Goal: Transaction & Acquisition: Book appointment/travel/reservation

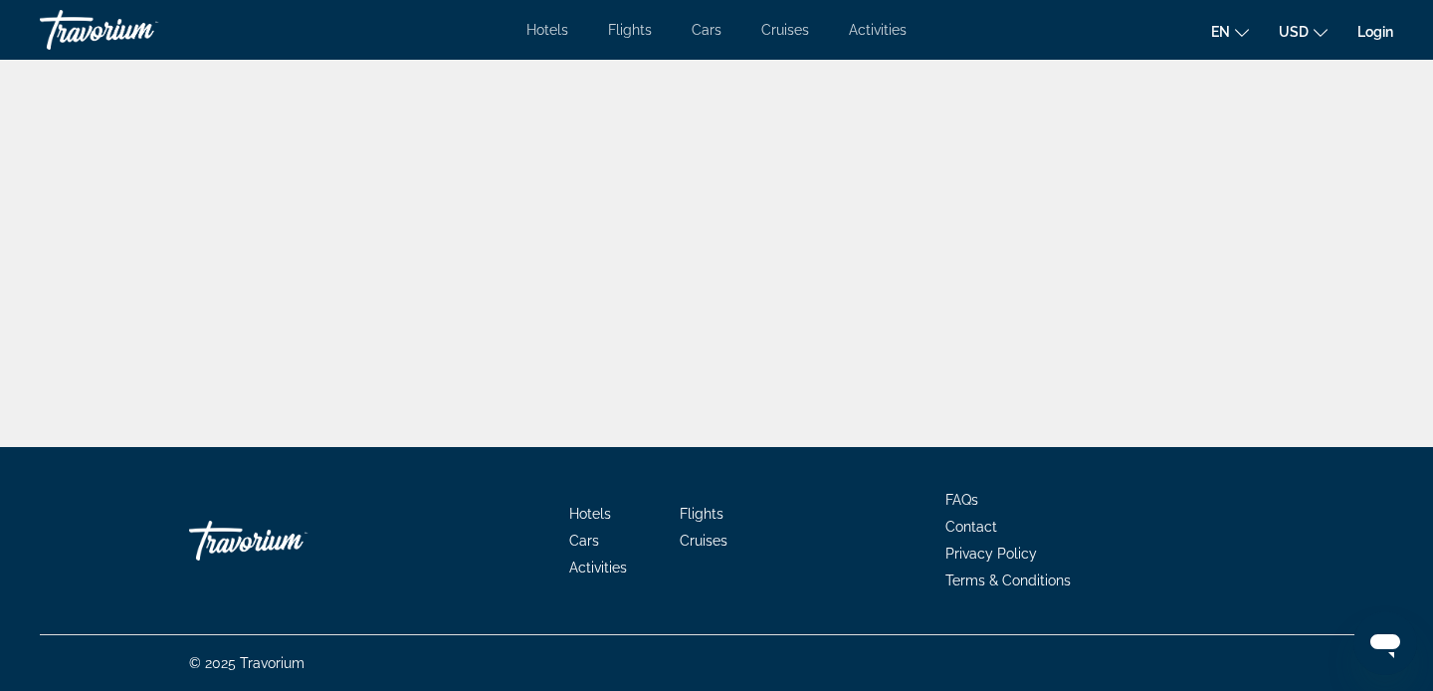
click at [119, 34] on div "Travorium" at bounding box center [139, 30] width 199 height 52
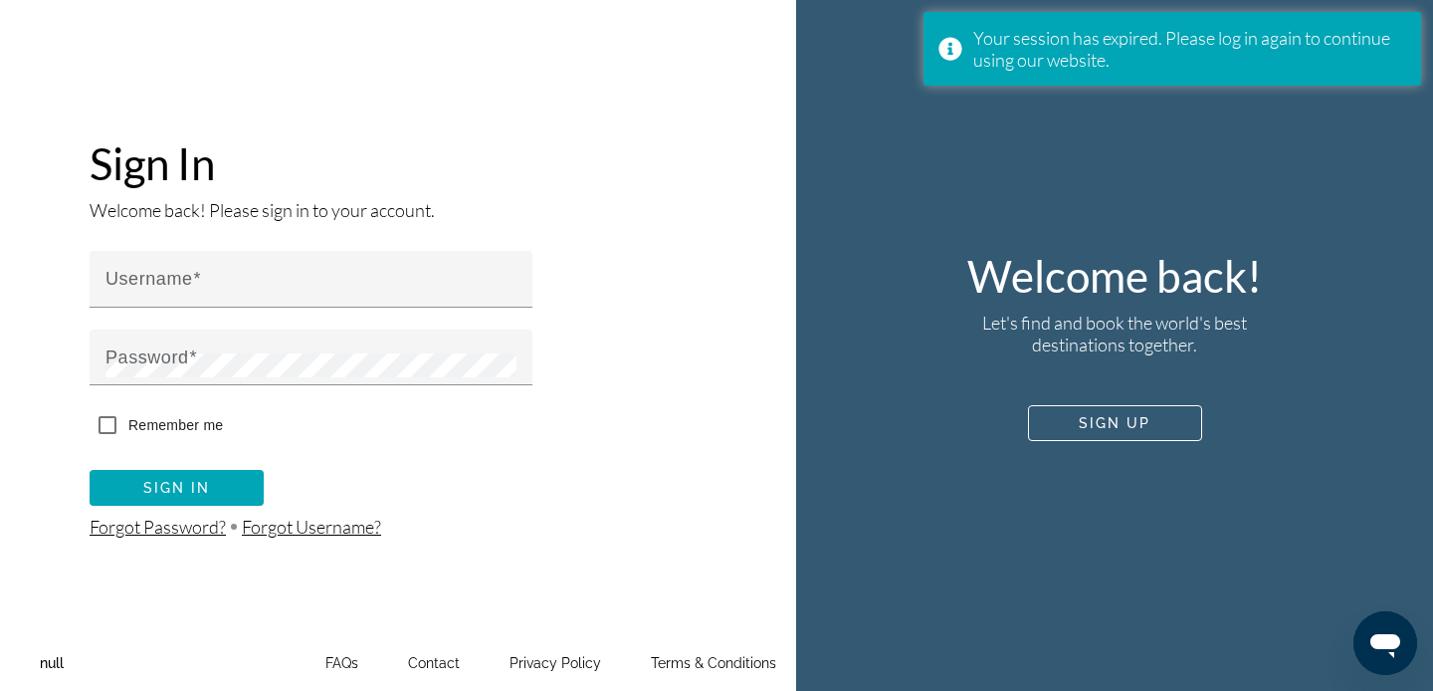
click at [246, 36] on div "Sign In Welcome back! Please sign in to your account. Username Password Remembe…" at bounding box center [398, 345] width 796 height 691
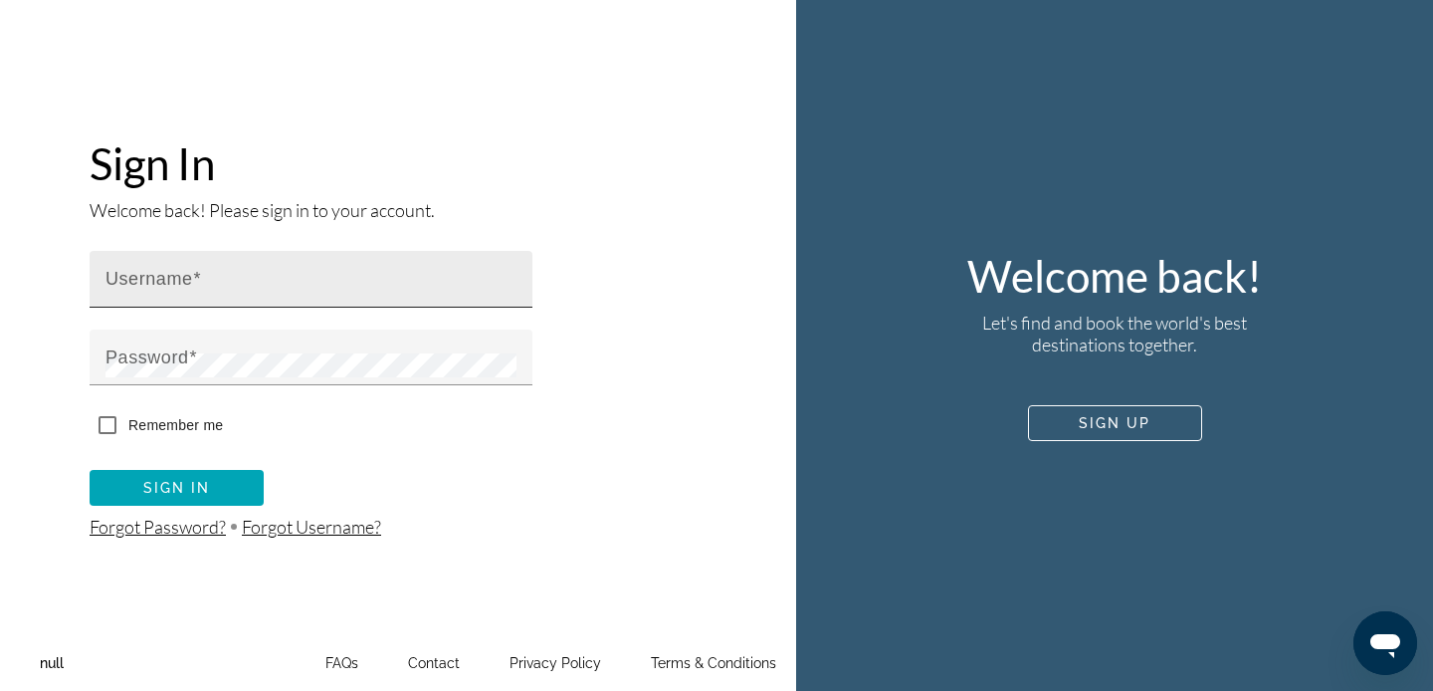
click at [176, 282] on mat-label "Username" at bounding box center [149, 279] width 88 height 20
click at [176, 282] on input "Username" at bounding box center [316, 288] width 423 height 24
click at [1133, 437] on span at bounding box center [1115, 423] width 172 height 48
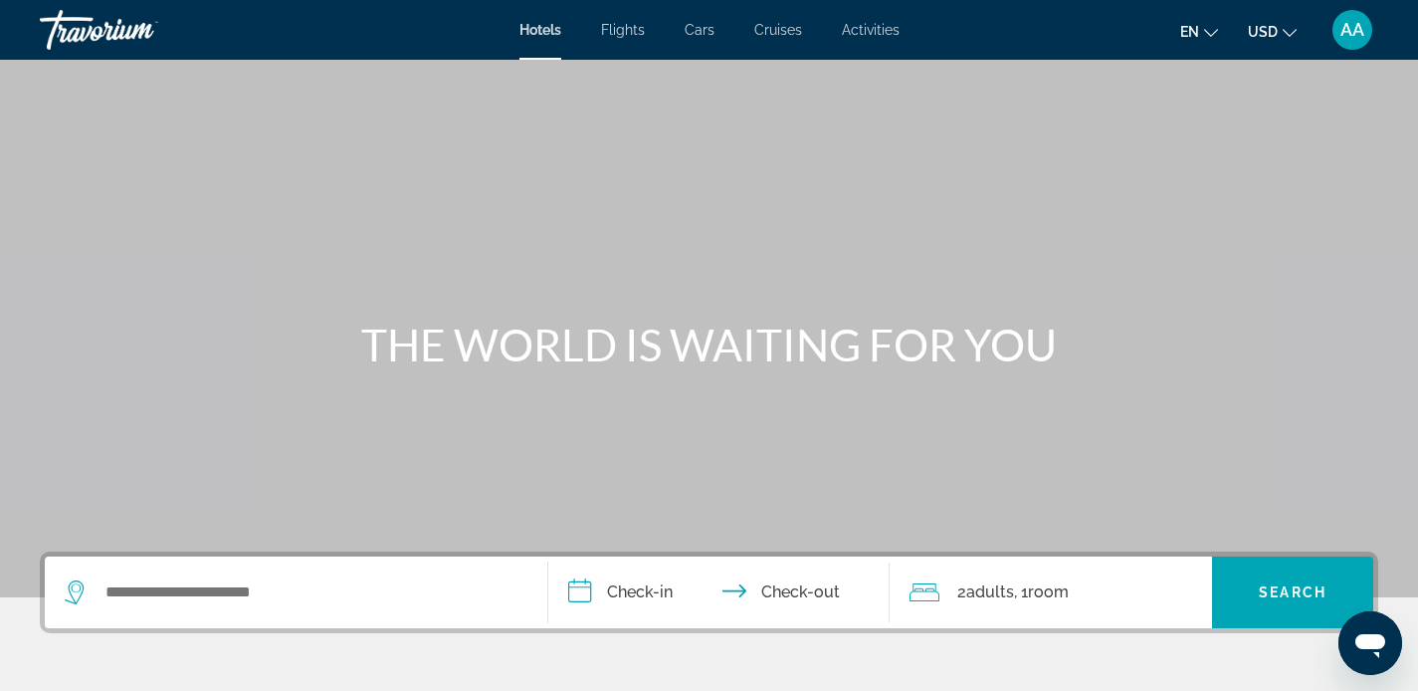
click at [95, 25] on div "Travorium" at bounding box center [139, 30] width 199 height 52
click at [105, 29] on div "Travorium" at bounding box center [139, 30] width 199 height 52
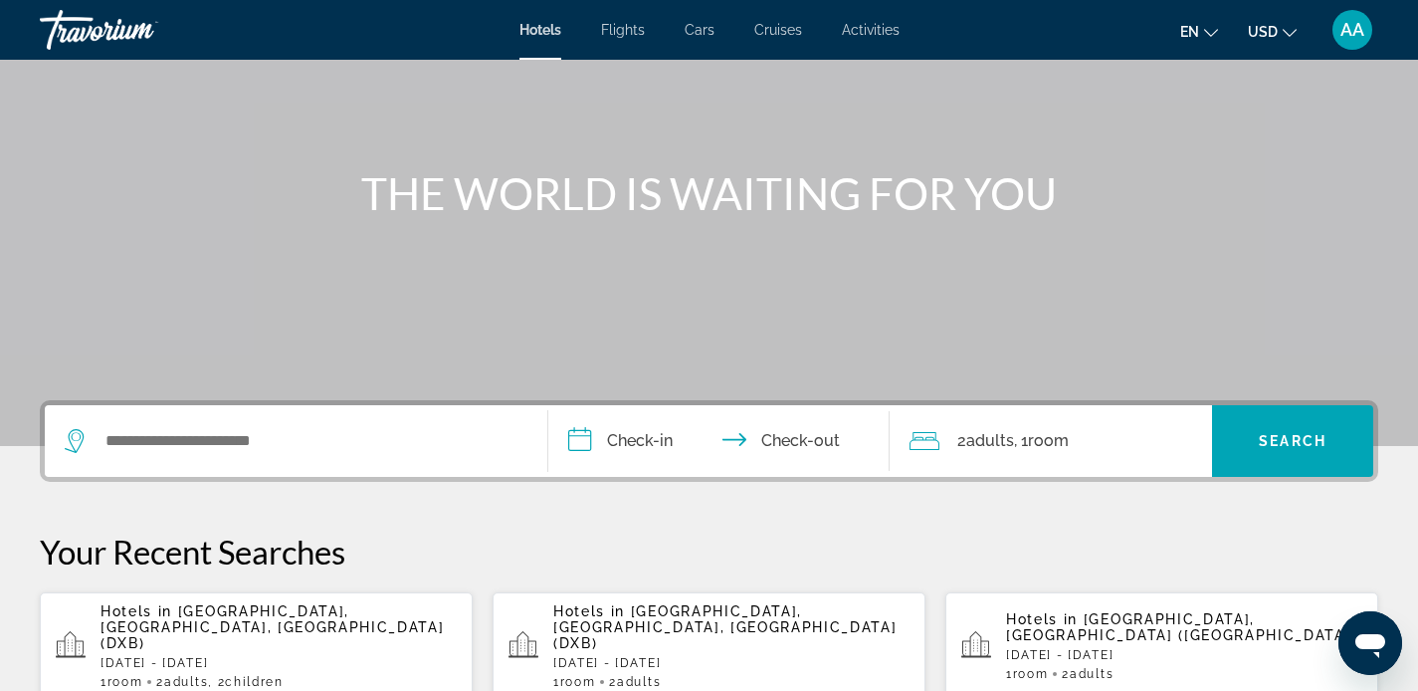
scroll to position [173, 0]
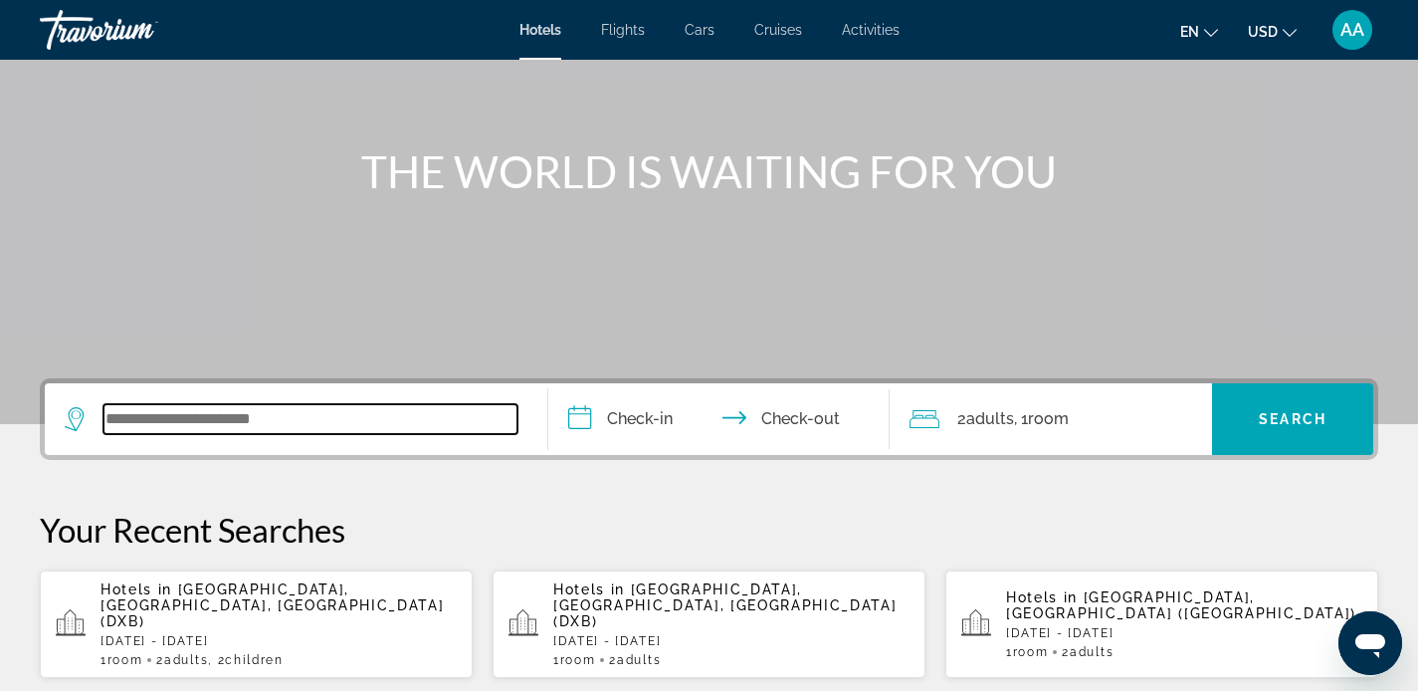
click at [162, 422] on input "Search widget" at bounding box center [310, 419] width 414 height 30
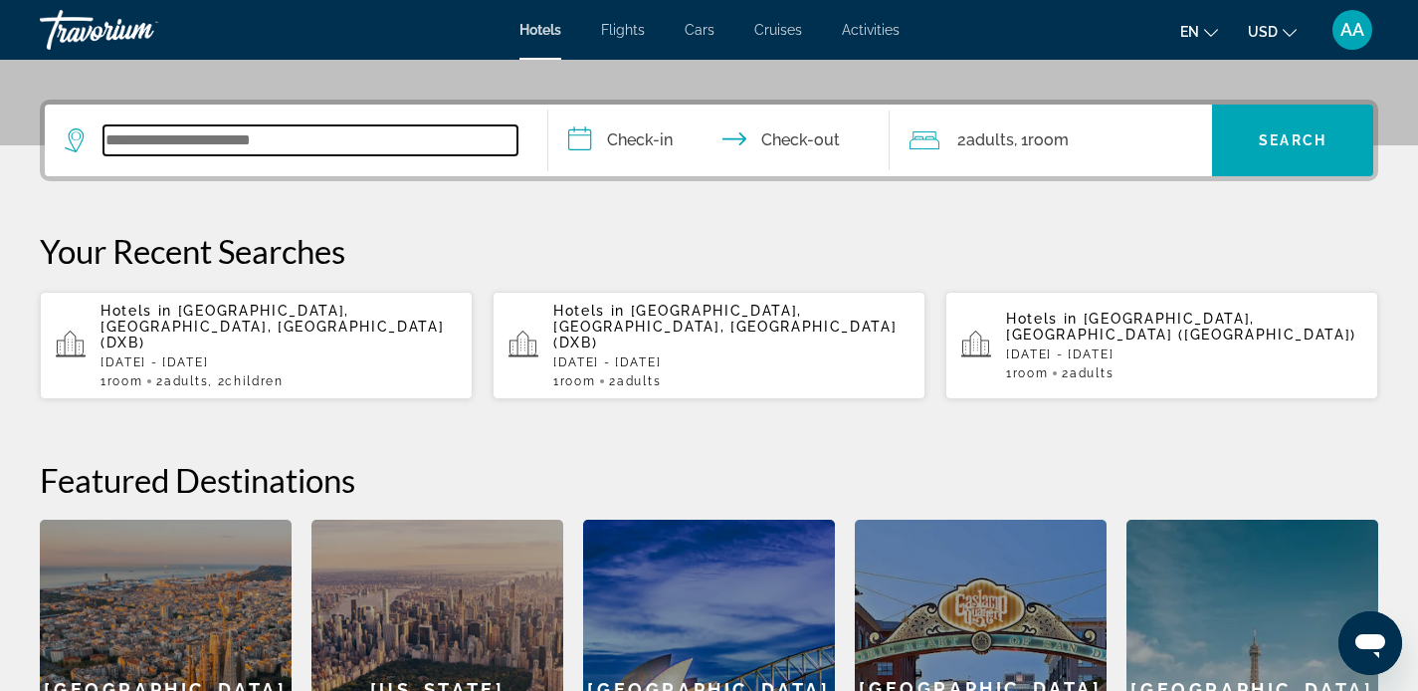
scroll to position [487, 0]
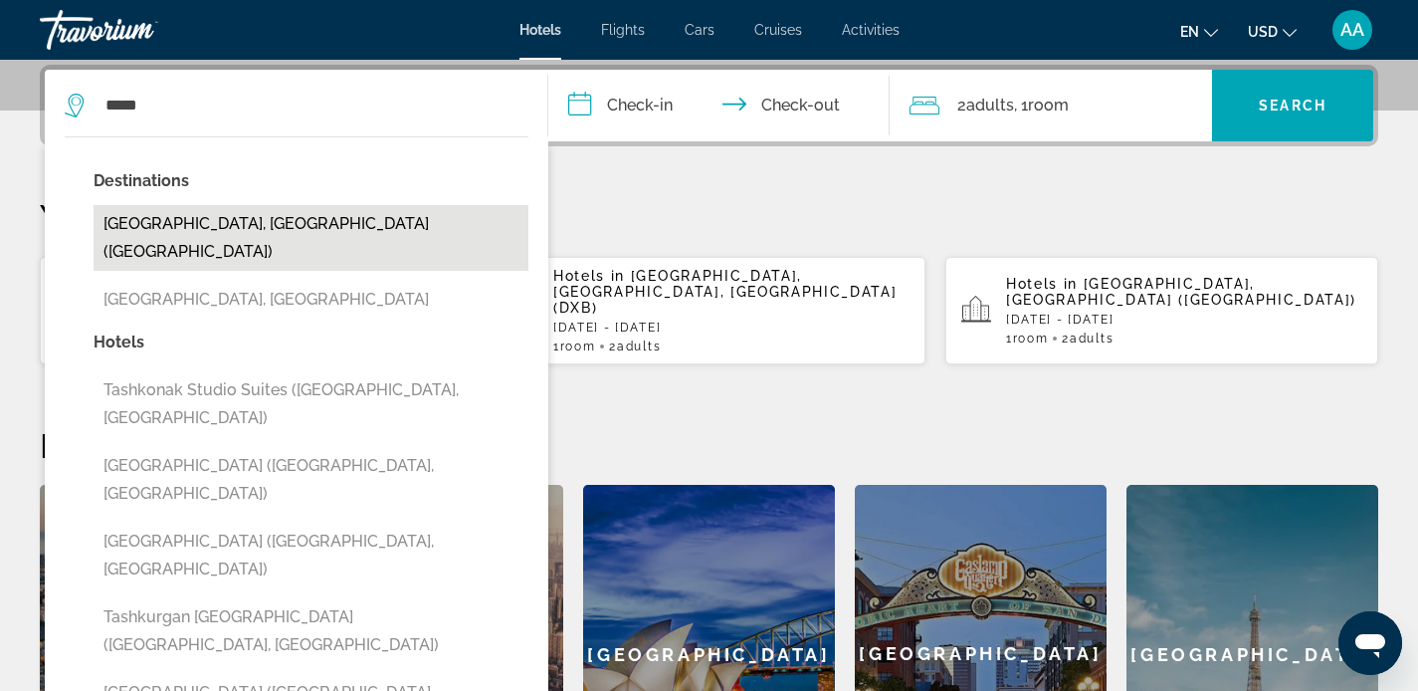
click at [147, 222] on button "[GEOGRAPHIC_DATA], [GEOGRAPHIC_DATA] ([GEOGRAPHIC_DATA])" at bounding box center [311, 238] width 435 height 66
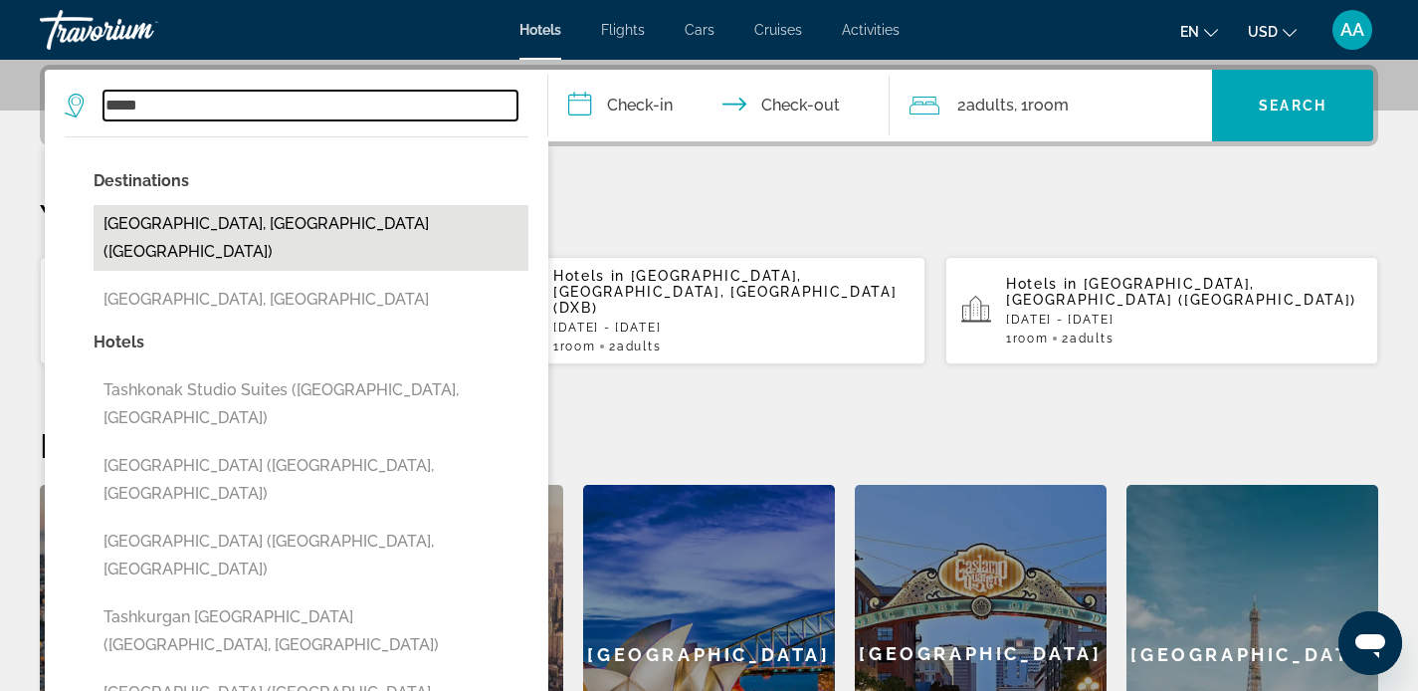
type input "**********"
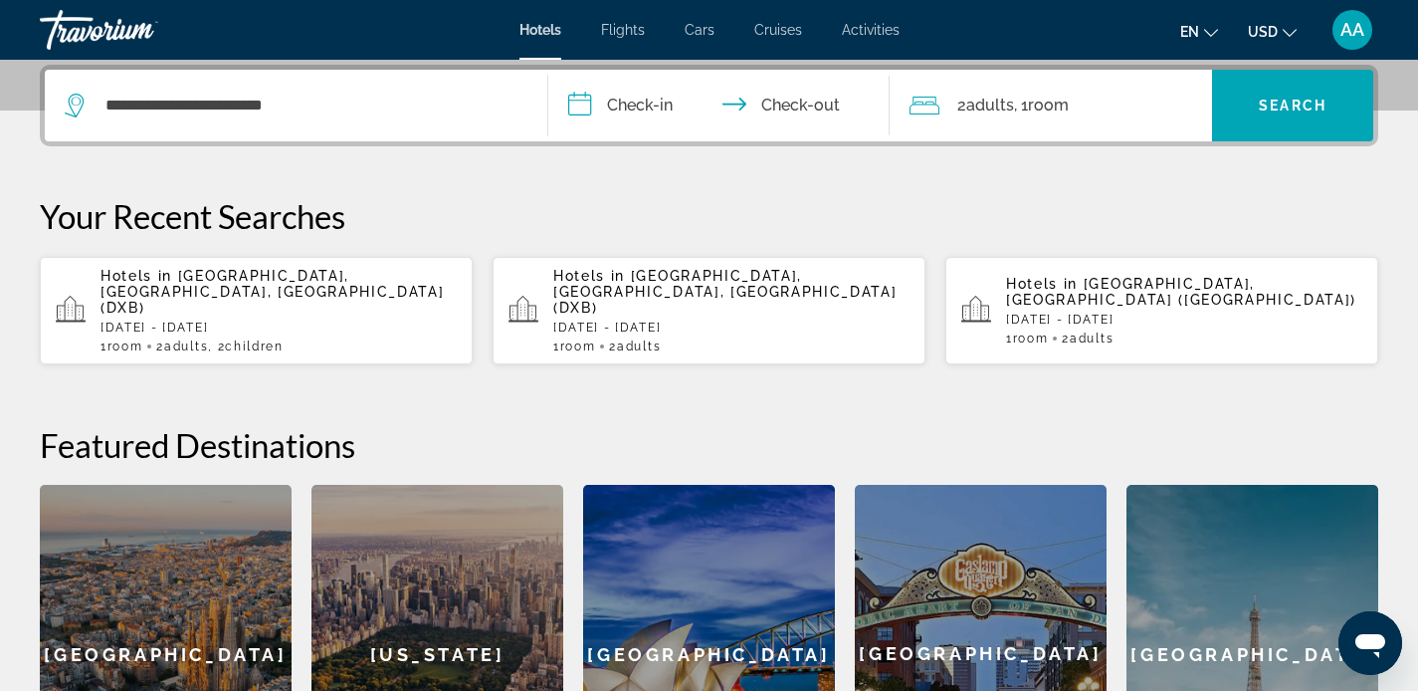
click at [619, 110] on input "**********" at bounding box center [723, 109] width 350 height 78
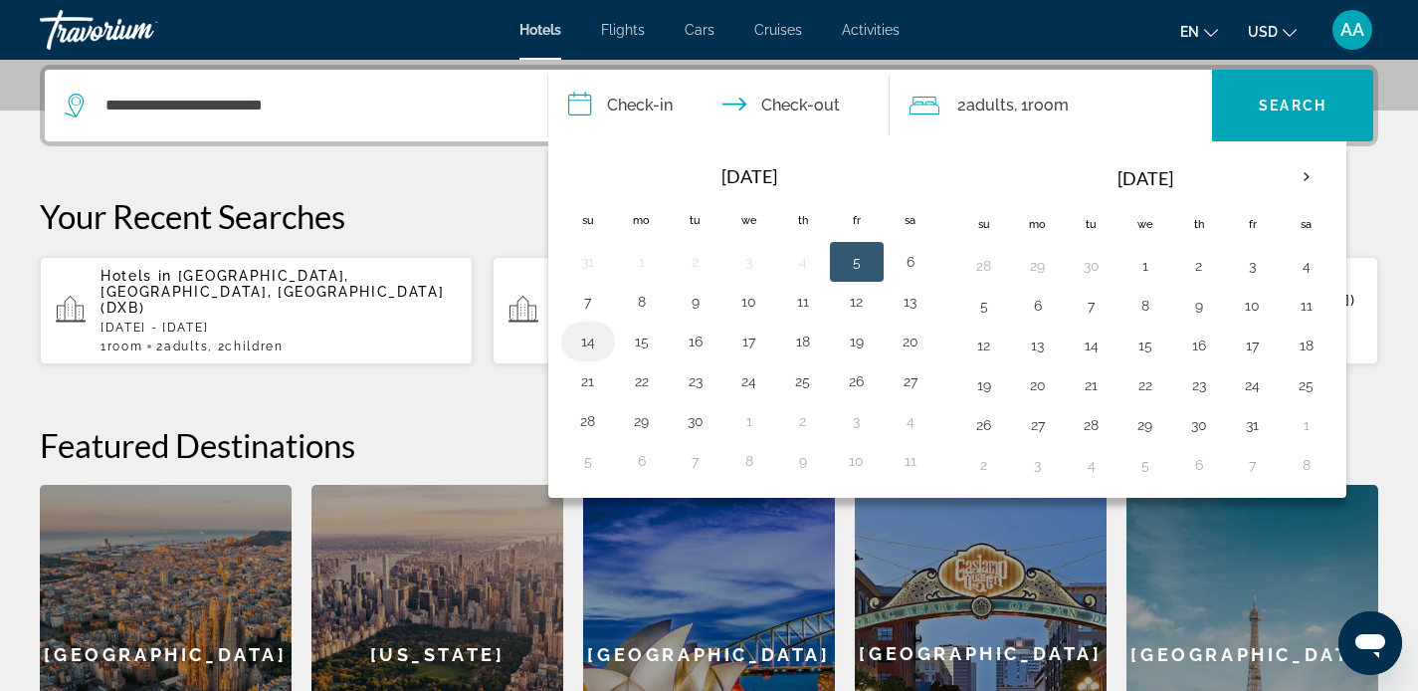
click at [589, 350] on button "14" at bounding box center [588, 341] width 32 height 28
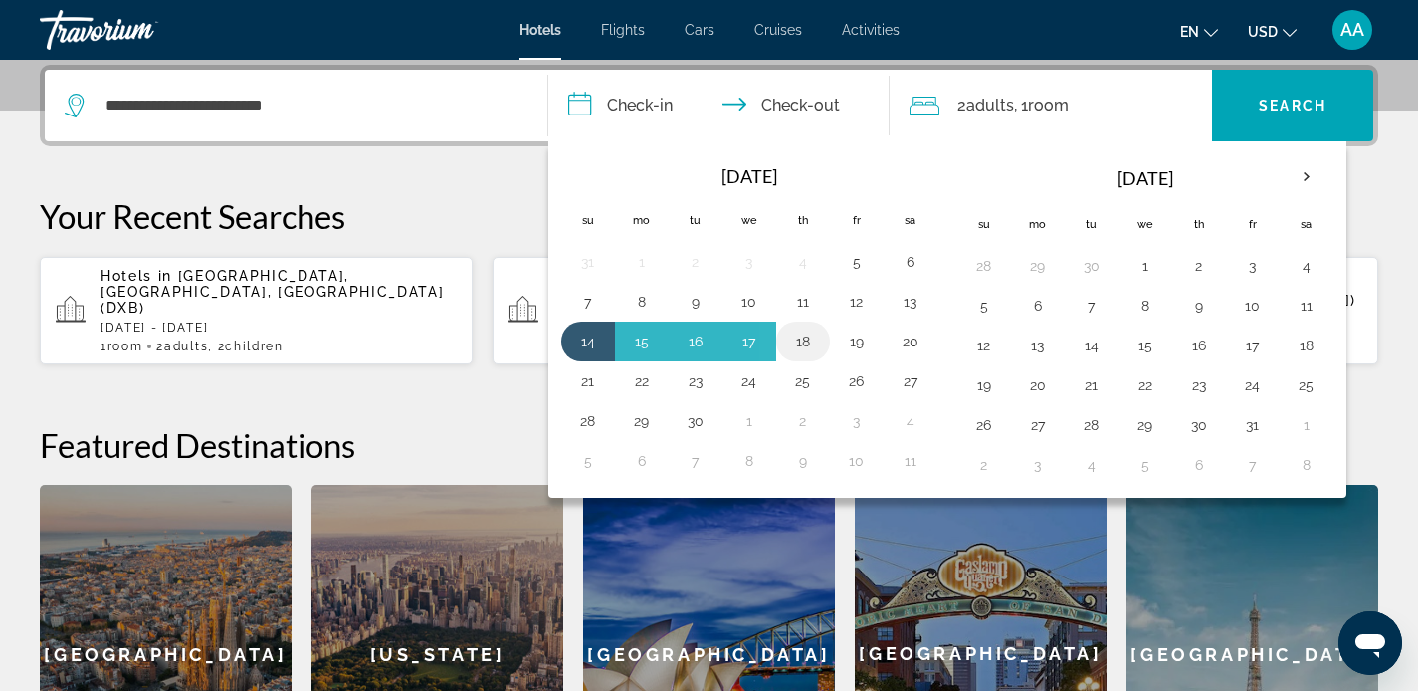
click at [797, 349] on button "18" at bounding box center [803, 341] width 32 height 28
type input "**********"
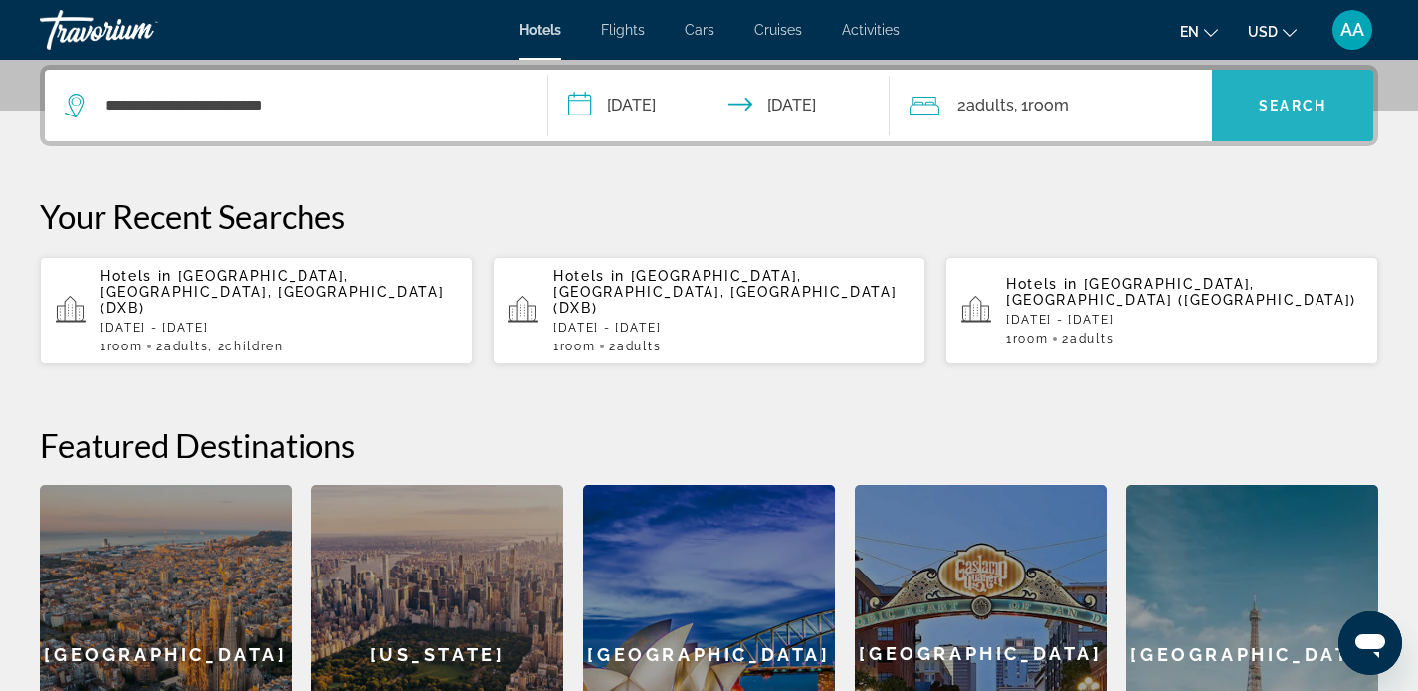
click at [1266, 105] on span "Search" at bounding box center [1293, 106] width 68 height 16
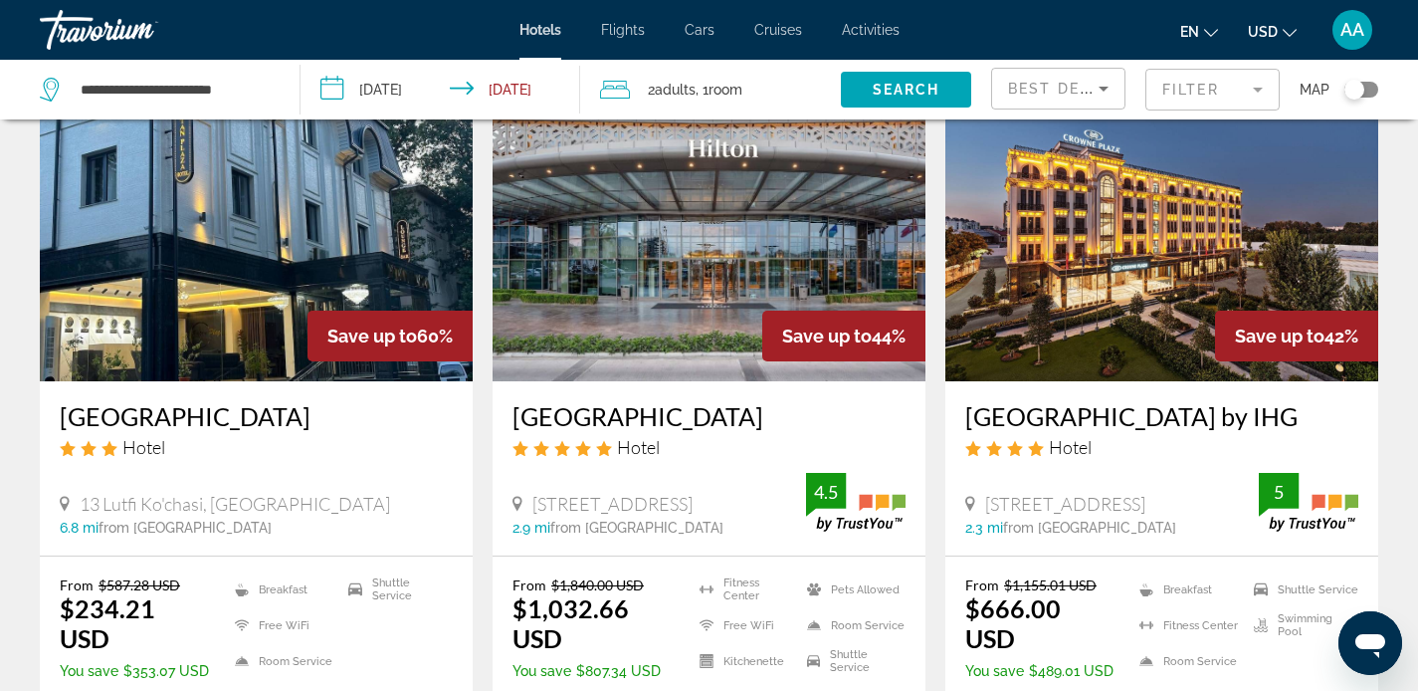
scroll to position [147, 0]
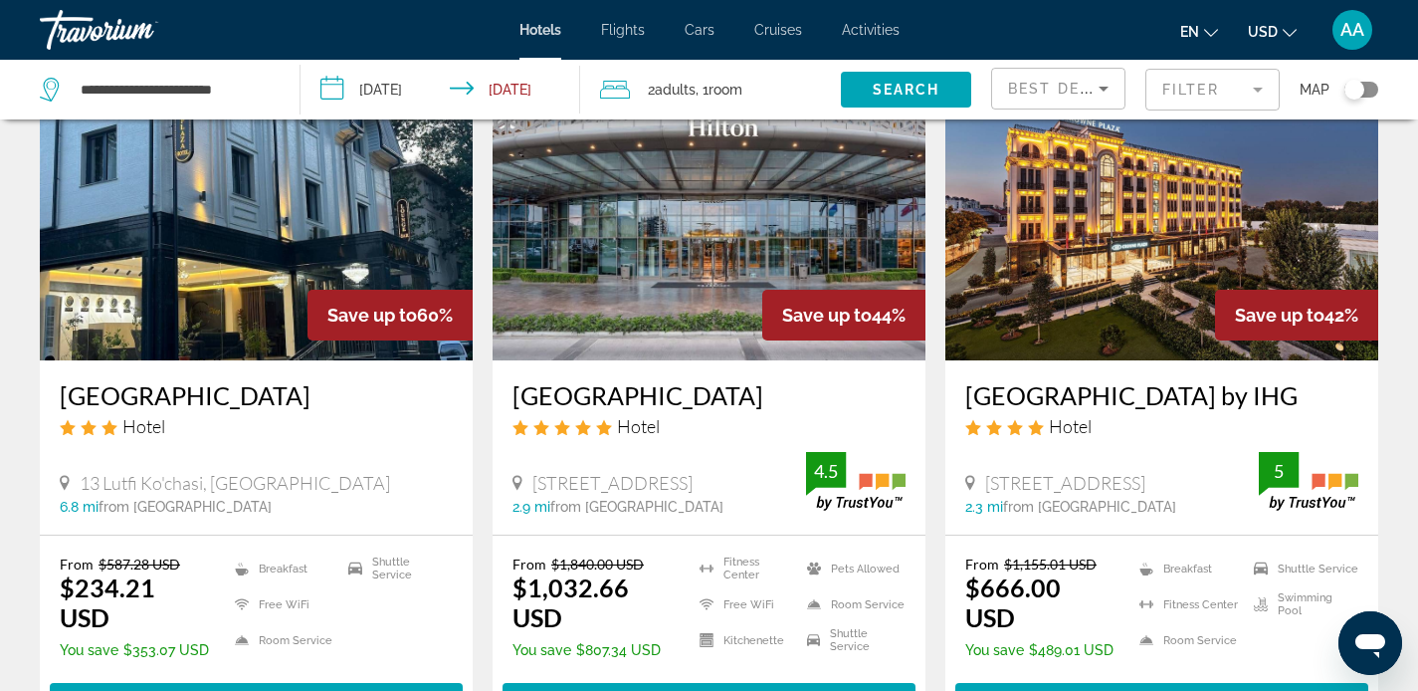
drag, startPoint x: 506, startPoint y: 401, endPoint x: 737, endPoint y: 397, distance: 230.9
click at [737, 397] on div "Hilton Tashkent City Hotel 1 Ukchi Street, Tashkent 2.9 mi from Tashkent city c…" at bounding box center [709, 447] width 433 height 174
copy h3 "Hilton Tashkent City"
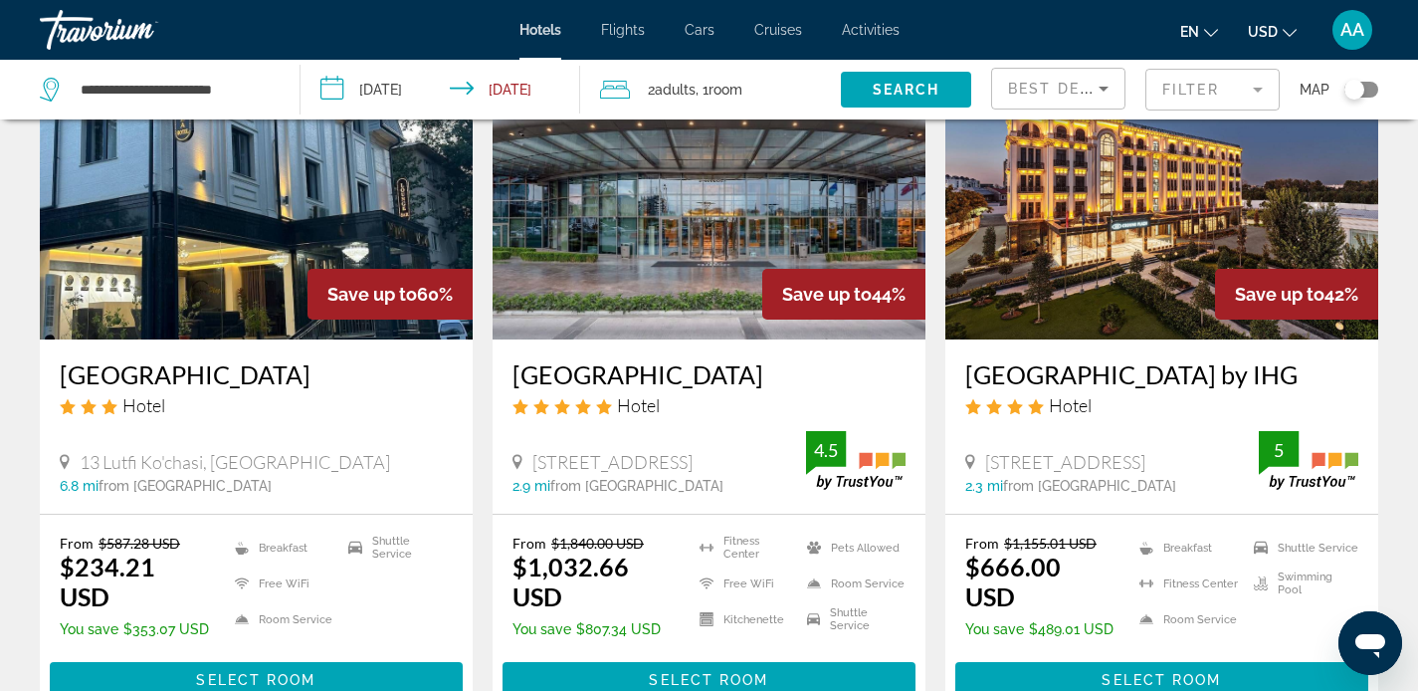
scroll to position [167, 0]
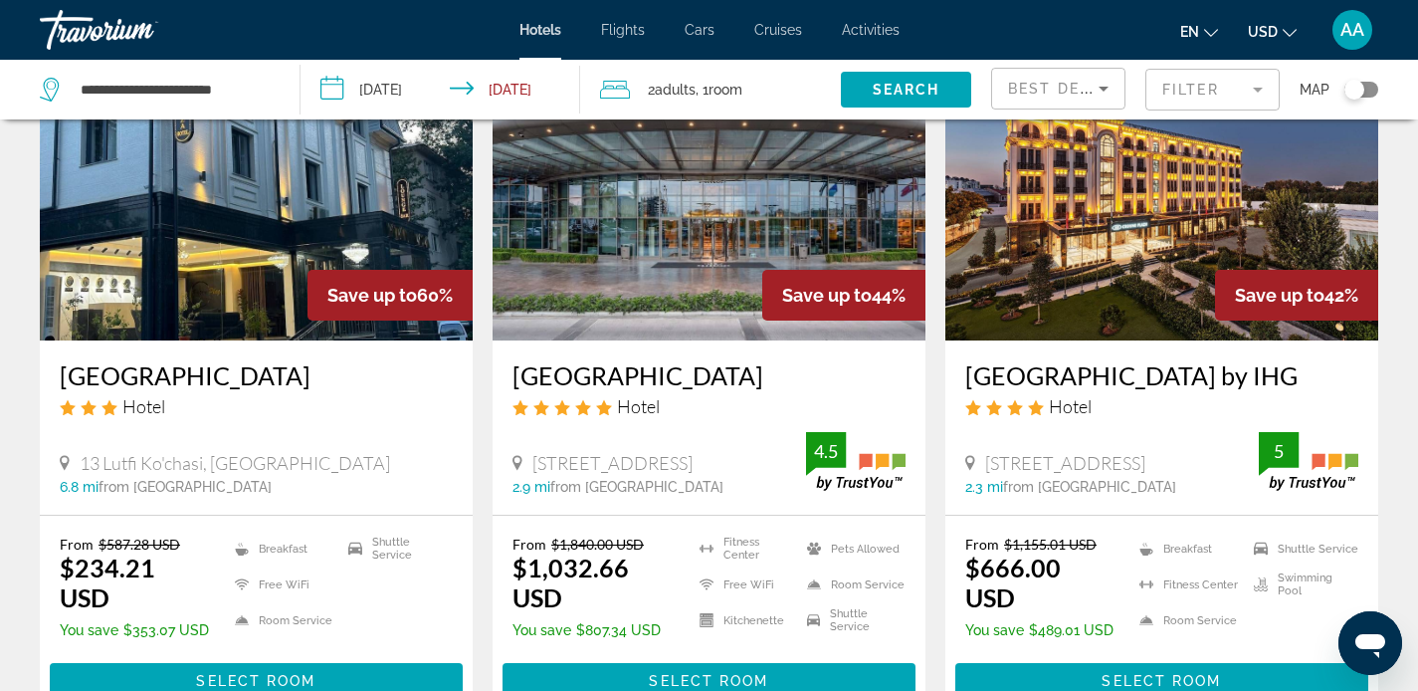
click at [811, 375] on h3 "Hilton Tashkent City" at bounding box center [708, 375] width 393 height 30
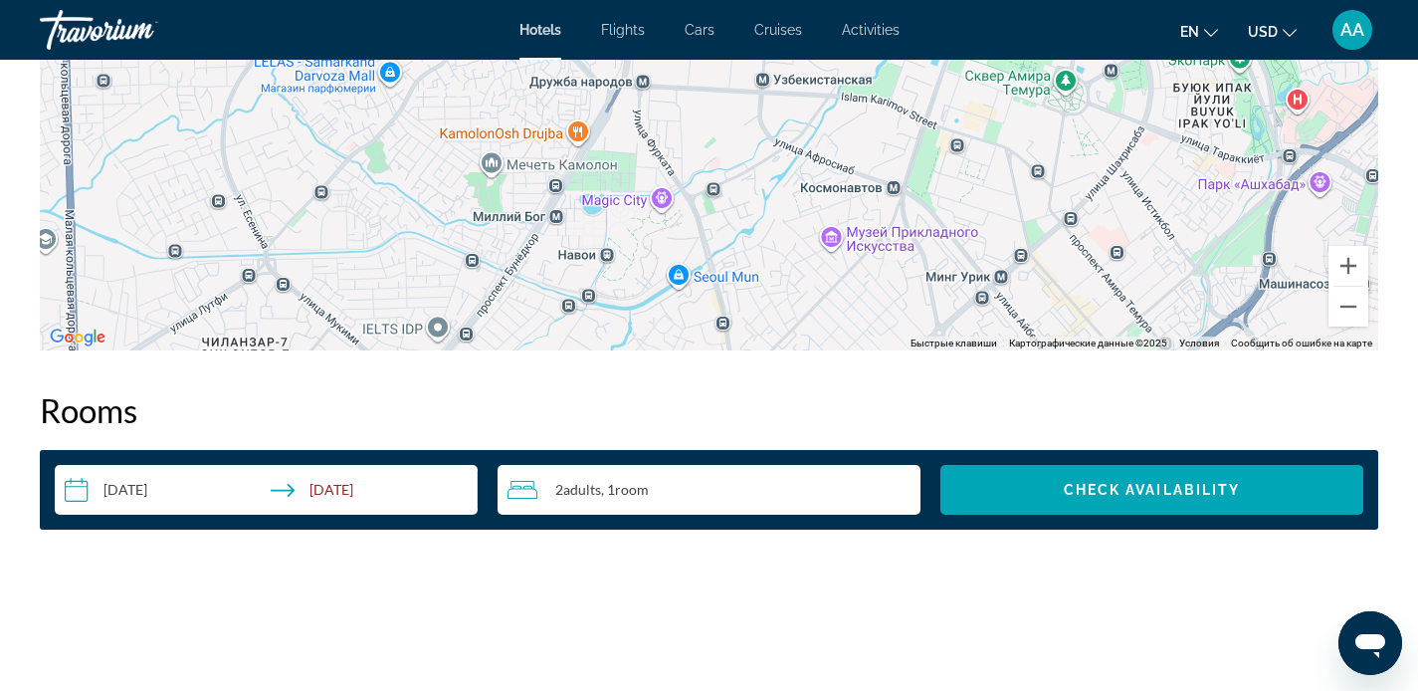
scroll to position [2239, 0]
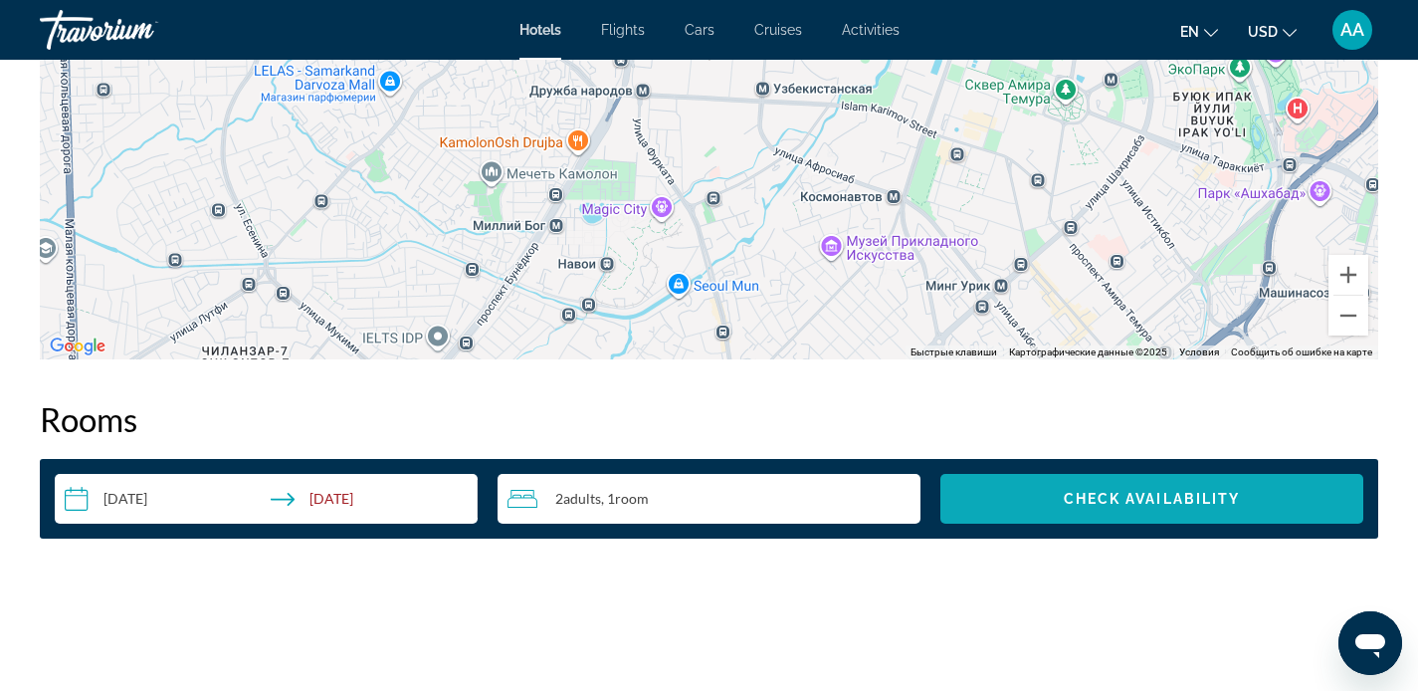
click at [1094, 503] on span "Check Availability" at bounding box center [1152, 499] width 177 height 16
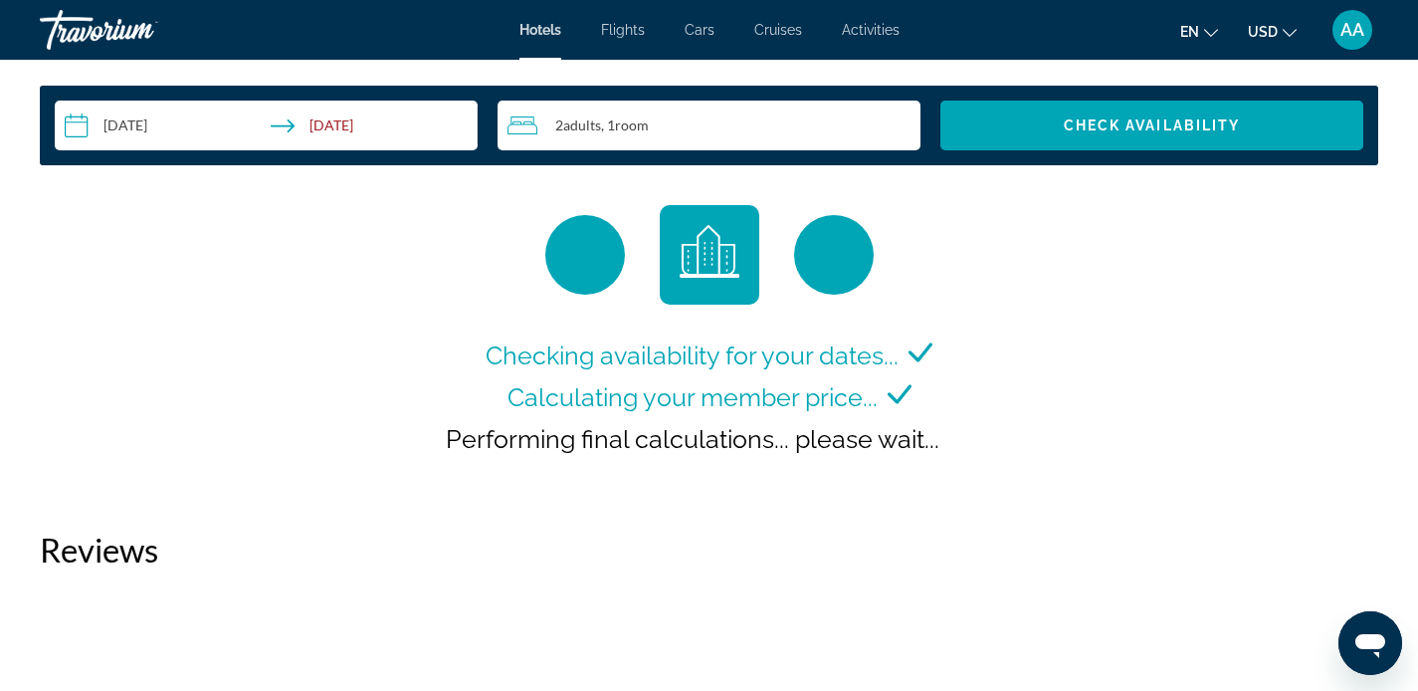
scroll to position [2624, 0]
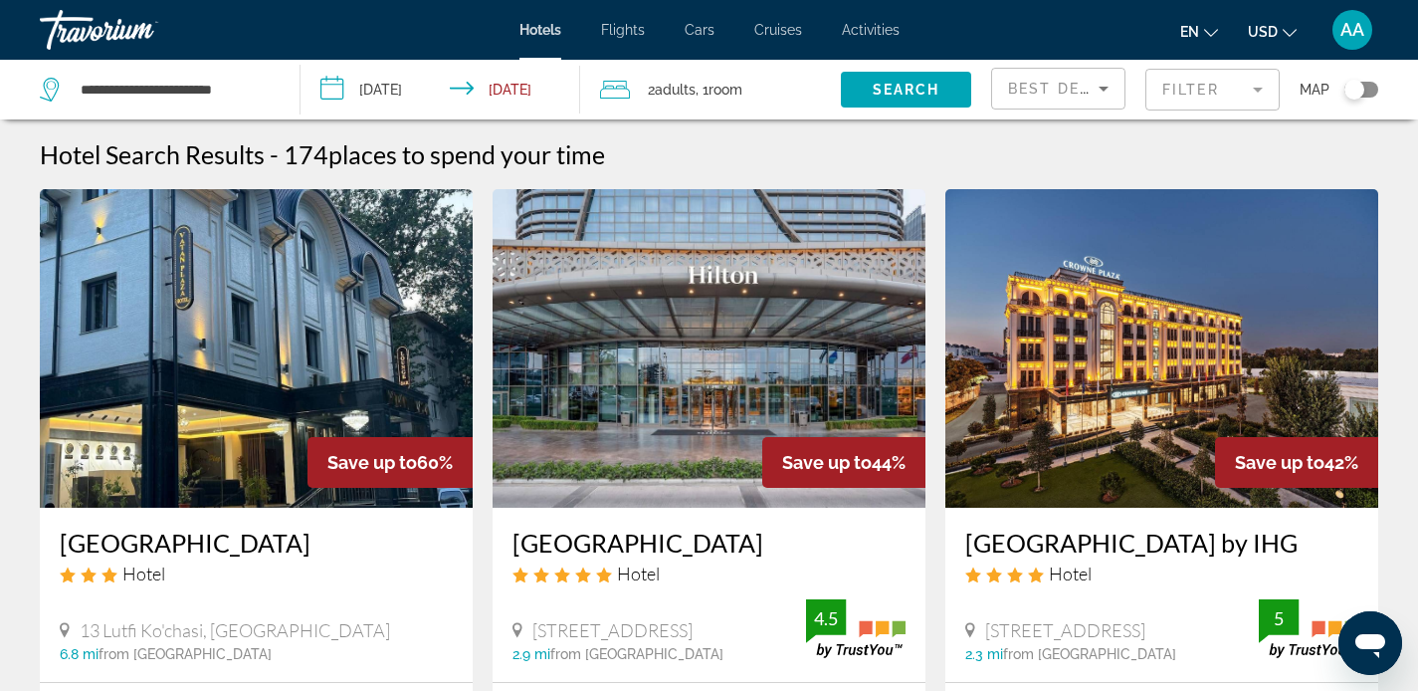
click at [104, 19] on div "Travorium" at bounding box center [139, 30] width 199 height 52
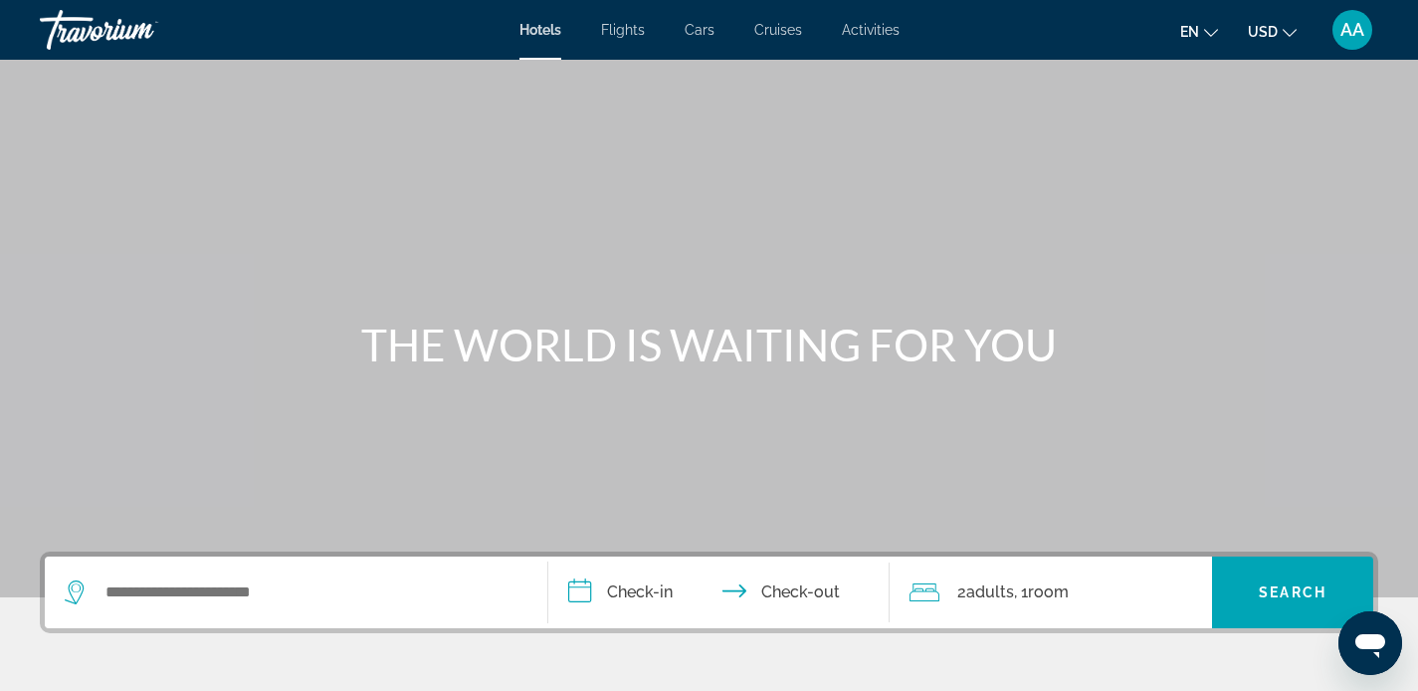
scroll to position [142, 0]
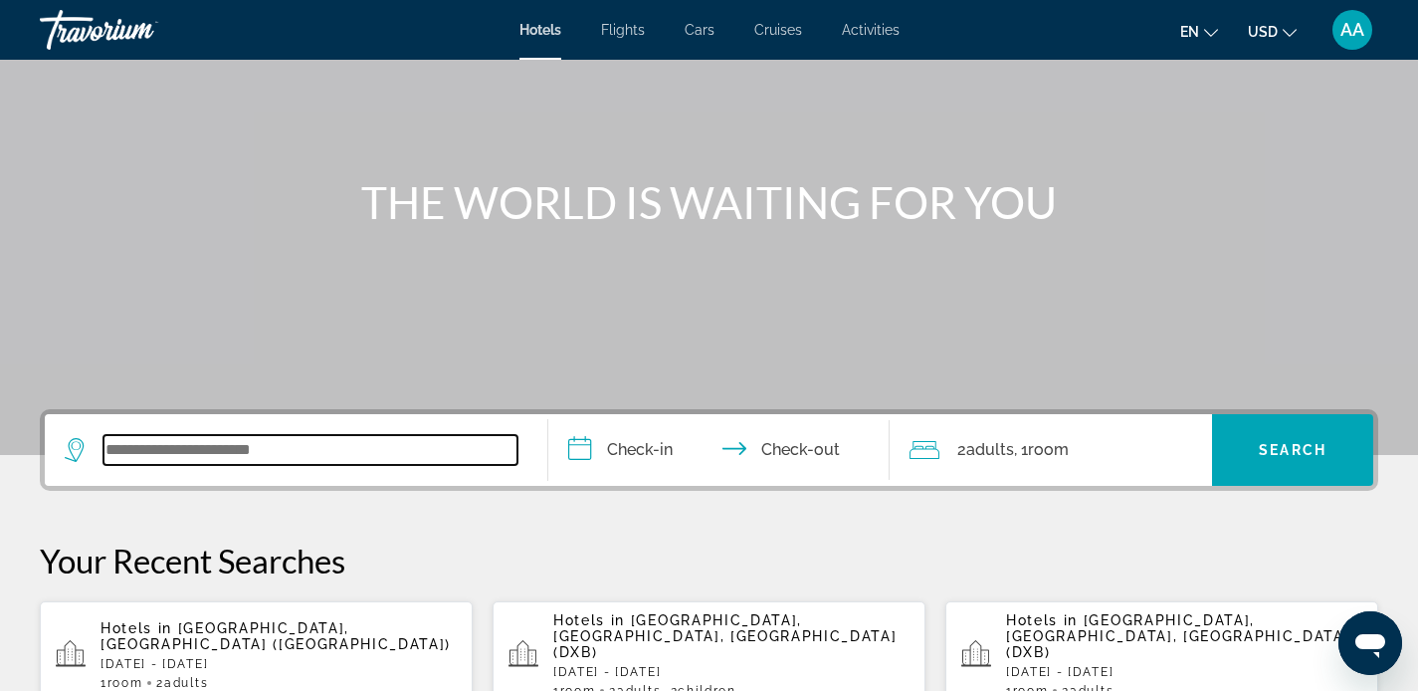
click at [200, 446] on input "Search widget" at bounding box center [310, 450] width 414 height 30
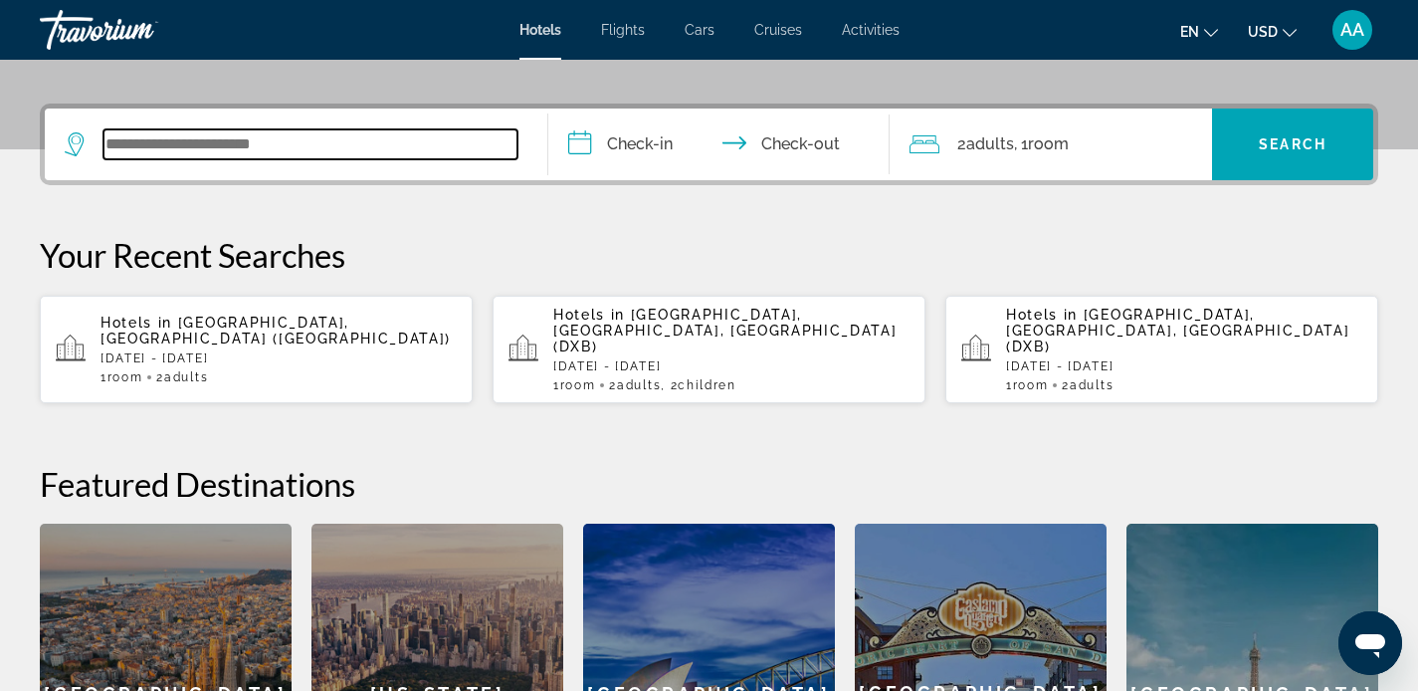
scroll to position [487, 0]
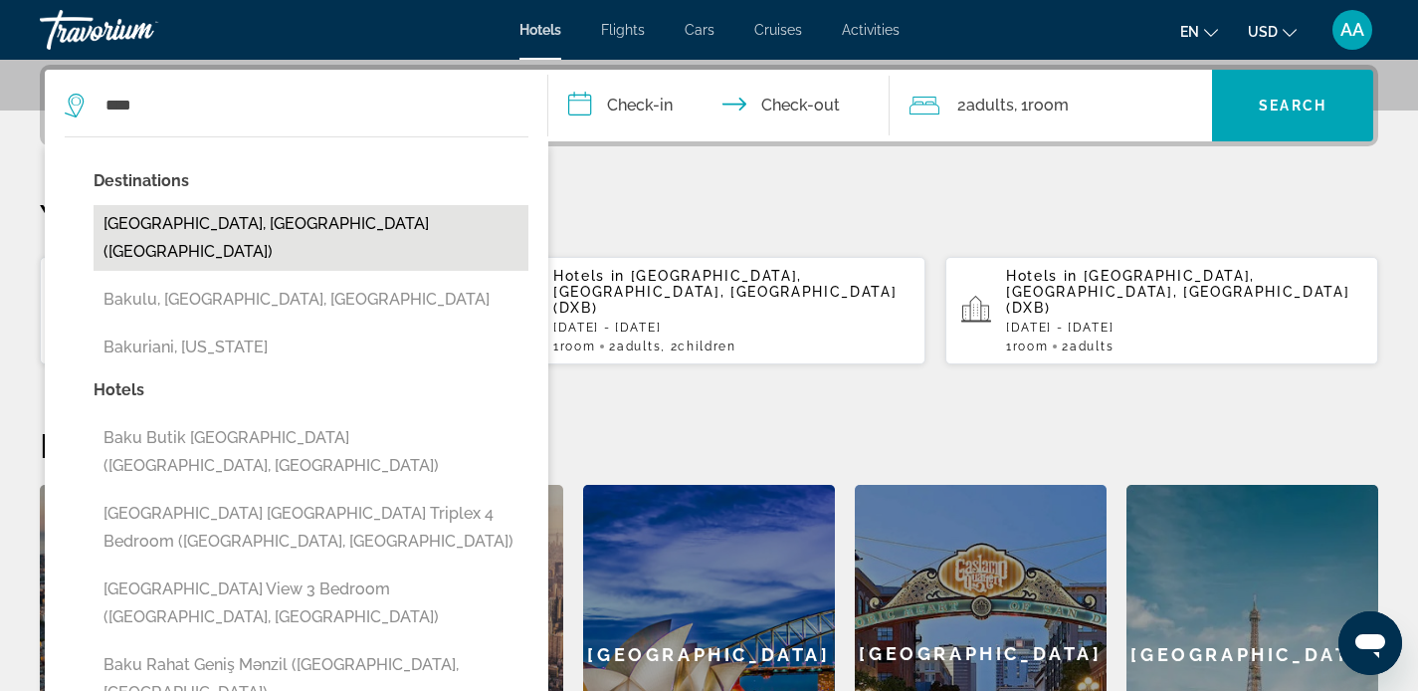
click at [211, 231] on button "[GEOGRAPHIC_DATA], [GEOGRAPHIC_DATA] ([GEOGRAPHIC_DATA])" at bounding box center [311, 238] width 435 height 66
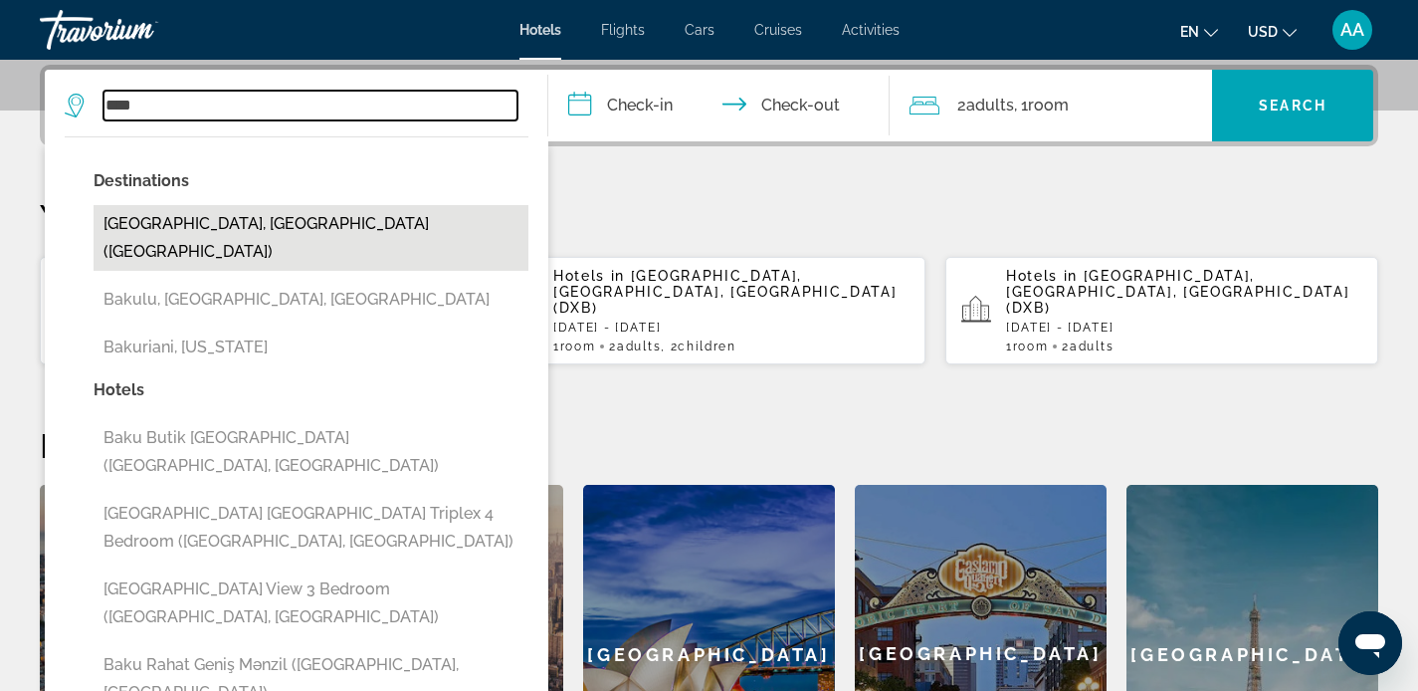
type input "**********"
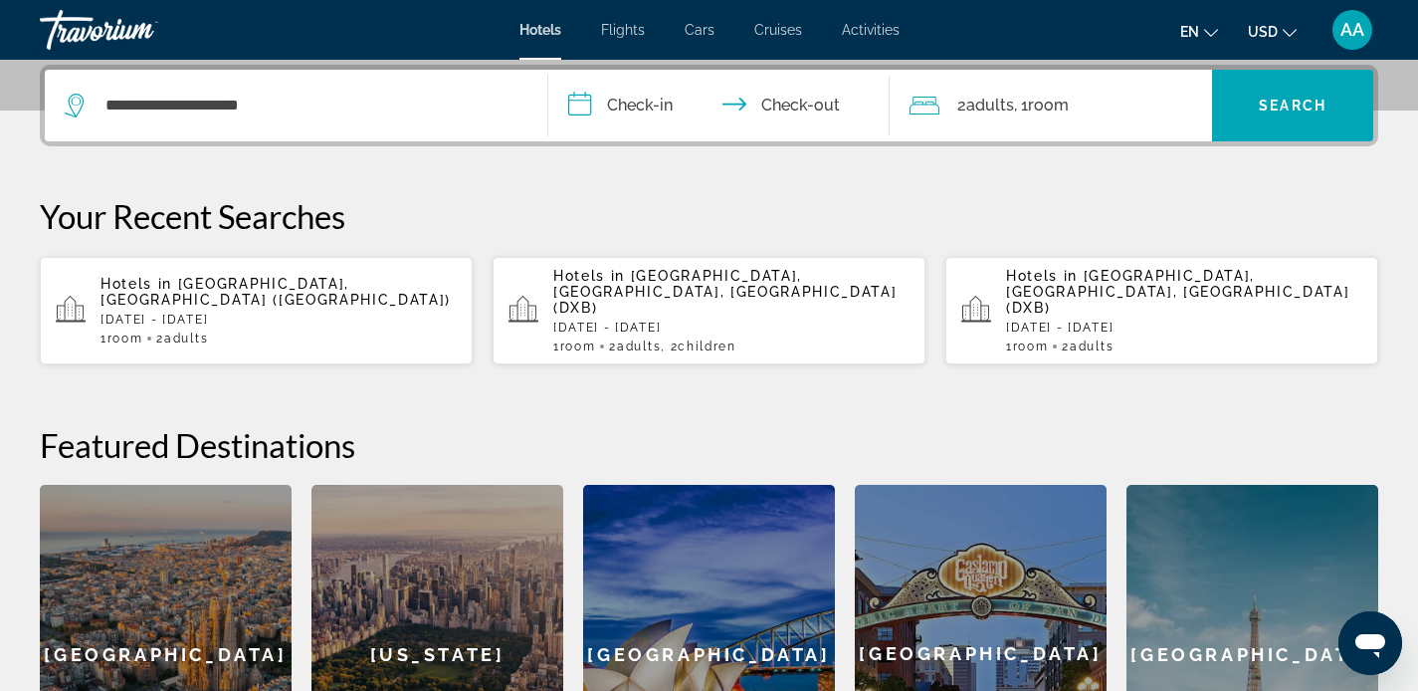
click at [620, 102] on input "**********" at bounding box center [723, 109] width 350 height 78
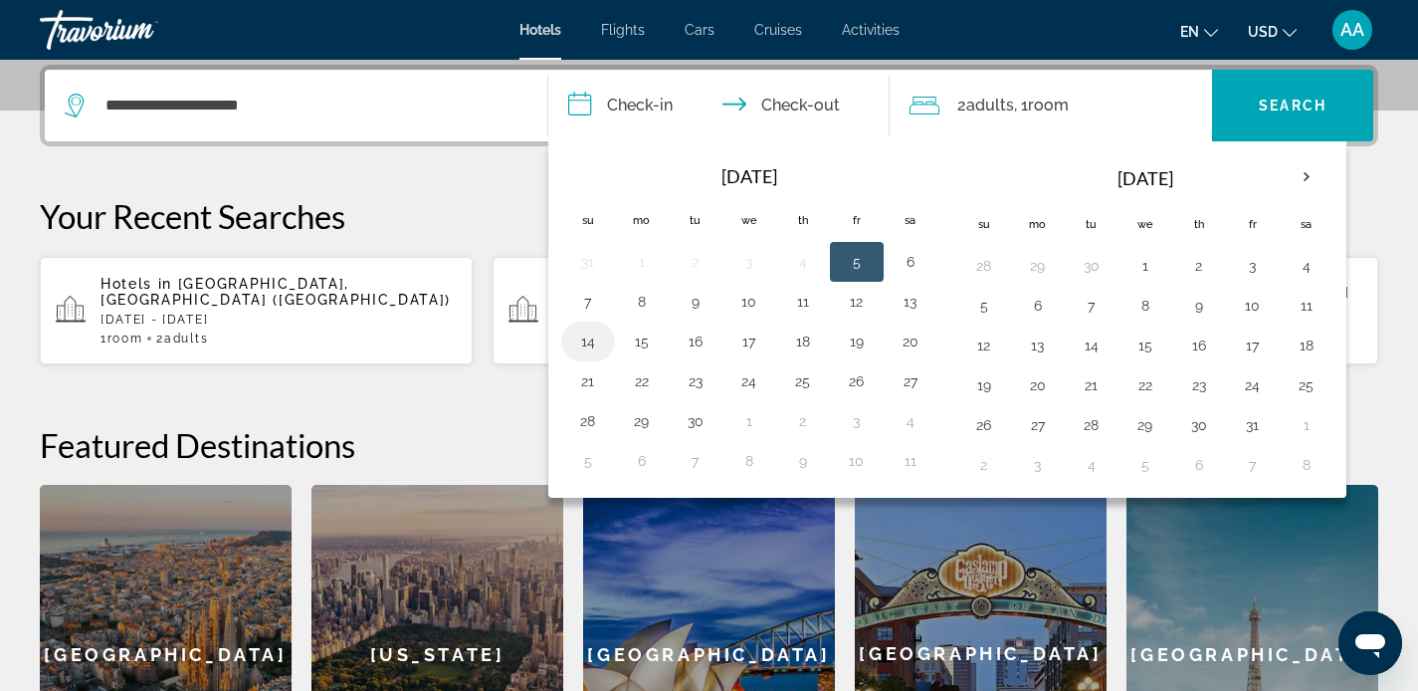
click at [585, 350] on button "14" at bounding box center [588, 341] width 32 height 28
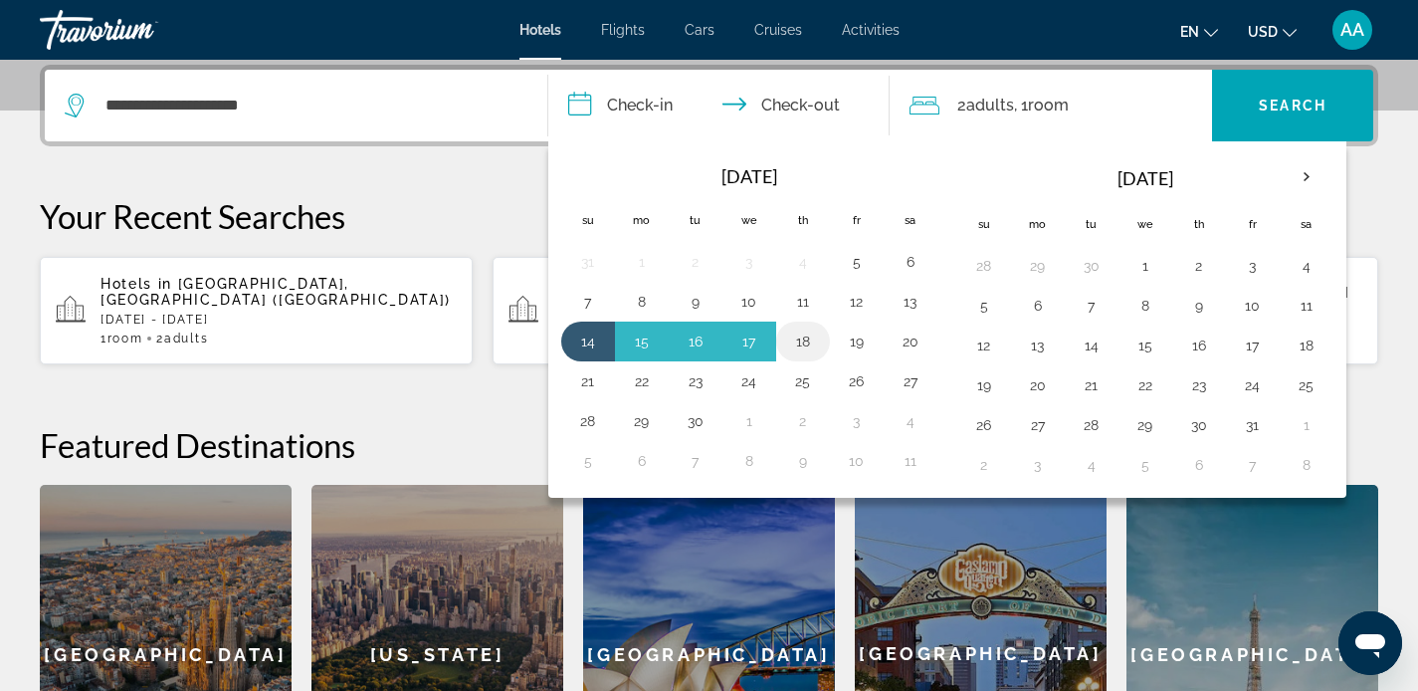
click at [802, 347] on button "18" at bounding box center [803, 341] width 32 height 28
type input "**********"
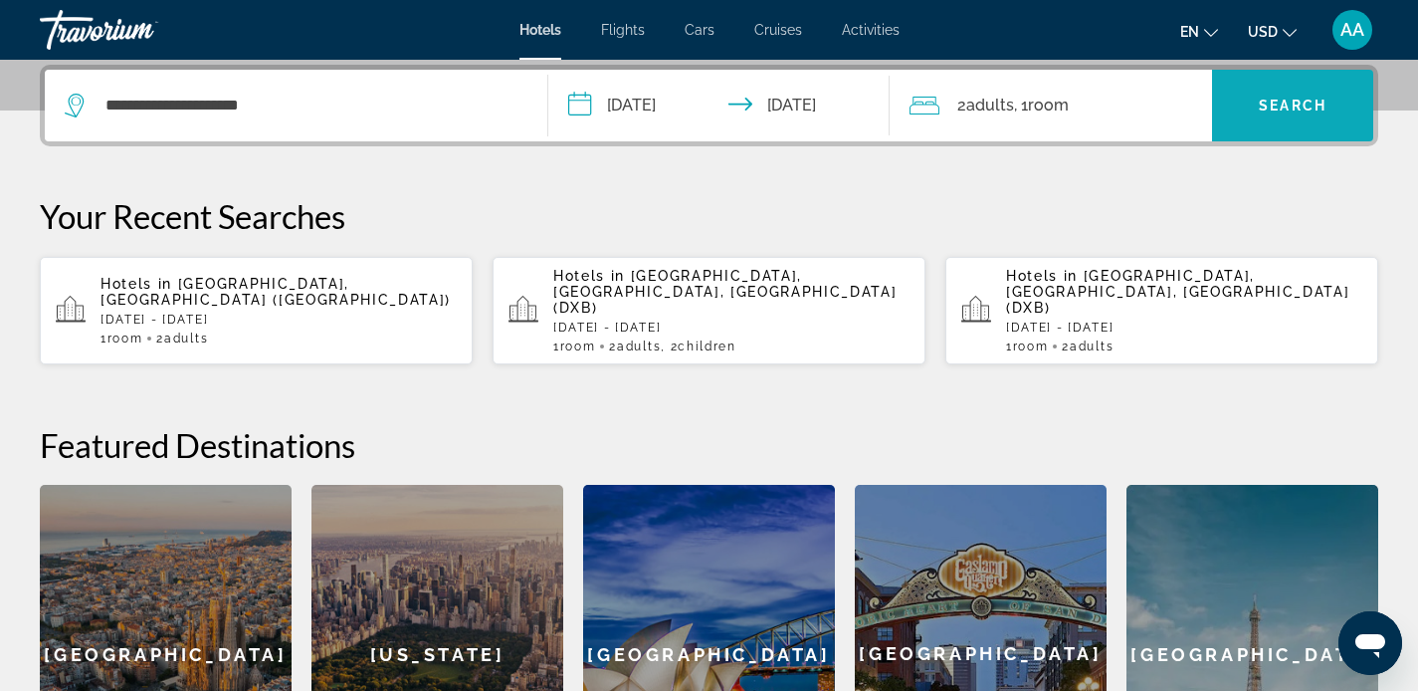
click at [1290, 109] on span "Search" at bounding box center [1293, 106] width 68 height 16
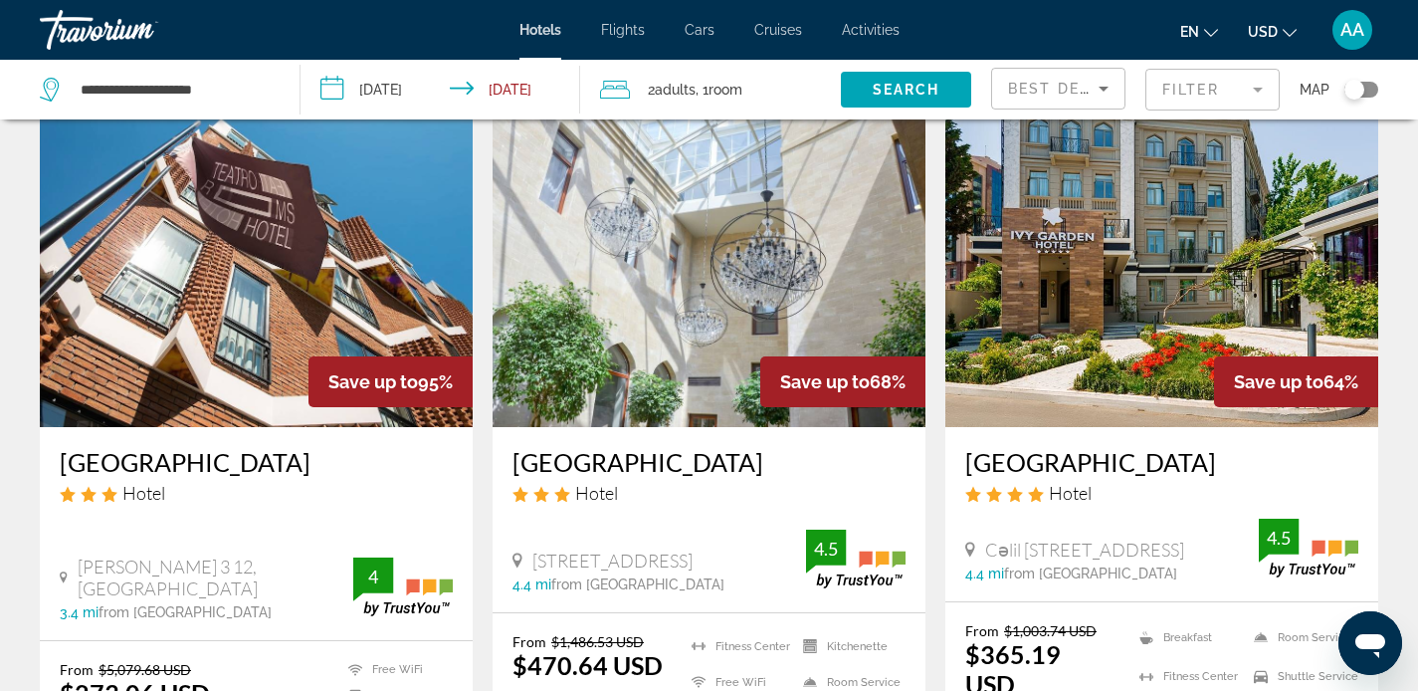
scroll to position [11, 0]
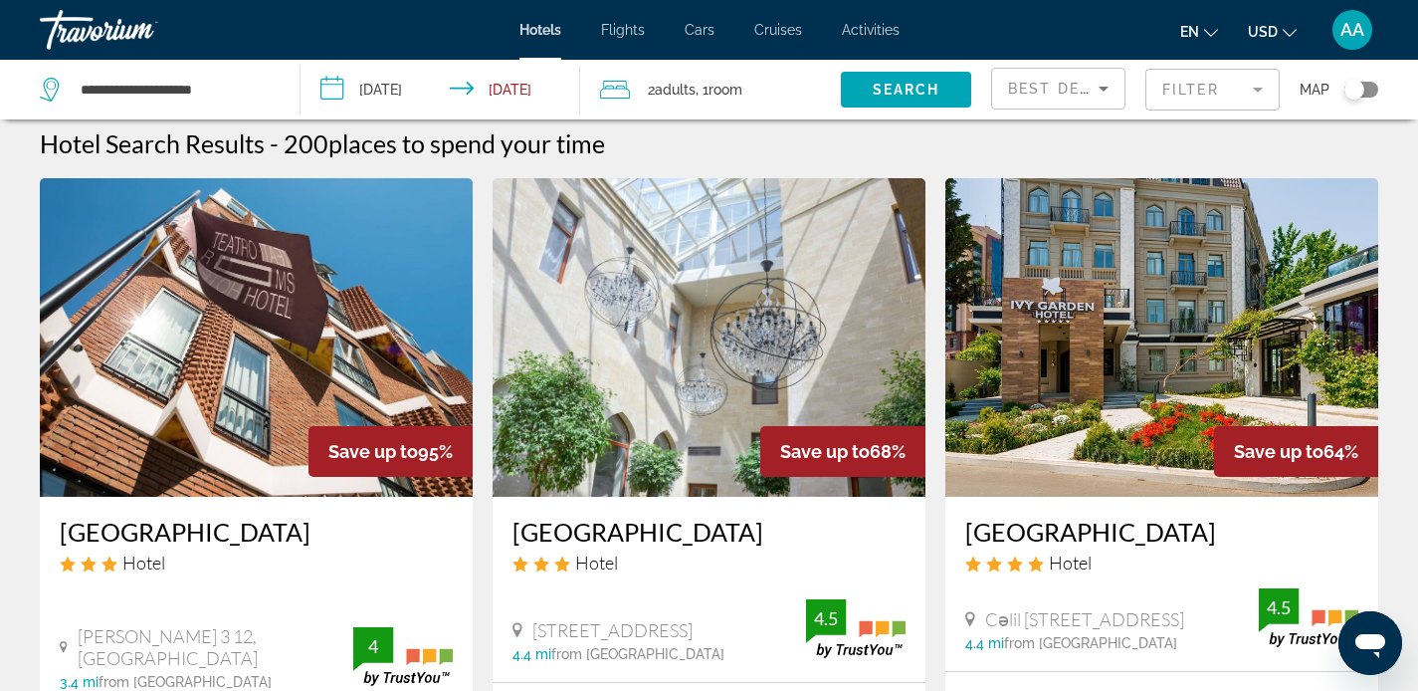
drag, startPoint x: 619, startPoint y: 317, endPoint x: 627, endPoint y: 301, distance: 17.8
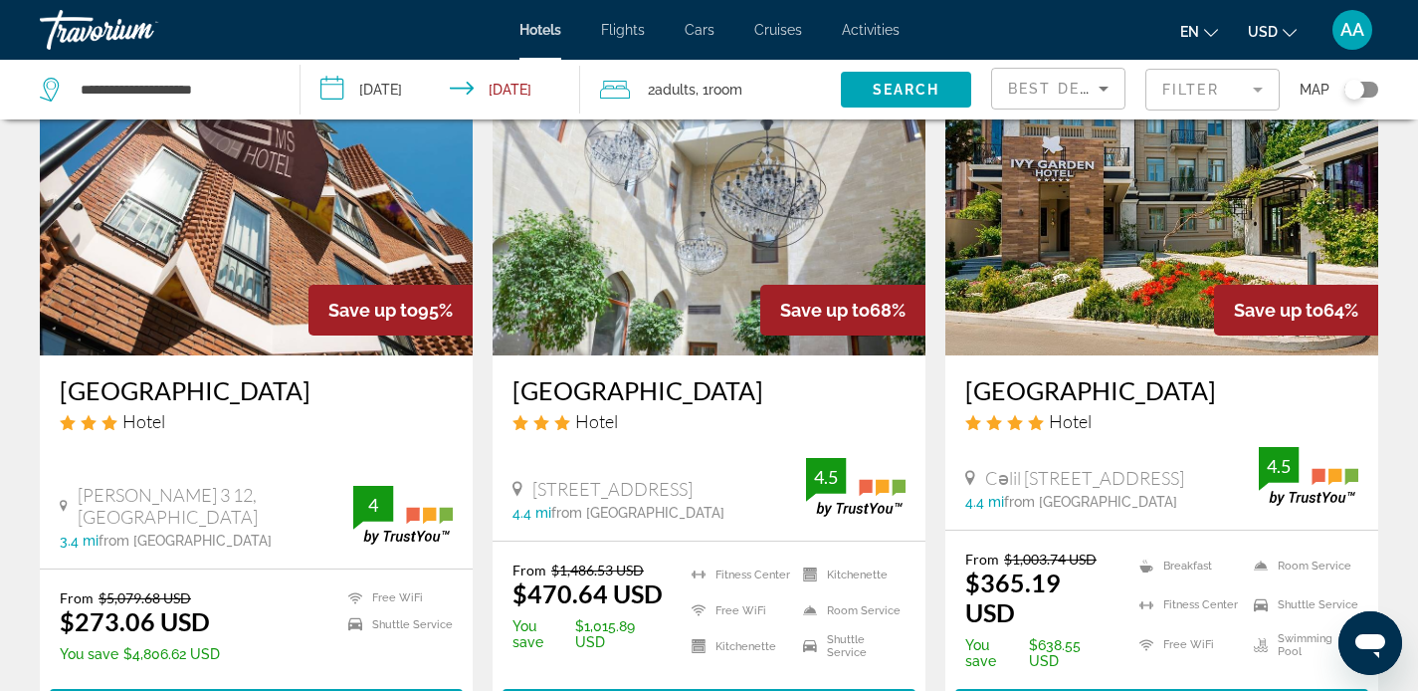
scroll to position [154, 0]
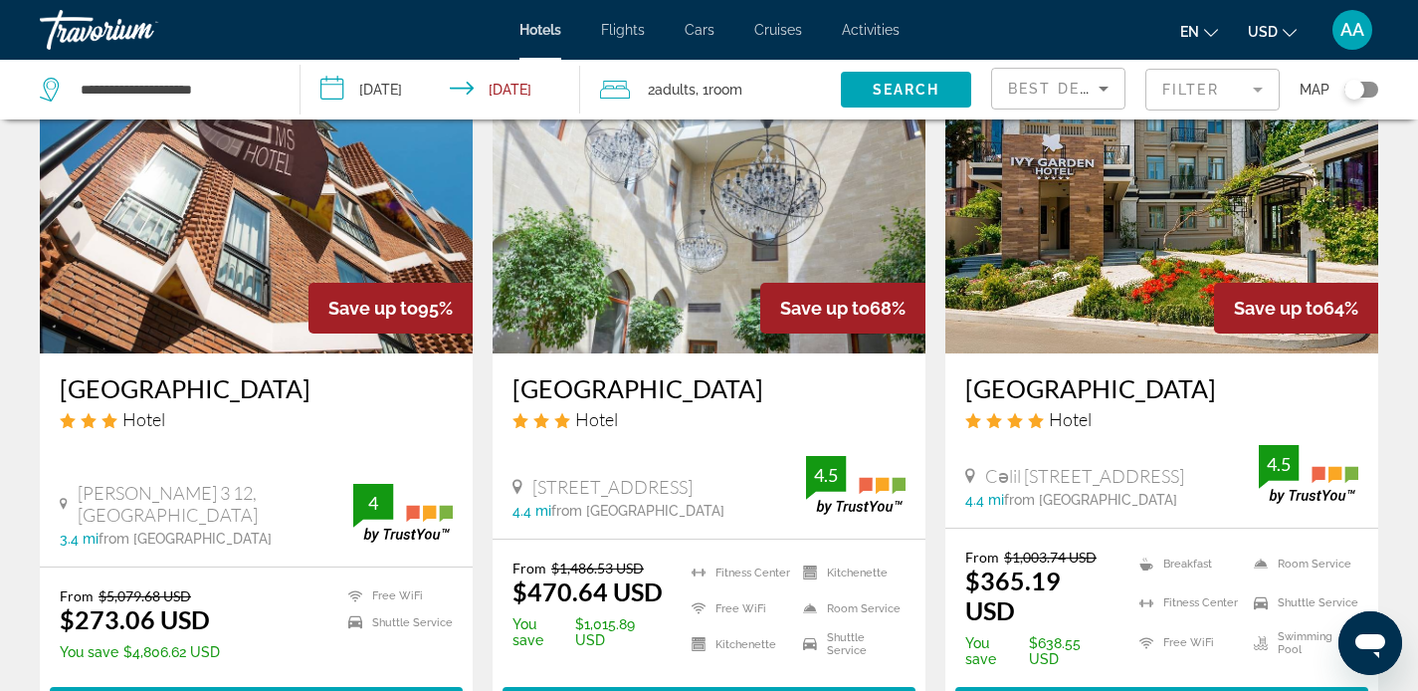
click at [1008, 381] on h3 "Ivy Garden Hotel Baku" at bounding box center [1161, 388] width 393 height 30
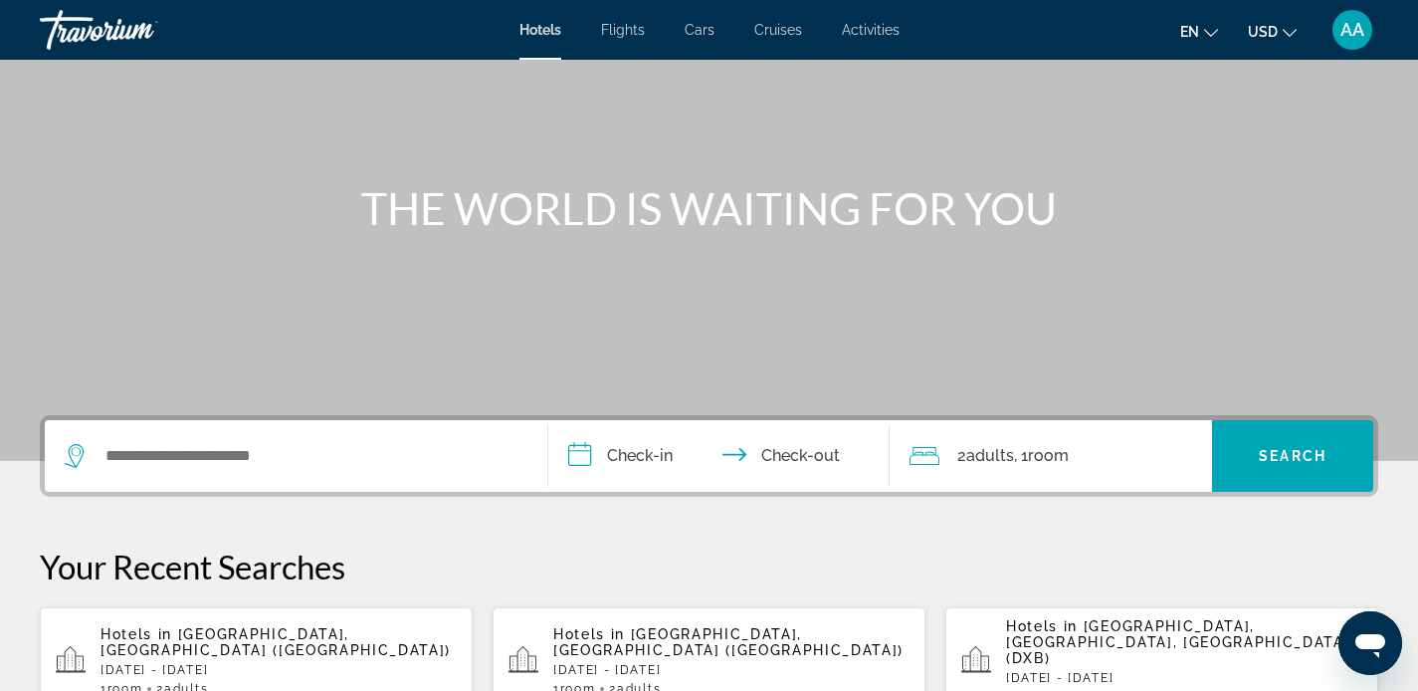
scroll to position [137, 0]
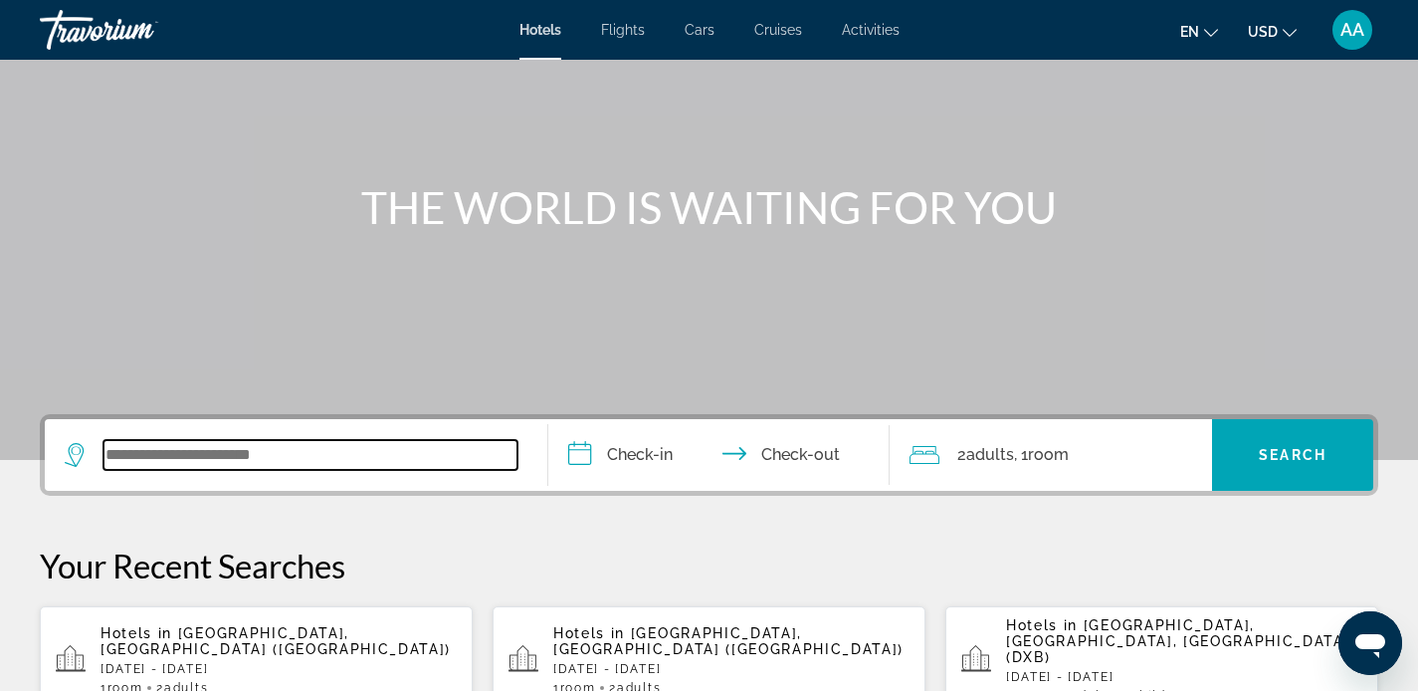
click at [300, 465] on input "Search widget" at bounding box center [310, 455] width 414 height 30
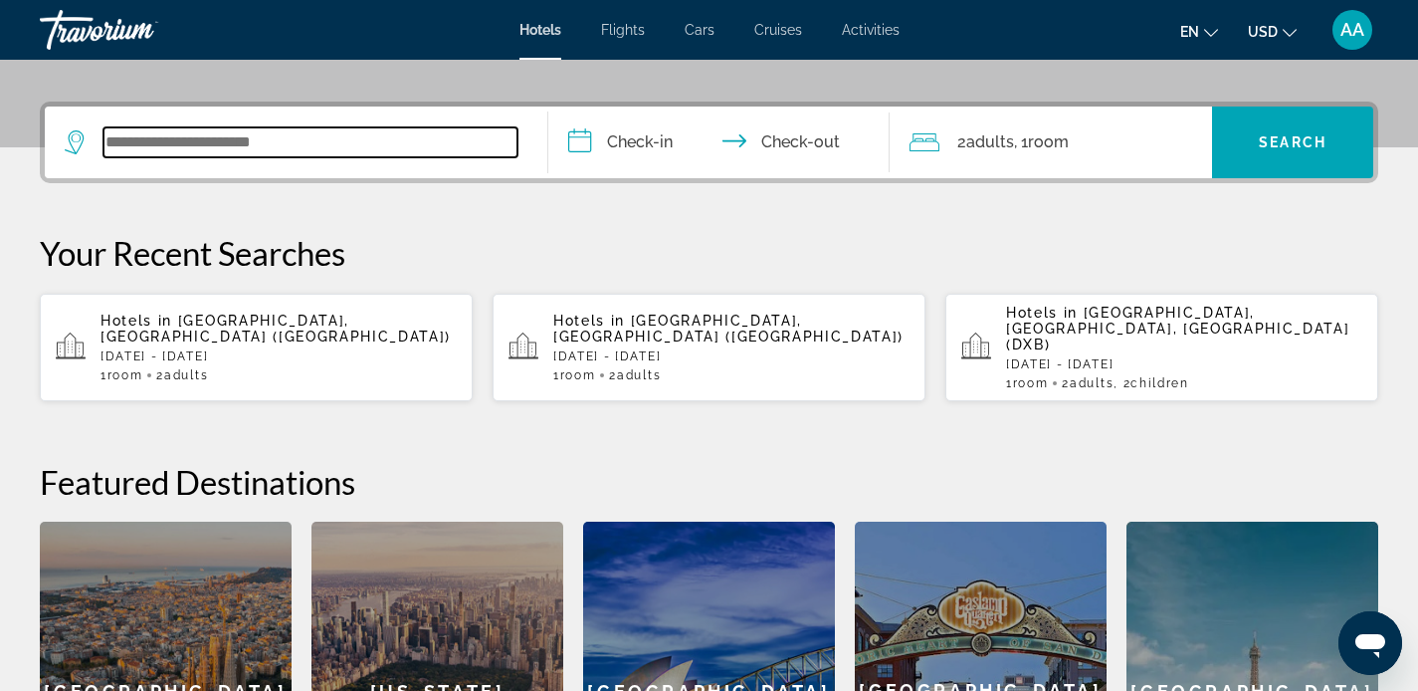
scroll to position [487, 0]
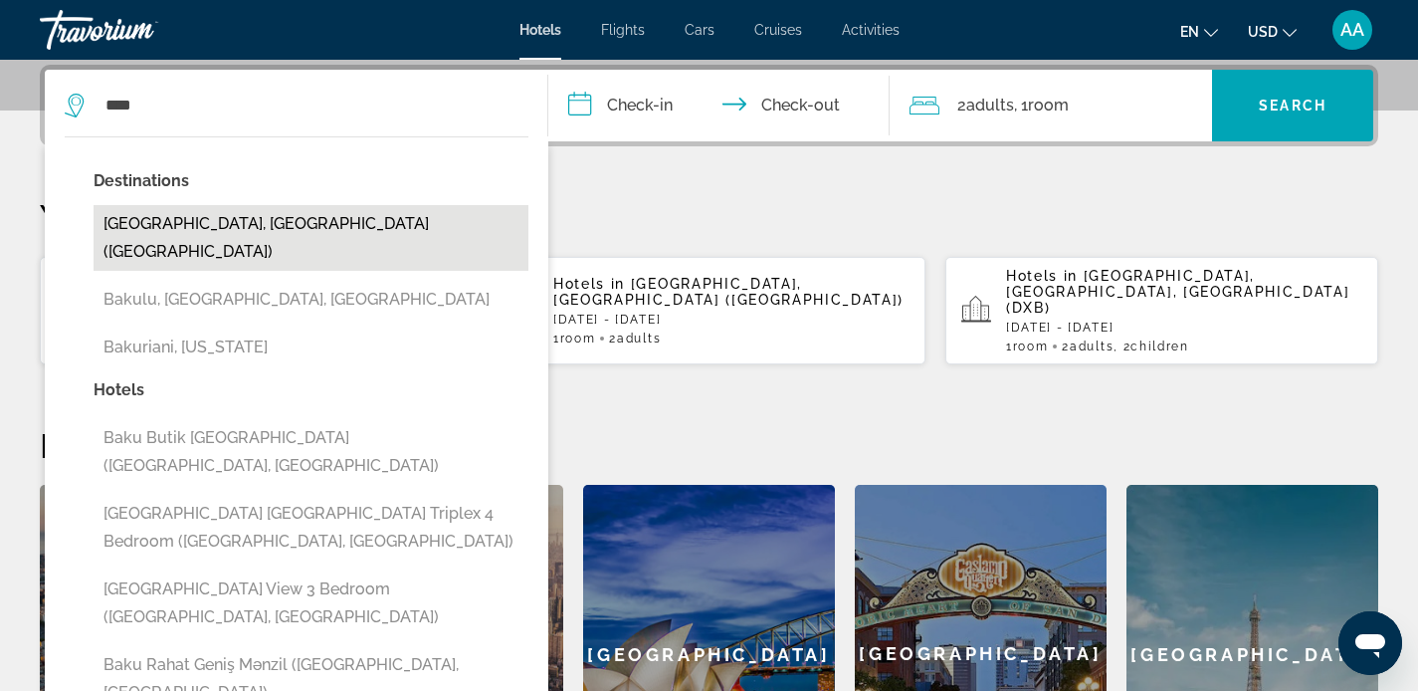
click at [258, 221] on button "[GEOGRAPHIC_DATA], [GEOGRAPHIC_DATA] ([GEOGRAPHIC_DATA])" at bounding box center [311, 238] width 435 height 66
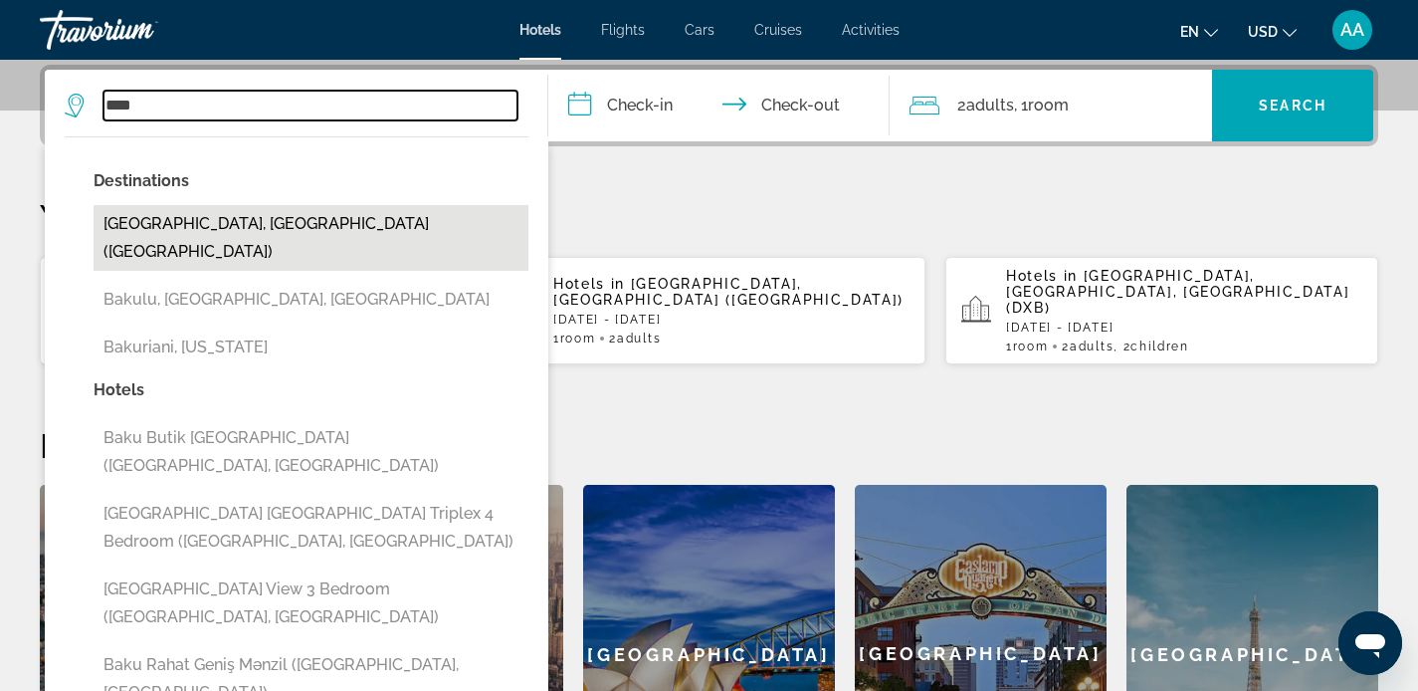
type input "**********"
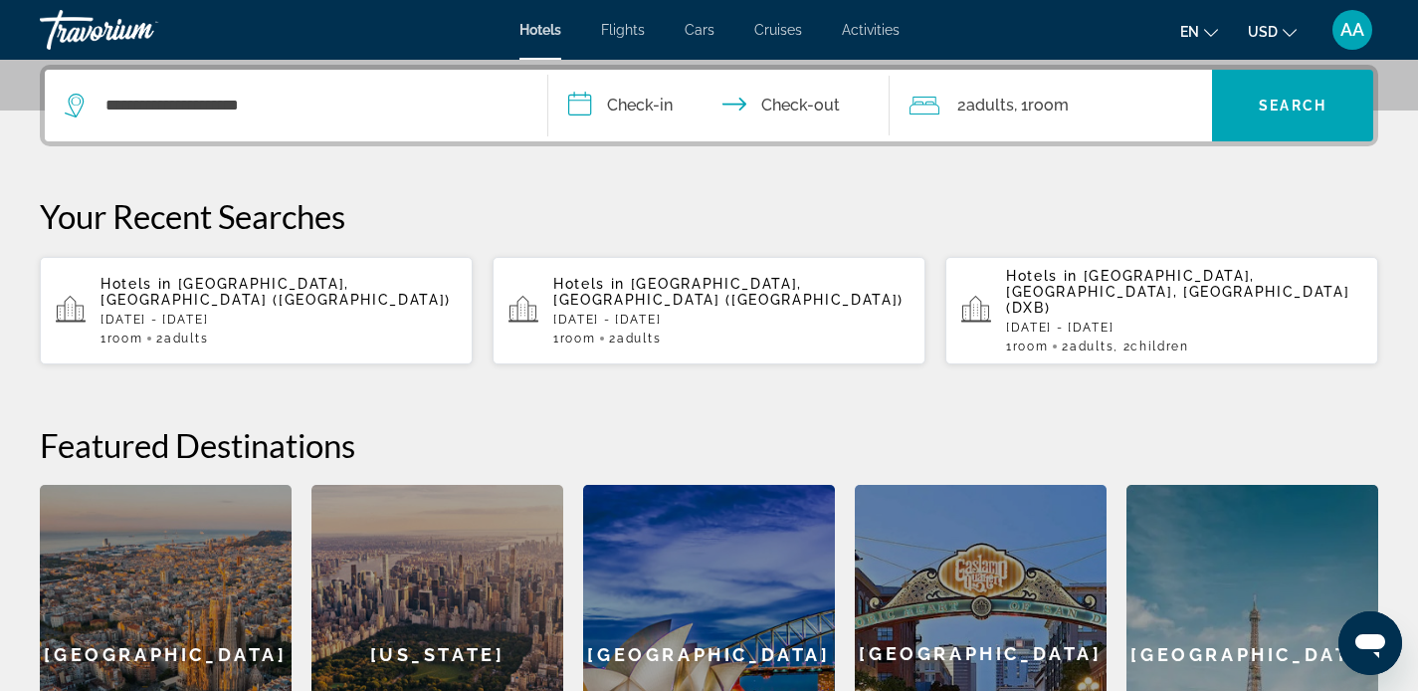
click at [645, 116] on input "**********" at bounding box center [723, 109] width 350 height 78
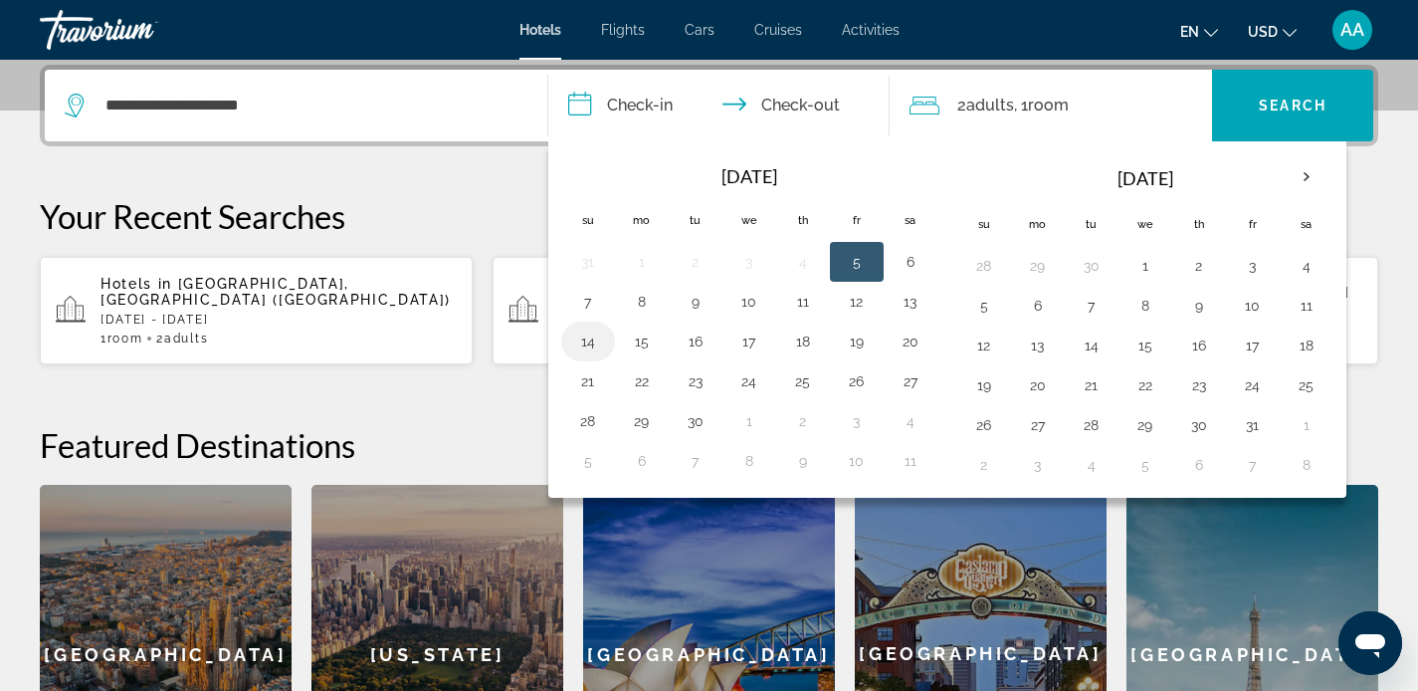
click at [591, 346] on button "14" at bounding box center [588, 341] width 32 height 28
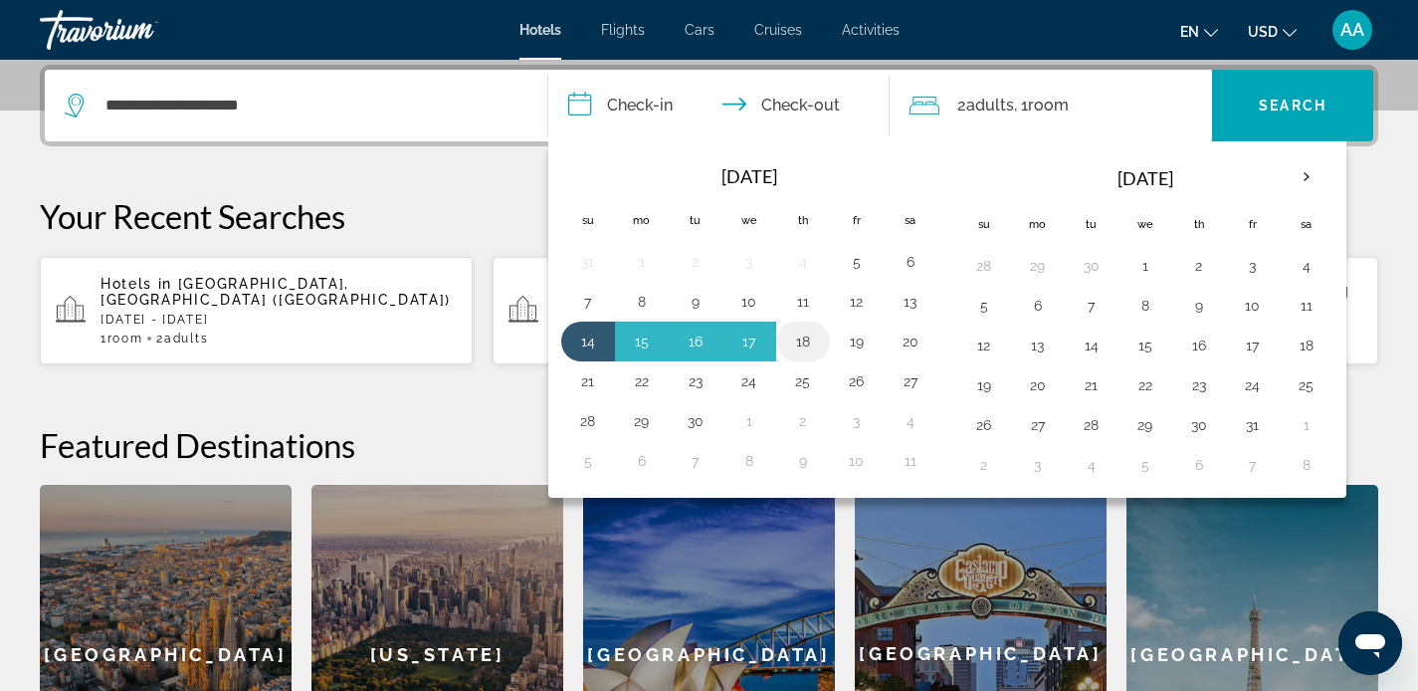
click at [799, 348] on button "18" at bounding box center [803, 341] width 32 height 28
type input "**********"
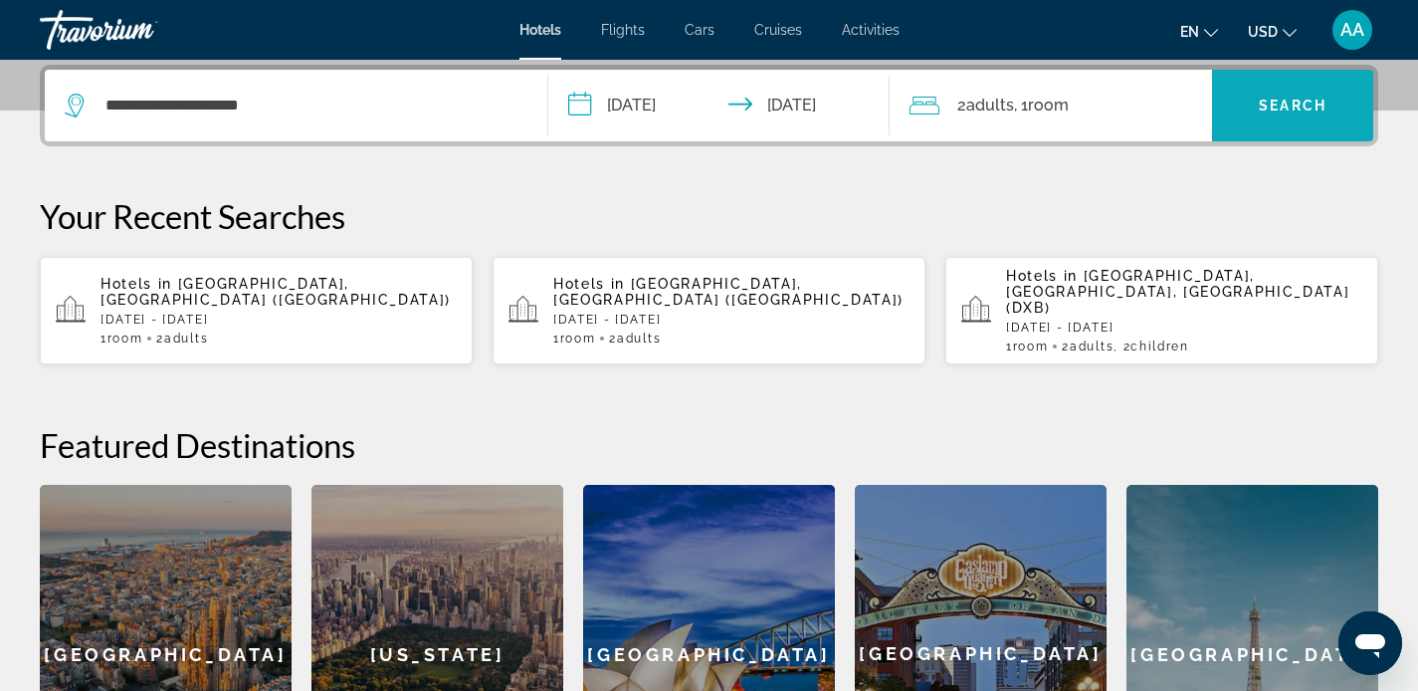
click at [1314, 112] on span "Search" at bounding box center [1293, 106] width 68 height 16
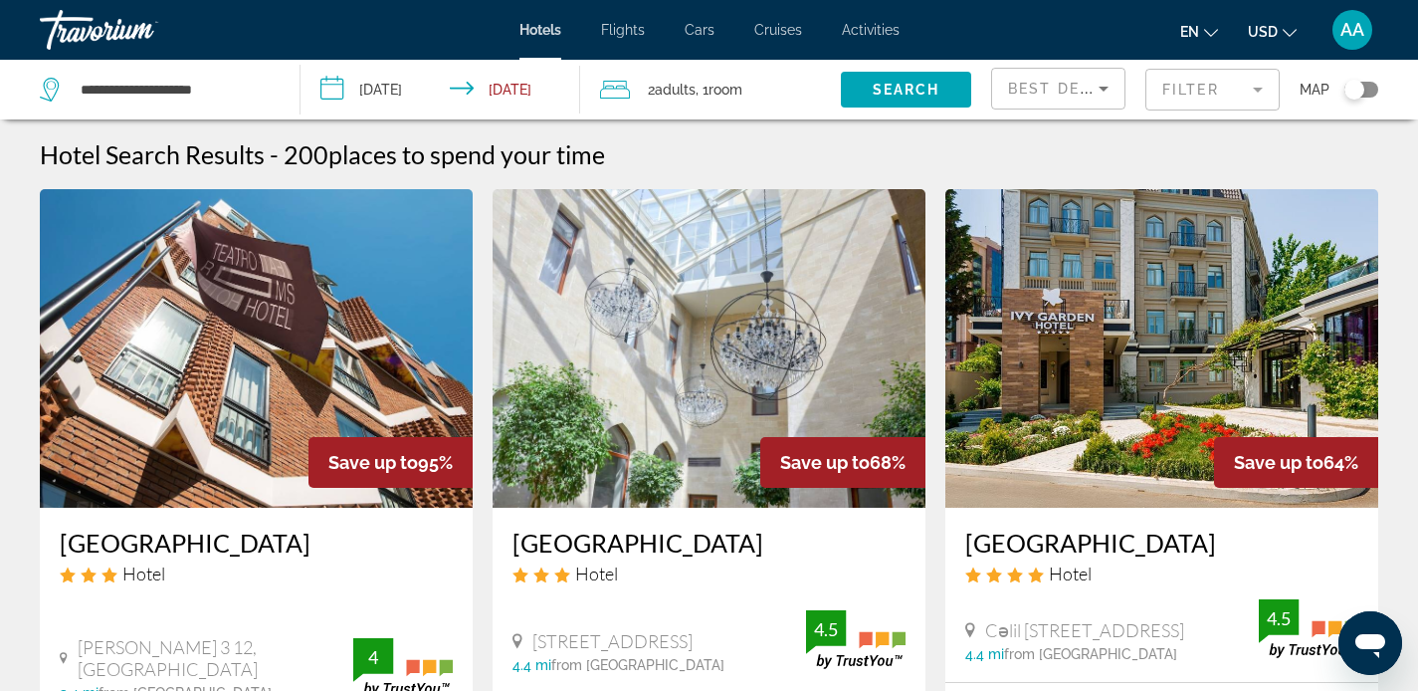
click at [1092, 296] on img "Main content" at bounding box center [1161, 348] width 433 height 318
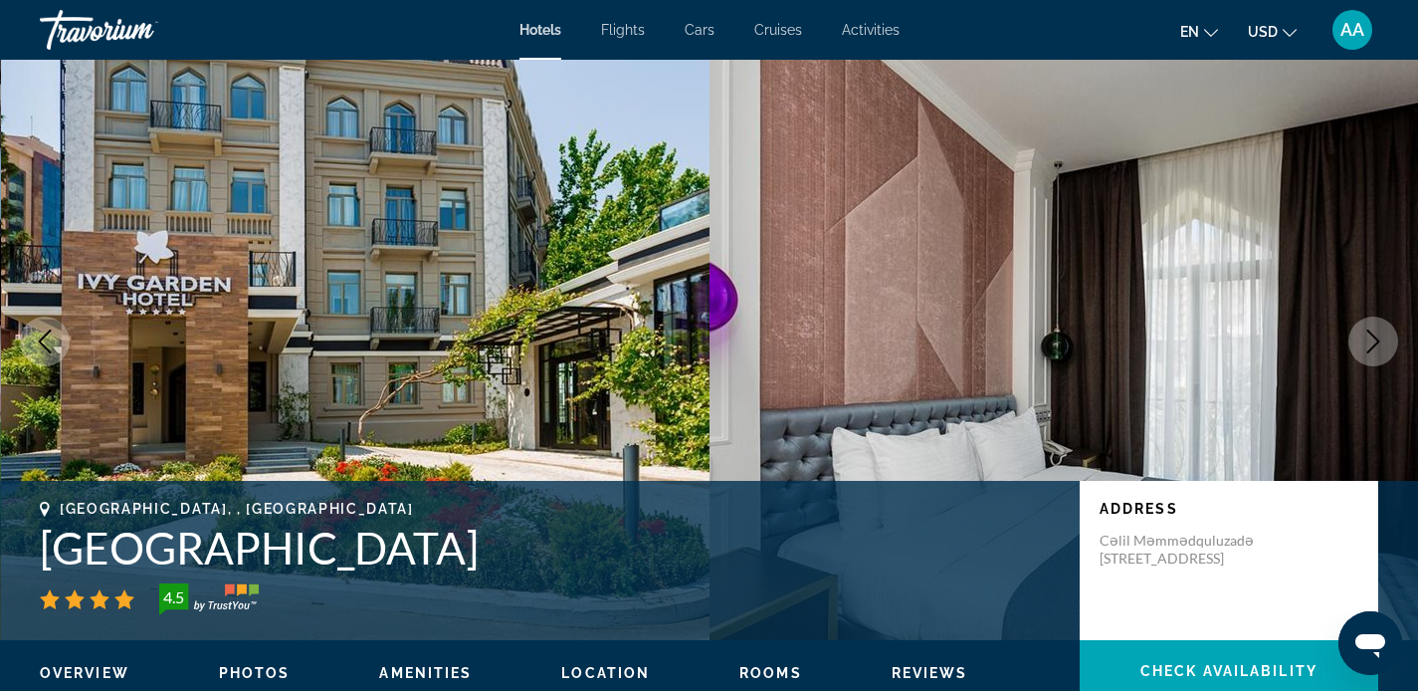
scroll to position [44, 0]
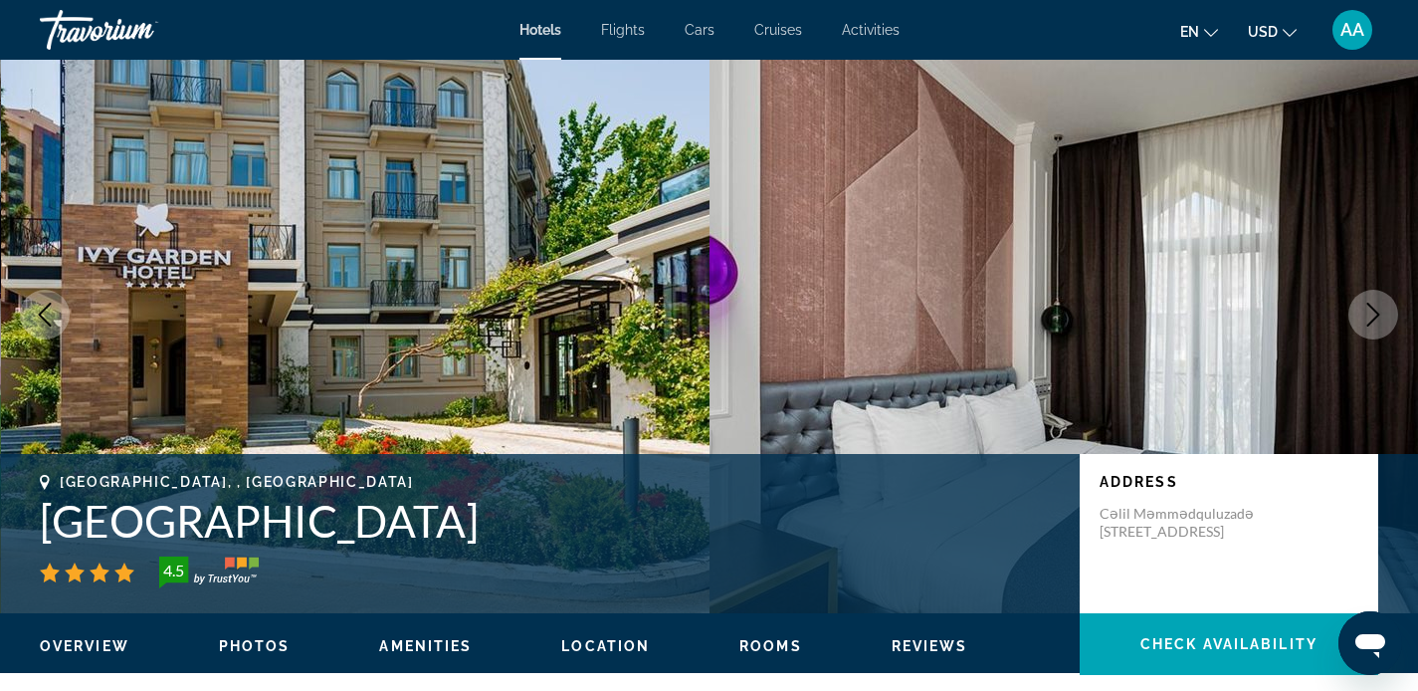
drag, startPoint x: 32, startPoint y: 525, endPoint x: 472, endPoint y: 524, distance: 439.8
click at [472, 524] on div "Baku, , Azerbaijan Ivy Garden Hotel Baku 4.5 Address Cəlil Məmmədquluzadə Küçəs…" at bounding box center [709, 533] width 1418 height 119
copy h1 "Ivy Garden Hotel Baku"
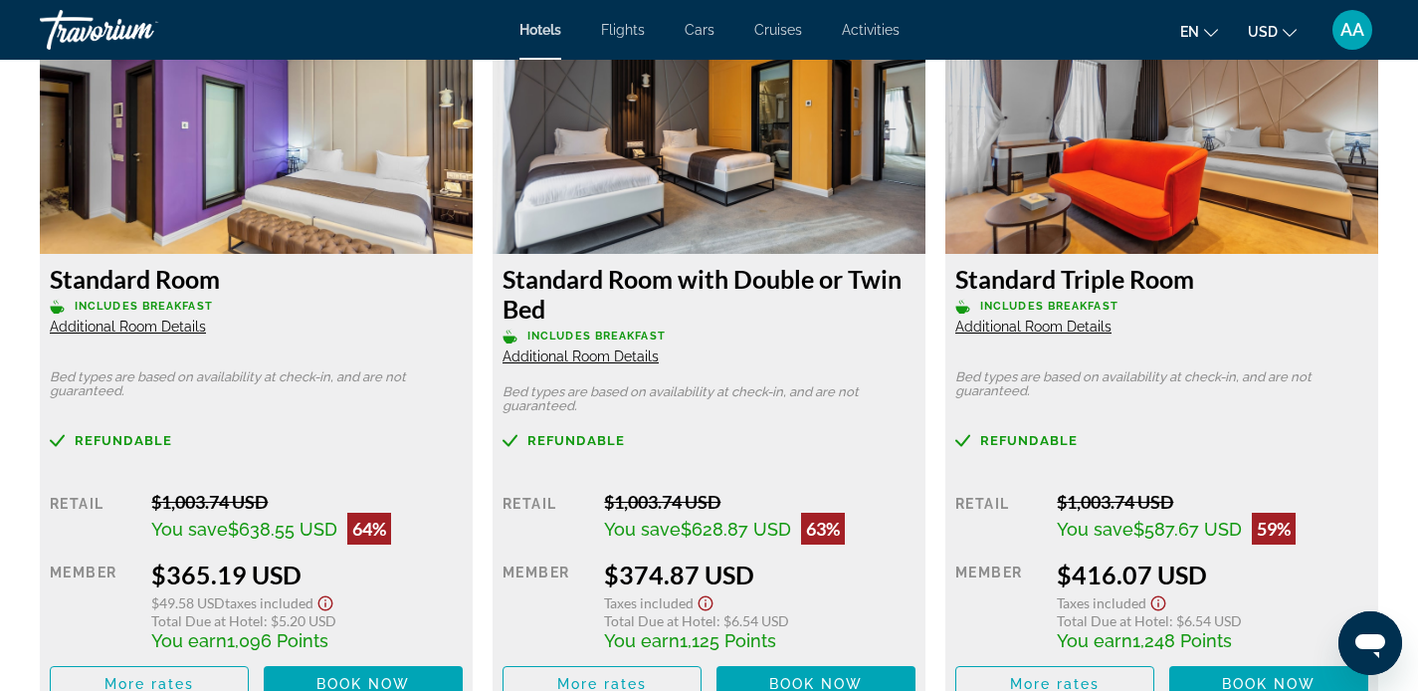
scroll to position [2812, 0]
click at [120, 41] on div "Travorium" at bounding box center [139, 30] width 199 height 52
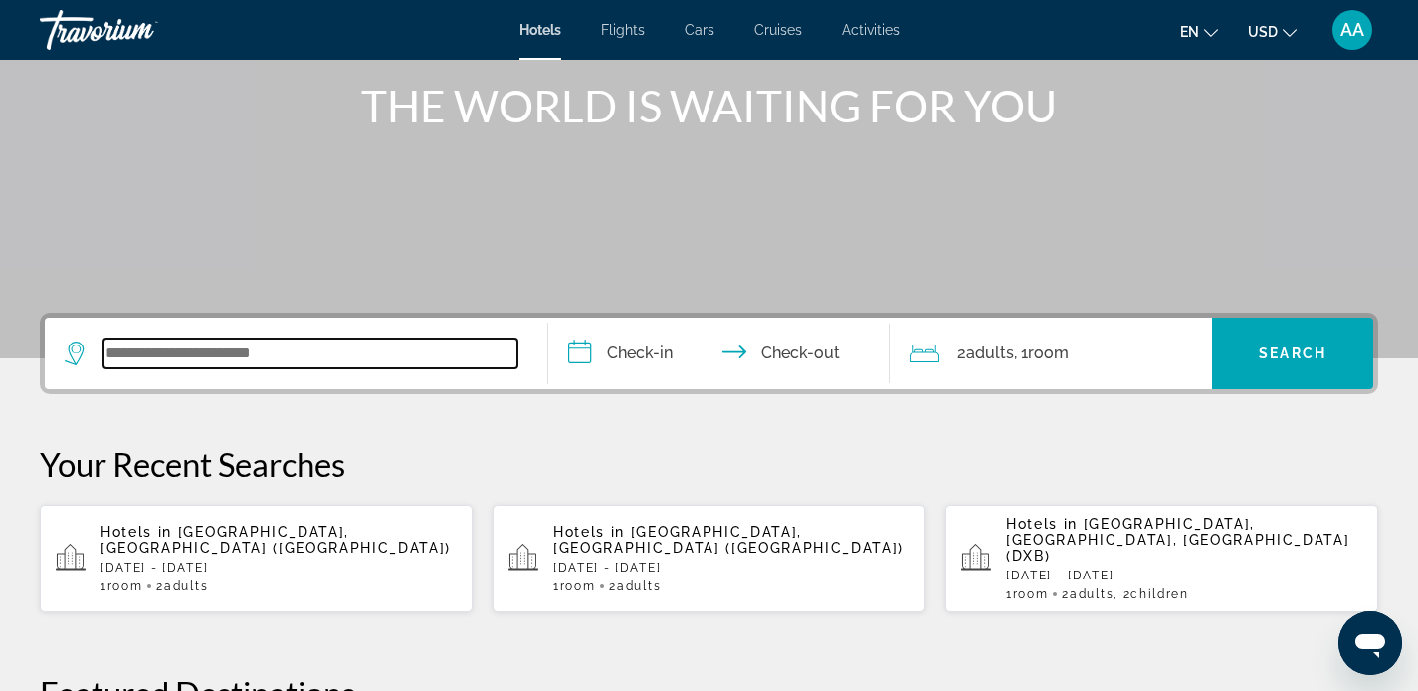
click at [255, 353] on input "Search widget" at bounding box center [310, 353] width 414 height 30
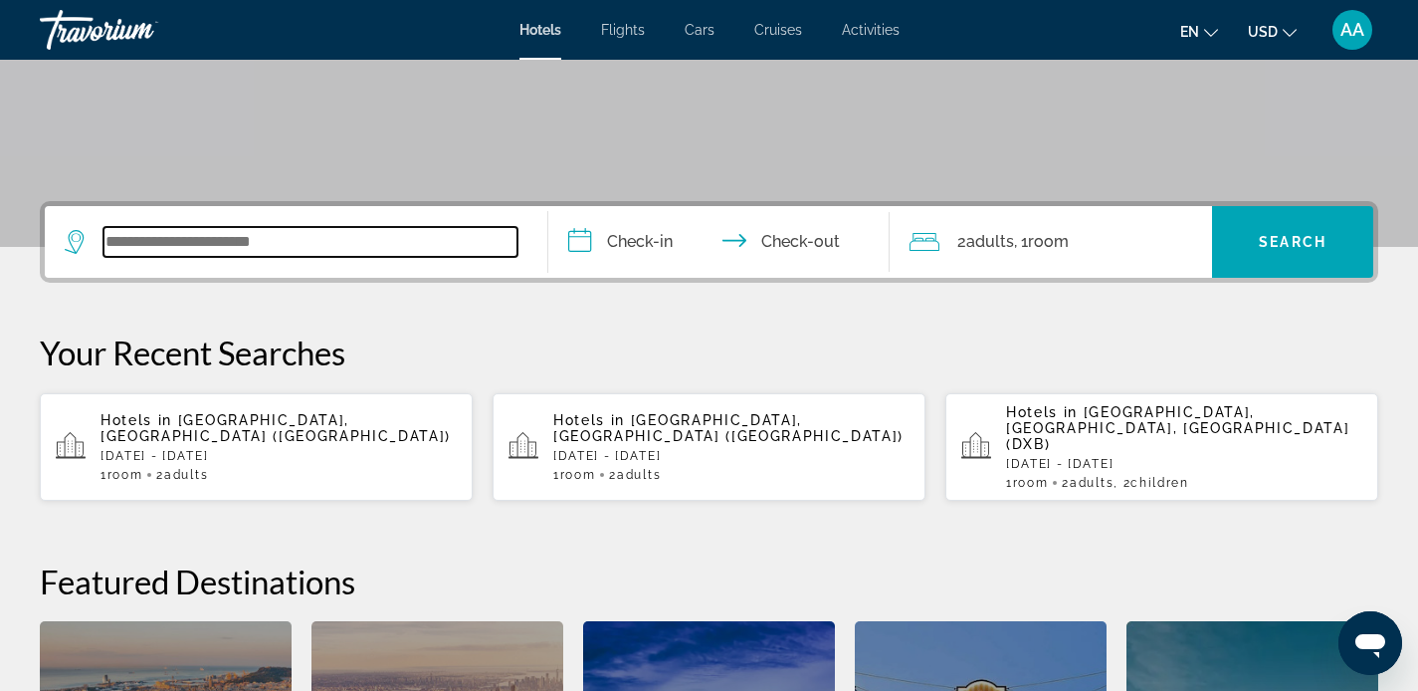
scroll to position [487, 0]
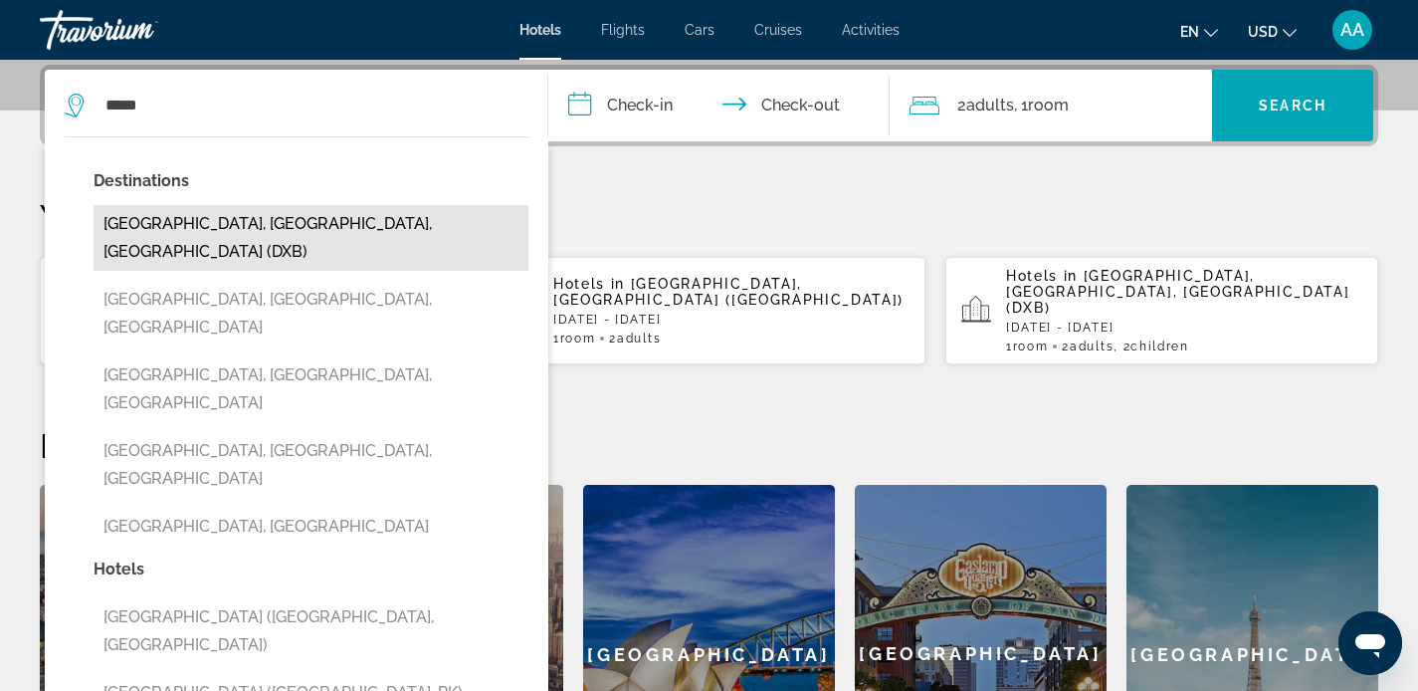
click at [251, 227] on button "[GEOGRAPHIC_DATA], [GEOGRAPHIC_DATA], [GEOGRAPHIC_DATA] (DXB)" at bounding box center [311, 238] width 435 height 66
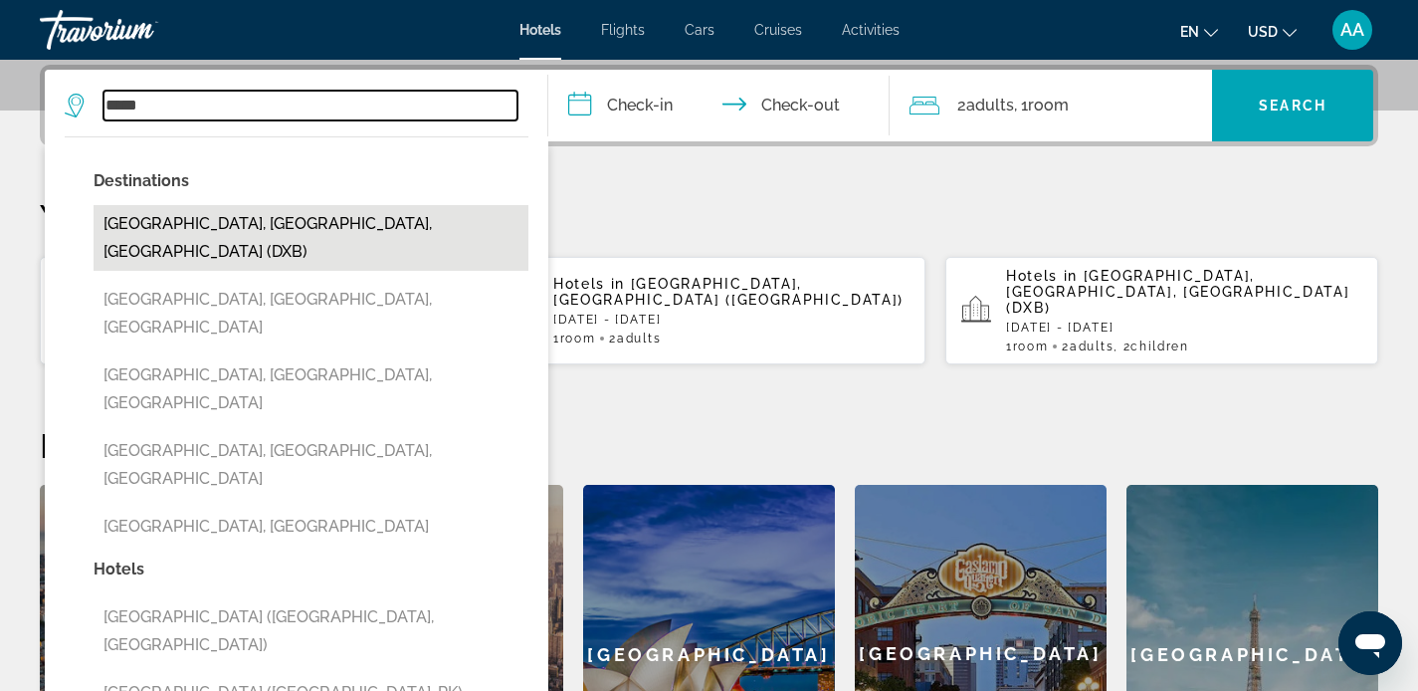
type input "**********"
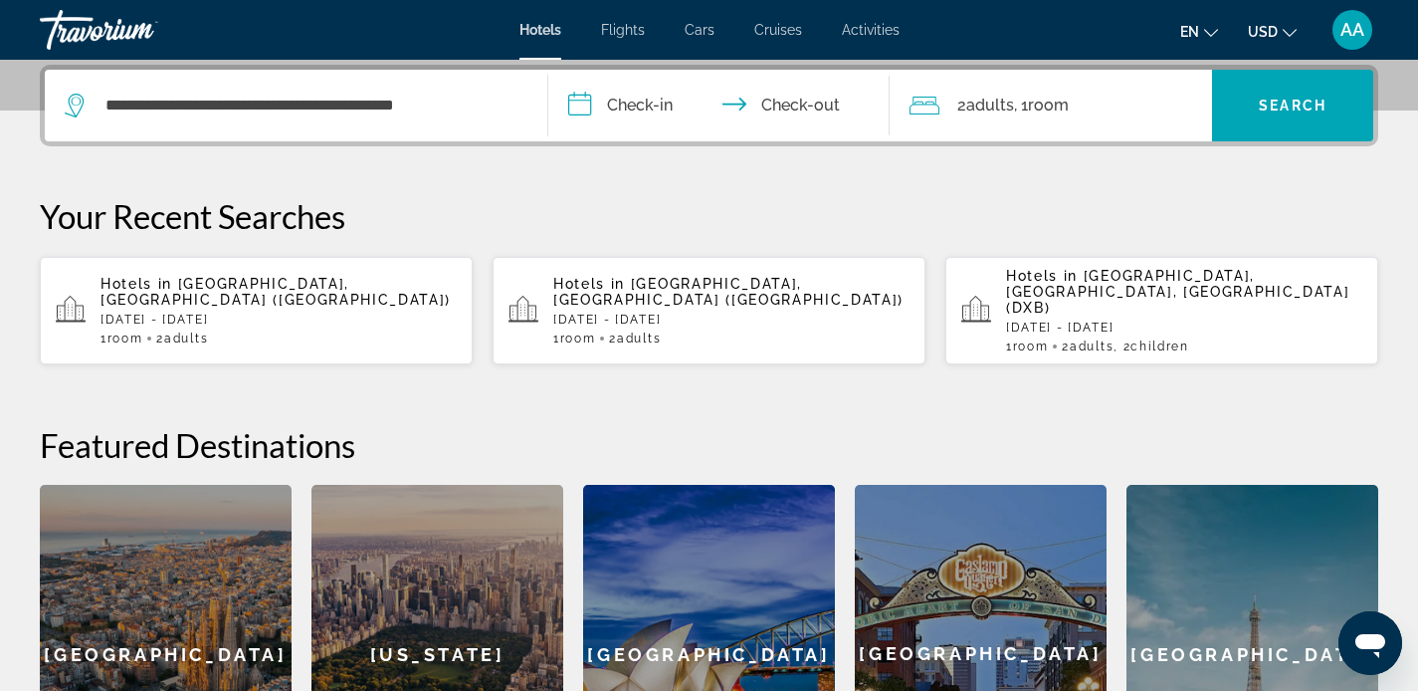
click at [631, 115] on input "**********" at bounding box center [723, 109] width 350 height 78
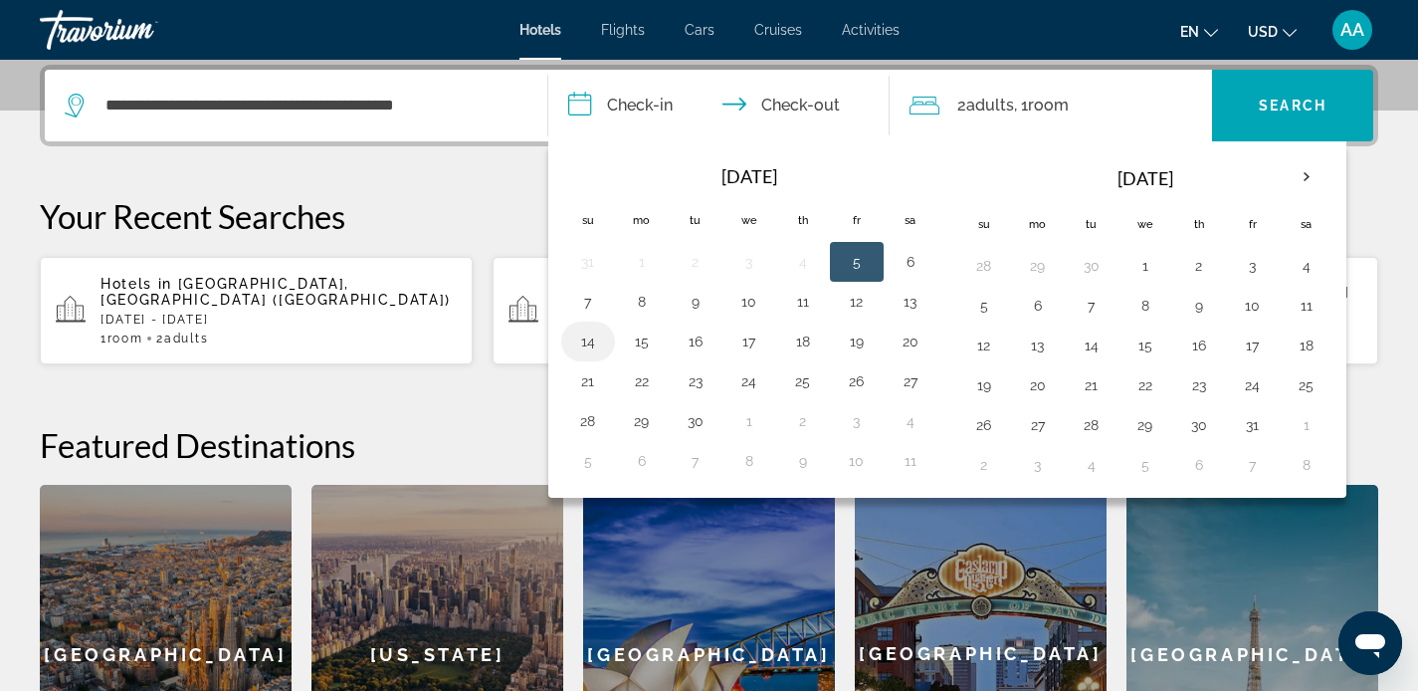
click at [578, 338] on button "14" at bounding box center [588, 341] width 32 height 28
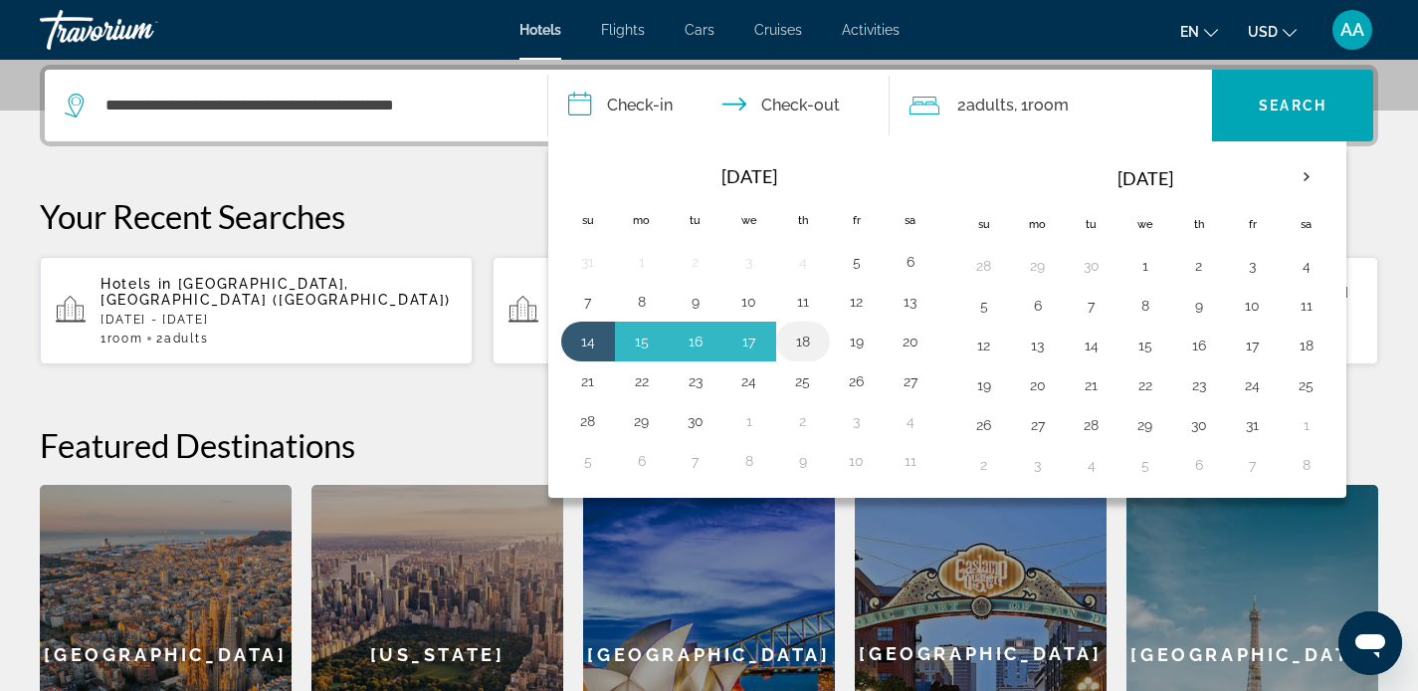
click at [794, 346] on button "18" at bounding box center [803, 341] width 32 height 28
type input "**********"
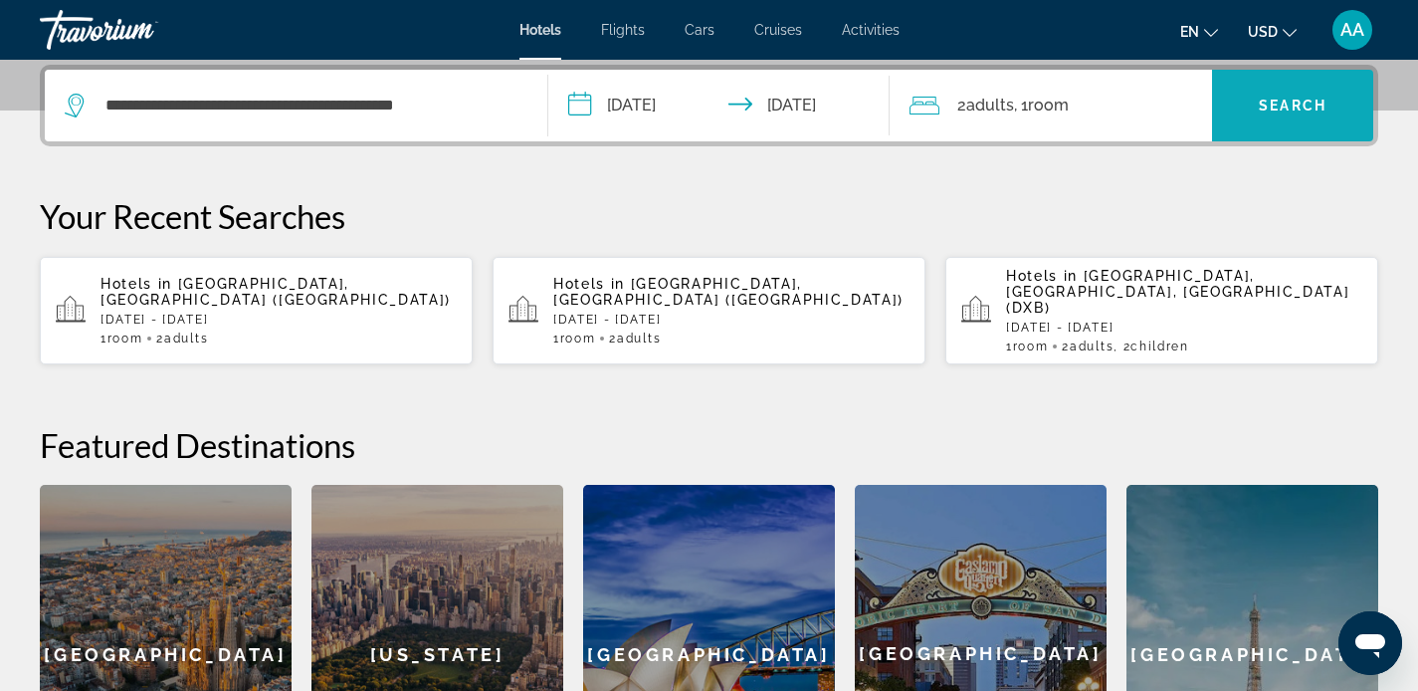
click at [1282, 113] on span "Search widget" at bounding box center [1292, 106] width 161 height 48
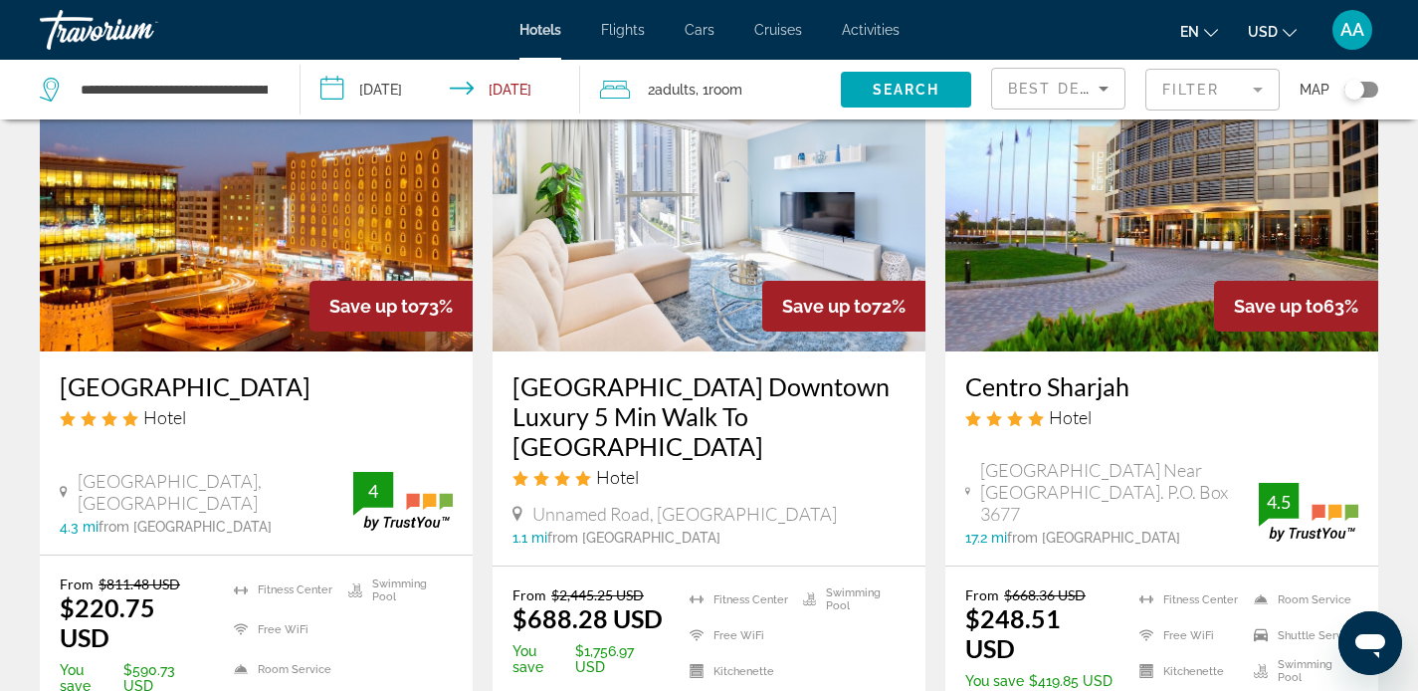
scroll to position [152, 0]
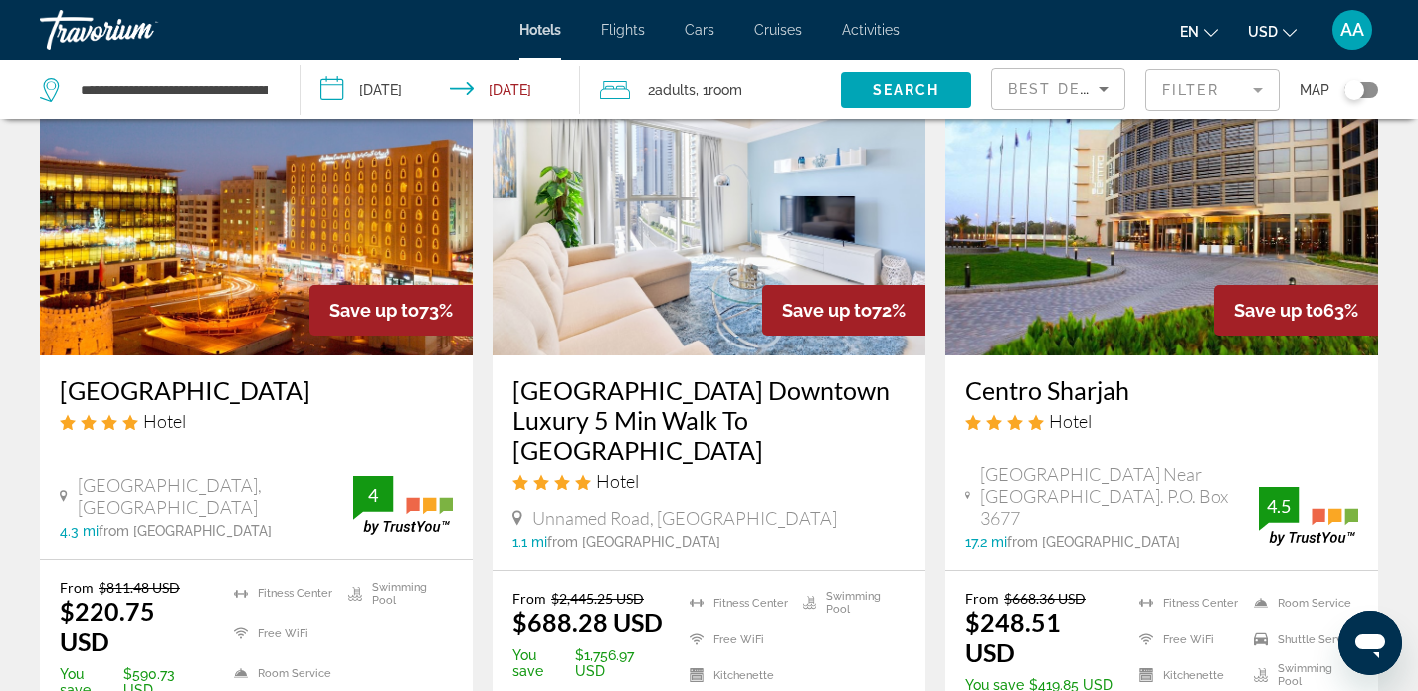
click at [1251, 91] on mat-form-field "Filter" at bounding box center [1212, 90] width 134 height 42
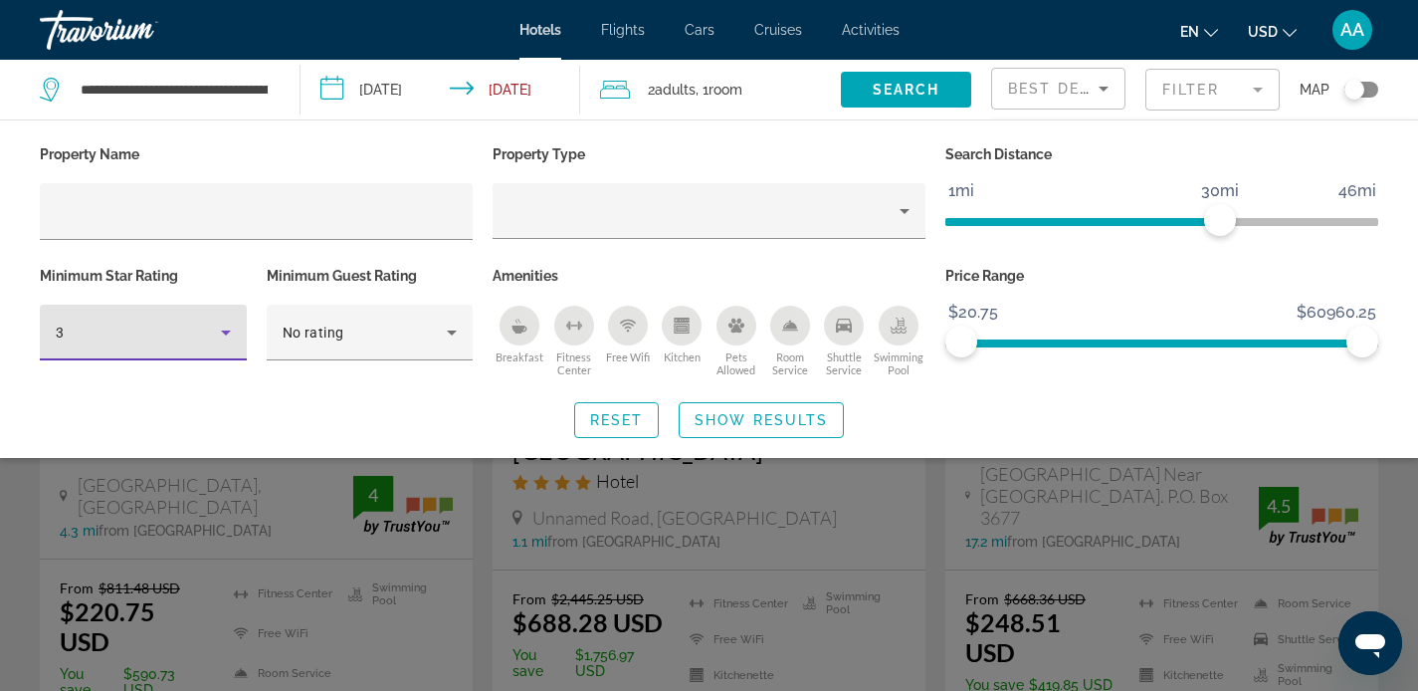
click at [224, 332] on icon "Hotel Filters" at bounding box center [226, 332] width 10 height 5
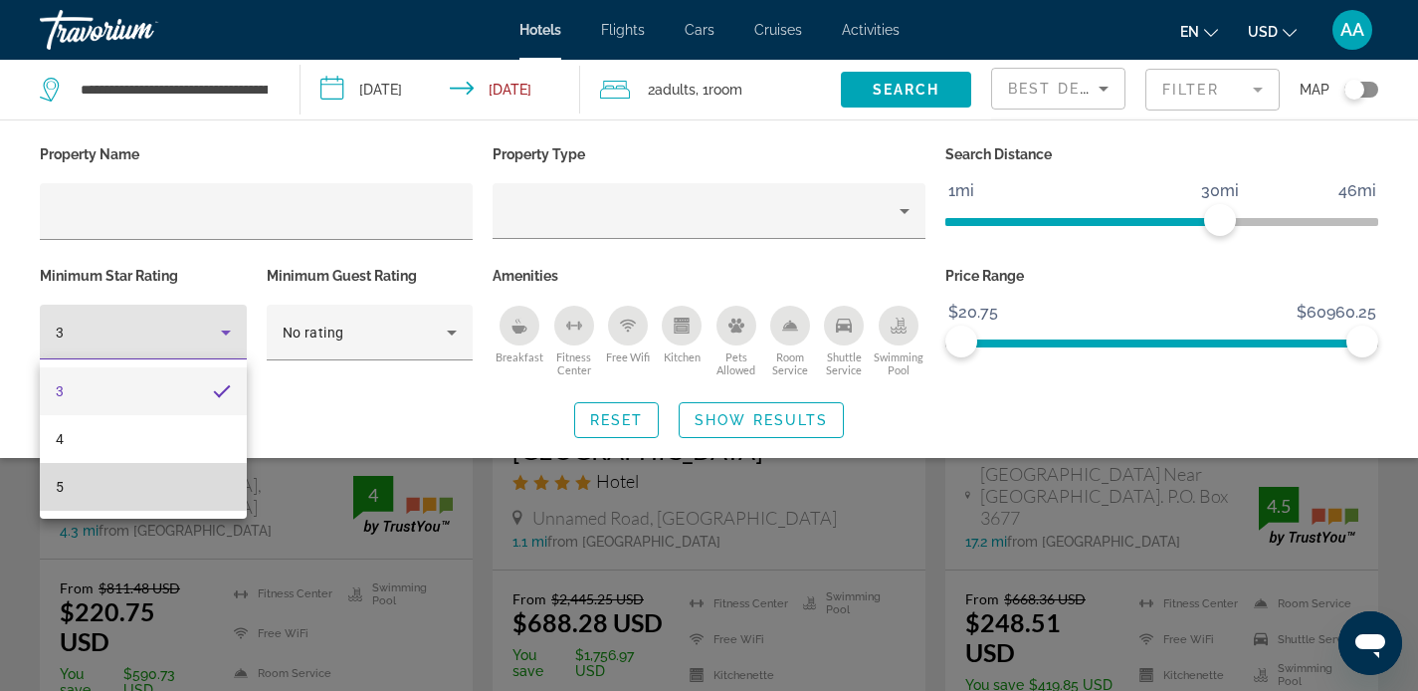
click at [127, 487] on mat-option "5" at bounding box center [143, 487] width 207 height 48
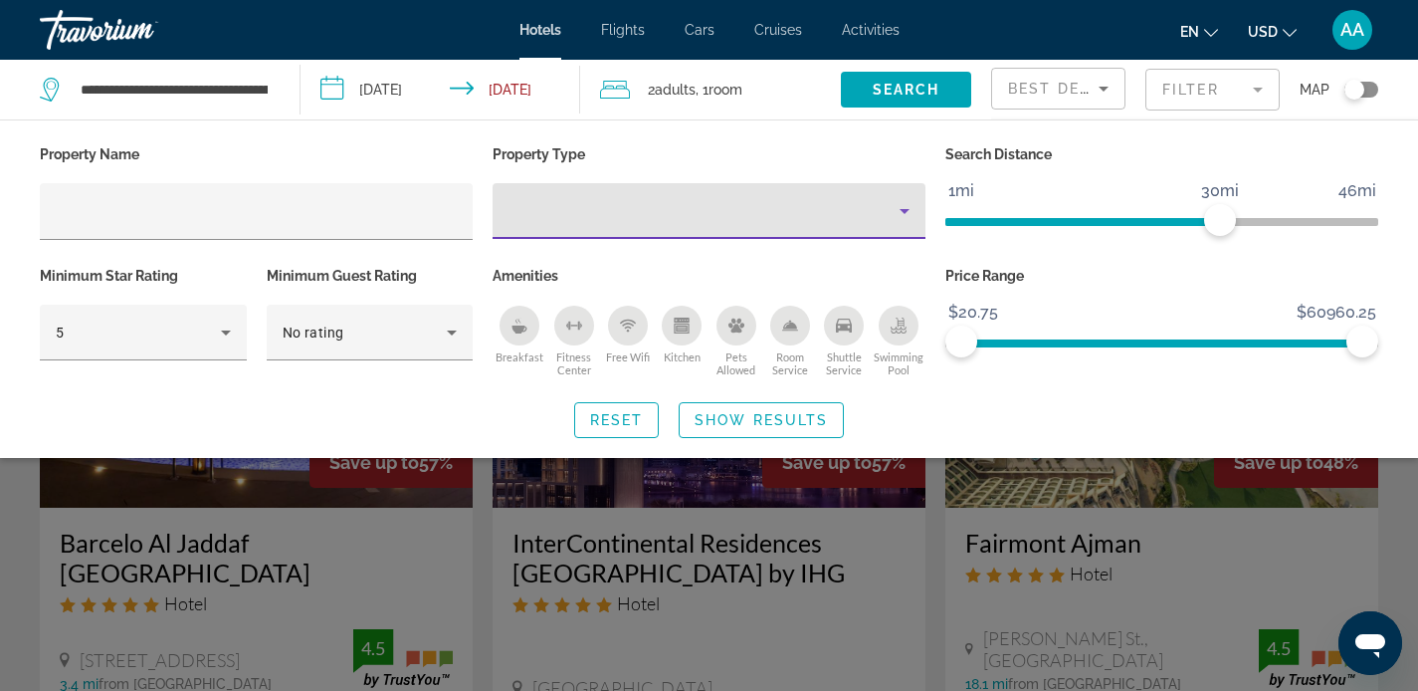
click at [906, 220] on icon "Property type" at bounding box center [904, 211] width 24 height 24
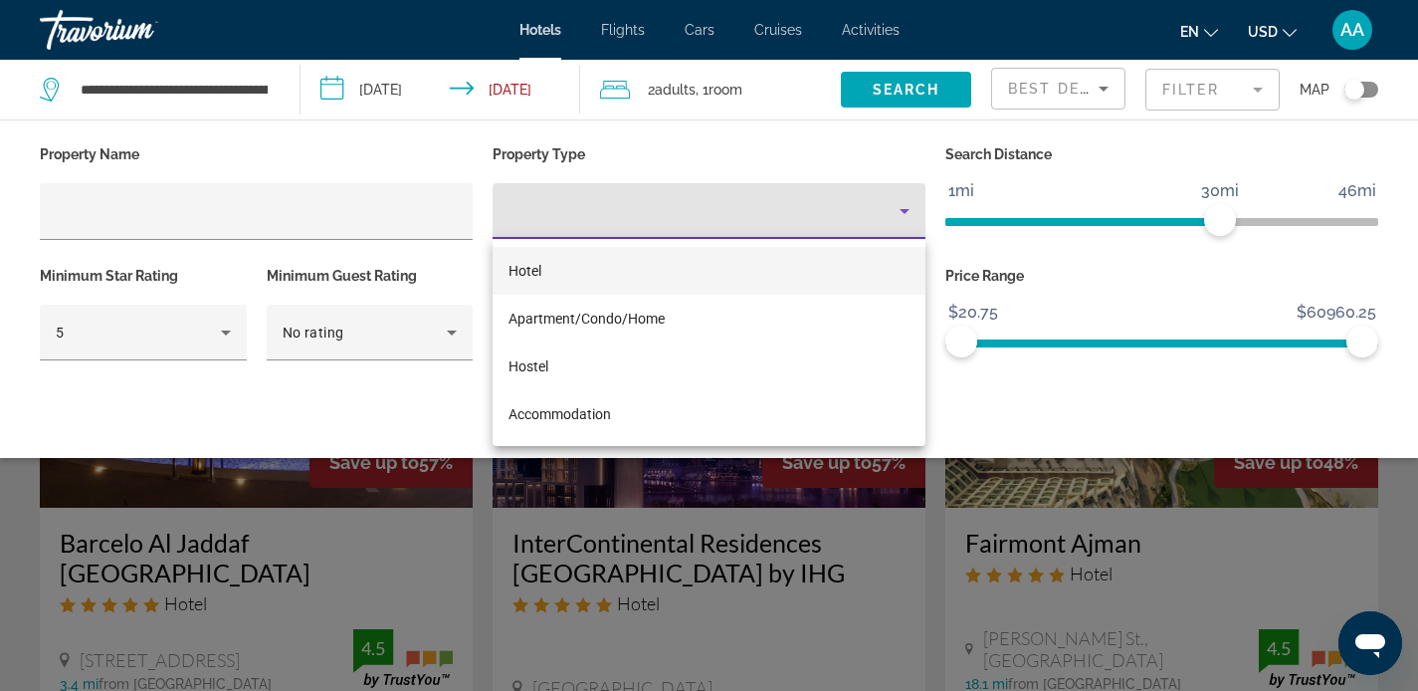
click at [567, 267] on mat-option "Hotel" at bounding box center [709, 271] width 433 height 48
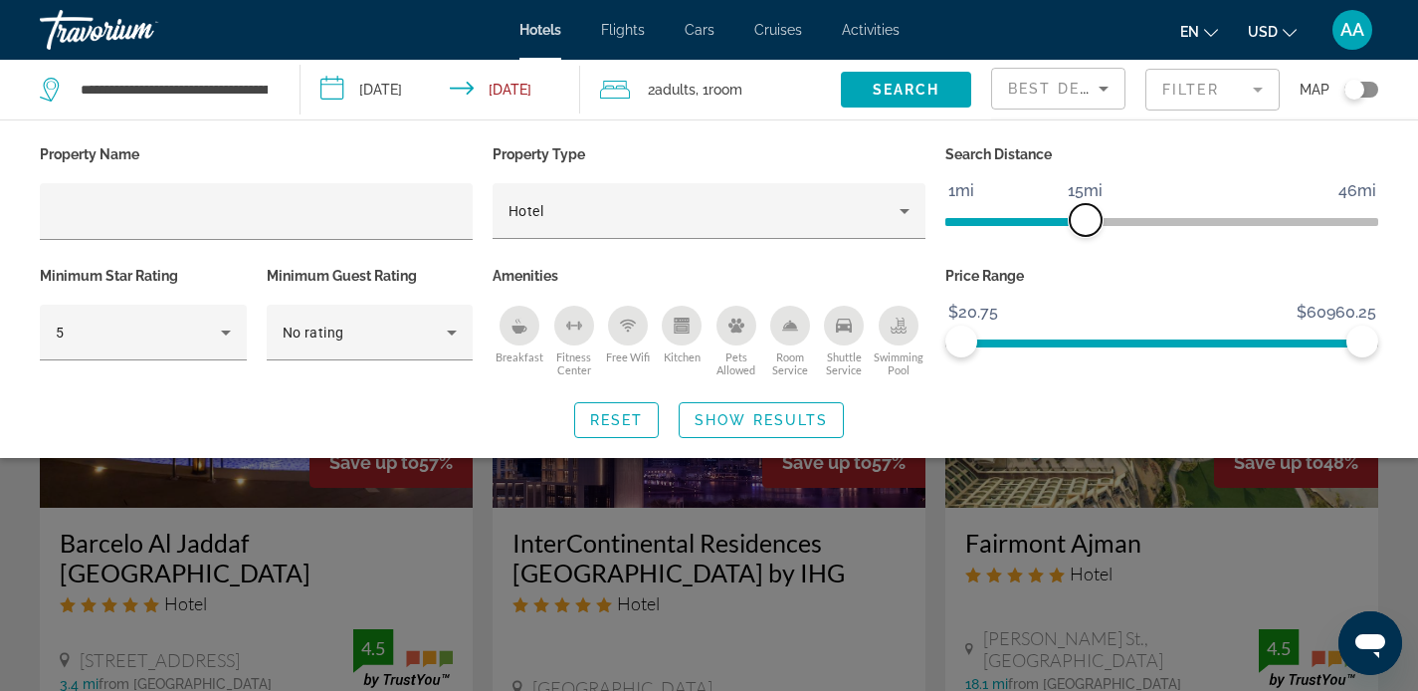
drag, startPoint x: 1217, startPoint y: 220, endPoint x: 1082, endPoint y: 226, distance: 135.4
click at [1082, 226] on span "ngx-slider" at bounding box center [1086, 220] width 32 height 32
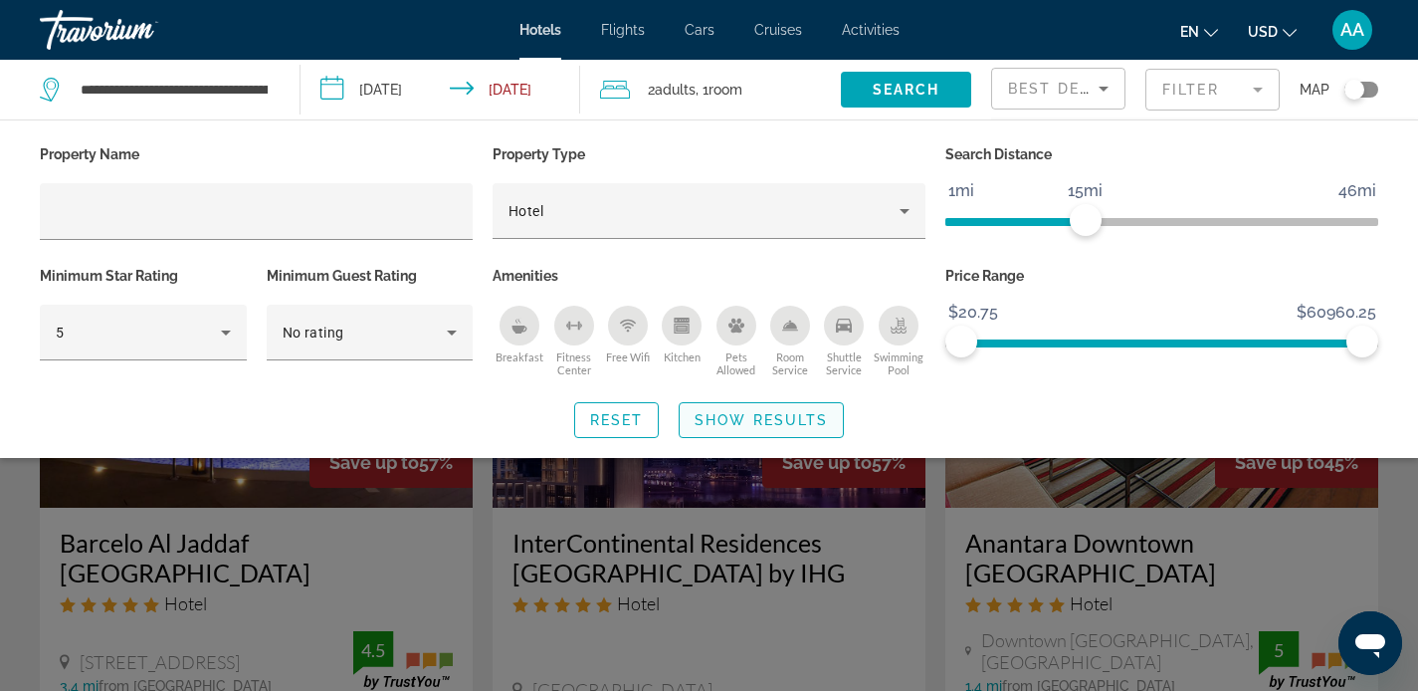
click at [777, 427] on span "Search widget" at bounding box center [761, 420] width 163 height 48
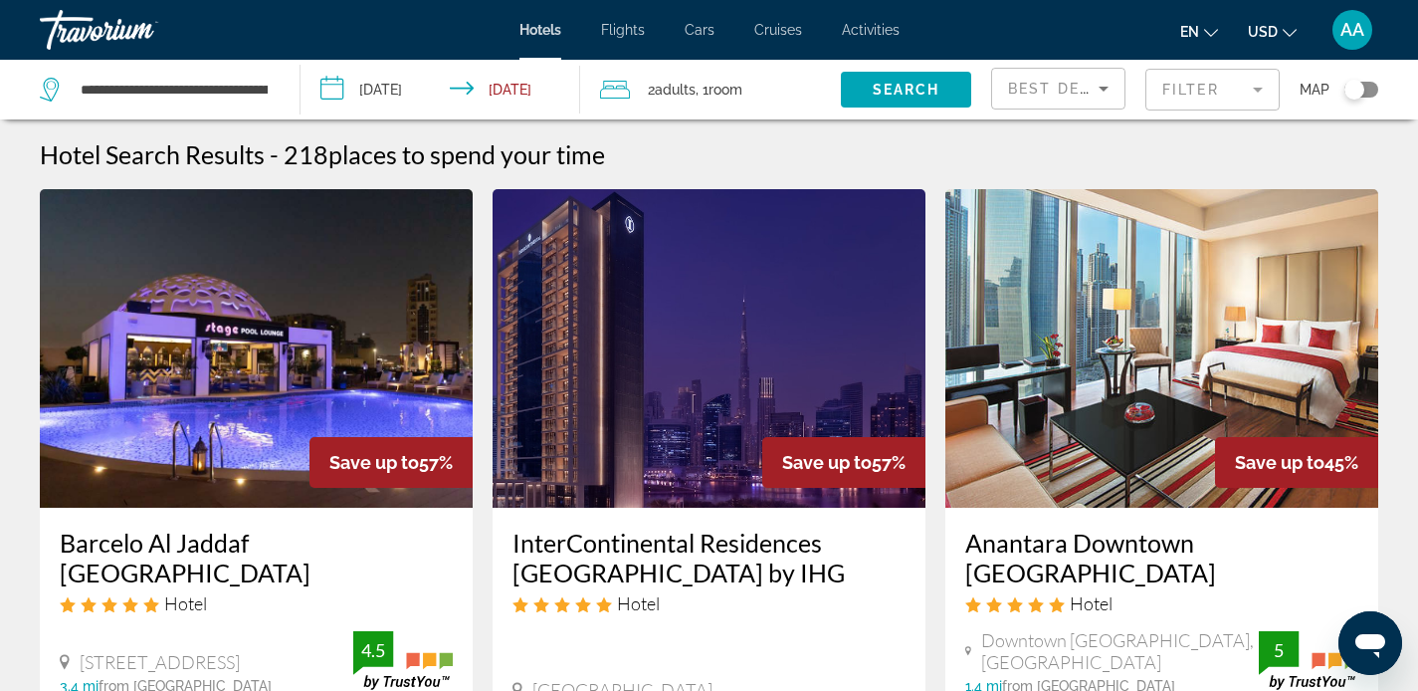
click at [1354, 93] on div "Toggle map" at bounding box center [1354, 90] width 20 height 20
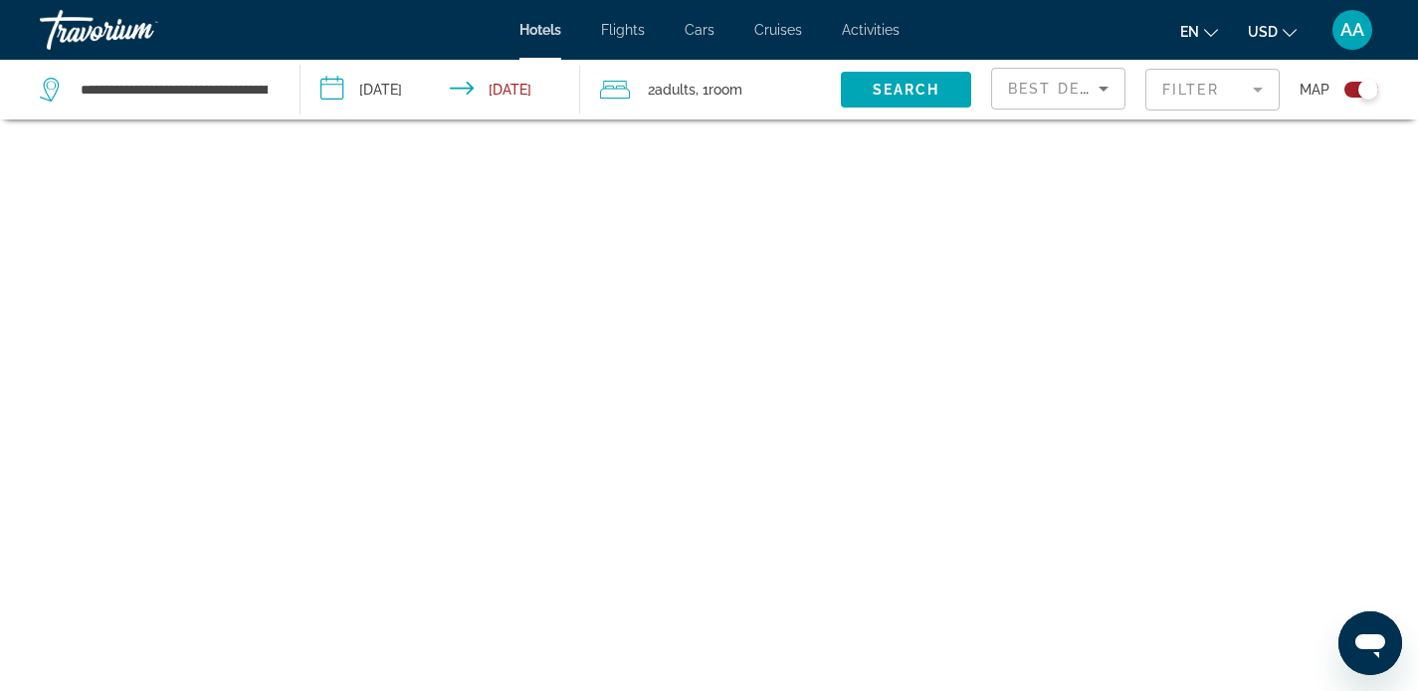
scroll to position [119, 0]
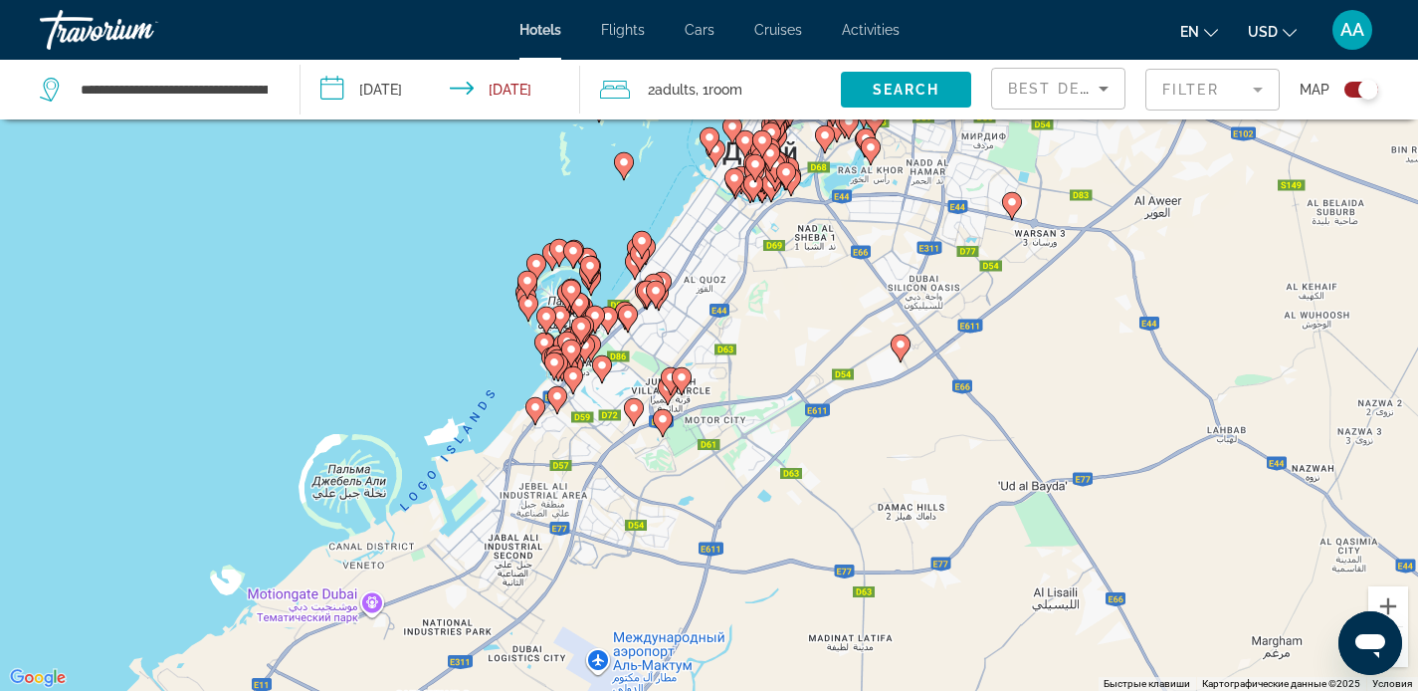
drag, startPoint x: 601, startPoint y: 544, endPoint x: 662, endPoint y: 374, distance: 180.6
click at [662, 374] on icon "Main content" at bounding box center [670, 381] width 18 height 26
click at [579, 347] on icon "Main content" at bounding box center [570, 353] width 18 height 26
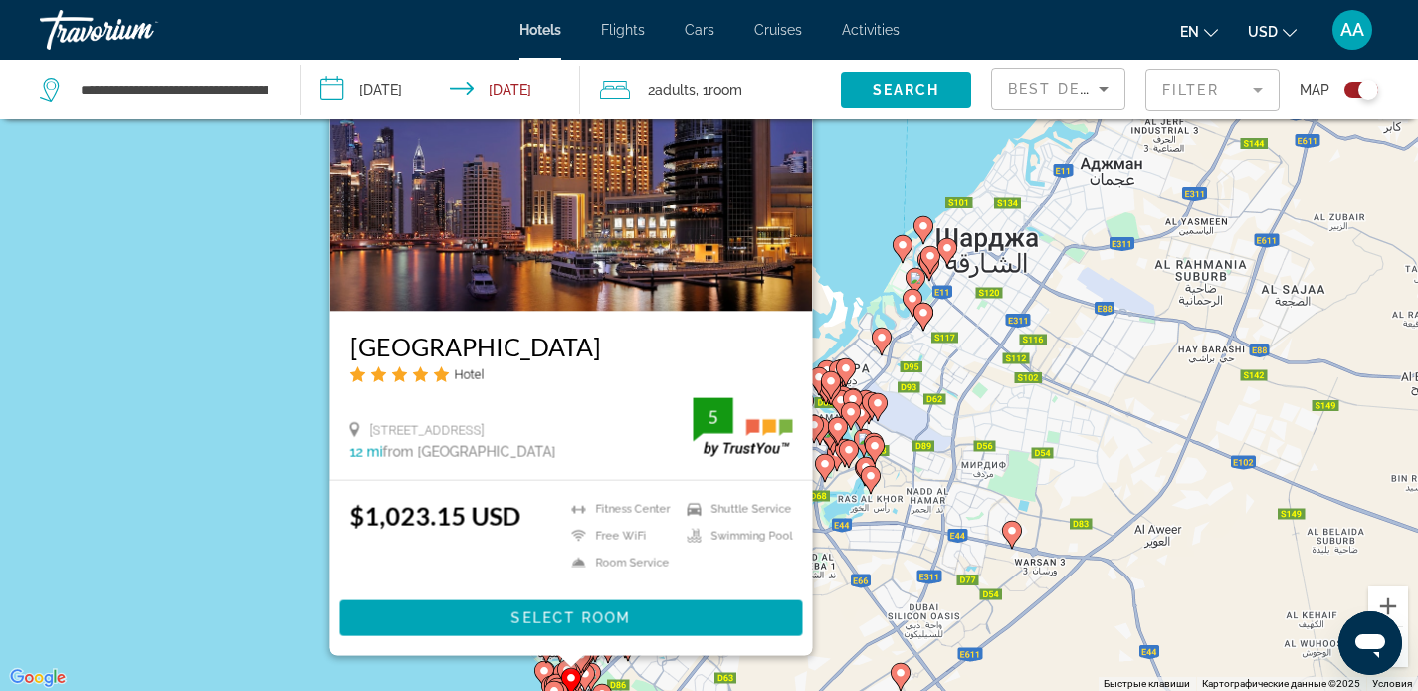
click at [874, 560] on div "Чтобы активировать перетаскивание с помощью клавиатуры, нажмите Alt + Ввод. Пос…" at bounding box center [709, 345] width 1418 height 691
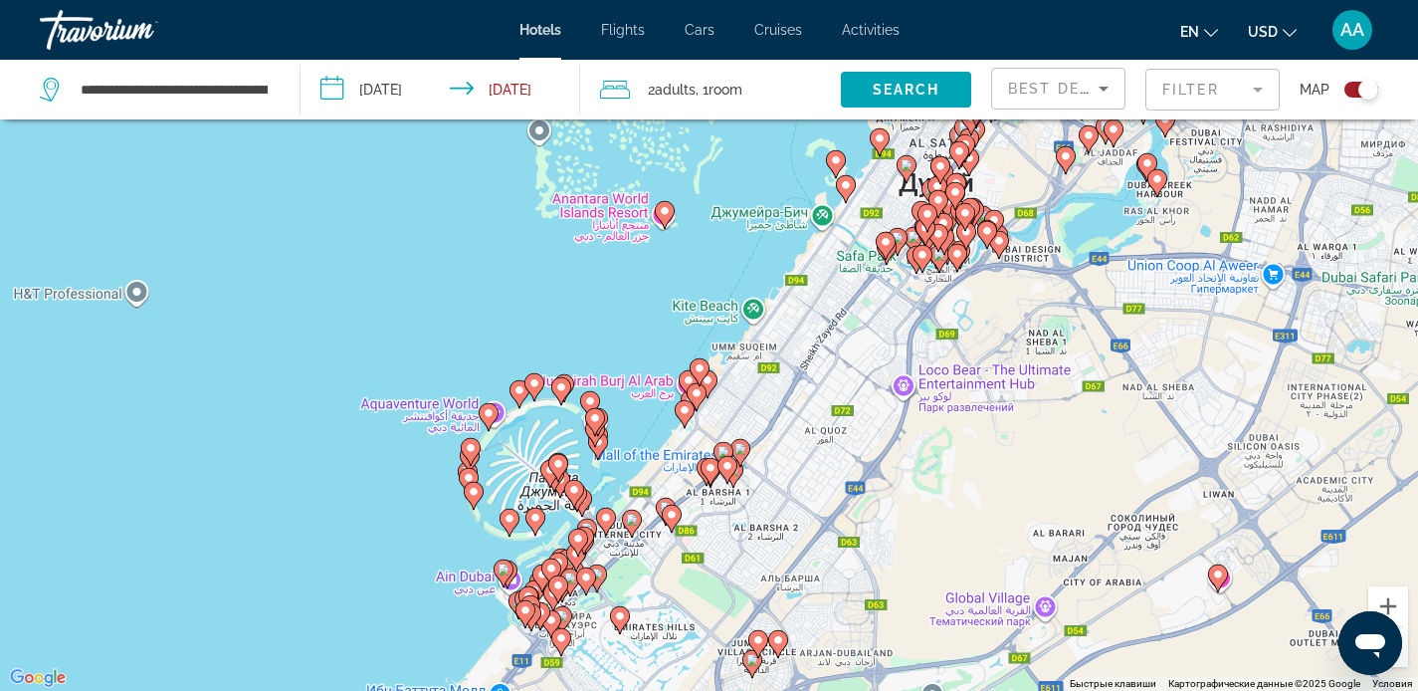
drag, startPoint x: 739, startPoint y: 631, endPoint x: 780, endPoint y: 403, distance: 231.5
click at [780, 403] on div "Чтобы активировать перетаскивание с помощью клавиатуры, нажмите Alt + Ввод. Пос…" at bounding box center [709, 345] width 1418 height 691
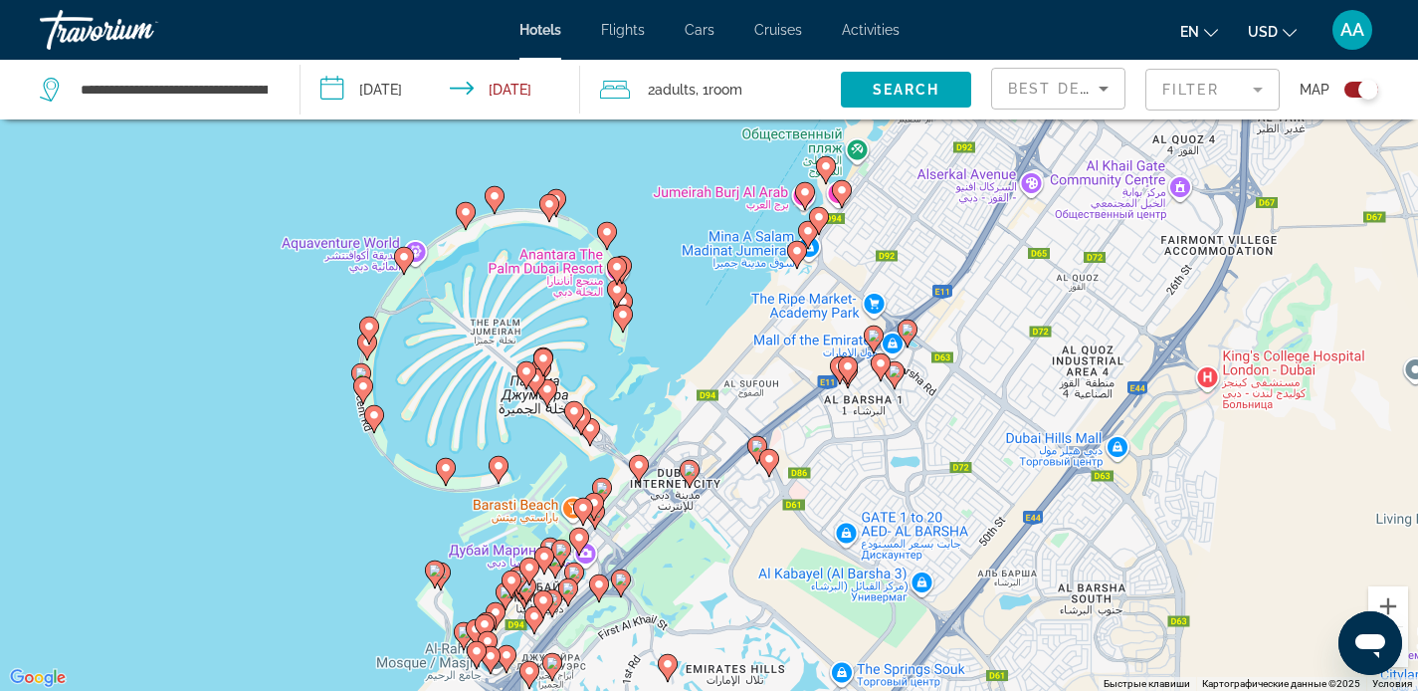
drag, startPoint x: 651, startPoint y: 516, endPoint x: 672, endPoint y: 439, distance: 80.4
click at [672, 439] on div "Чтобы активировать перетаскивание с помощью клавиатуры, нажмите Alt + Ввод. Пос…" at bounding box center [709, 345] width 1418 height 691
click at [530, 372] on image "Main content" at bounding box center [526, 371] width 12 height 12
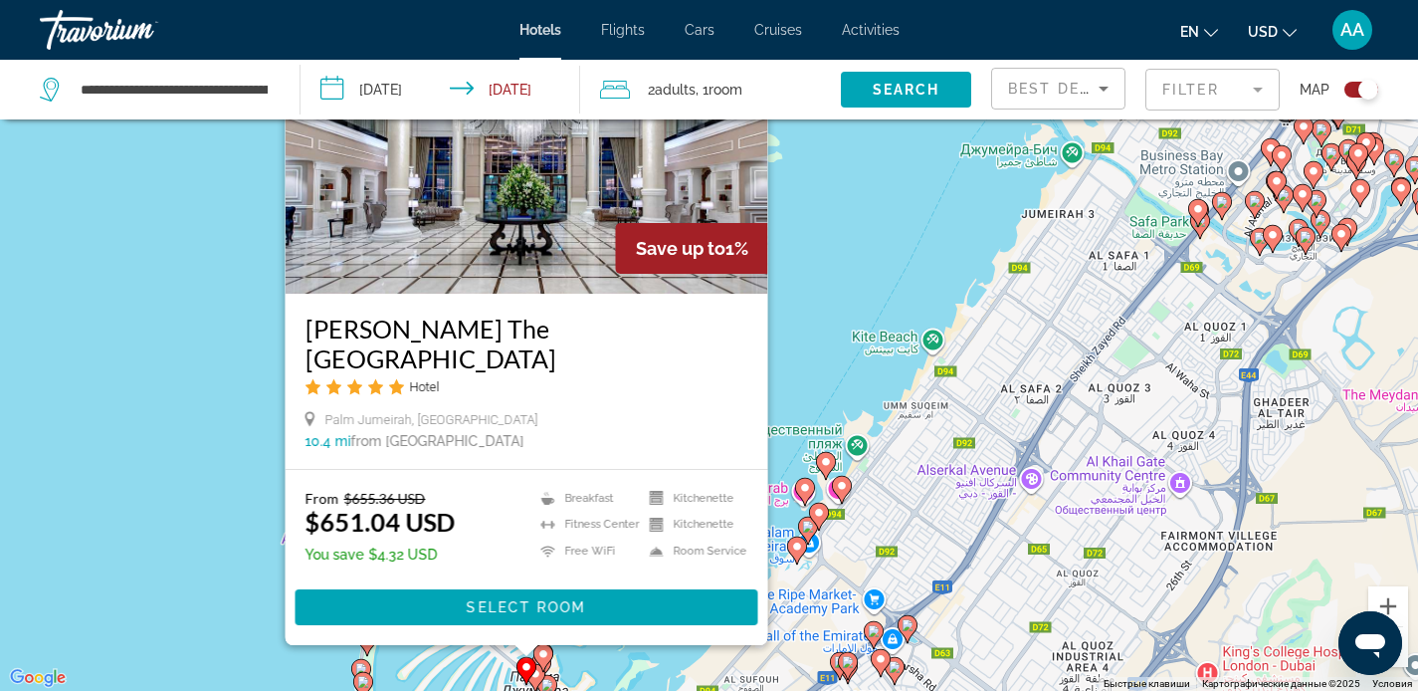
click at [817, 380] on div "Чтобы активировать перетаскивание с помощью клавиатуры, нажмите Alt + Ввод. Пос…" at bounding box center [709, 345] width 1418 height 691
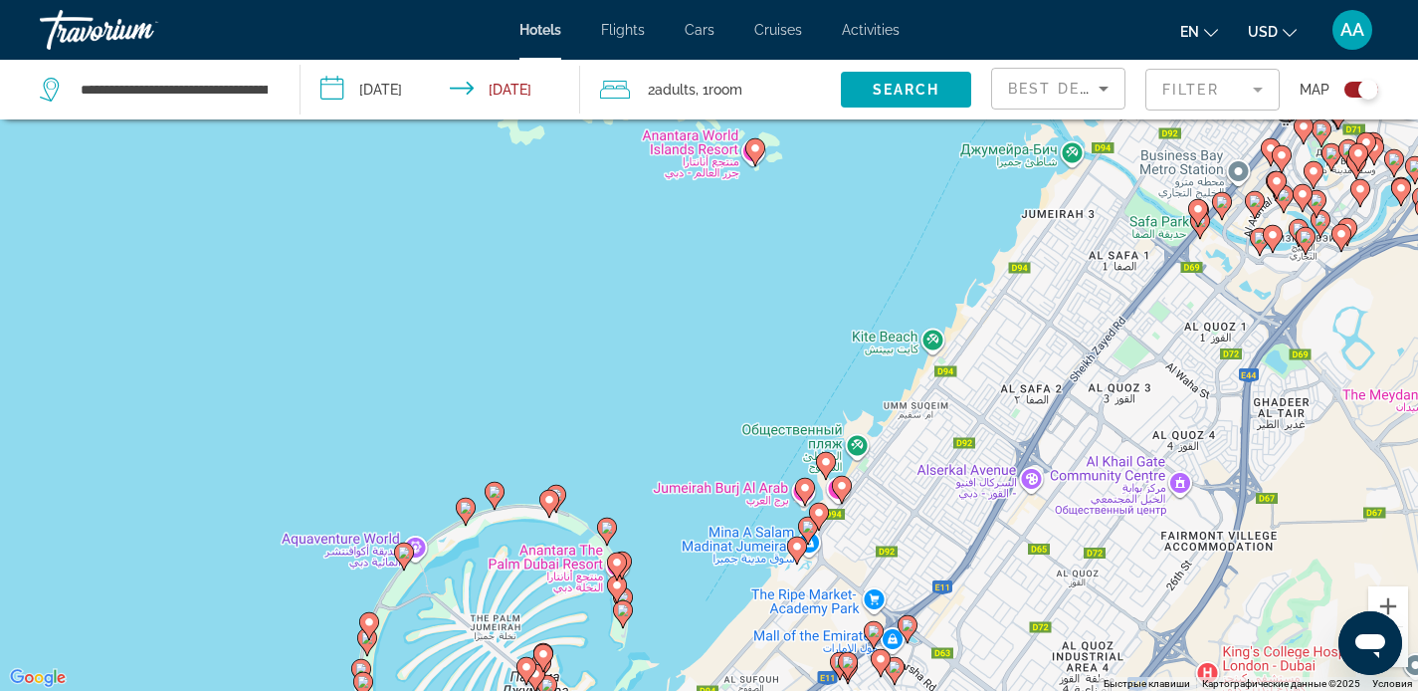
click at [553, 502] on image "Main content" at bounding box center [549, 500] width 12 height 12
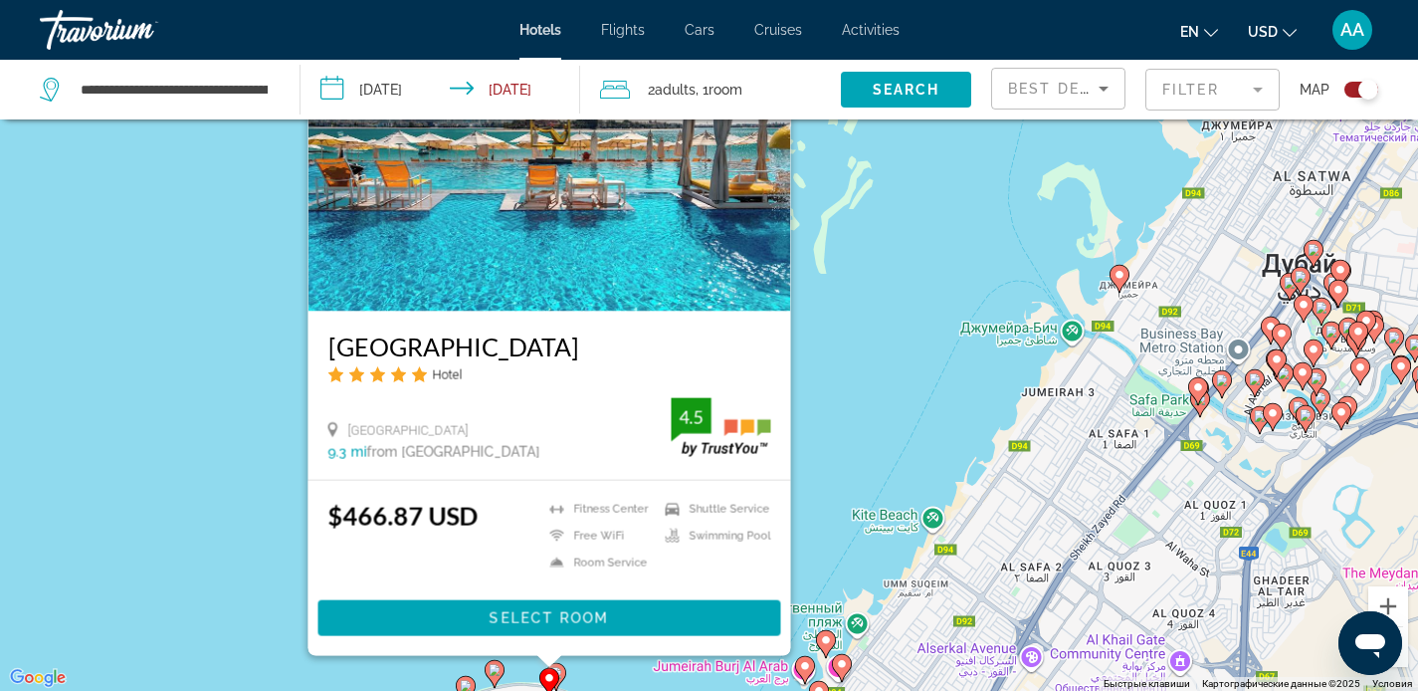
click at [855, 369] on div "Чтобы активировать перетаскивание с помощью клавиатуры, нажмите Alt + Ввод. Пос…" at bounding box center [709, 345] width 1418 height 691
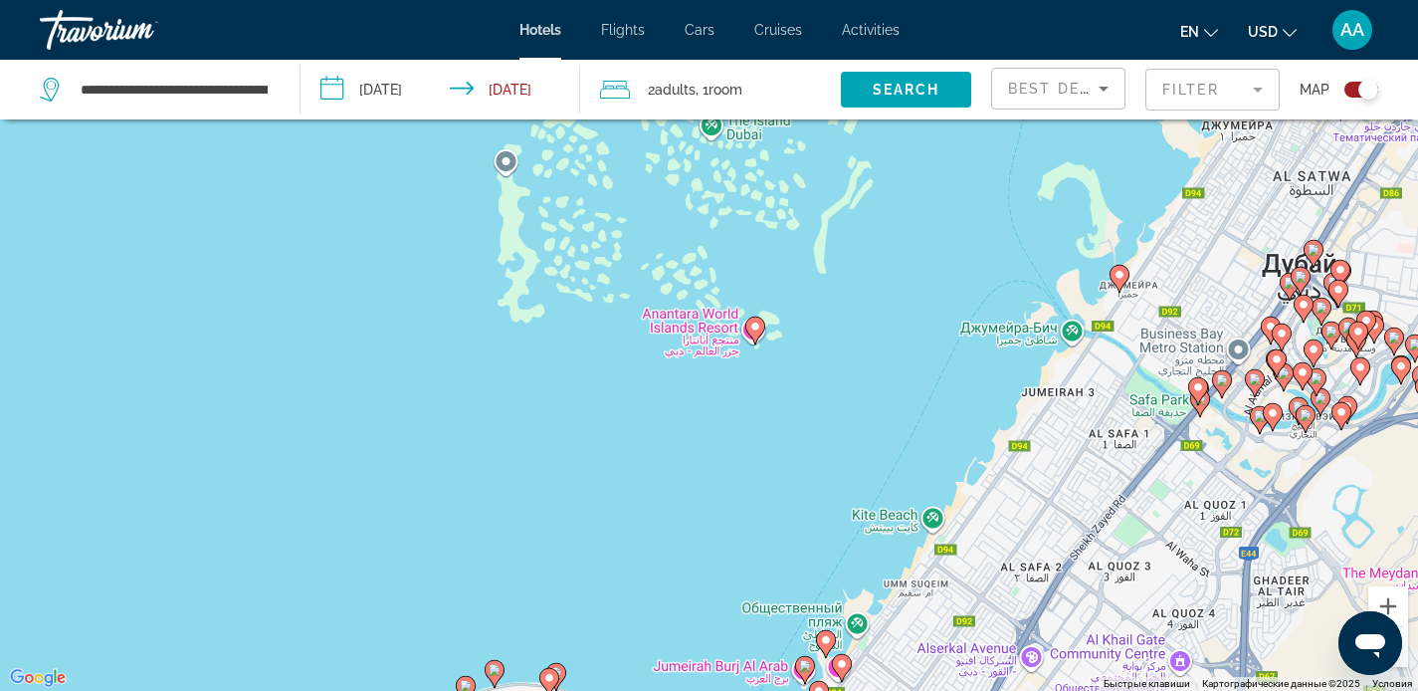
click at [129, 30] on div "Travorium" at bounding box center [139, 30] width 199 height 52
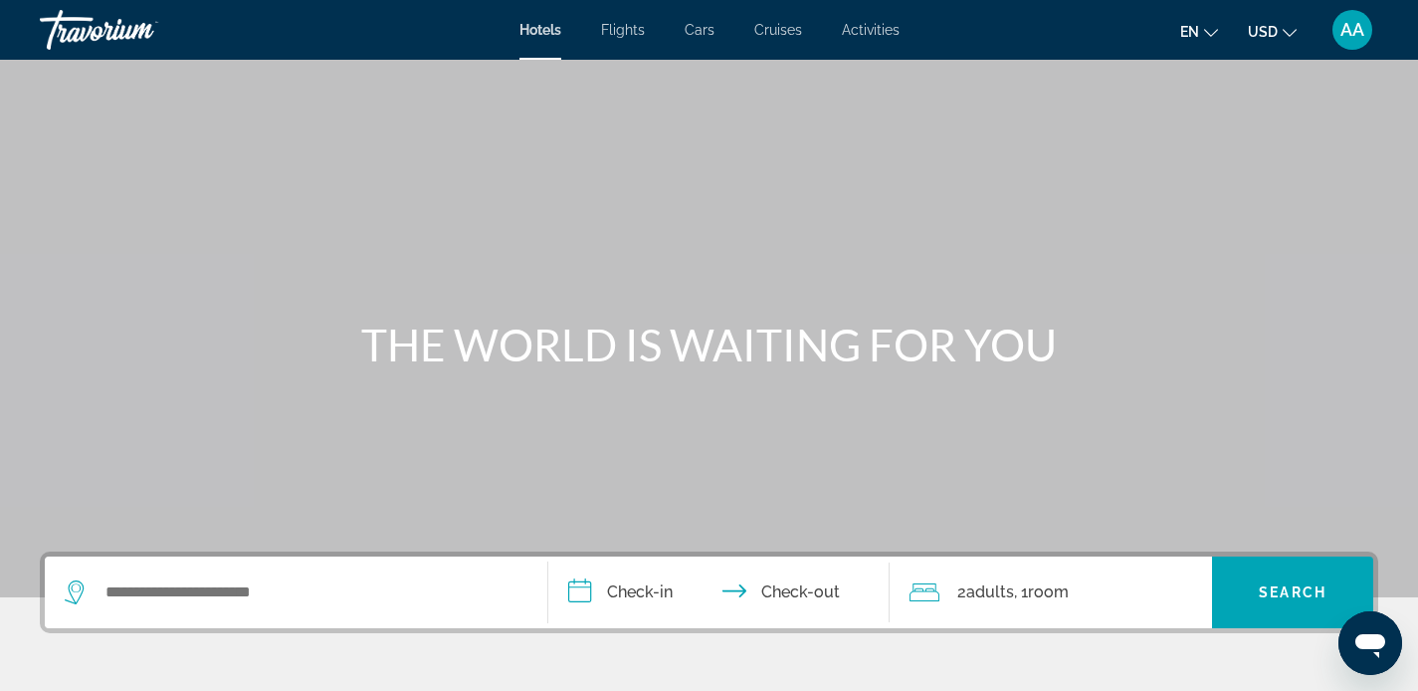
click at [625, 34] on span "Flights" at bounding box center [623, 30] width 44 height 16
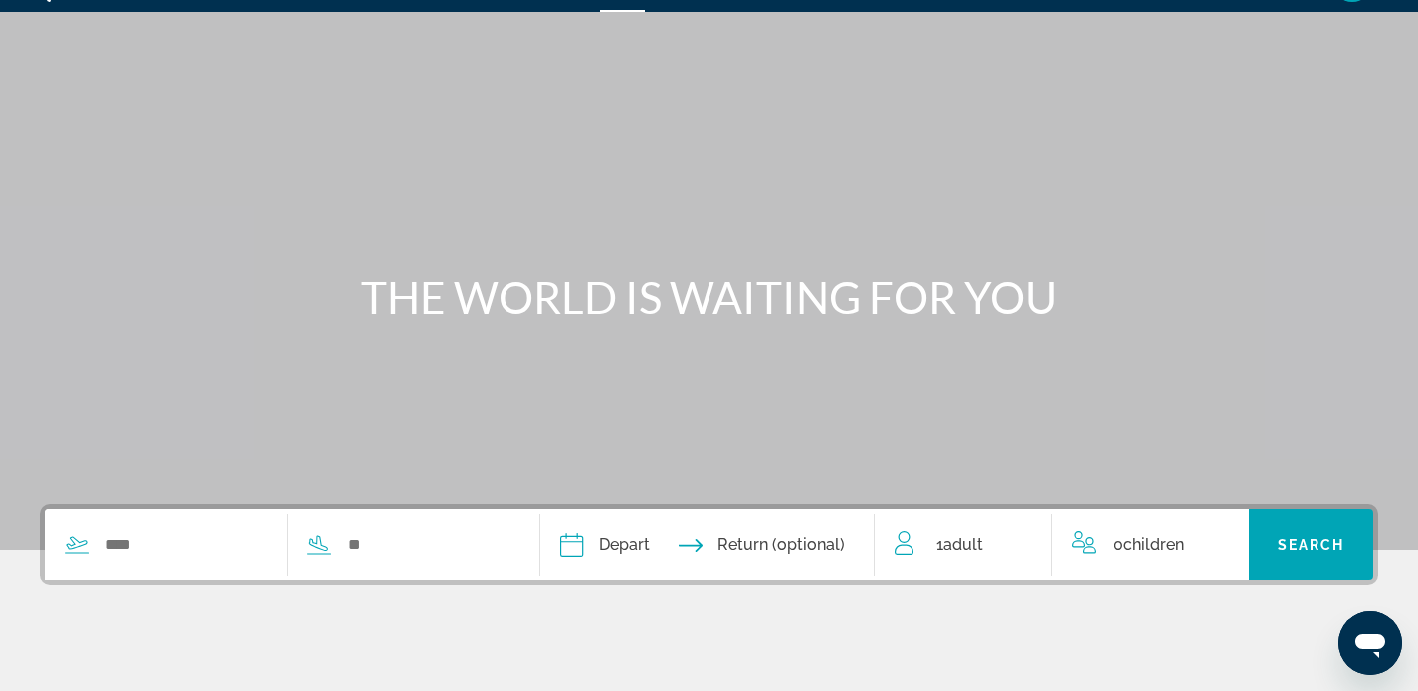
scroll to position [141, 0]
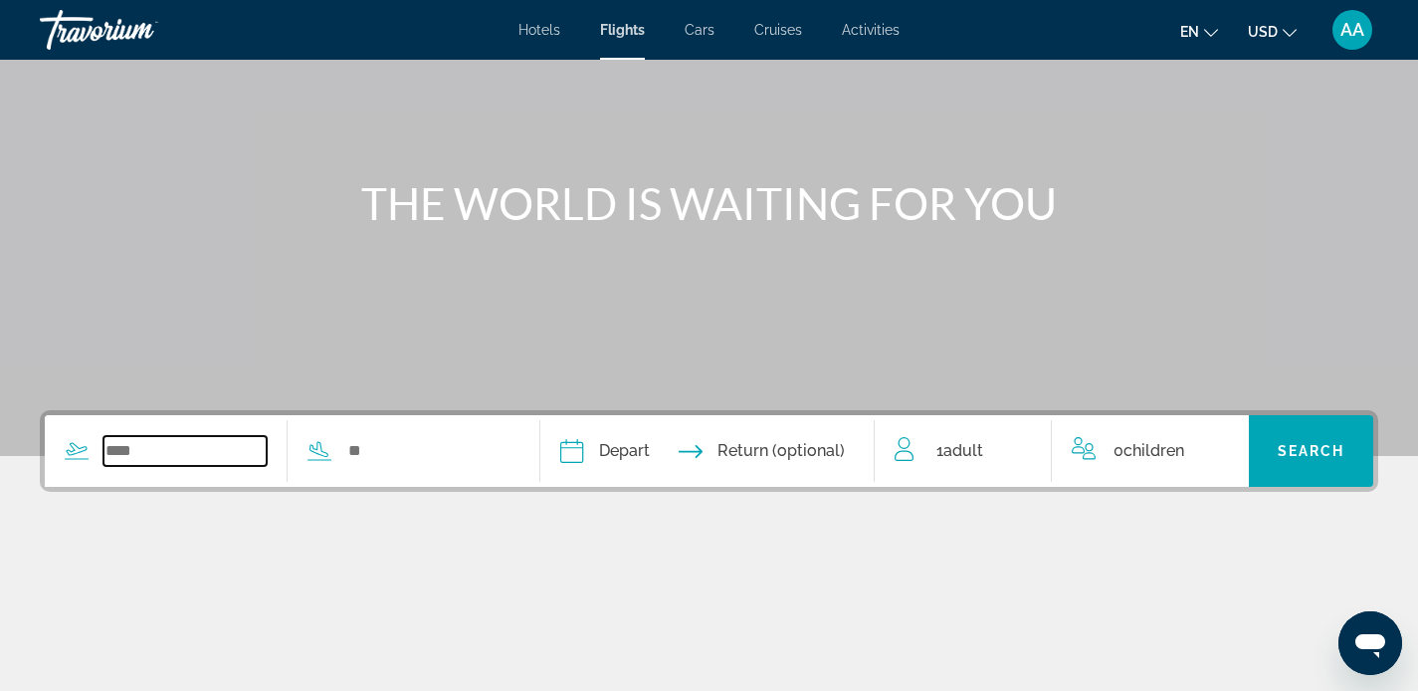
click at [207, 447] on input "Search widget" at bounding box center [184, 451] width 163 height 30
click at [442, 450] on input "Search widget" at bounding box center [427, 451] width 163 height 30
click at [137, 446] on input "Search widget" at bounding box center [184, 451] width 163 height 30
click at [420, 458] on input "Search widget" at bounding box center [427, 451] width 163 height 30
click at [156, 452] on input "Search widget" at bounding box center [184, 451] width 163 height 30
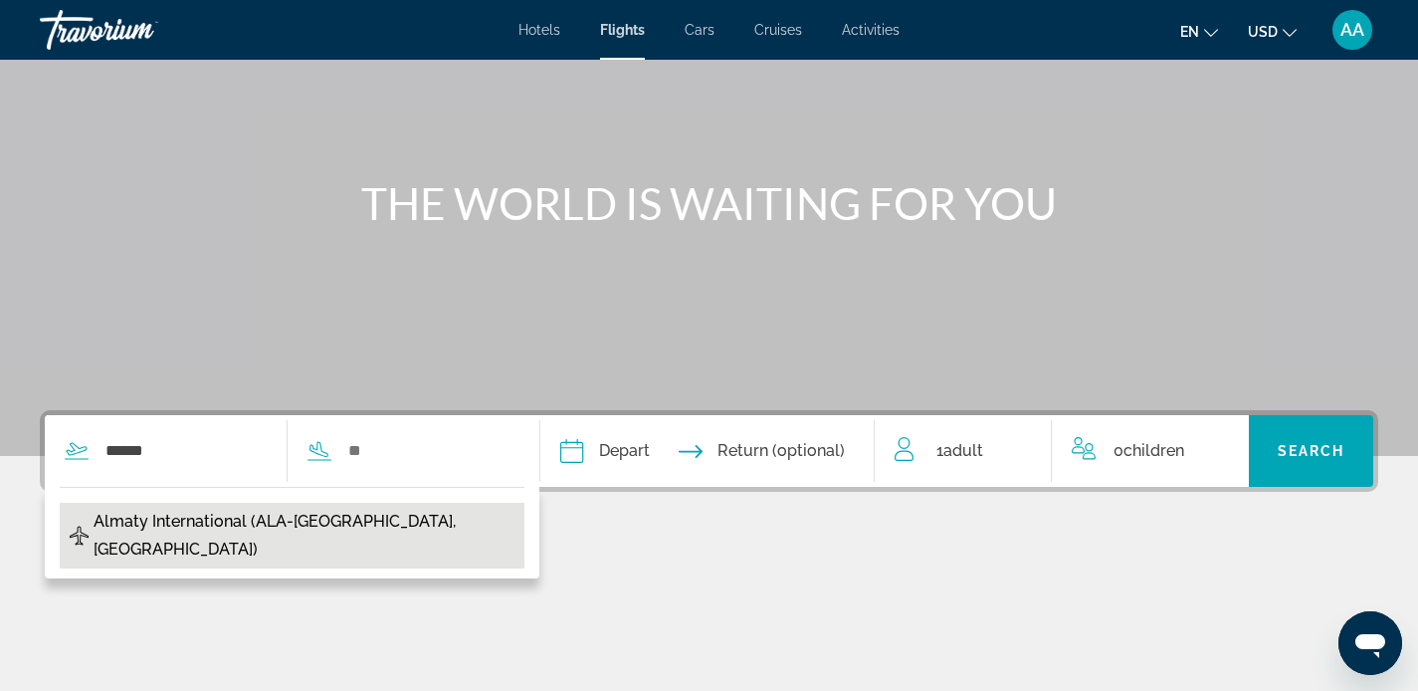
click at [166, 523] on span "Almaty International (ALA-Almaty, Kazakhstan)" at bounding box center [304, 535] width 421 height 56
type input "**********"
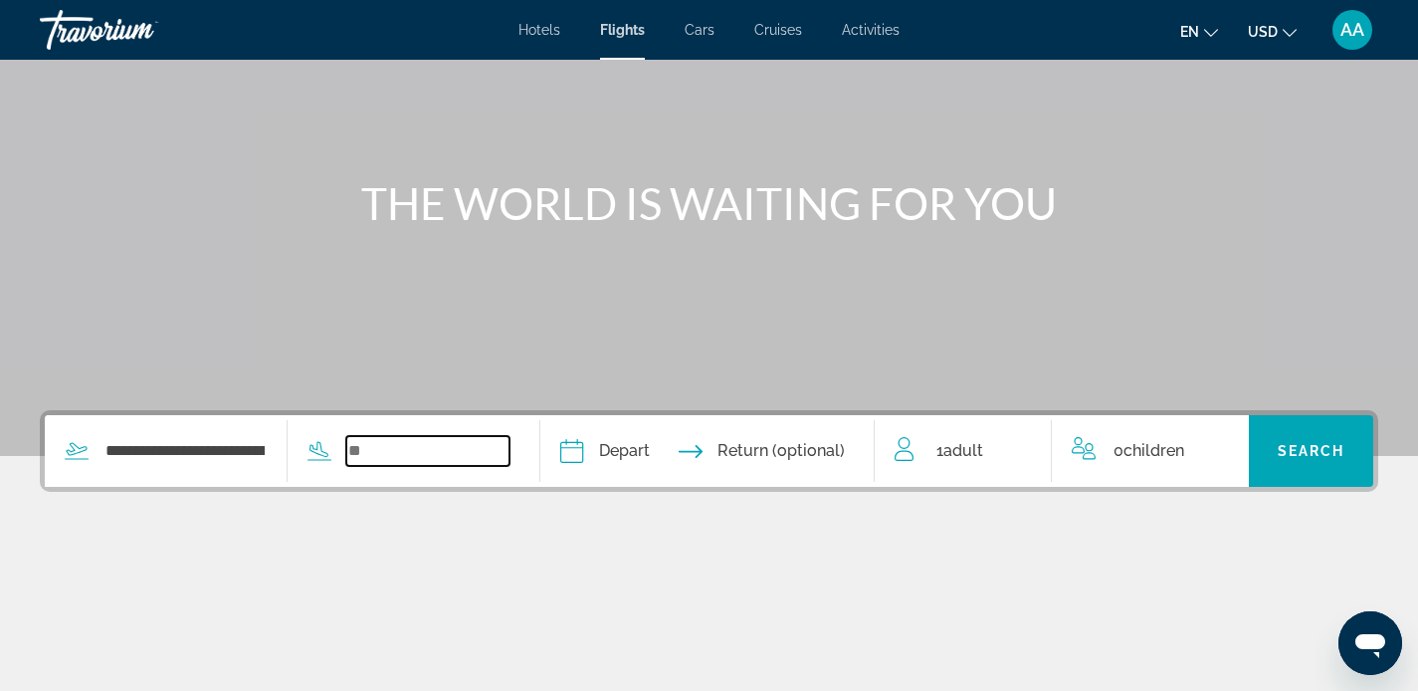
click at [385, 458] on input "Search widget" at bounding box center [427, 451] width 163 height 30
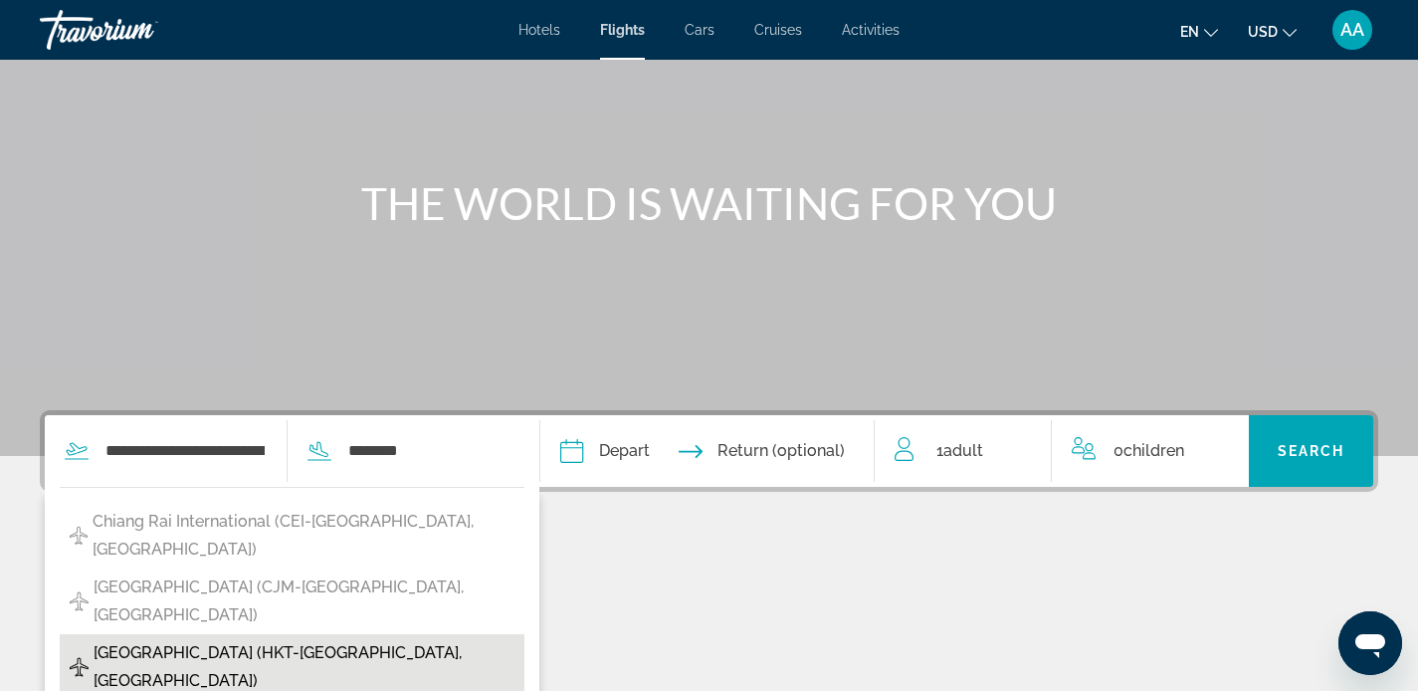
click at [236, 639] on span "Phuket Intl Airport (HKT-Phuket, Thailand)" at bounding box center [304, 667] width 421 height 56
type input "**********"
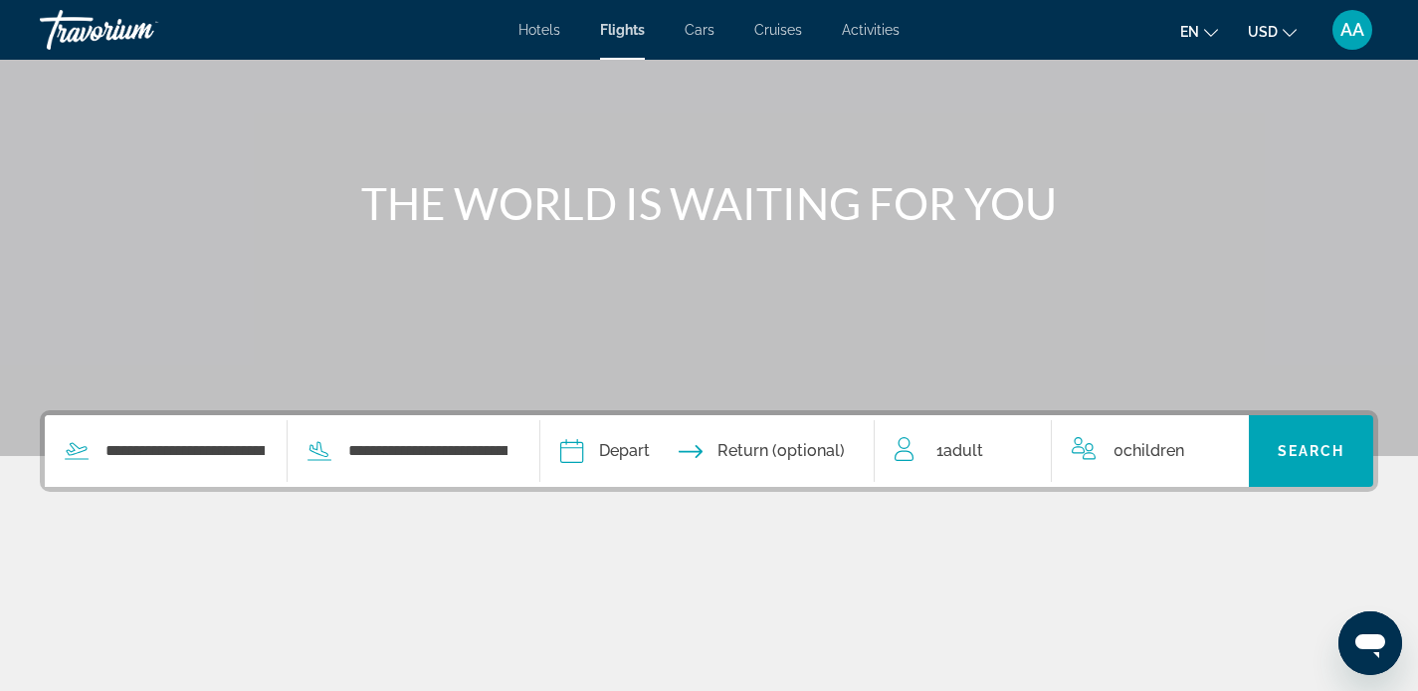
click at [633, 455] on input "Depart date" at bounding box center [637, 454] width 165 height 78
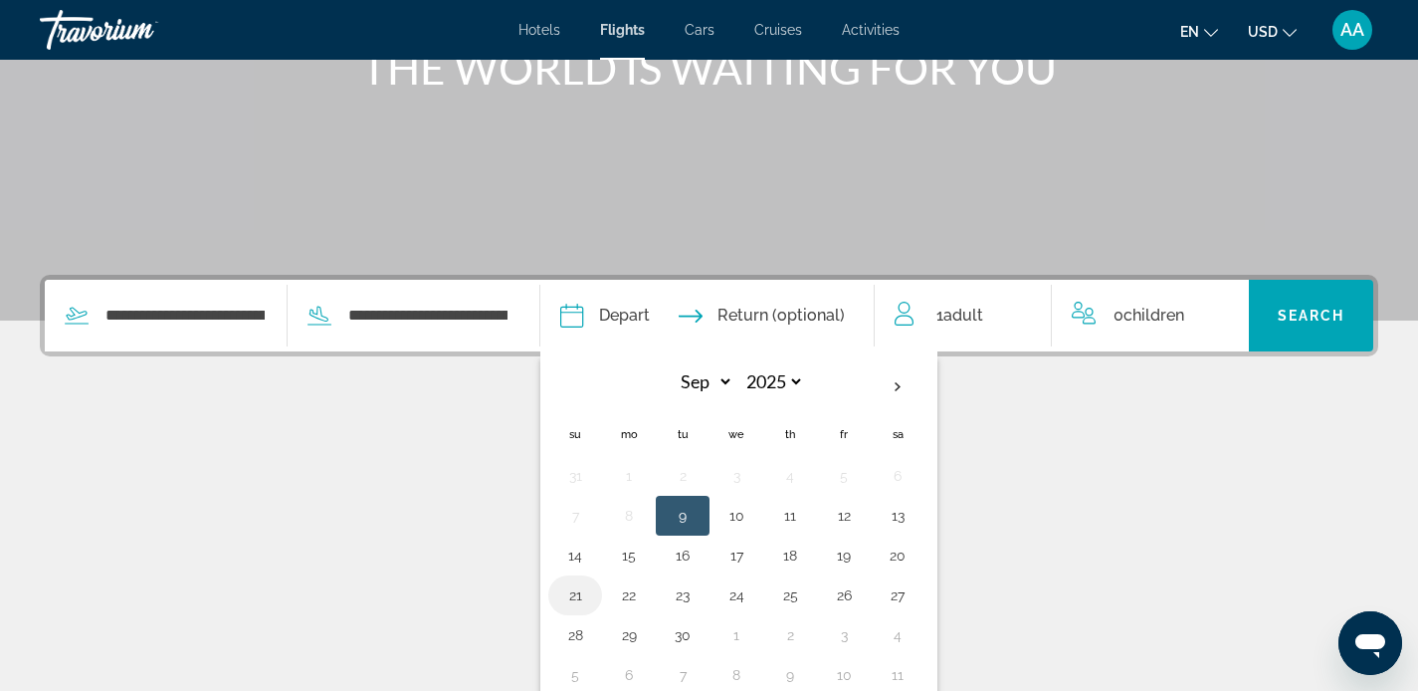
click at [591, 596] on button "21" at bounding box center [575, 595] width 32 height 28
type input "**********"
select select "*"
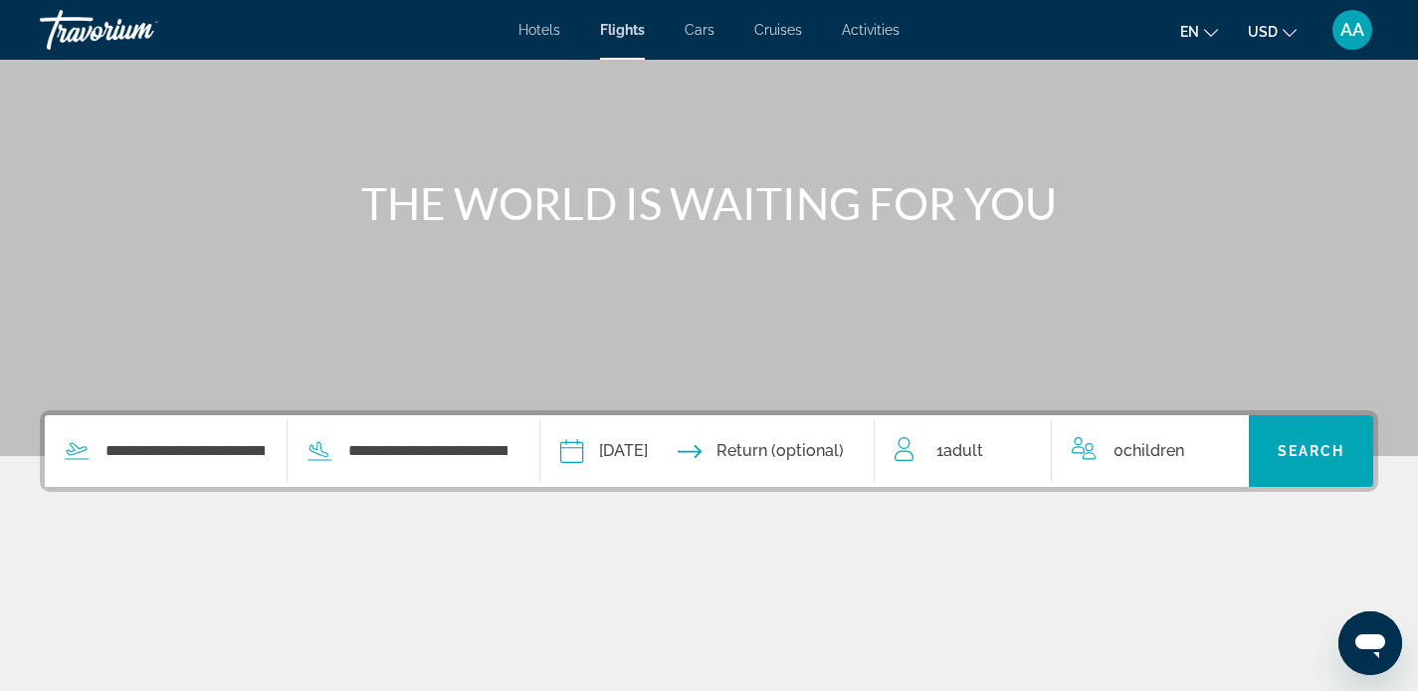
click at [807, 454] on input "Return date" at bounding box center [799, 454] width 165 height 78
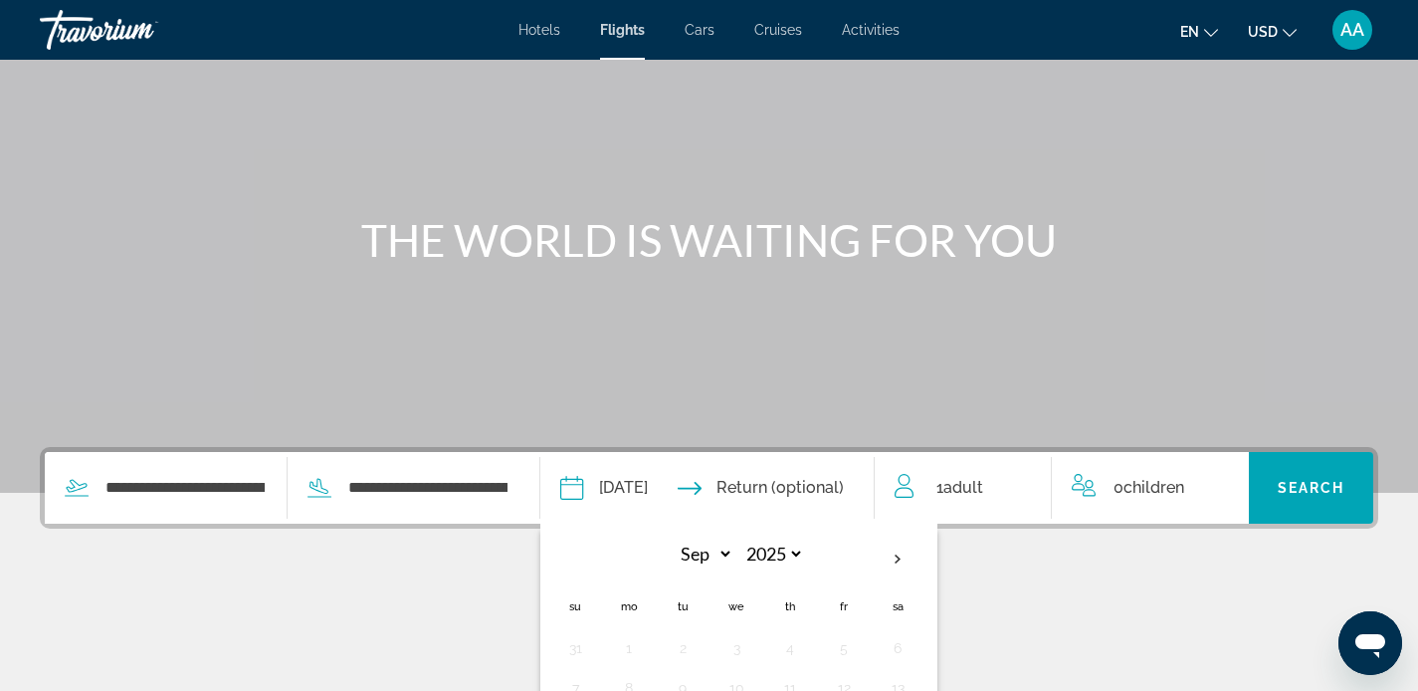
scroll to position [294, 0]
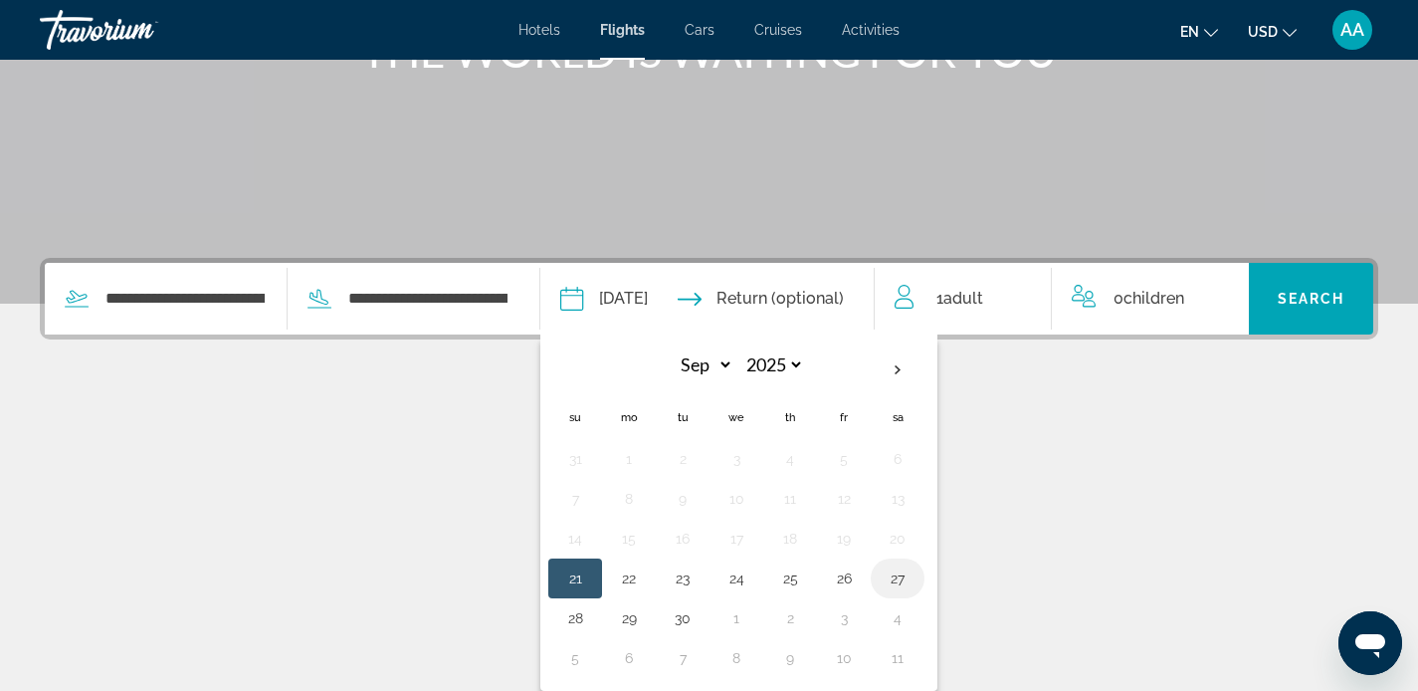
click at [913, 579] on button "27" at bounding box center [898, 578] width 32 height 28
type input "**********"
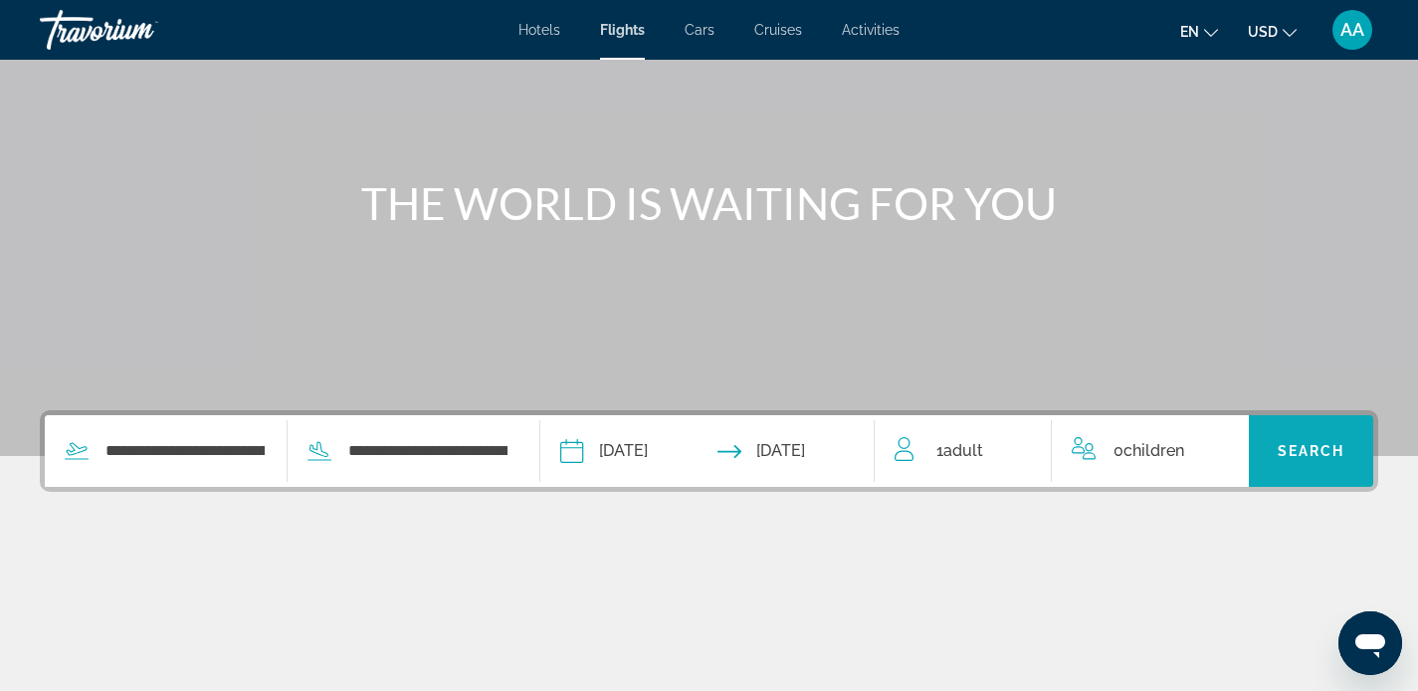
click at [1288, 446] on span "Search" at bounding box center [1312, 451] width 68 height 16
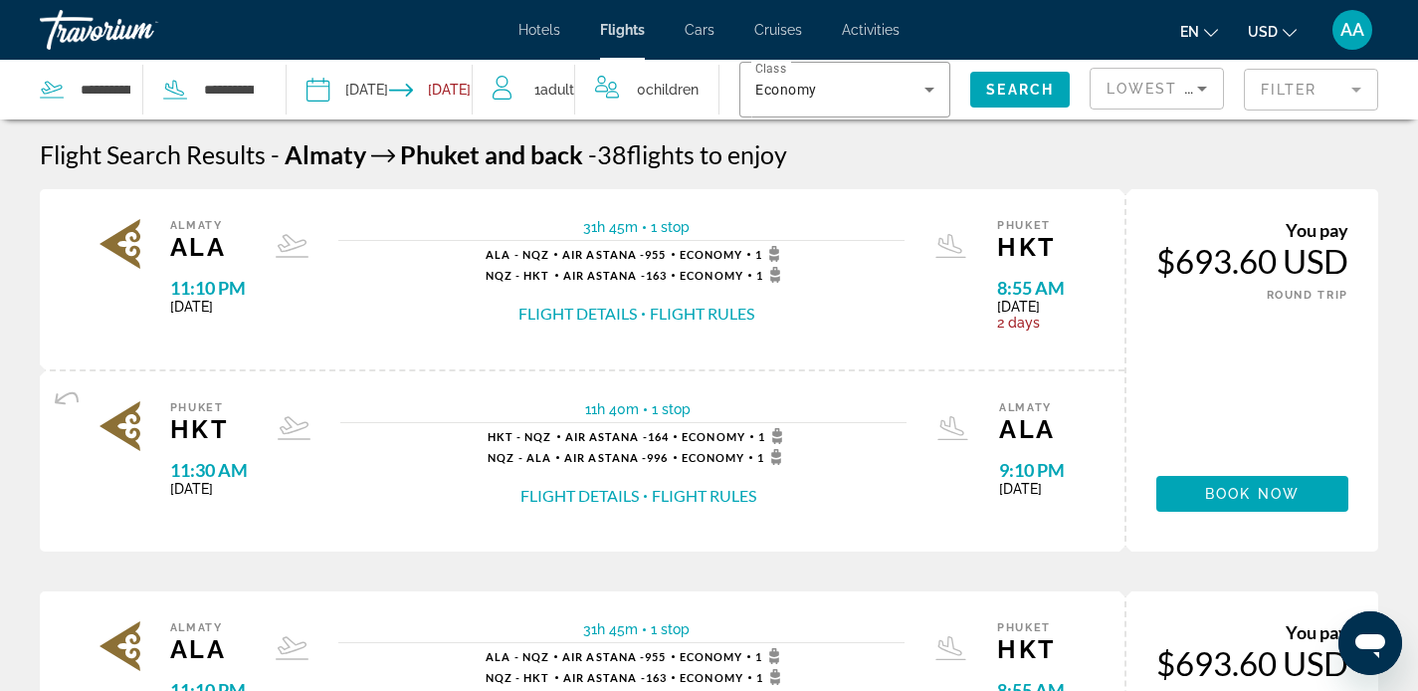
click at [691, 29] on span "Cars" at bounding box center [700, 30] width 30 height 16
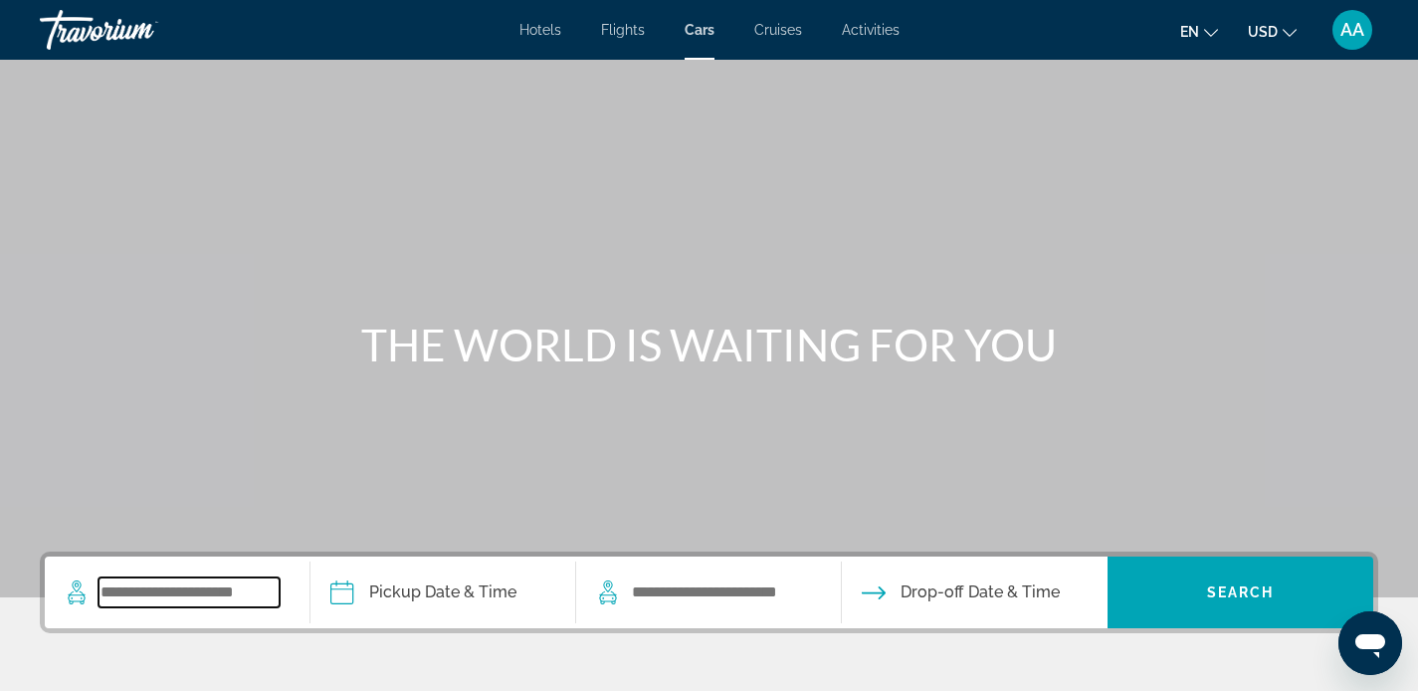
click at [183, 591] on input "Search widget" at bounding box center [189, 592] width 181 height 30
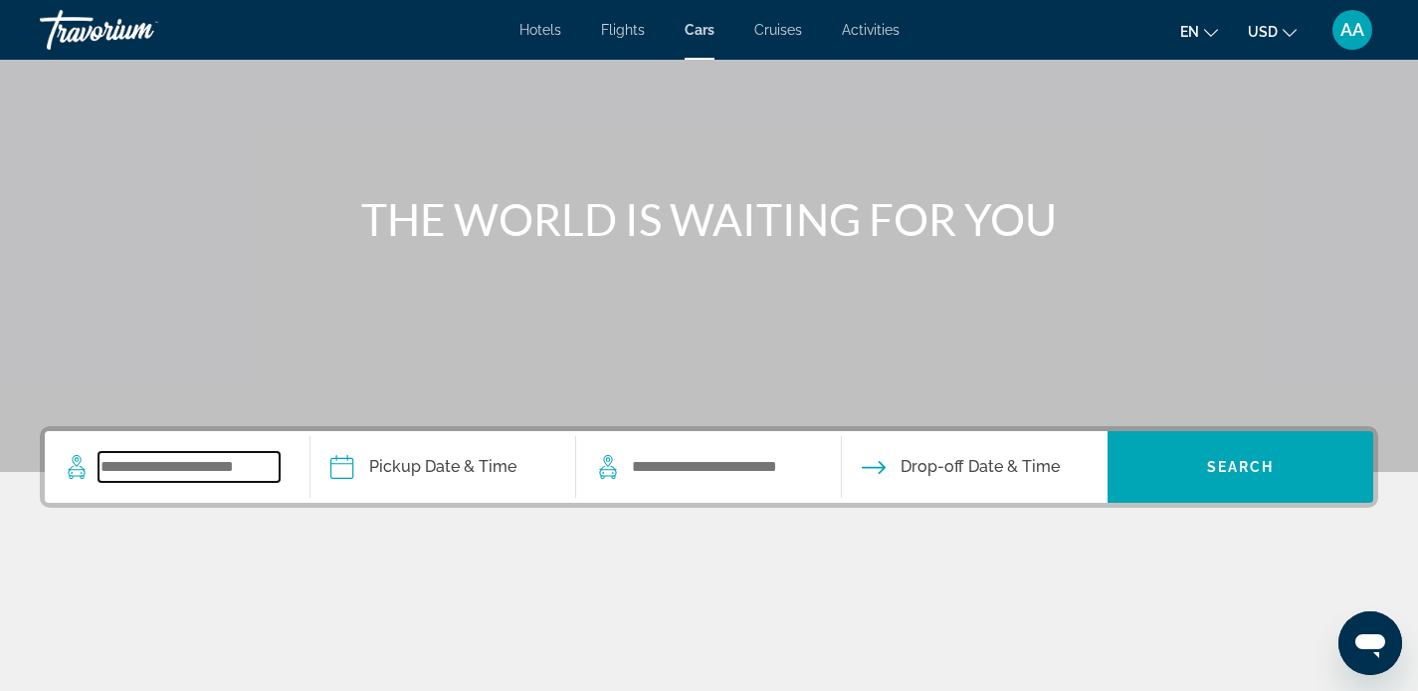
scroll to position [141, 0]
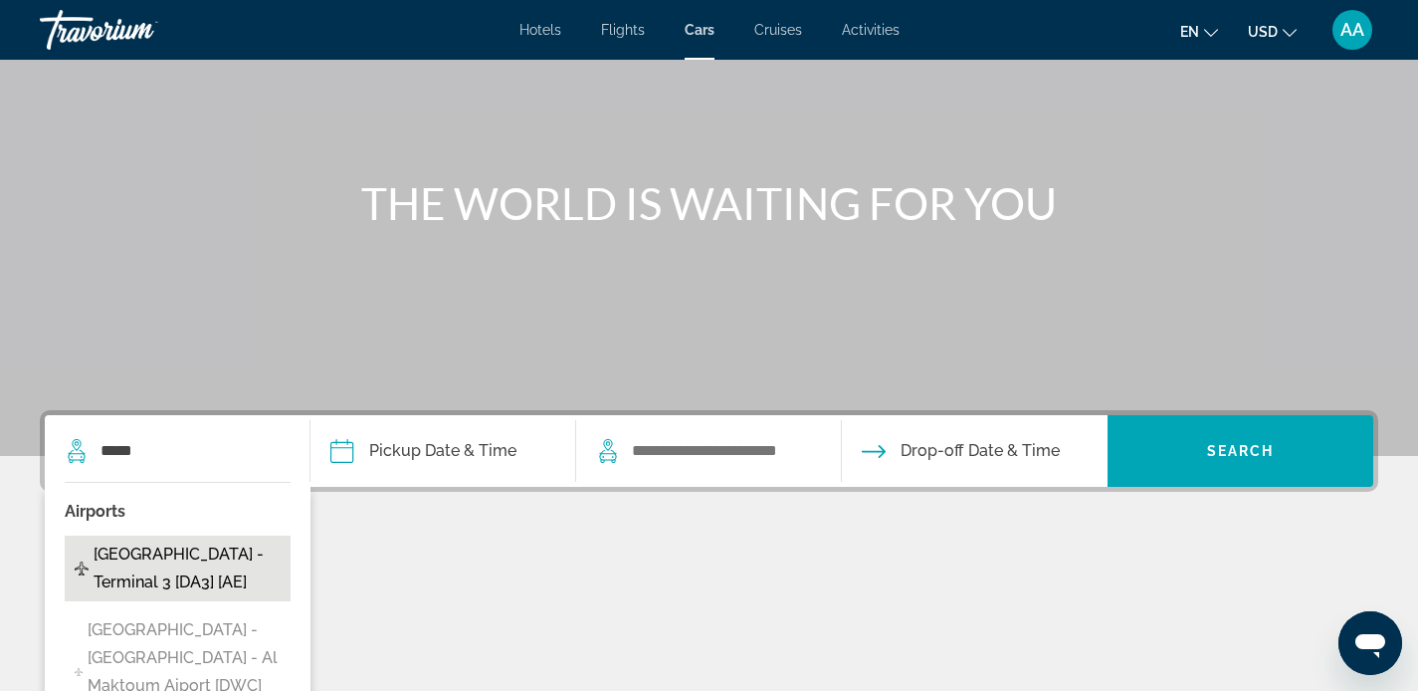
click at [205, 586] on span "Dubai - Intl Airport - Terminal 3 [DA3] [AE]" at bounding box center [187, 568] width 187 height 56
type input "**********"
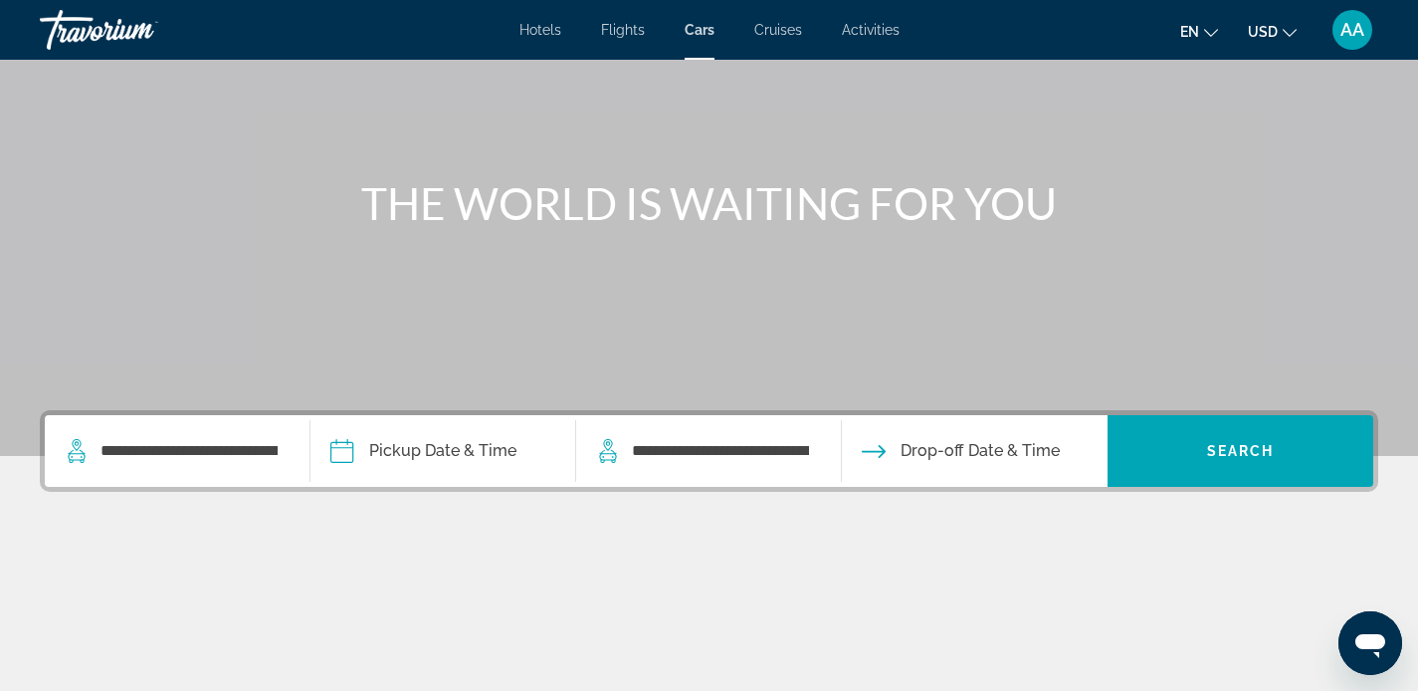
click at [427, 440] on input "Pickup date" at bounding box center [442, 454] width 274 height 78
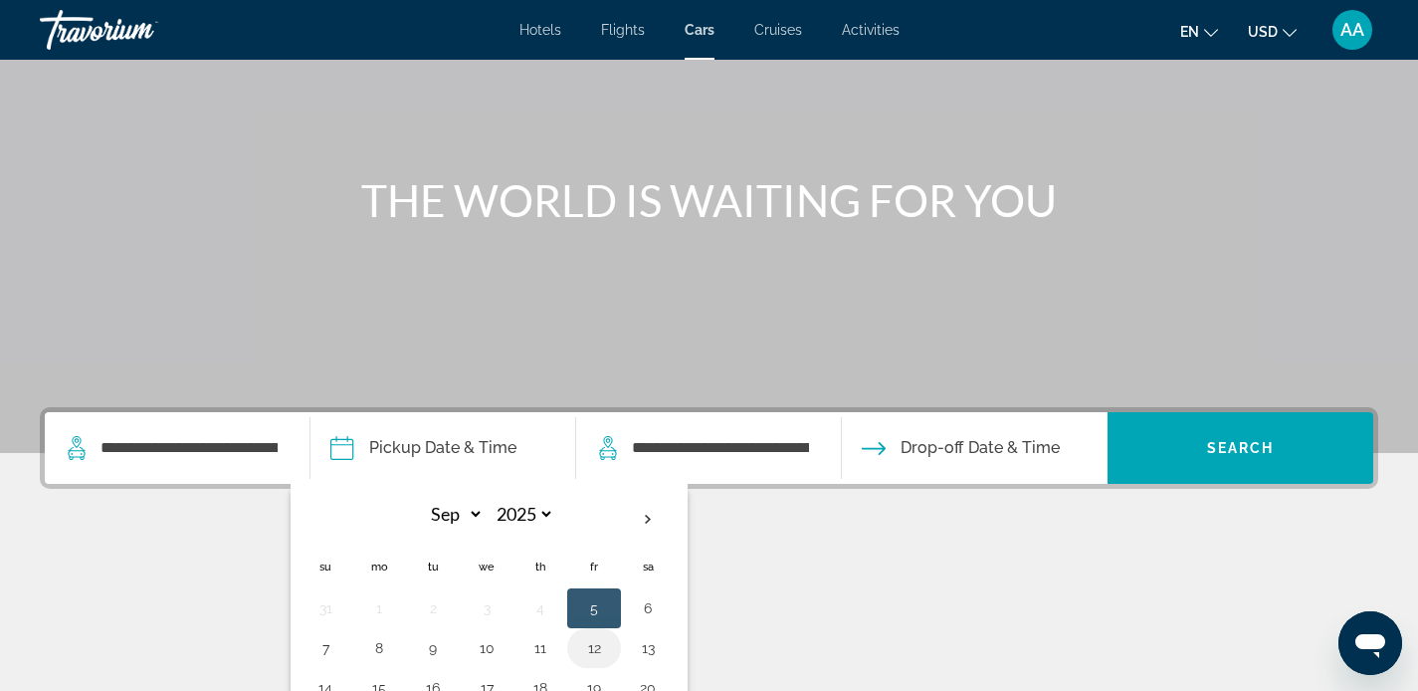
scroll to position [145, 0]
click at [323, 643] on button "7" at bounding box center [325, 647] width 32 height 28
click at [539, 647] on button "11" at bounding box center [540, 647] width 32 height 28
click at [314, 649] on button "7" at bounding box center [325, 647] width 32 height 28
click at [887, 510] on div "**********" at bounding box center [709, 546] width 1418 height 281
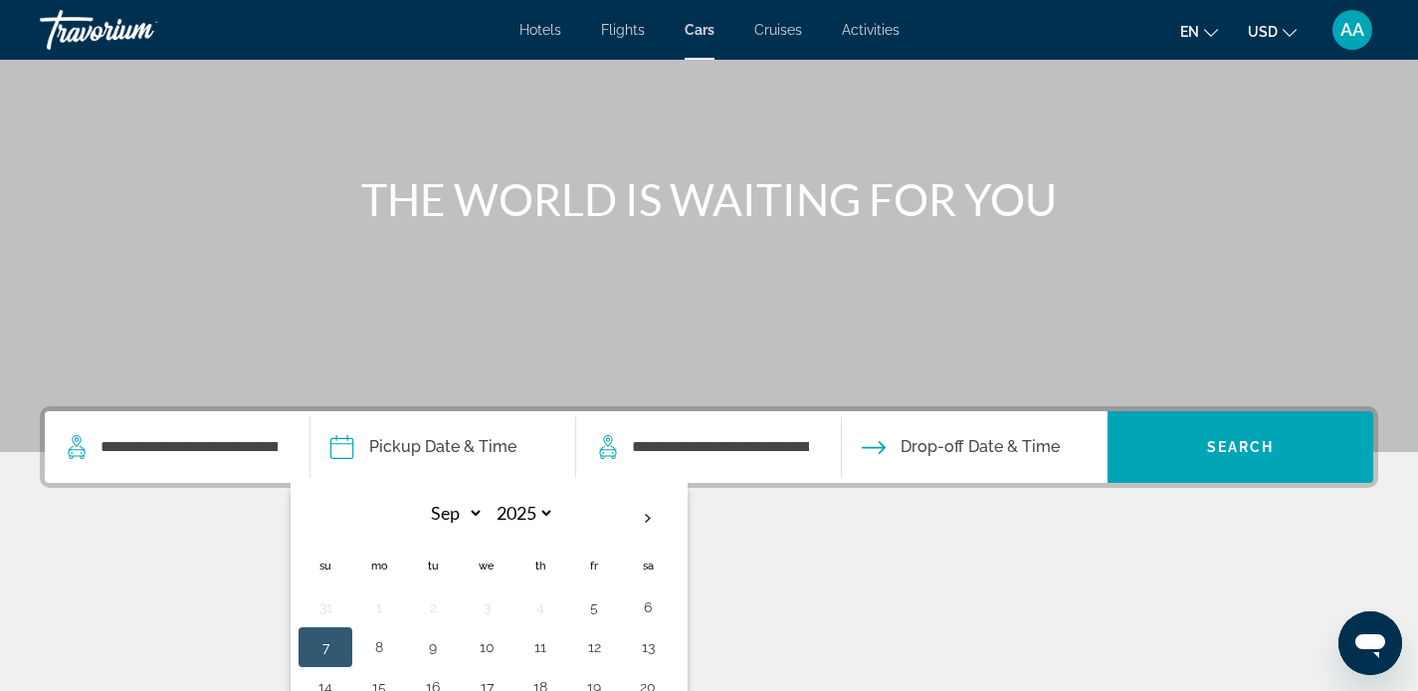
scroll to position [141, 0]
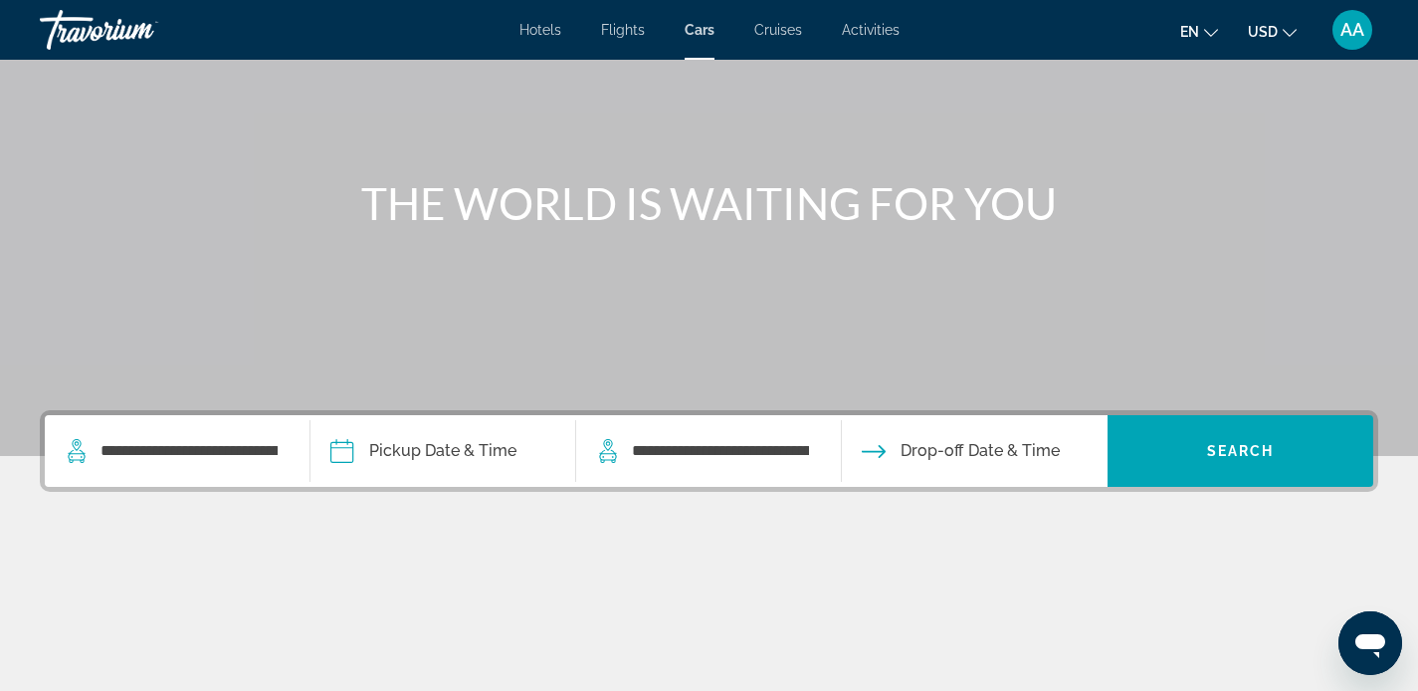
click at [483, 461] on input "Pickup date" at bounding box center [442, 454] width 274 height 78
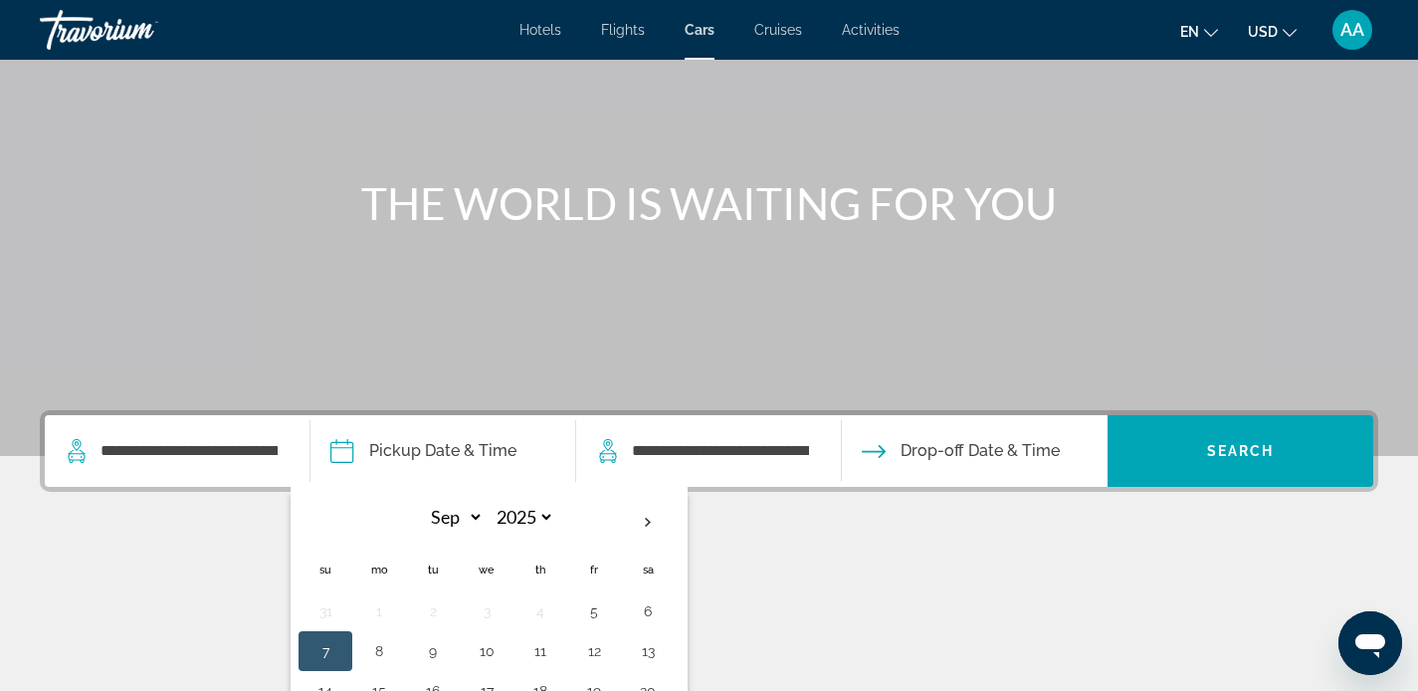
click at [333, 650] on button "7" at bounding box center [325, 651] width 32 height 28
click at [817, 539] on div "**********" at bounding box center [709, 550] width 1418 height 281
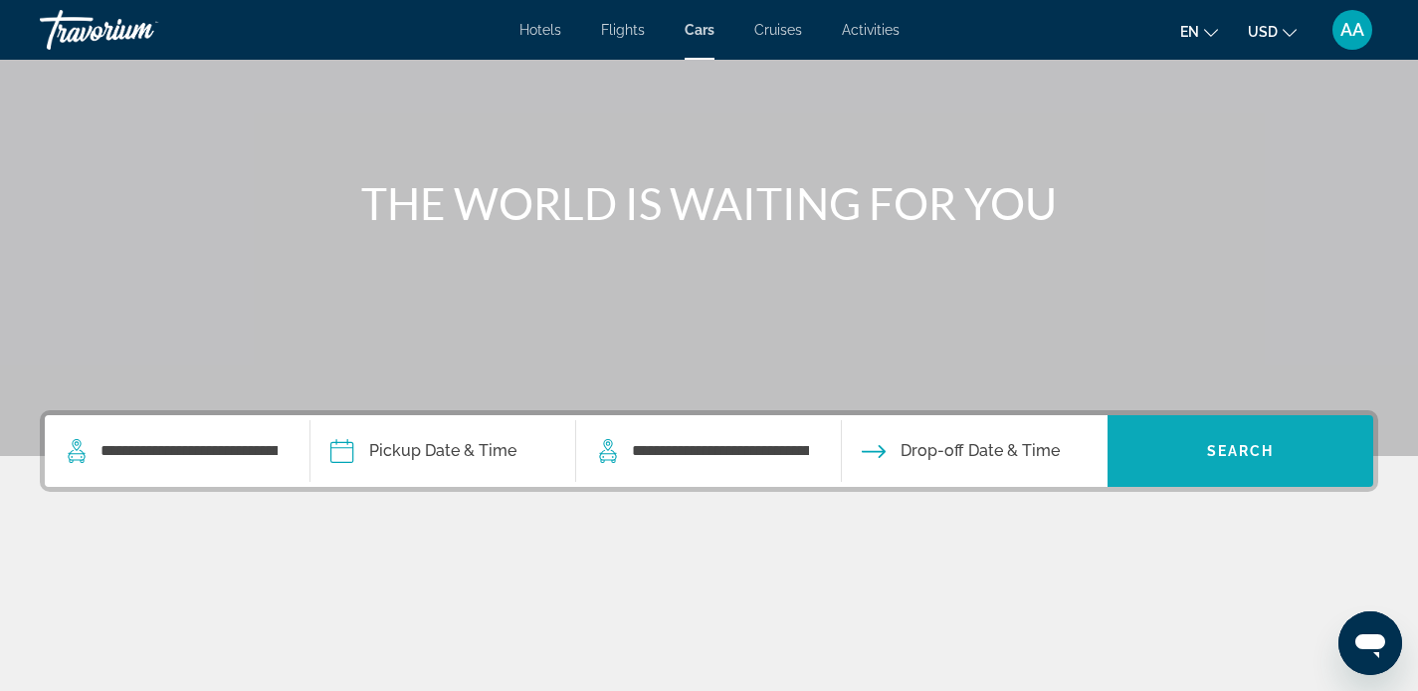
click at [1234, 448] on span "Search" at bounding box center [1241, 451] width 68 height 16
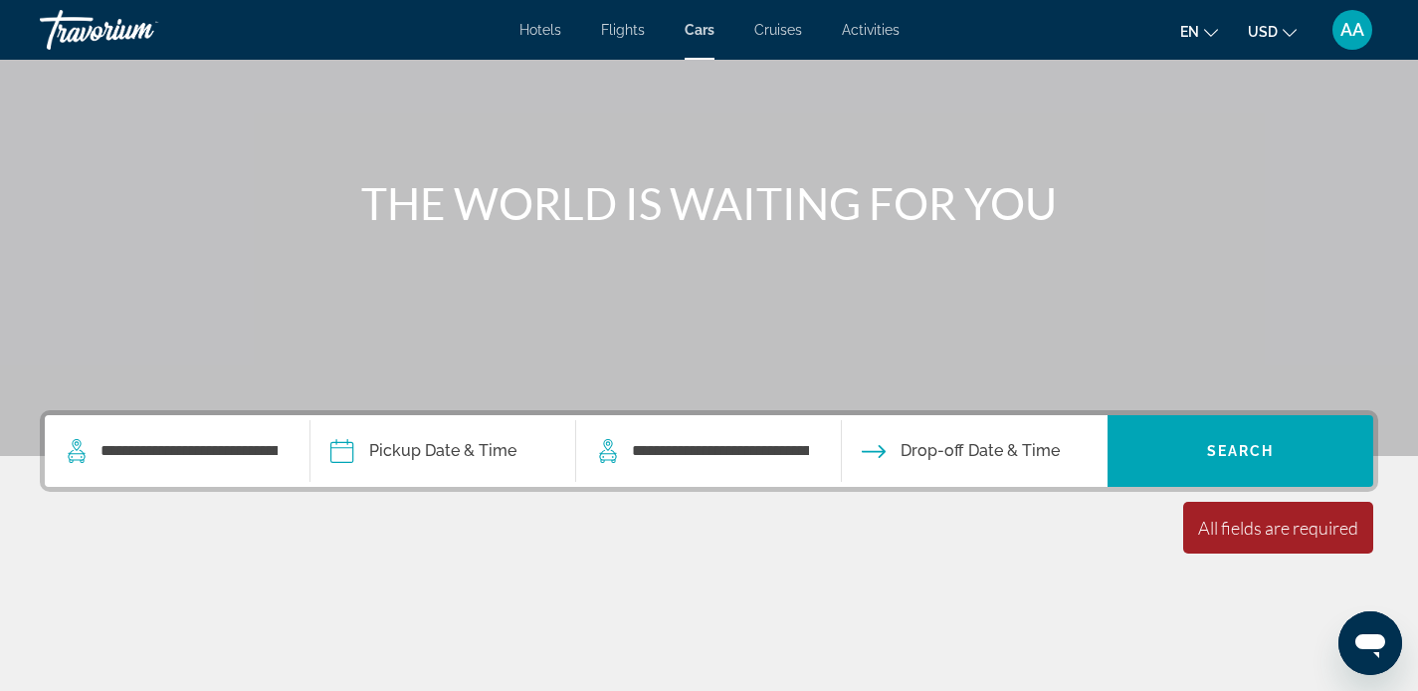
click at [456, 443] on input "Pickup date" at bounding box center [442, 454] width 274 height 78
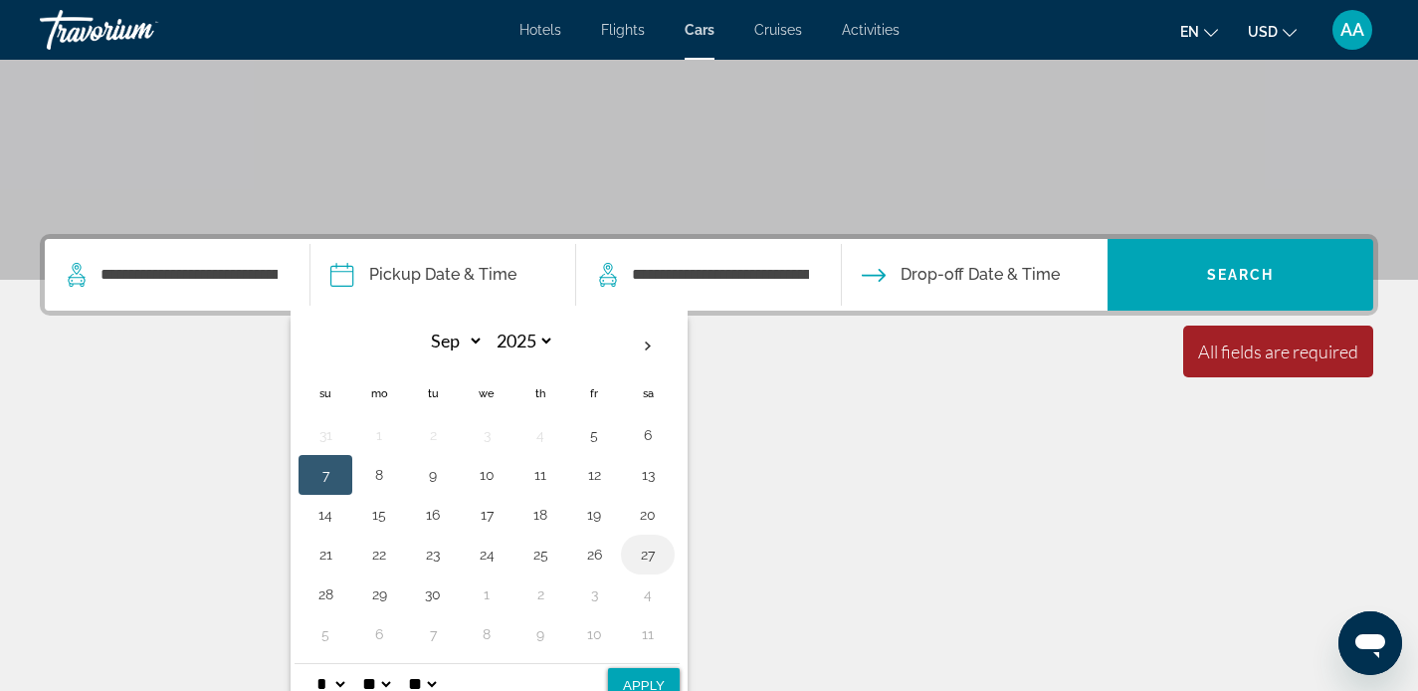
scroll to position [341, 0]
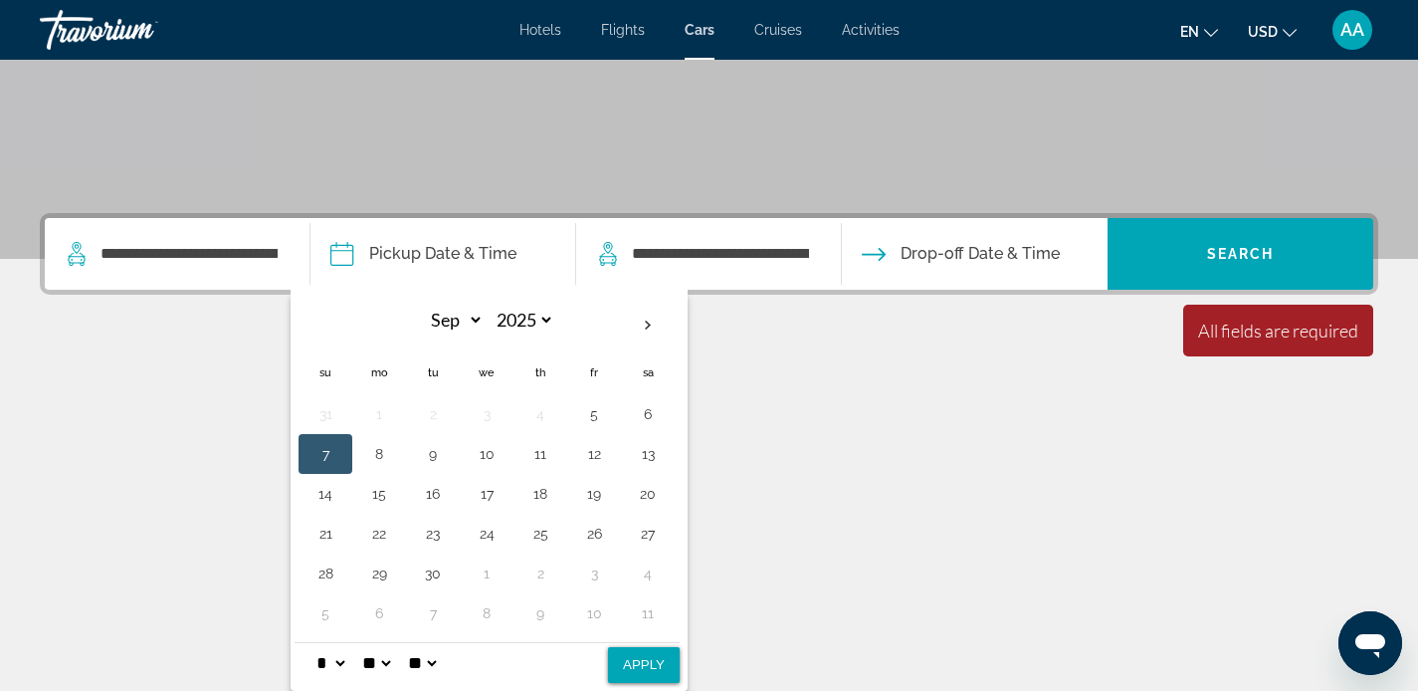
click at [653, 656] on button "Apply" at bounding box center [644, 665] width 72 height 36
type input "**********"
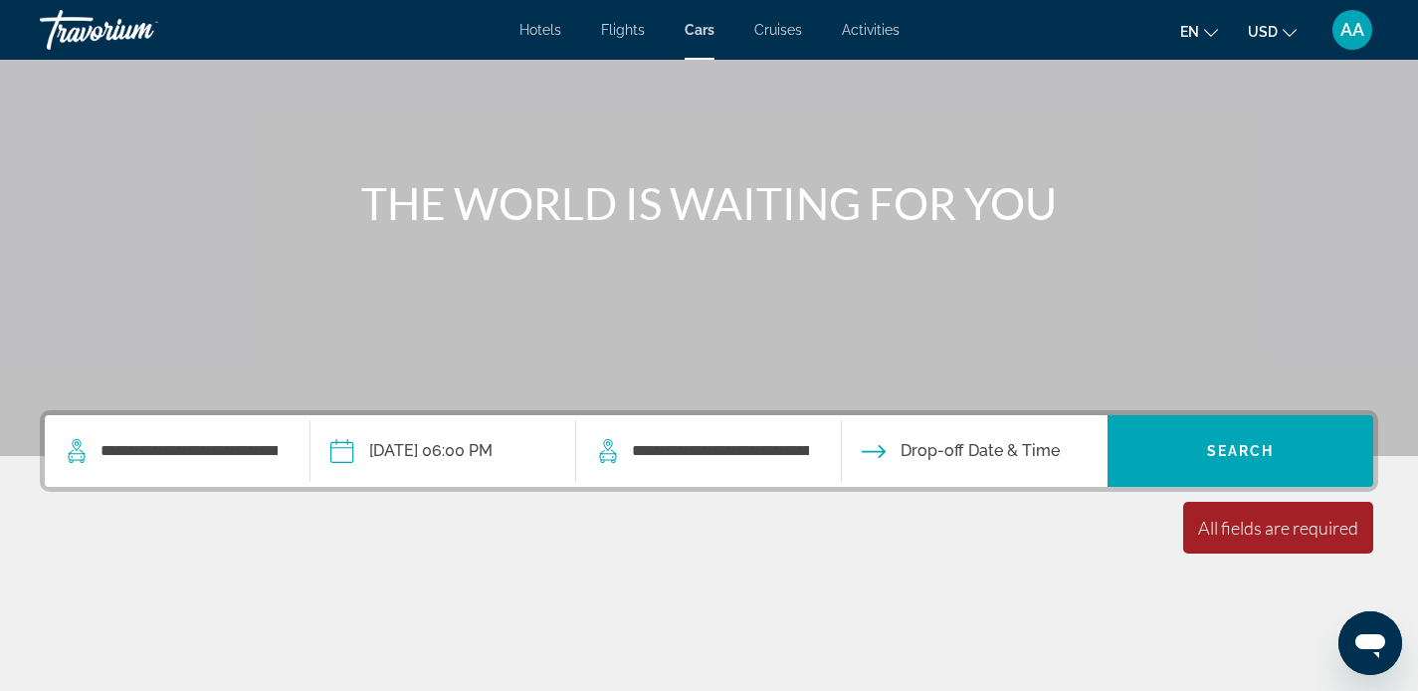
scroll to position [141, 0]
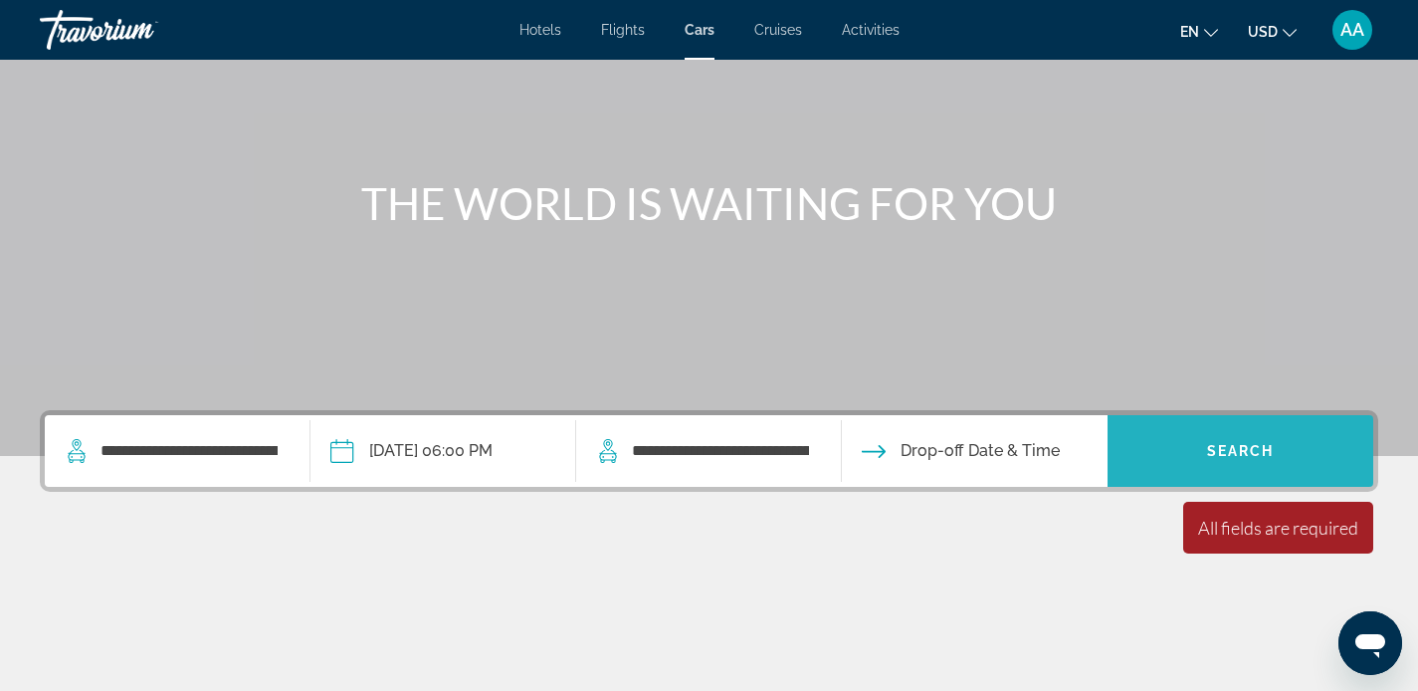
click at [1240, 447] on span "Search" at bounding box center [1241, 451] width 68 height 16
click at [1210, 449] on span "Search" at bounding box center [1241, 451] width 68 height 16
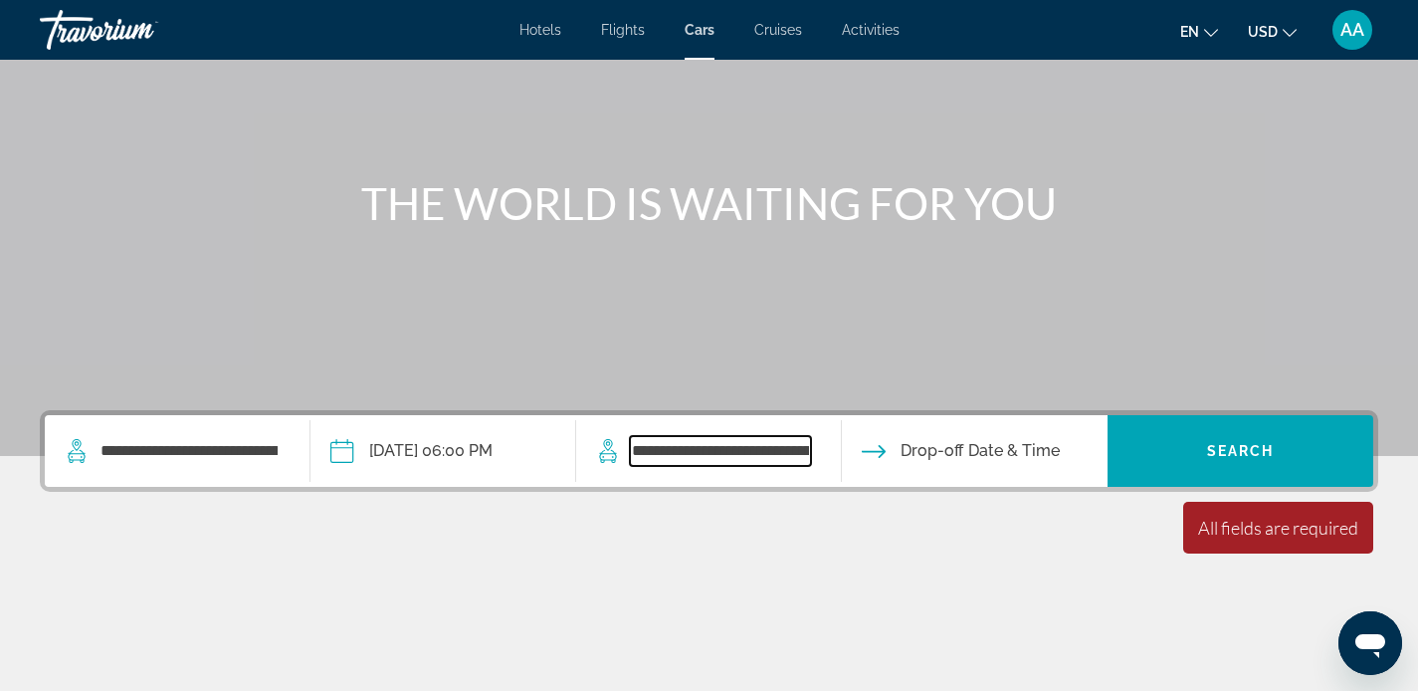
click at [718, 449] on input "**********" at bounding box center [720, 451] width 181 height 30
click at [961, 459] on input "Drop-off date" at bounding box center [974, 454] width 274 height 78
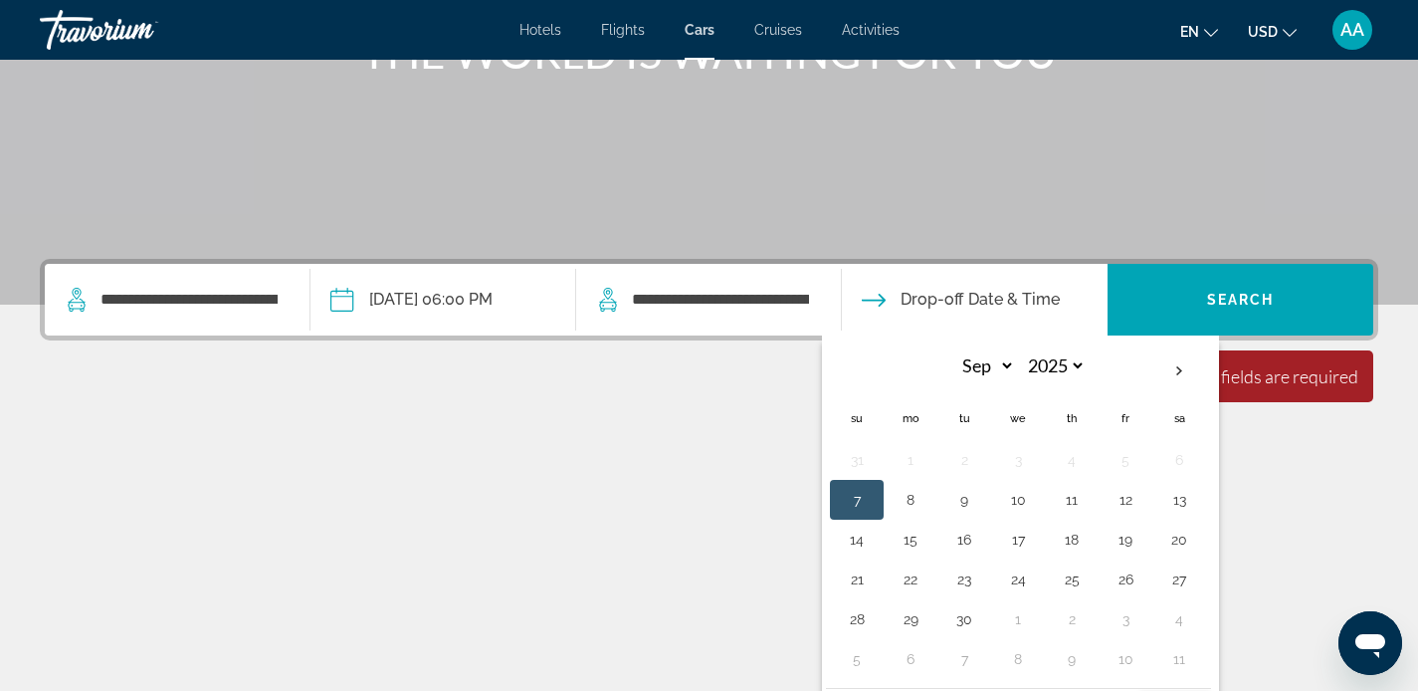
scroll to position [305, 0]
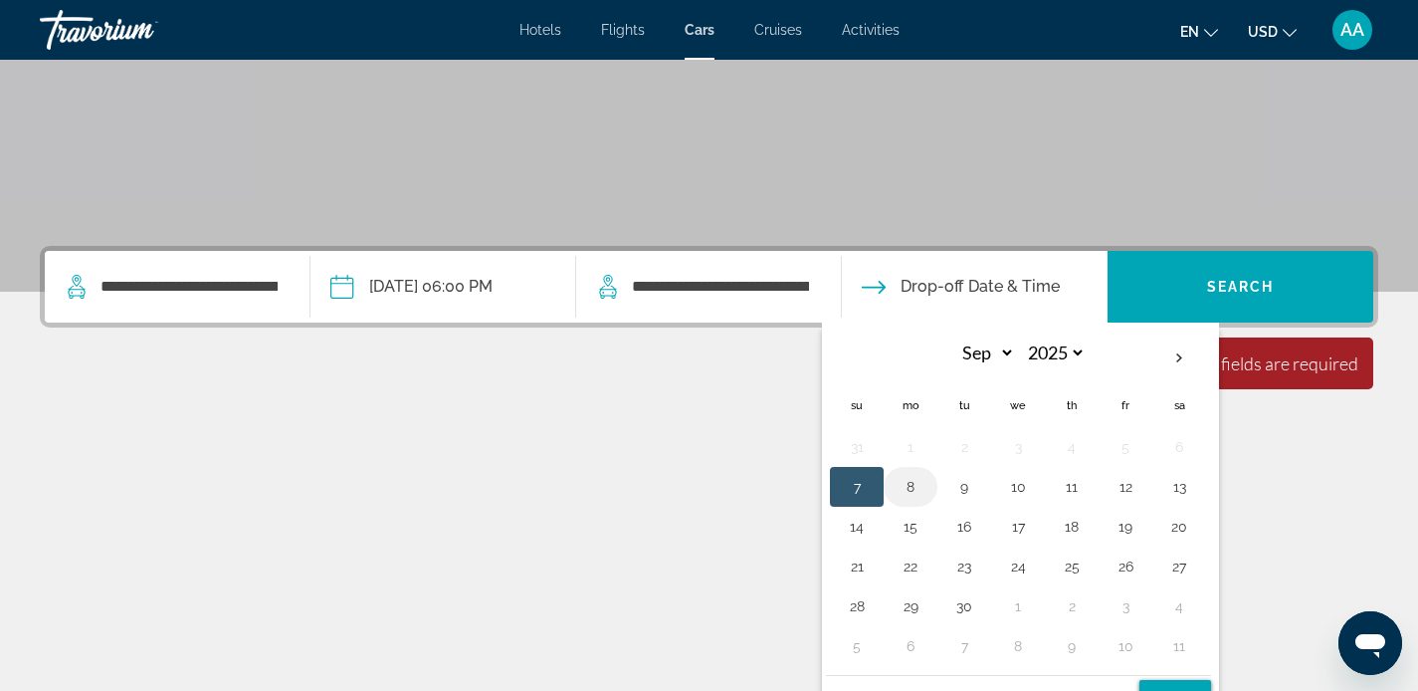
click at [917, 493] on button "8" at bounding box center [910, 487] width 32 height 28
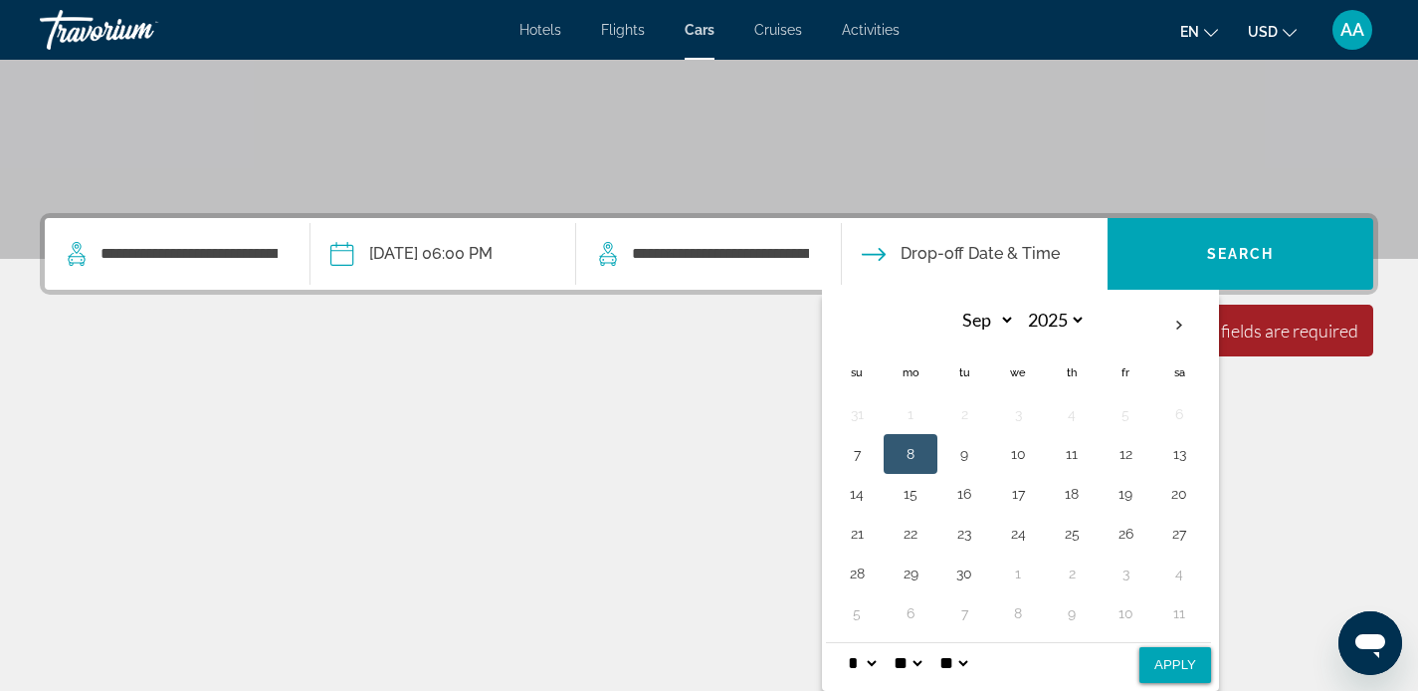
click at [1189, 666] on button "Apply" at bounding box center [1175, 665] width 72 height 36
type input "**********"
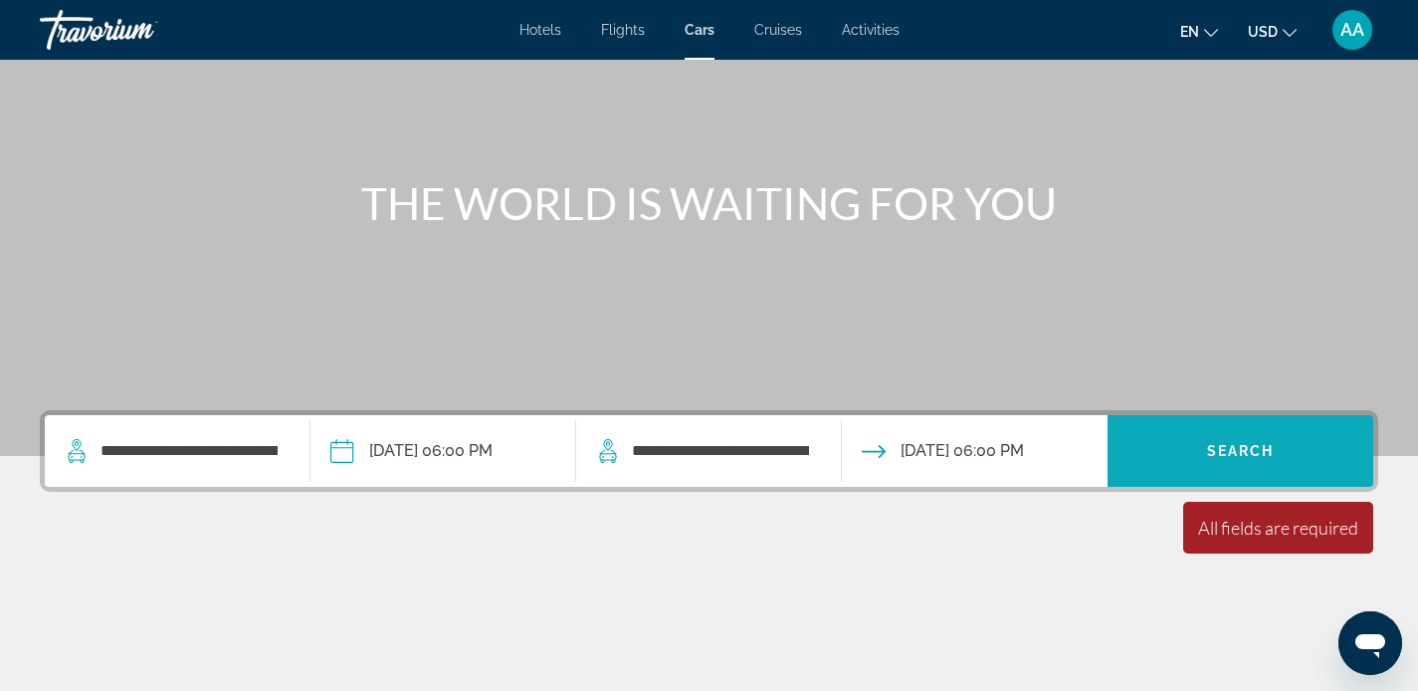
click at [1224, 440] on span "Search widget" at bounding box center [1240, 451] width 266 height 48
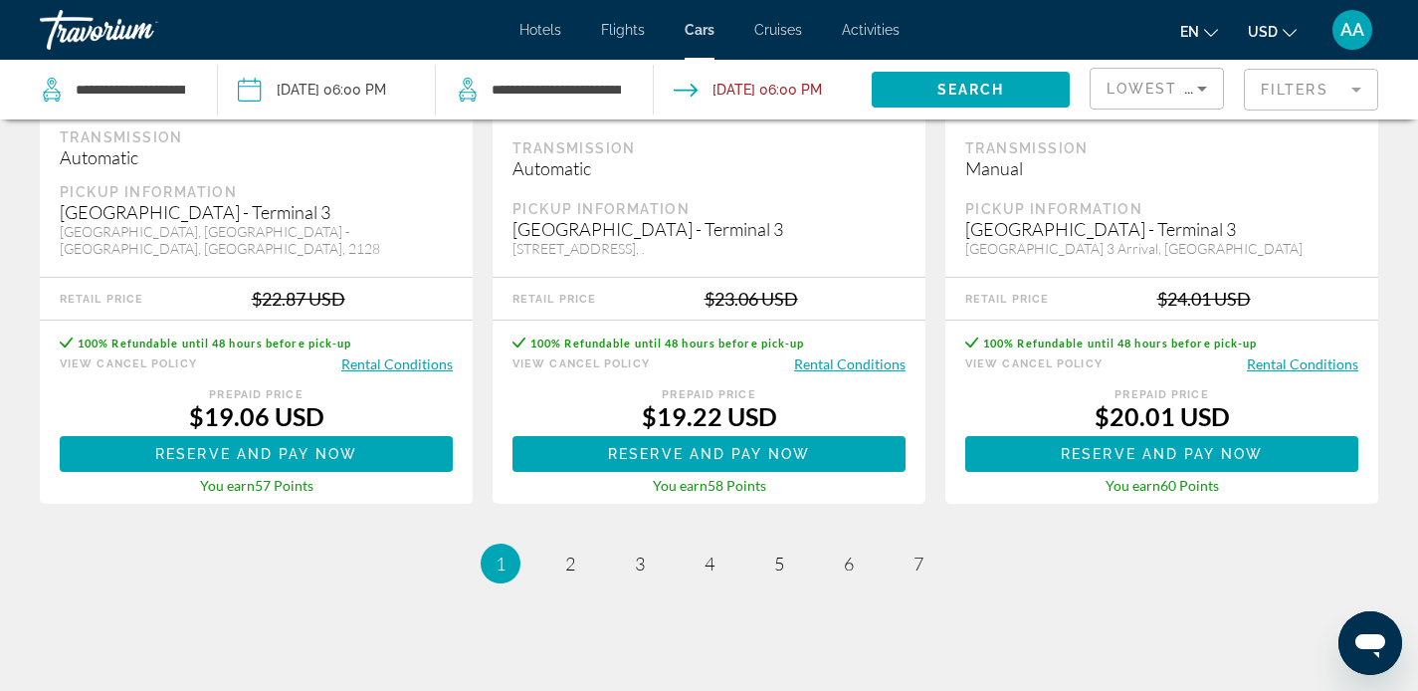
scroll to position [3265, 0]
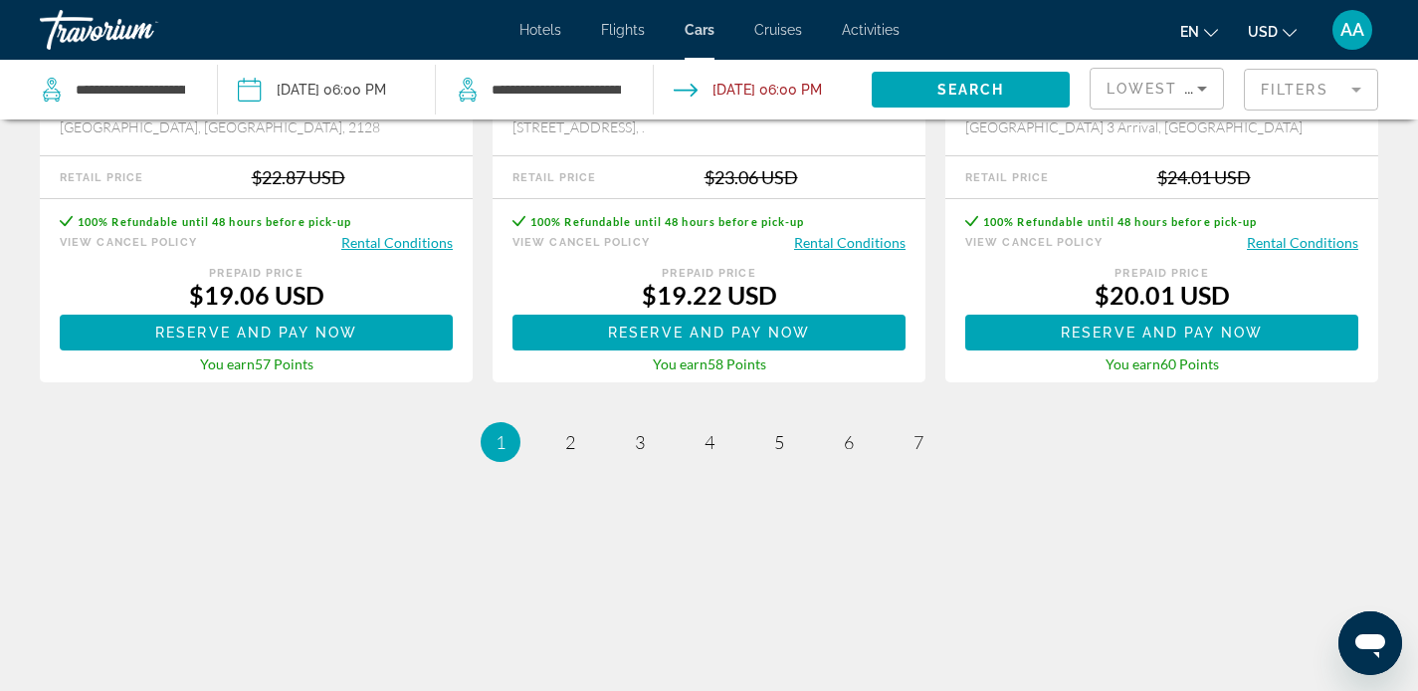
drag, startPoint x: 1089, startPoint y: 325, endPoint x: 1241, endPoint y: 338, distance: 151.8
click at [1241, 338] on div "100% Refundable until 48 hours before pick-up View Cancel Policy Rental Conditi…" at bounding box center [1161, 290] width 433 height 183
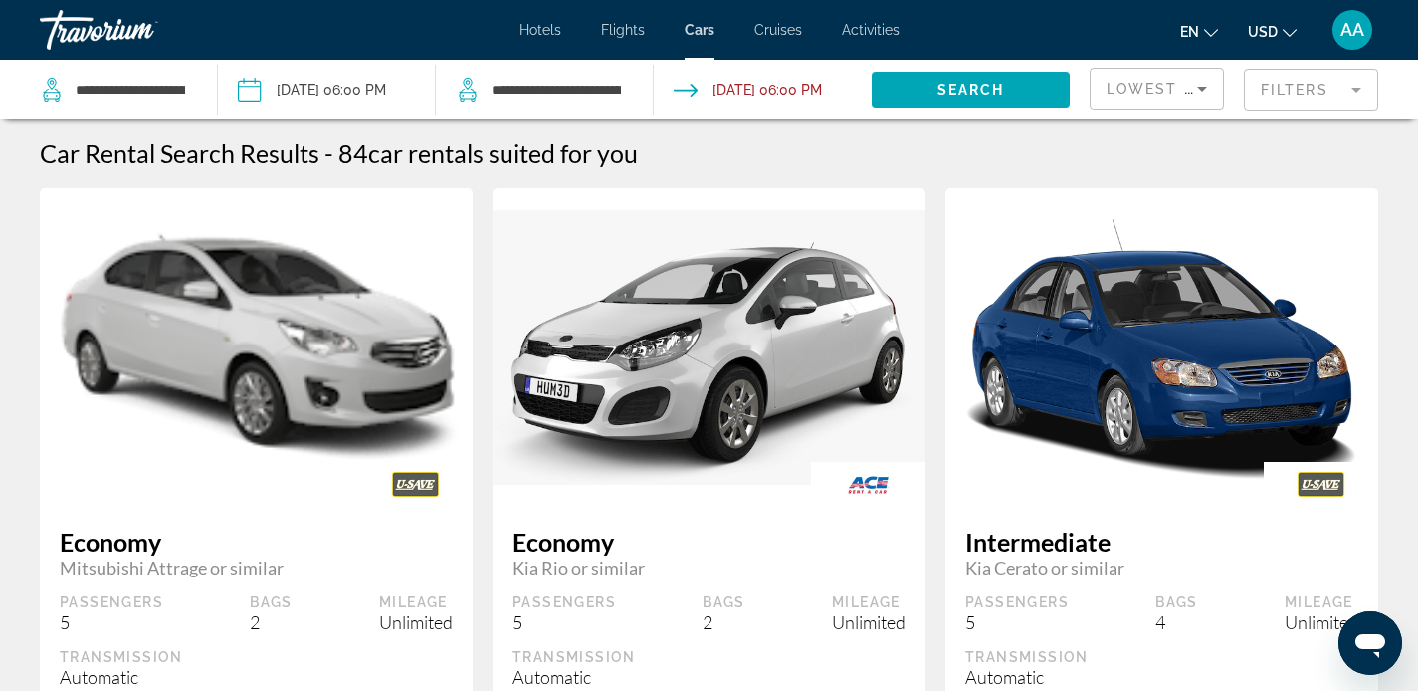
scroll to position [0, 0]
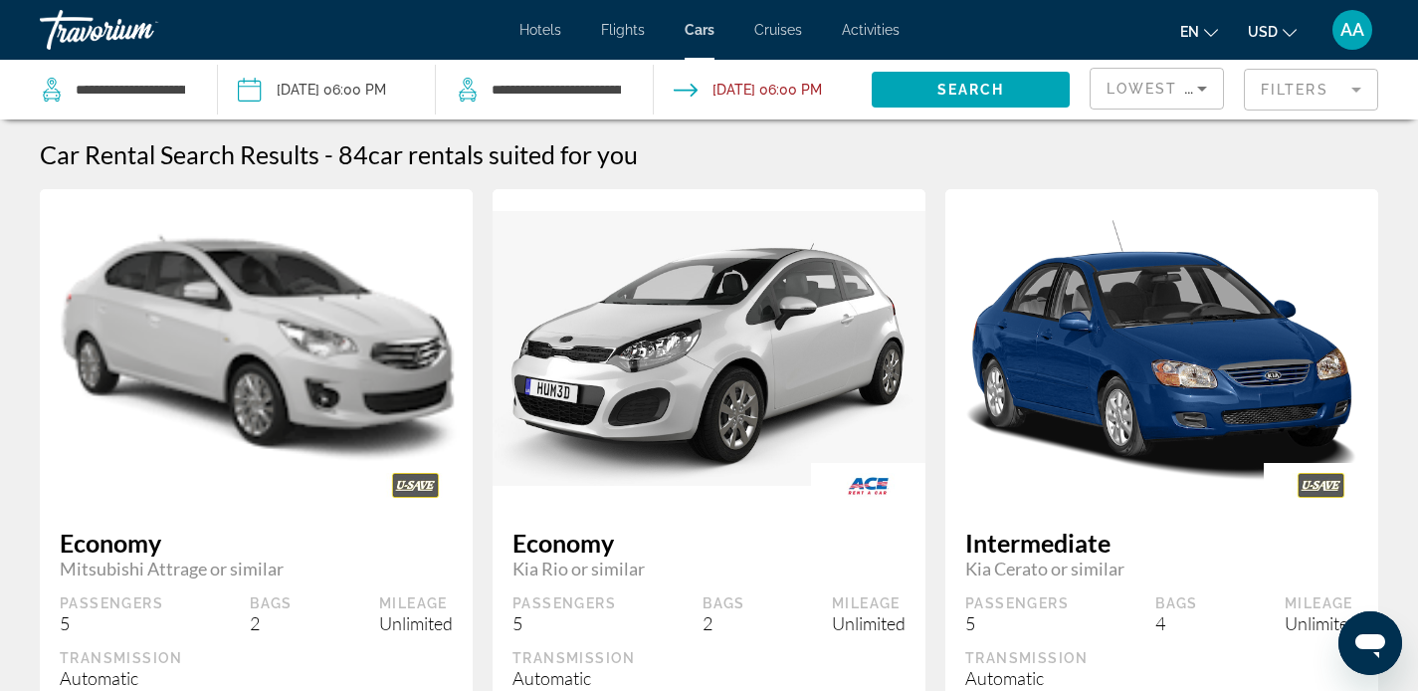
click at [99, 22] on div "Travorium" at bounding box center [139, 30] width 199 height 52
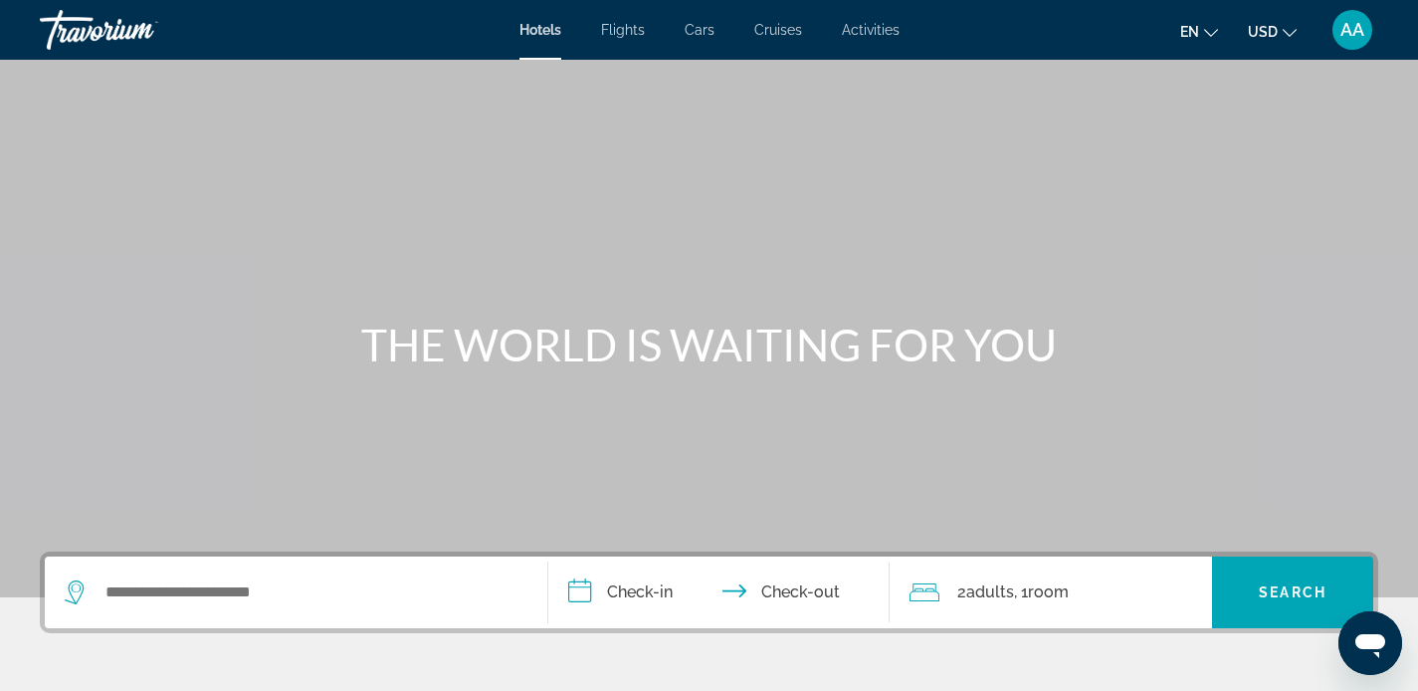
click at [788, 32] on span "Cruises" at bounding box center [778, 30] width 48 height 16
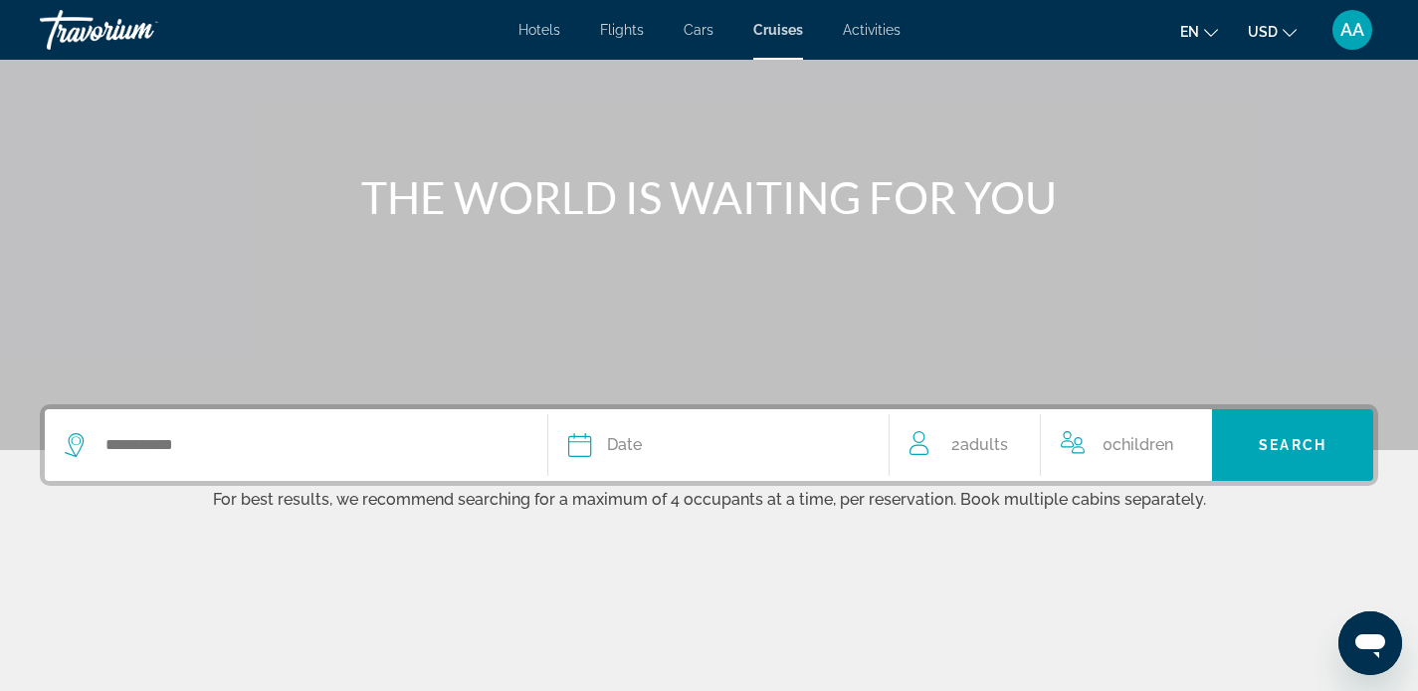
scroll to position [128, 0]
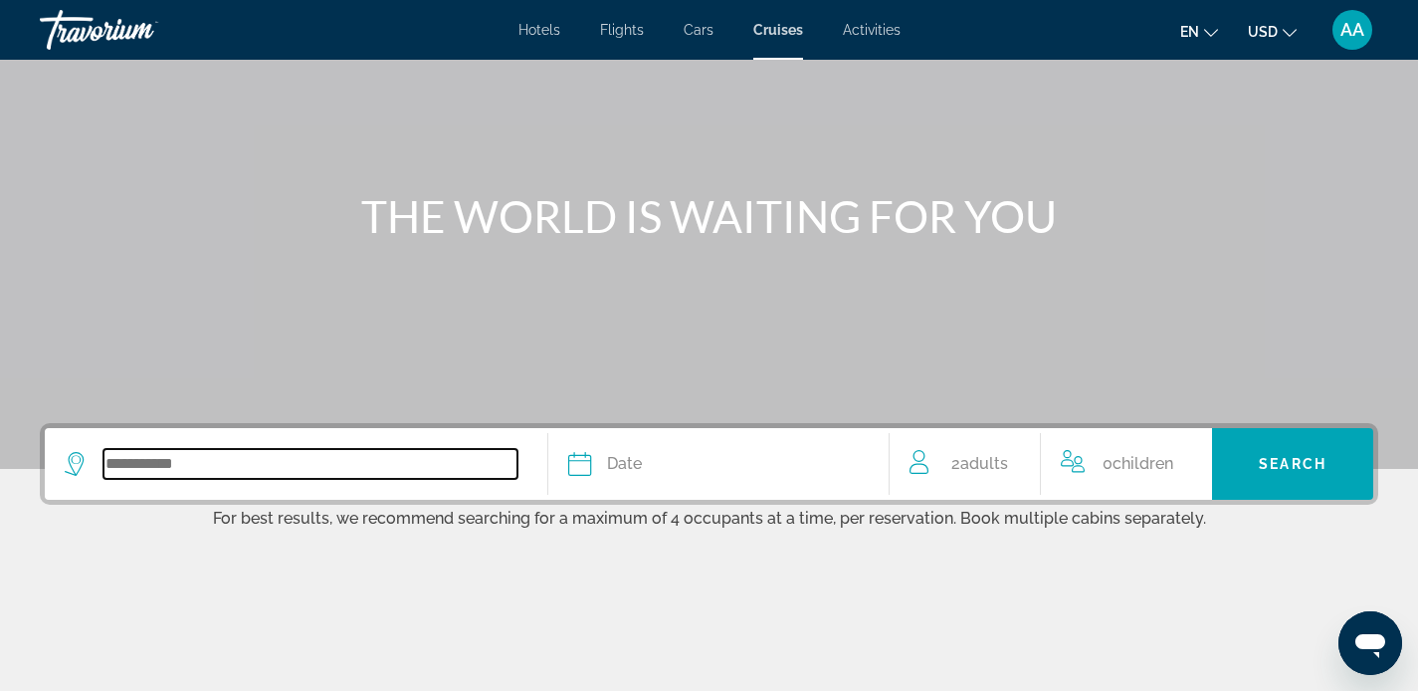
click at [234, 459] on input "Search widget" at bounding box center [310, 464] width 414 height 30
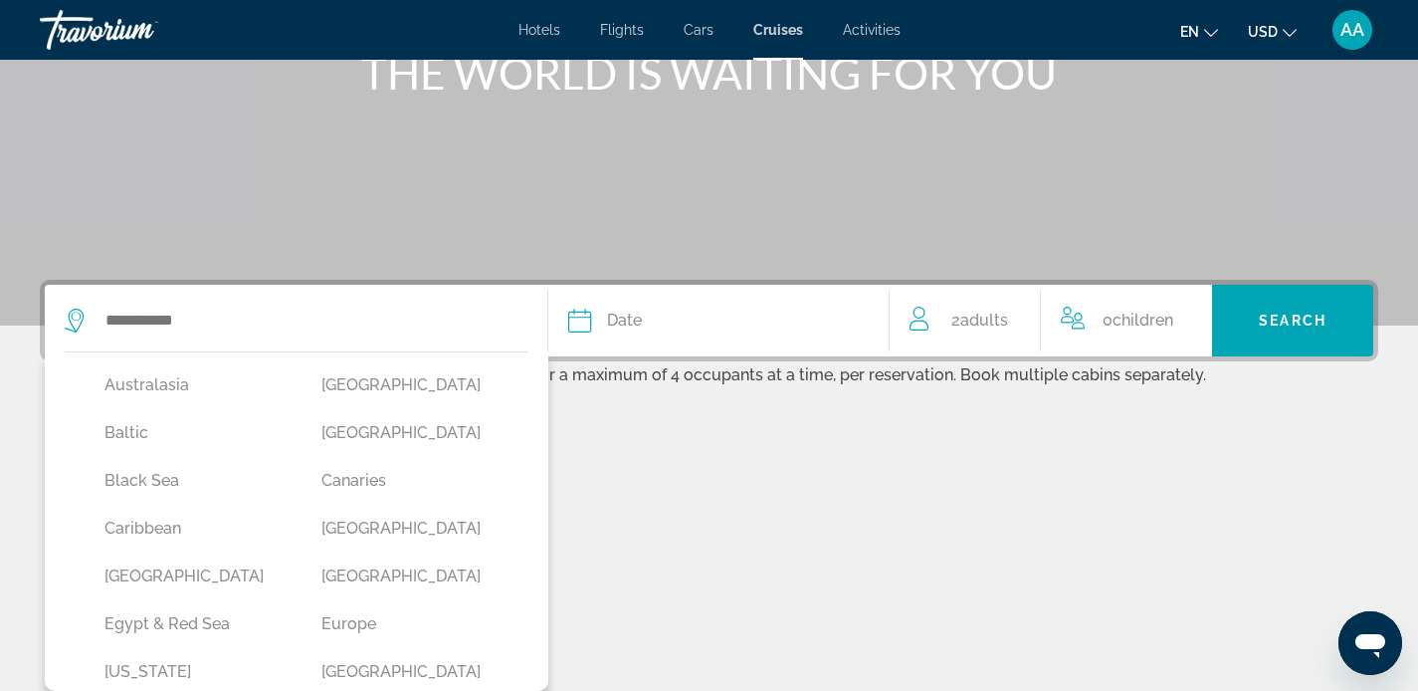
scroll to position [112, 0]
click at [401, 628] on button "Europe" at bounding box center [409, 623] width 197 height 38
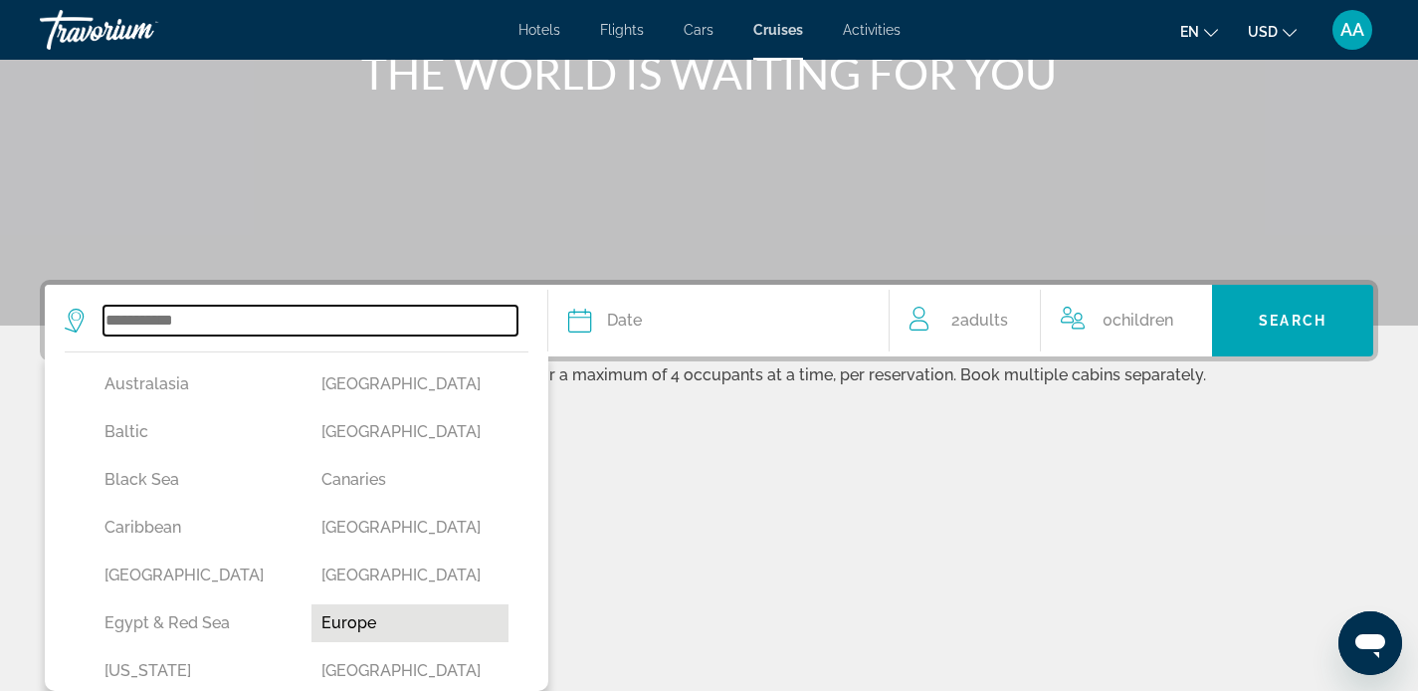
type input "******"
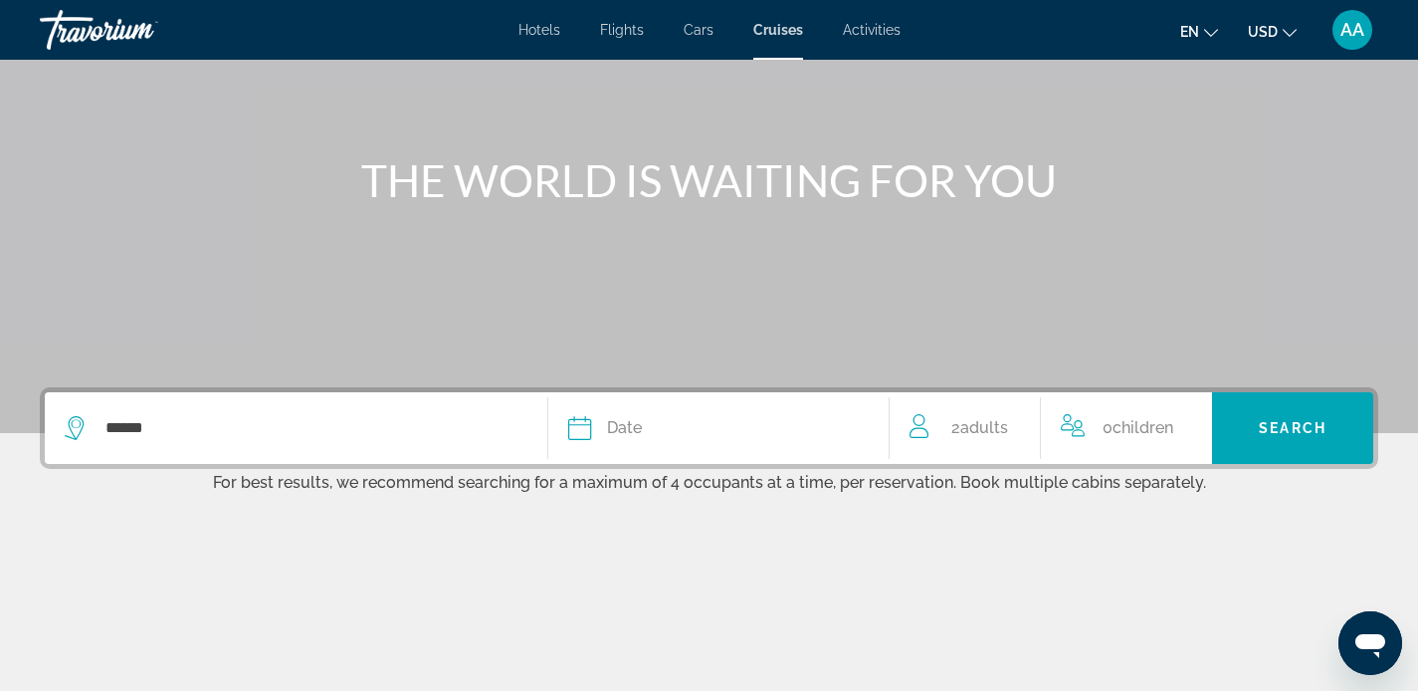
click at [618, 442] on button "Date January February March April May June July August September October Novemb…" at bounding box center [718, 428] width 301 height 72
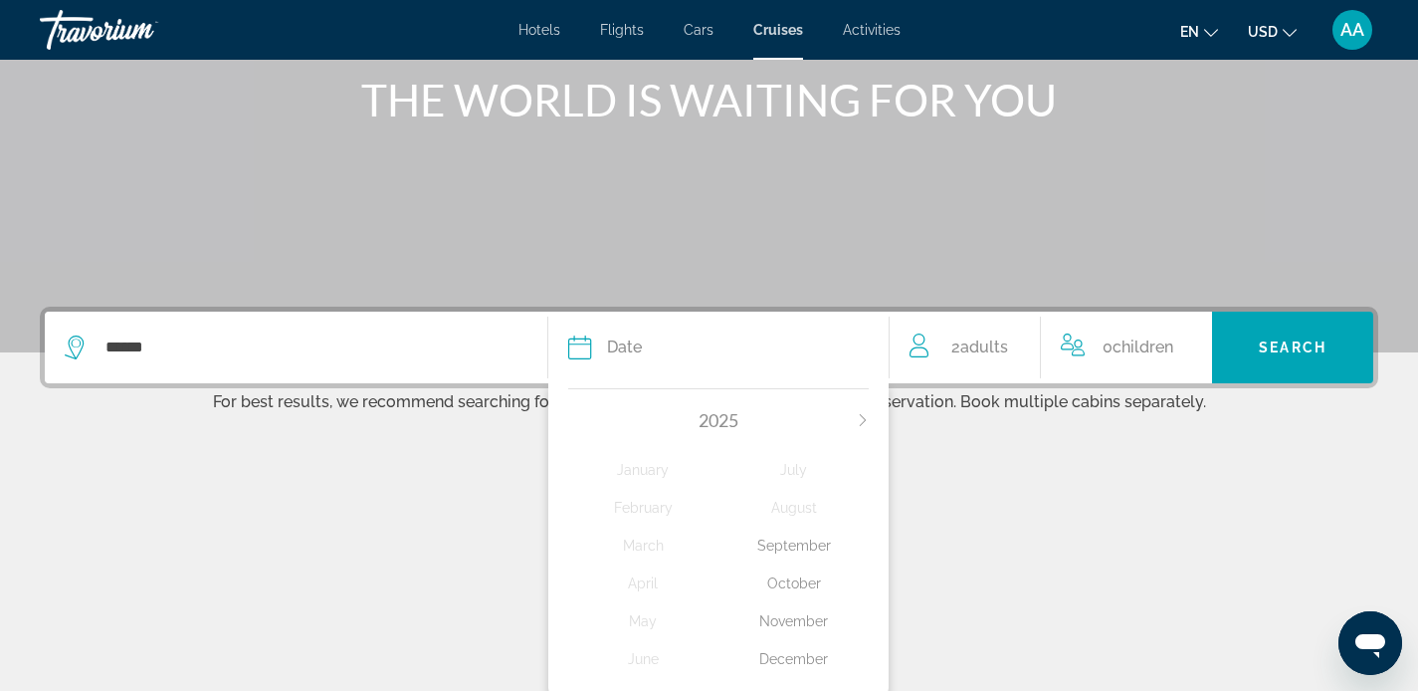
scroll to position [205, 0]
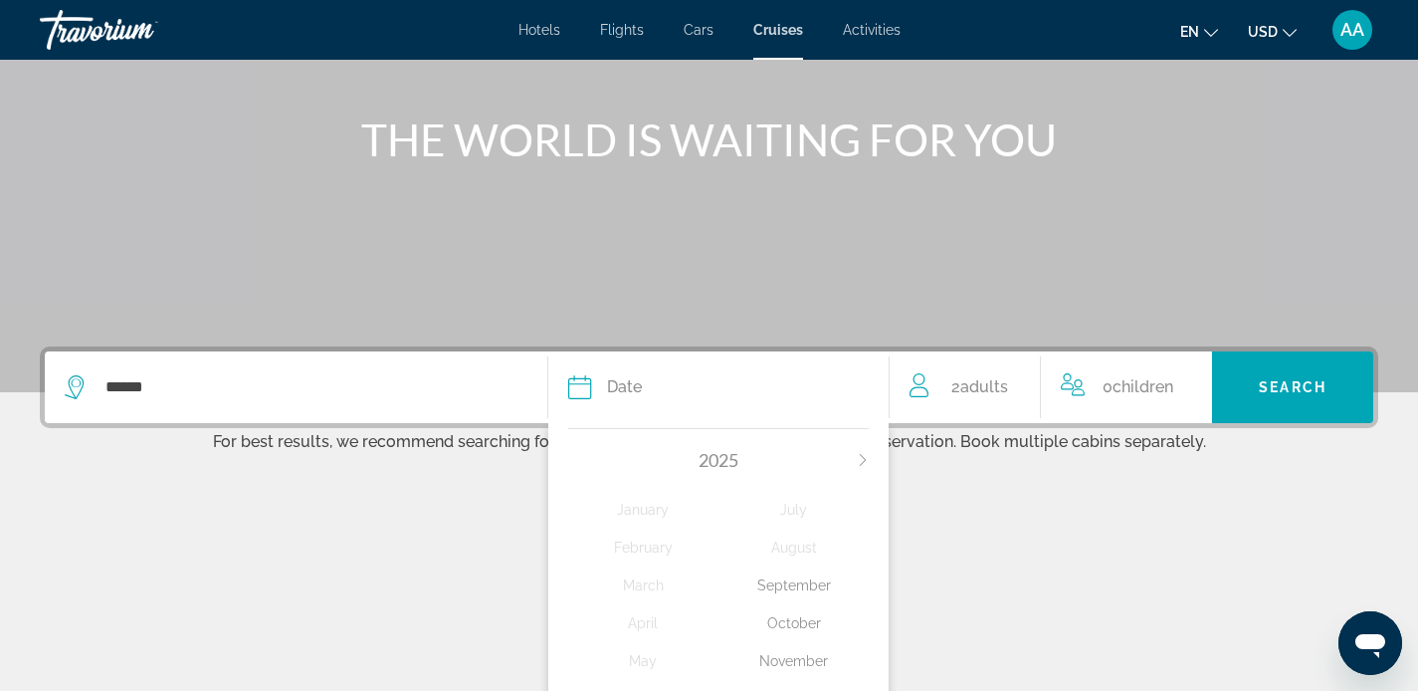
click at [813, 628] on div "October" at bounding box center [793, 623] width 150 height 36
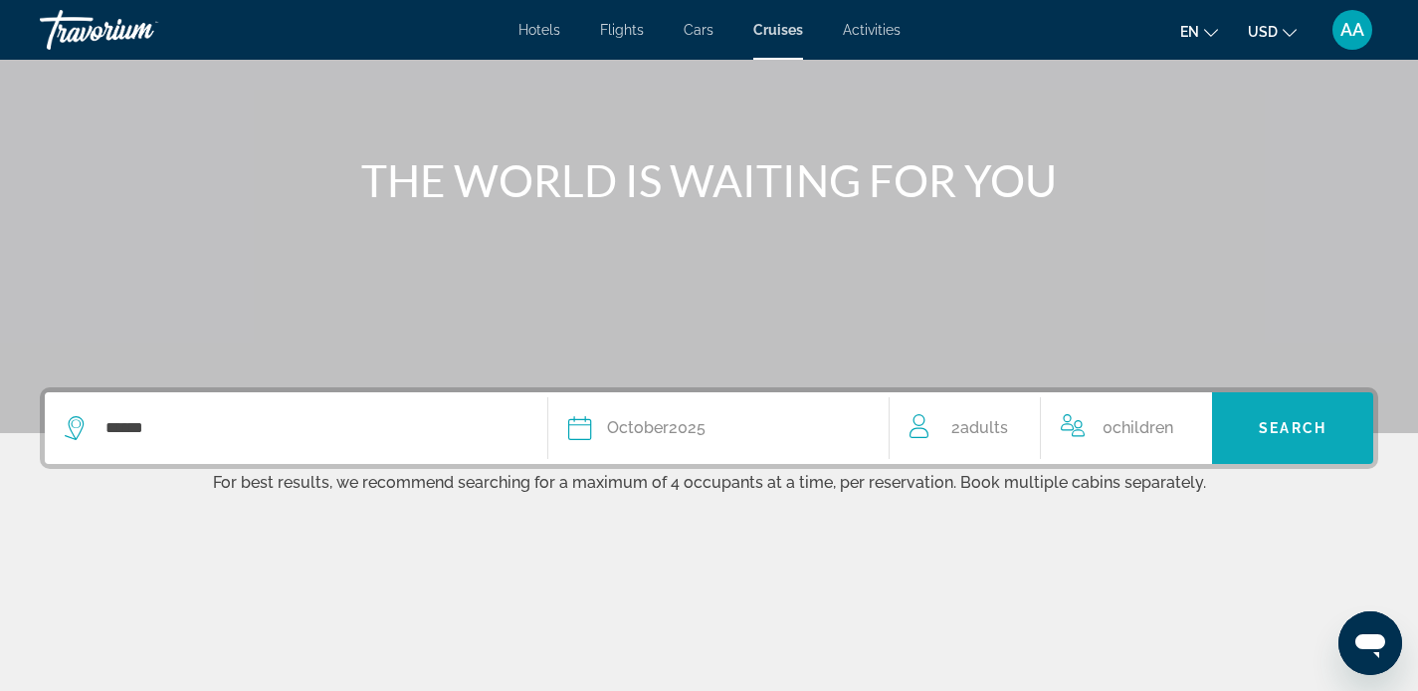
click at [1303, 424] on span "Search" at bounding box center [1293, 428] width 68 height 16
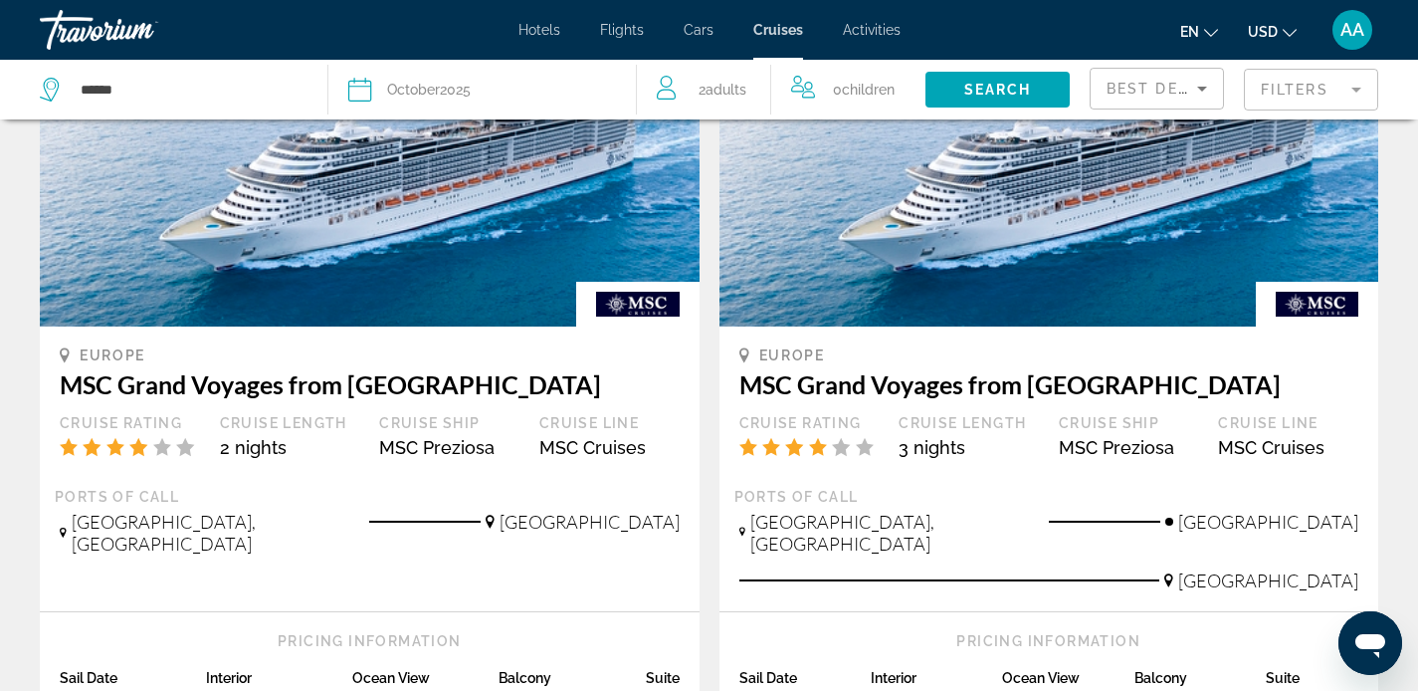
scroll to position [121, 0]
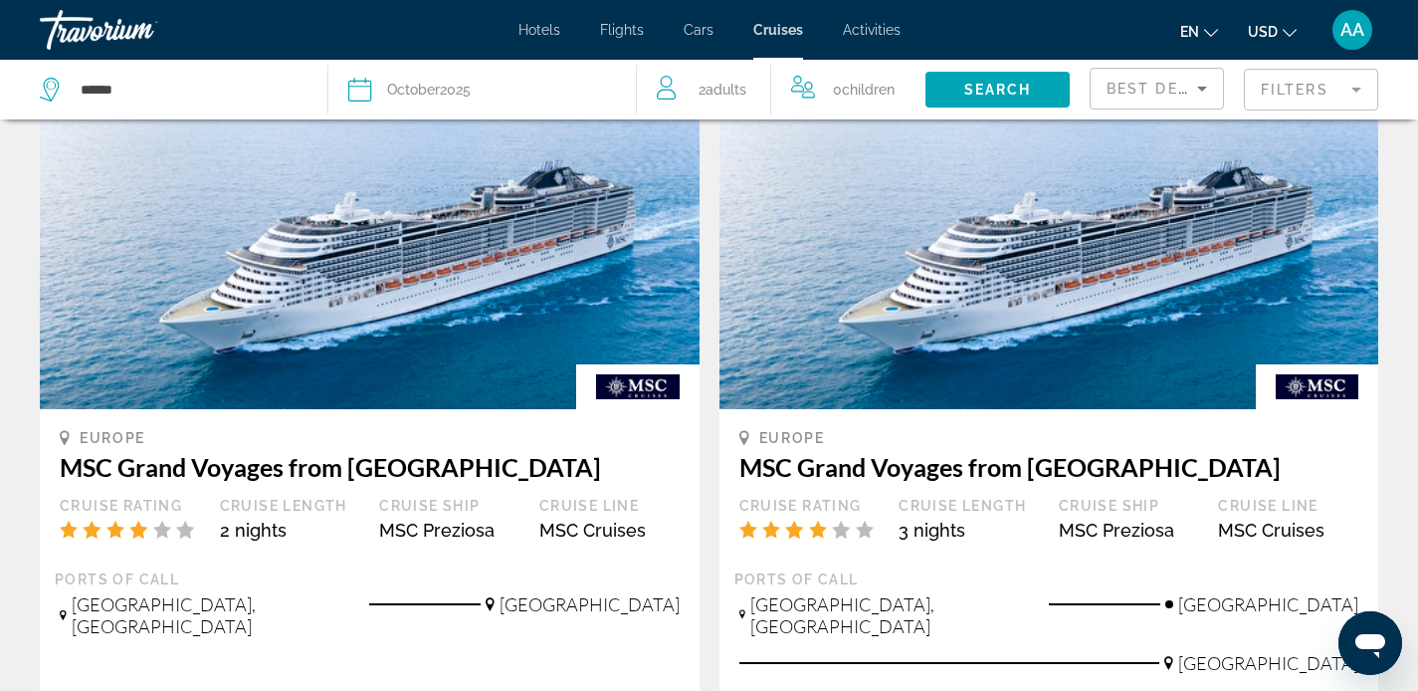
click at [335, 333] on img "Main content" at bounding box center [370, 250] width 660 height 318
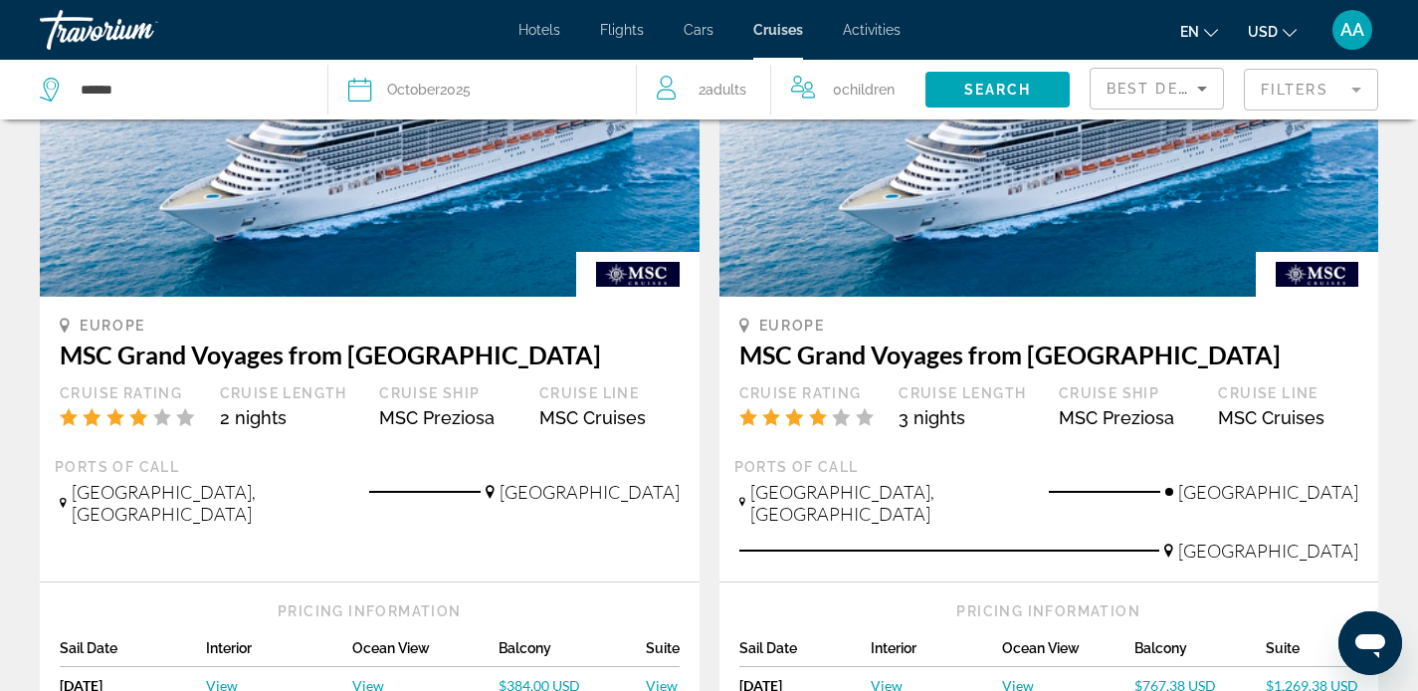
scroll to position [0, 0]
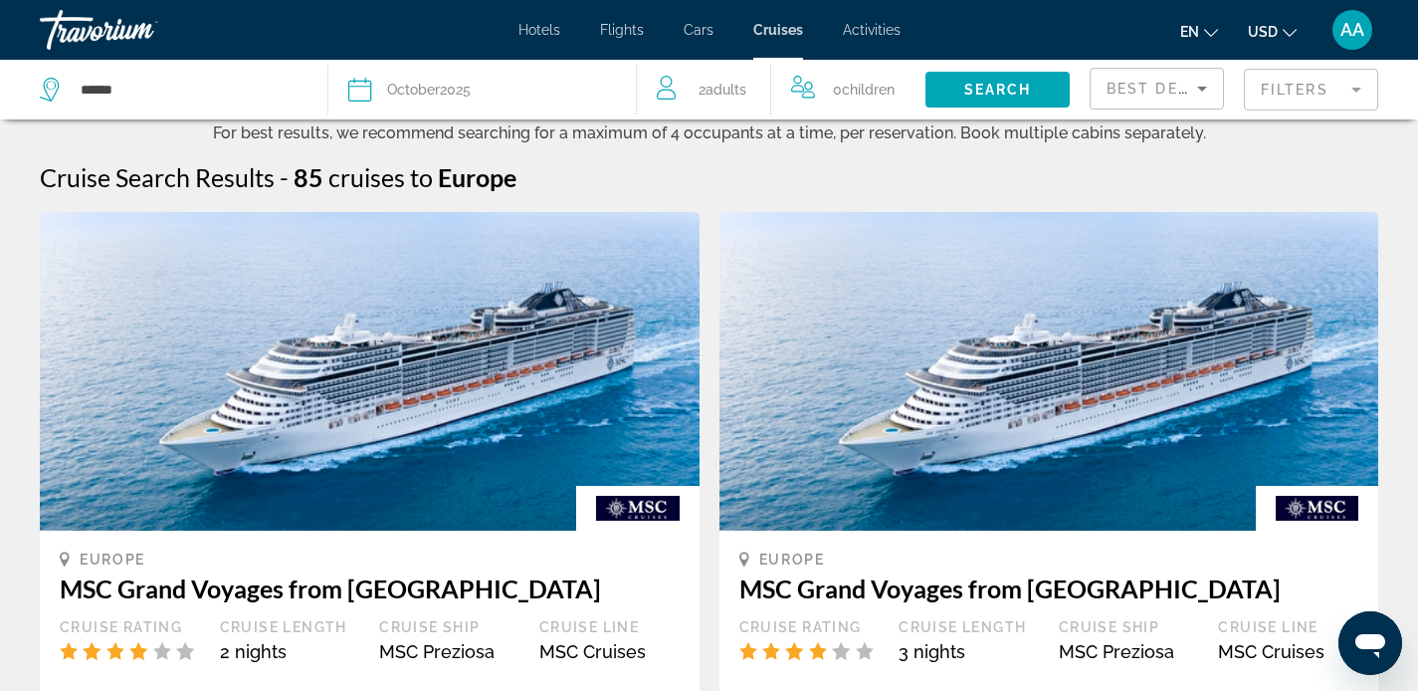
click at [416, 390] on img "Main content" at bounding box center [370, 371] width 660 height 318
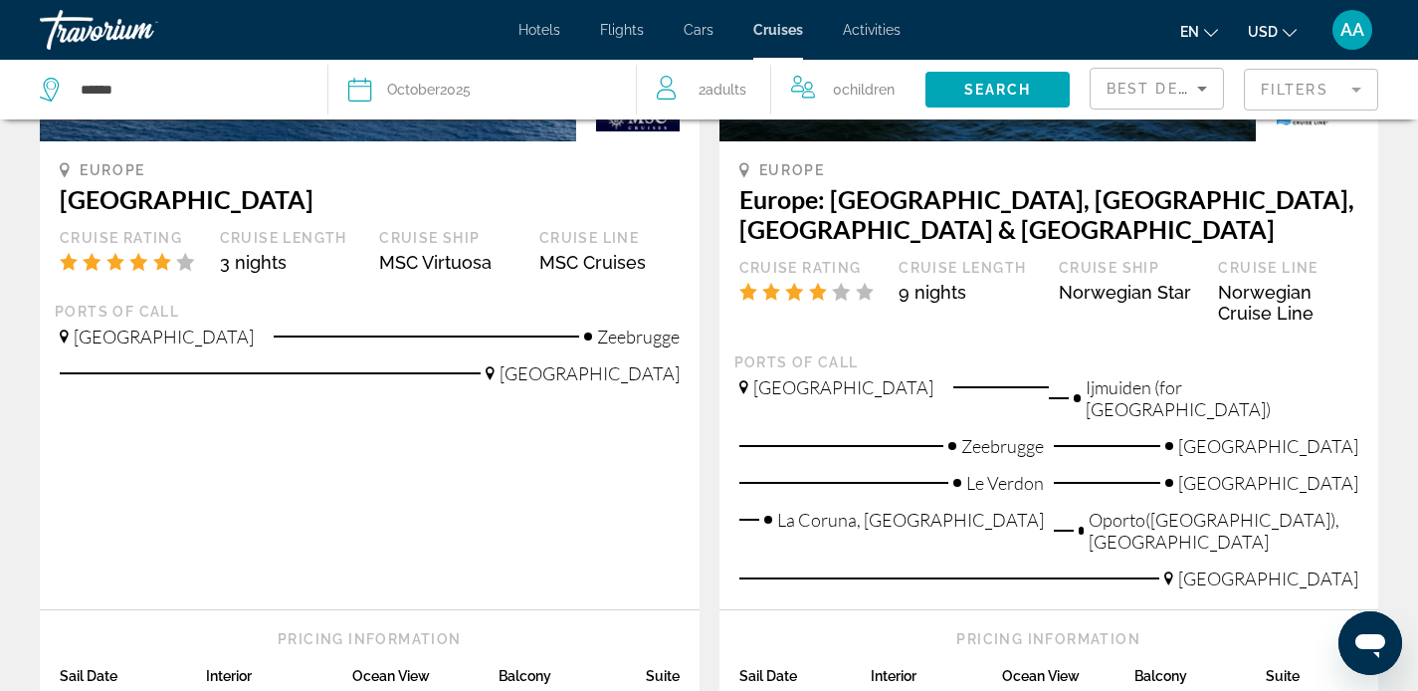
scroll to position [1144, 0]
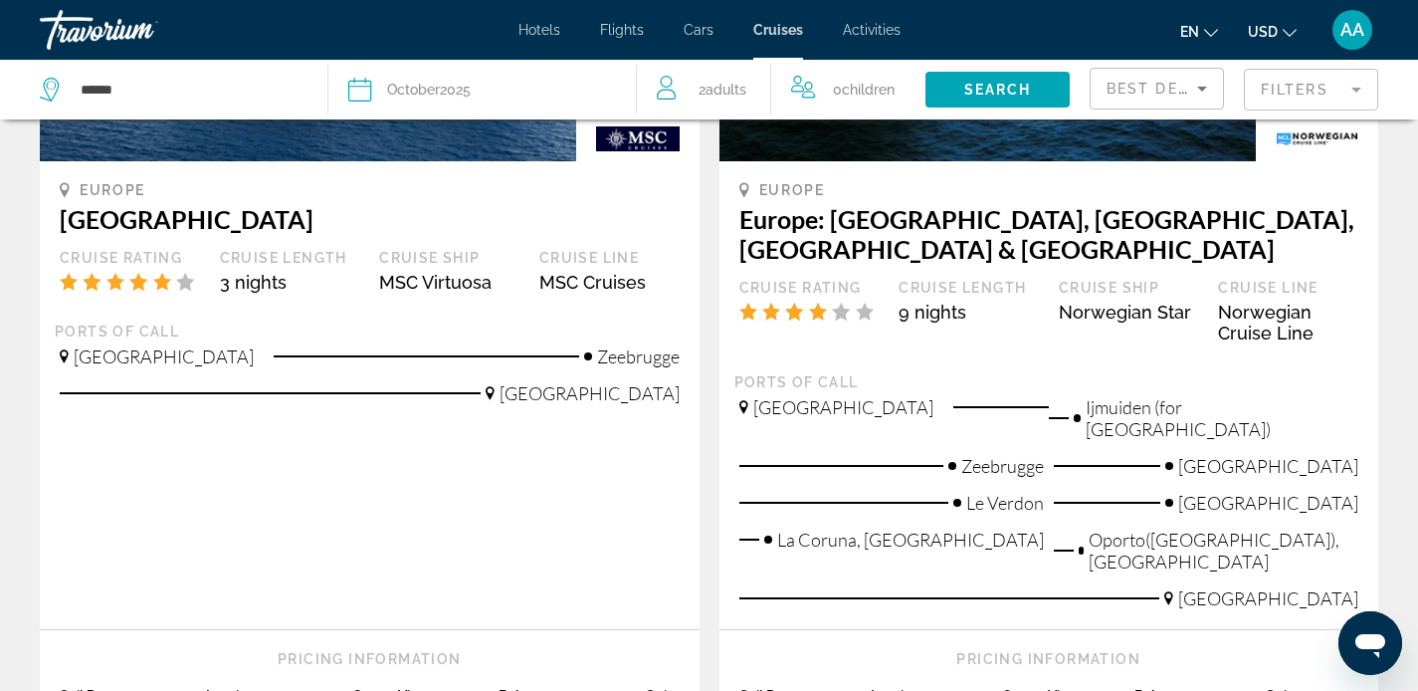
click at [136, 204] on h3 "Northern Europe" at bounding box center [370, 219] width 620 height 30
click at [664, 345] on span "Zeebrugge" at bounding box center [638, 356] width 83 height 22
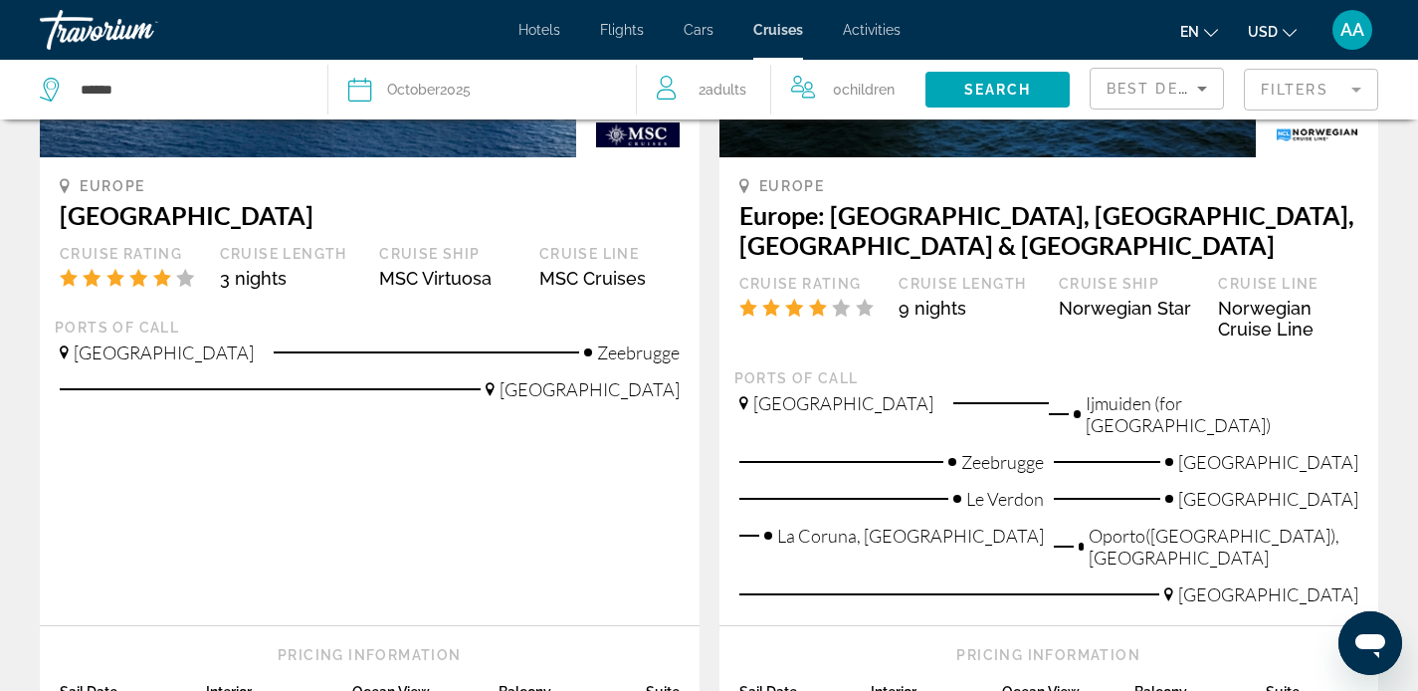
scroll to position [1148, 0]
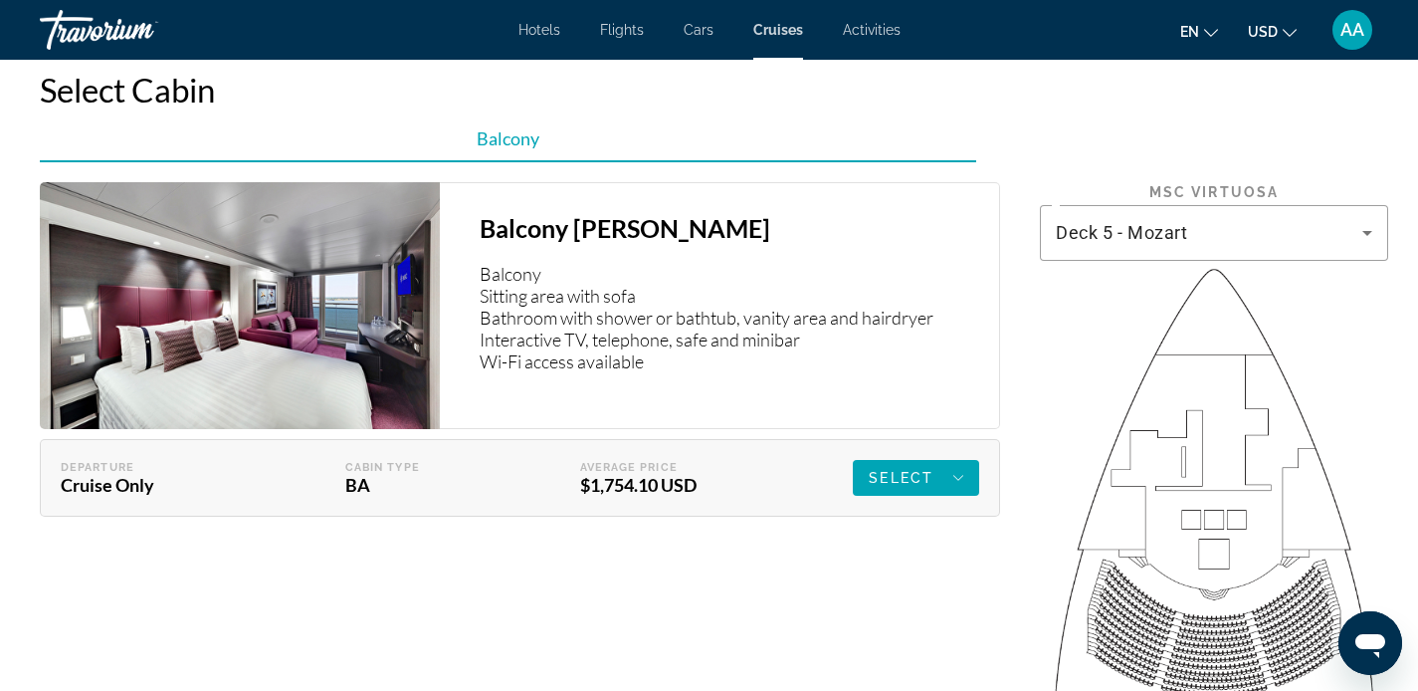
scroll to position [2801, 0]
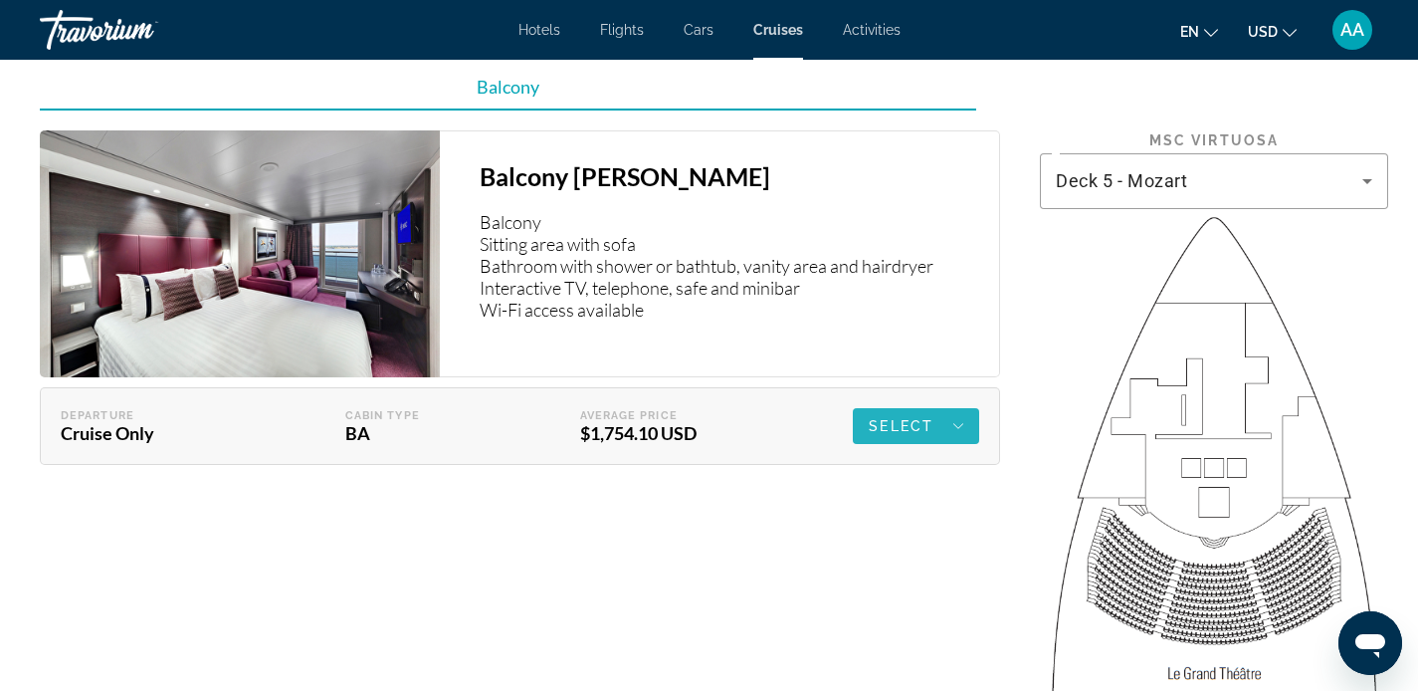
click at [896, 436] on div "Select" at bounding box center [916, 426] width 95 height 24
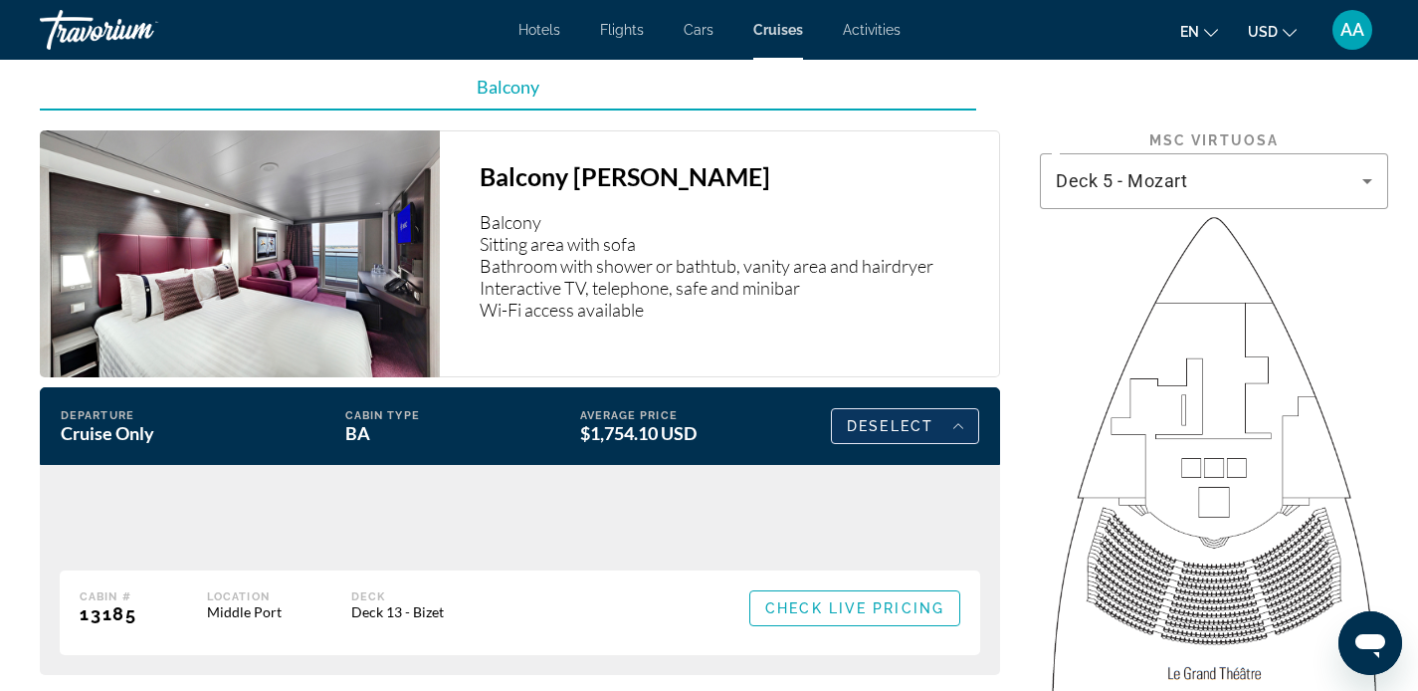
click at [906, 418] on span "Deselect" at bounding box center [890, 426] width 87 height 16
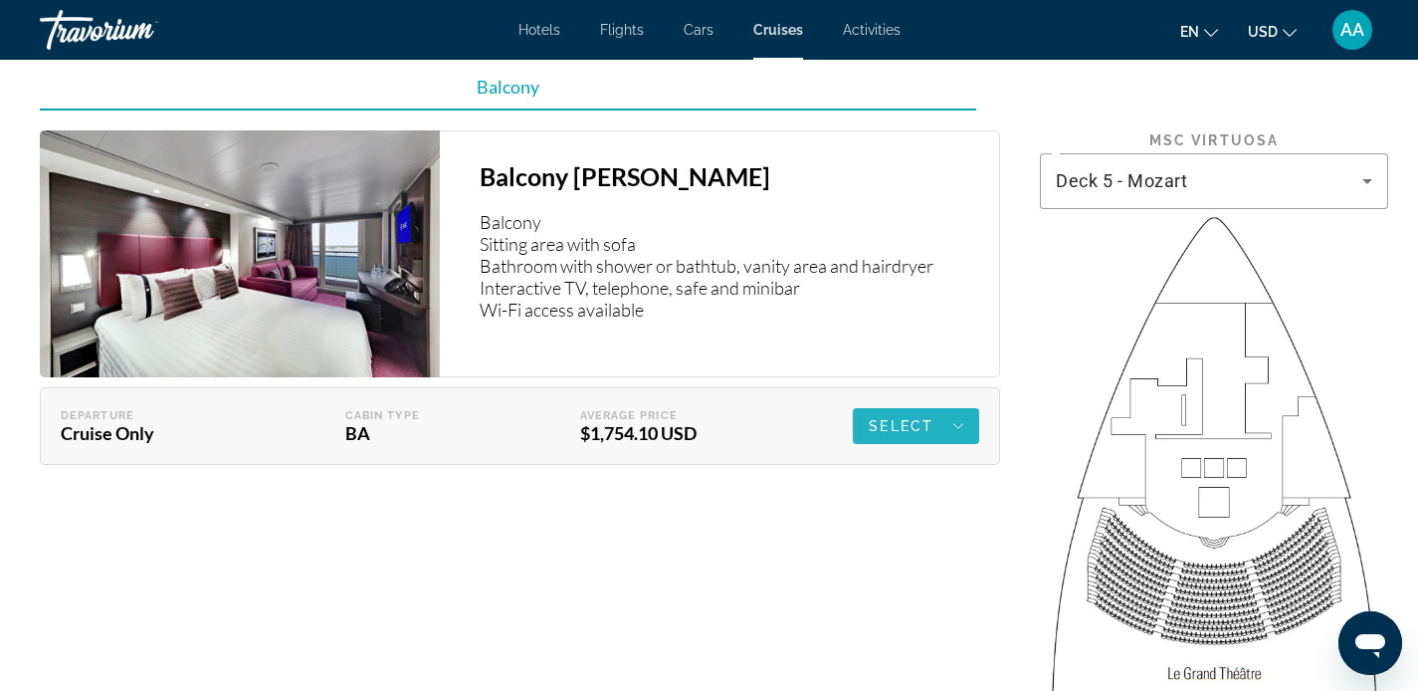
click at [906, 418] on span "Select" at bounding box center [901, 426] width 65 height 16
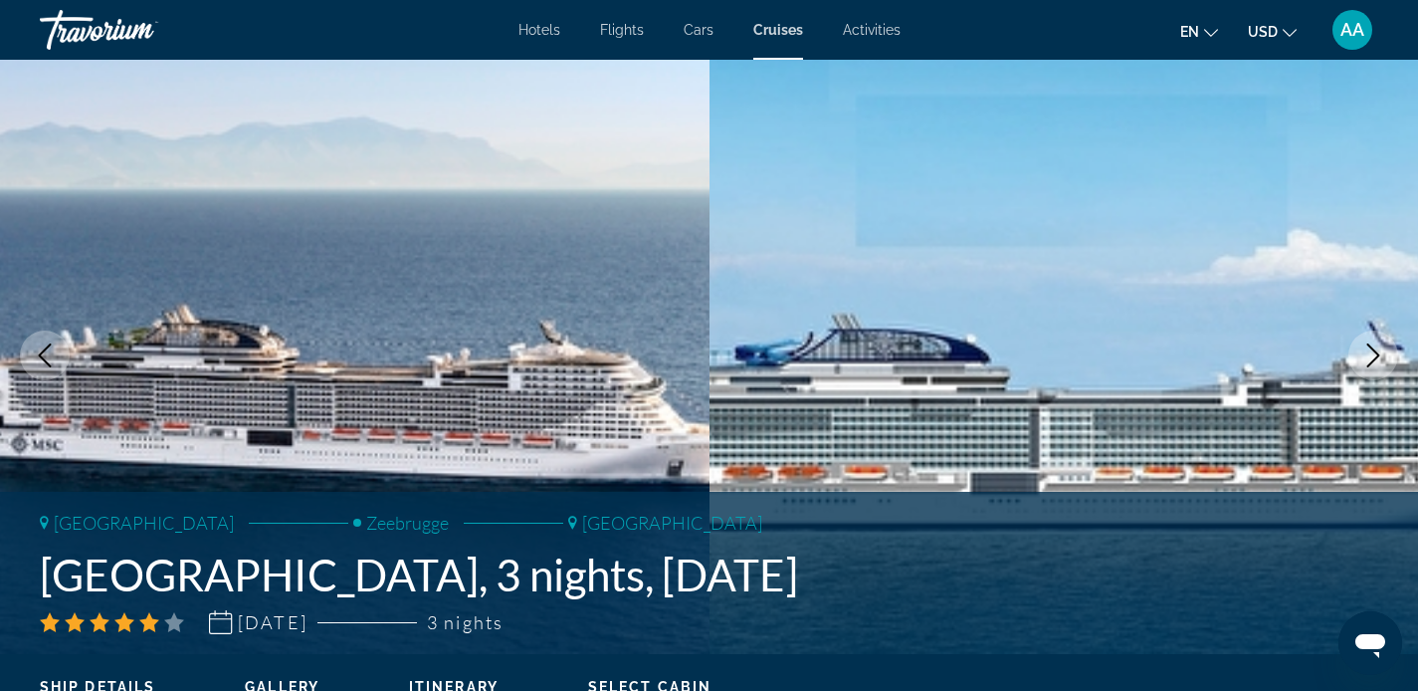
scroll to position [0, 0]
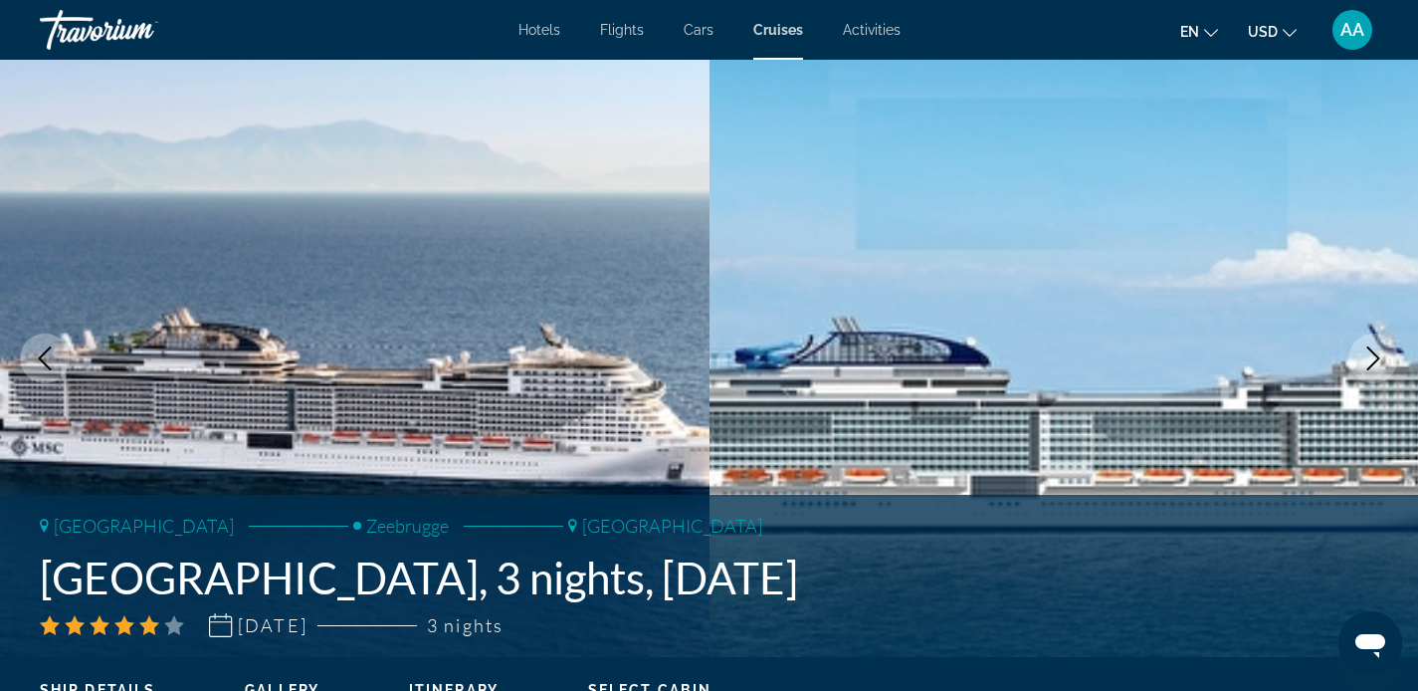
click at [885, 31] on span "Activities" at bounding box center [872, 30] width 58 height 16
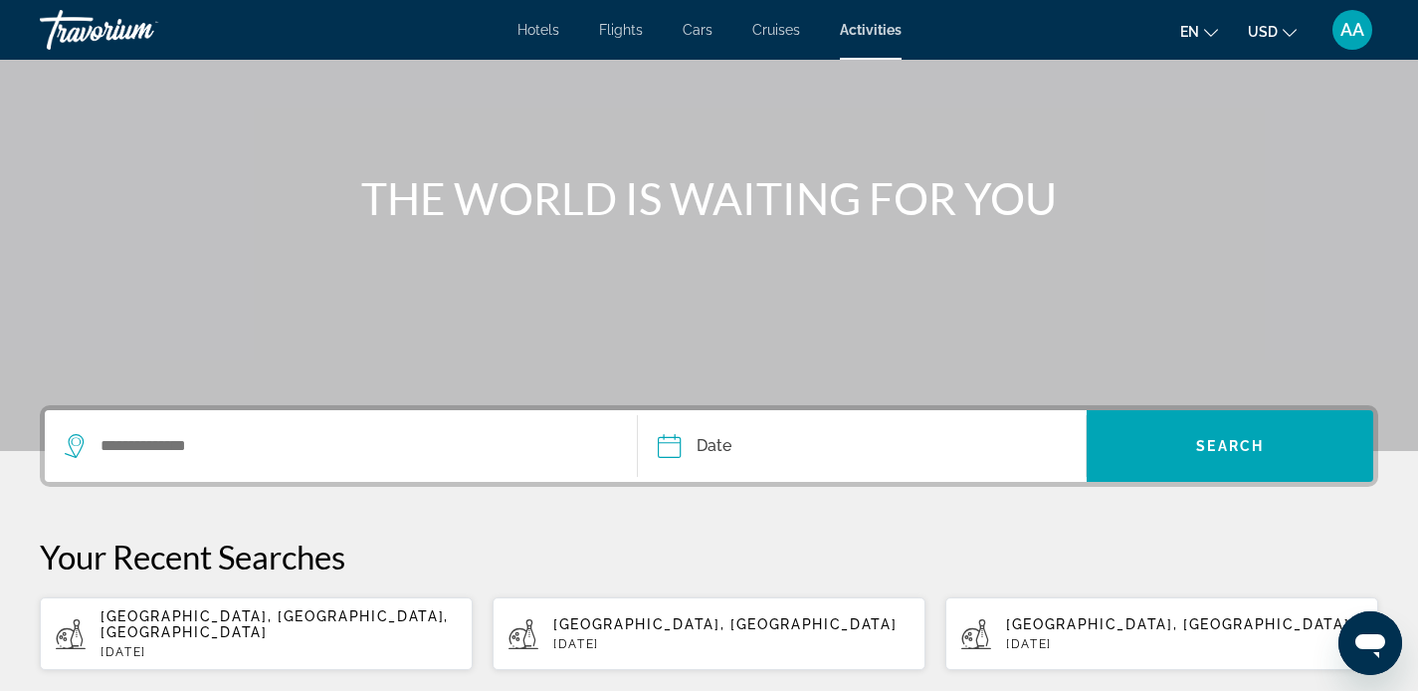
scroll to position [170, 0]
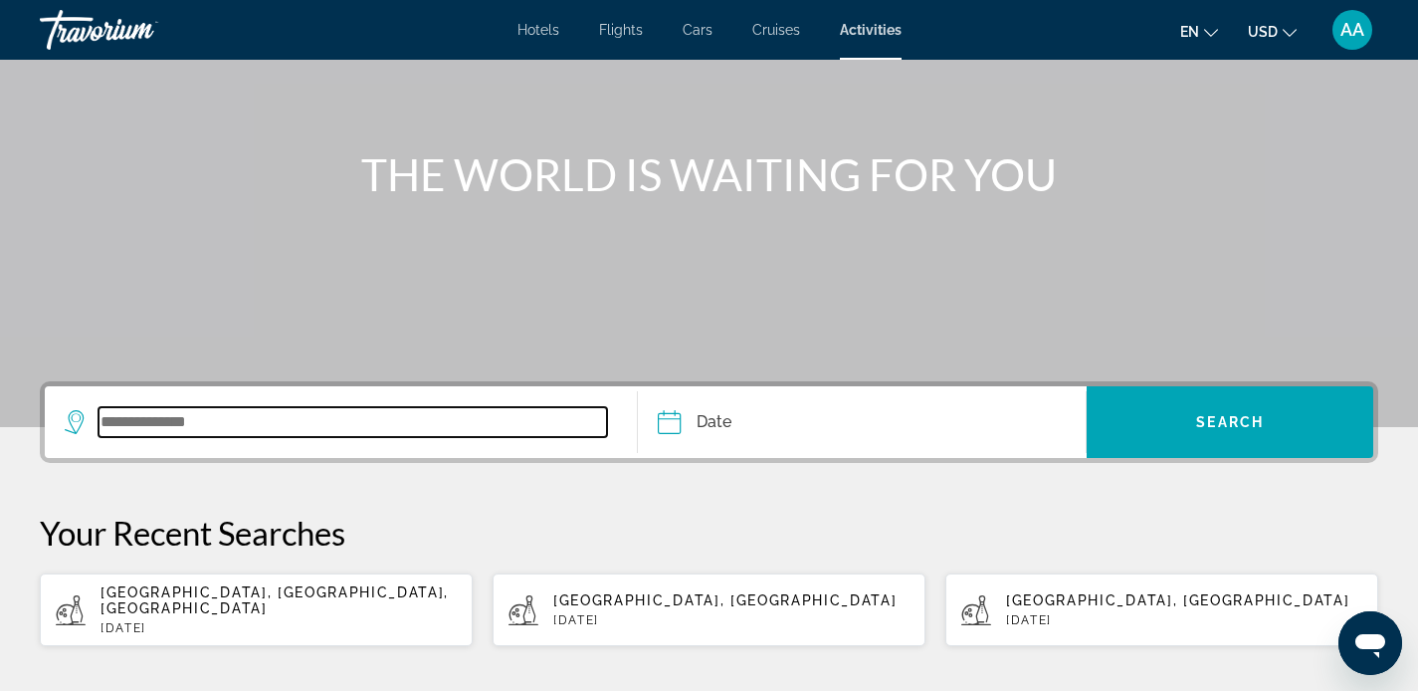
click at [216, 422] on input "Search widget" at bounding box center [353, 422] width 508 height 30
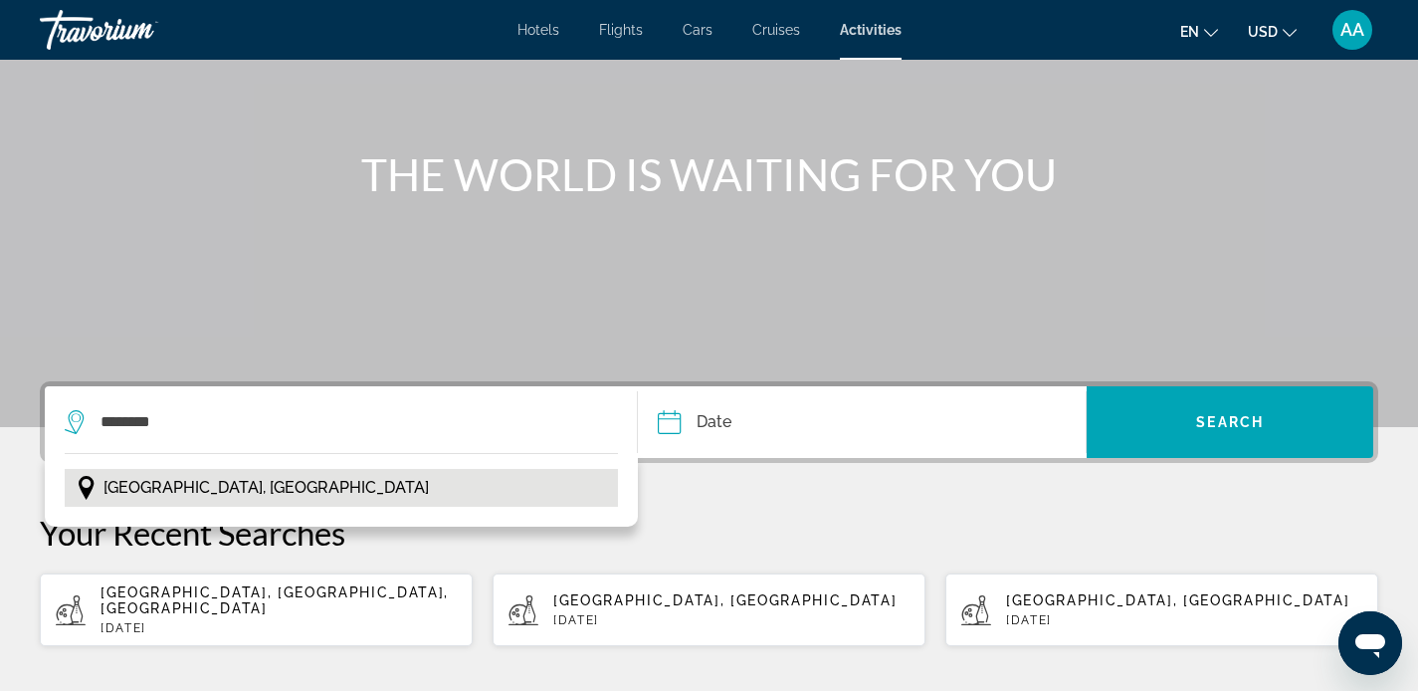
click at [182, 492] on span "Istanbul, Turkey" at bounding box center [265, 488] width 325 height 28
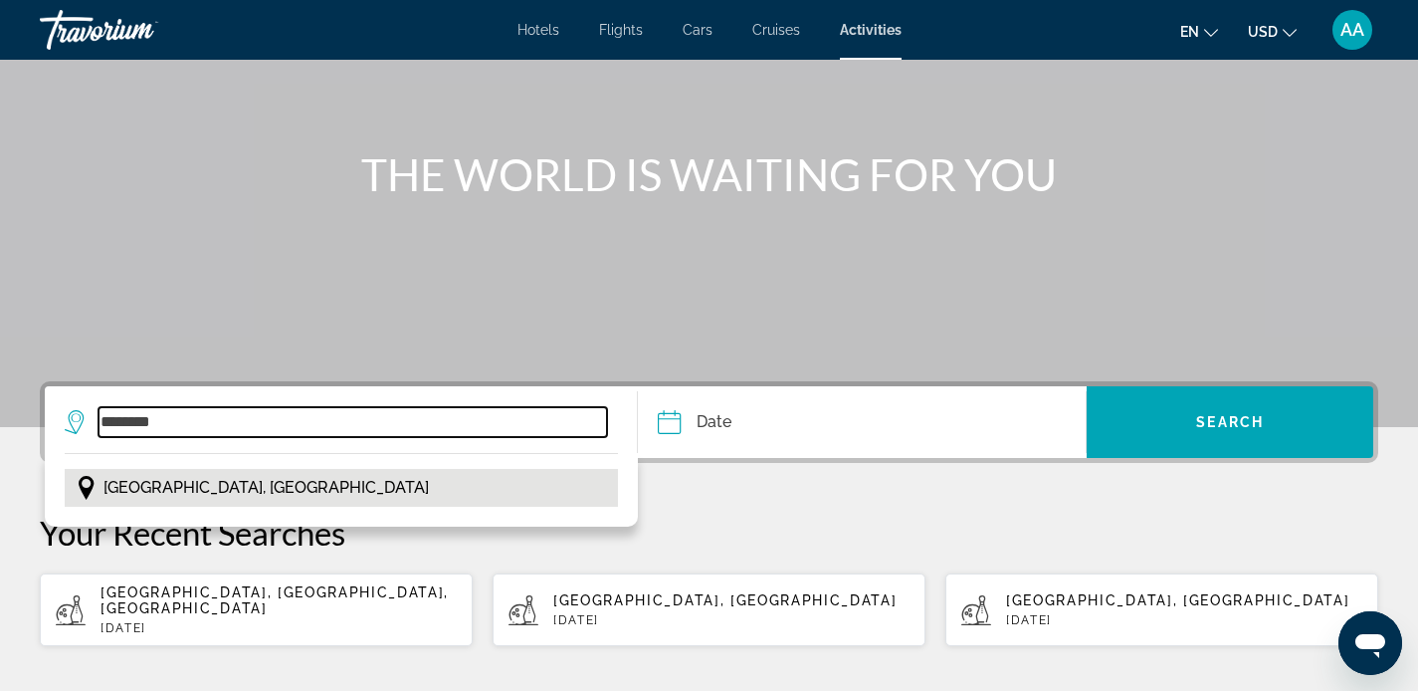
type input "**********"
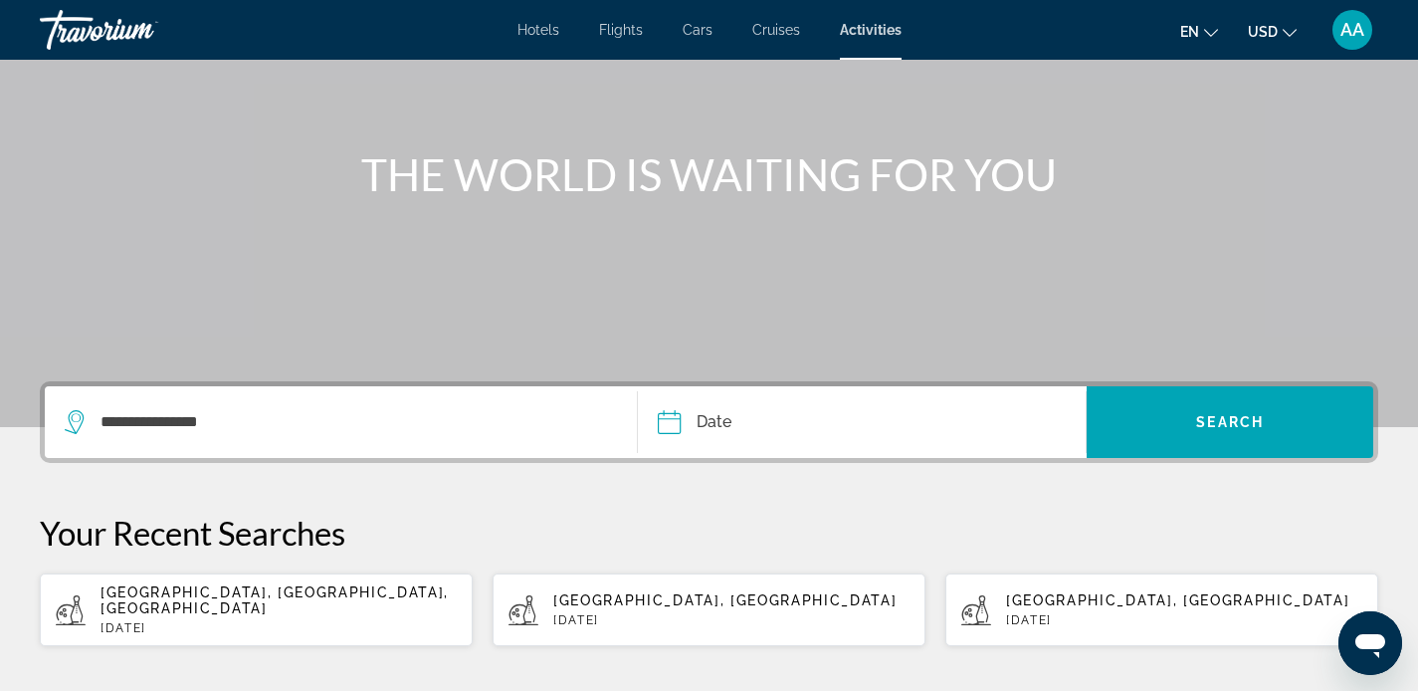
click at [740, 423] on input "Date" at bounding box center [764, 425] width 222 height 78
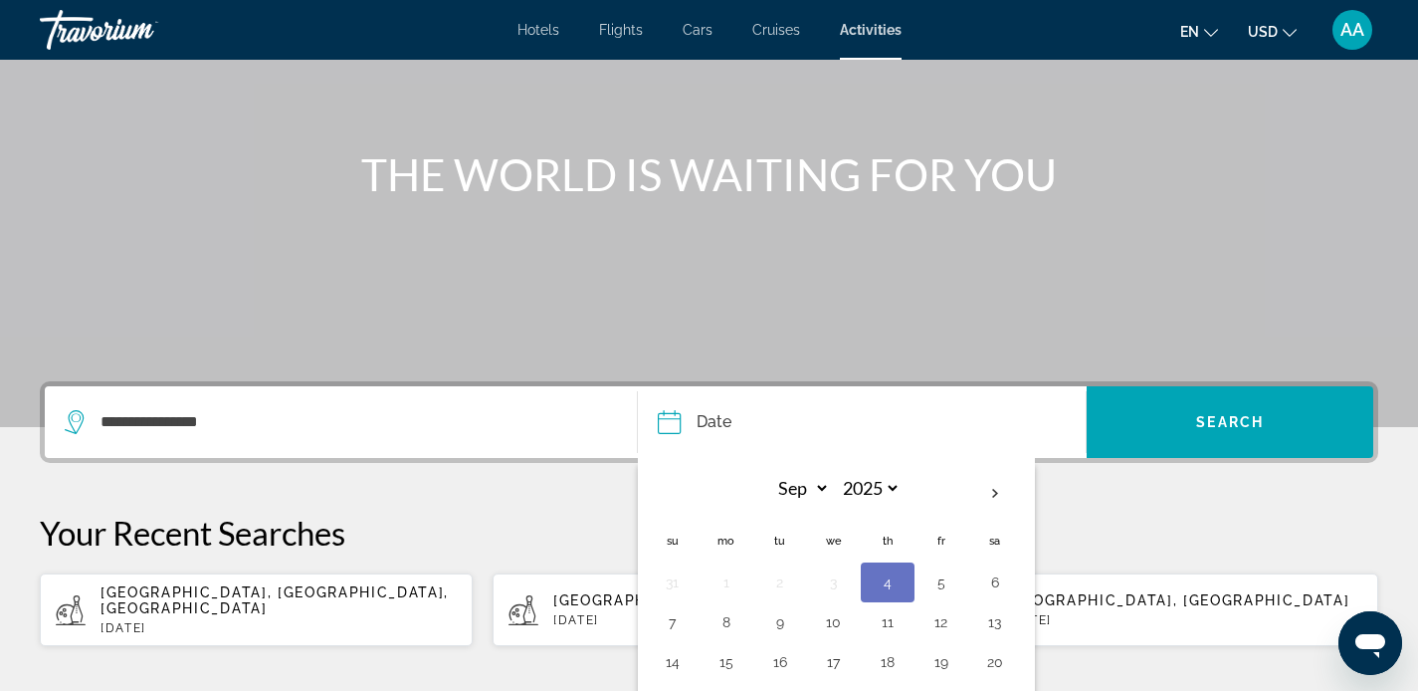
scroll to position [294, 0]
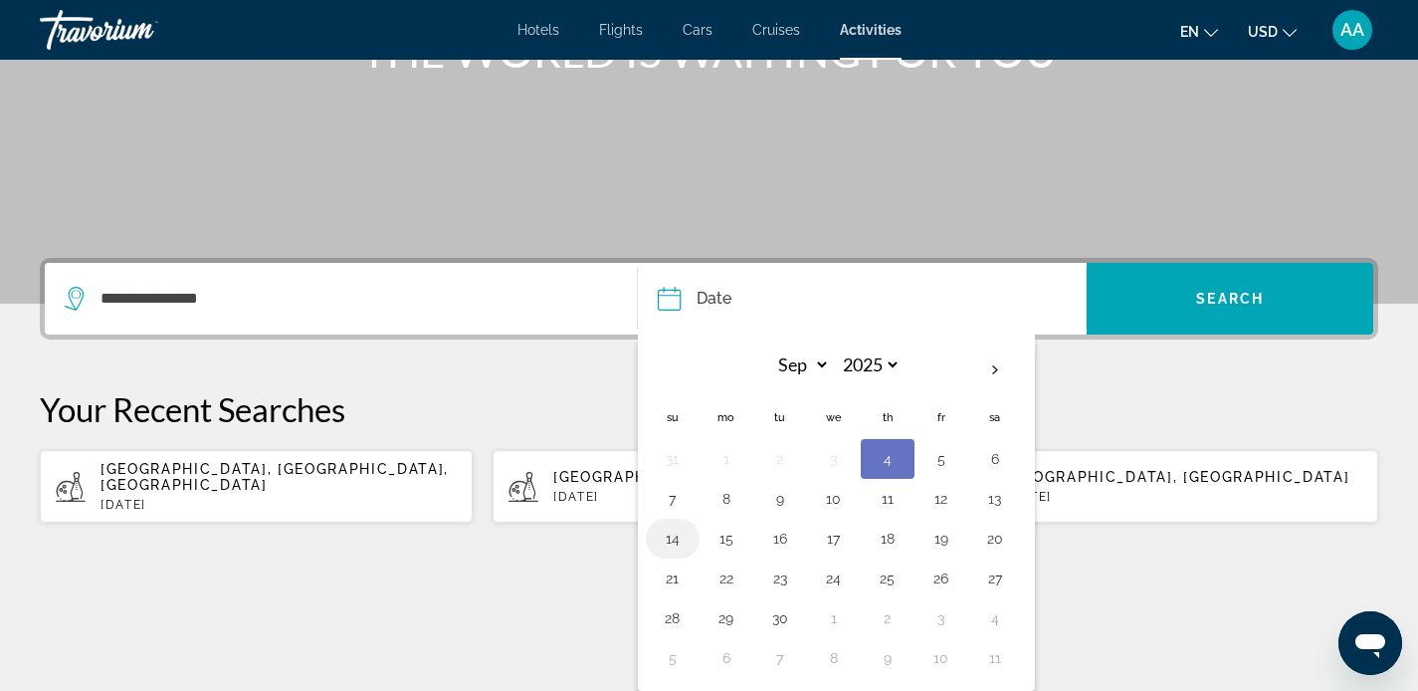
click at [664, 542] on button "14" at bounding box center [673, 538] width 32 height 28
type input "**********"
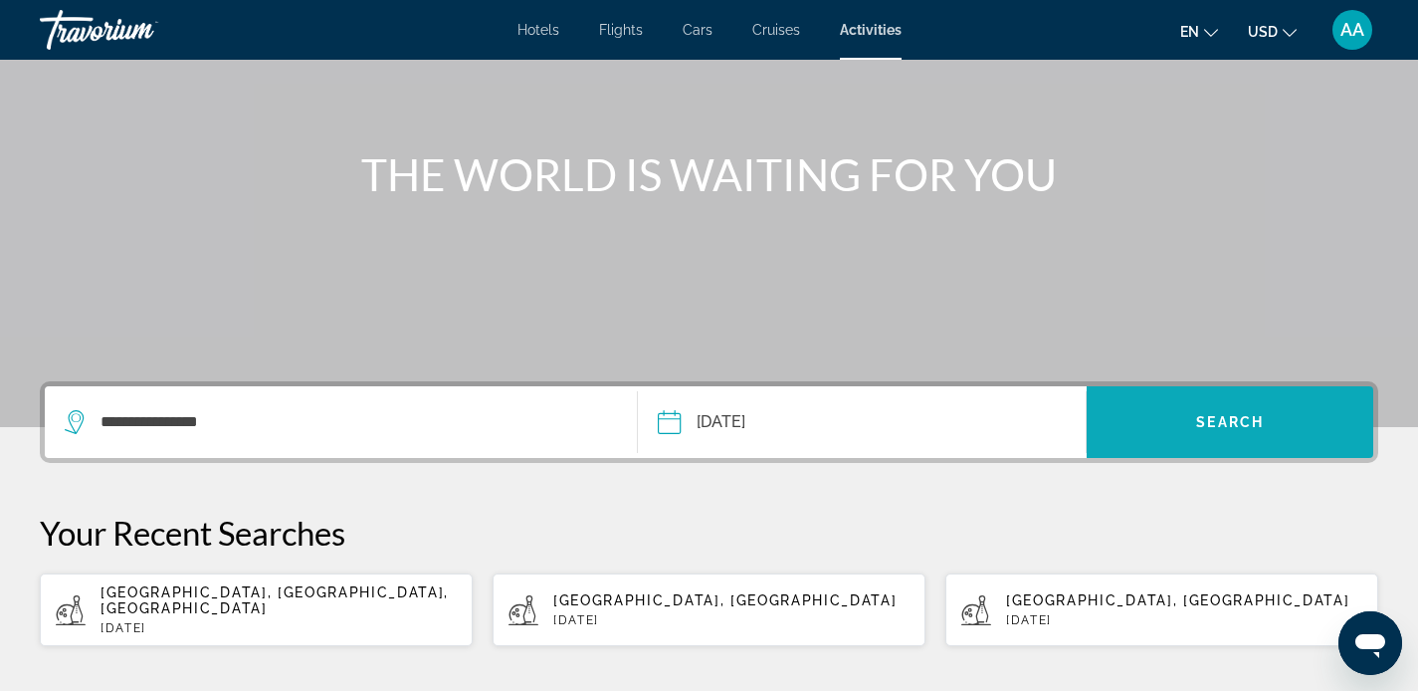
click at [1252, 408] on span "Search widget" at bounding box center [1230, 422] width 287 height 48
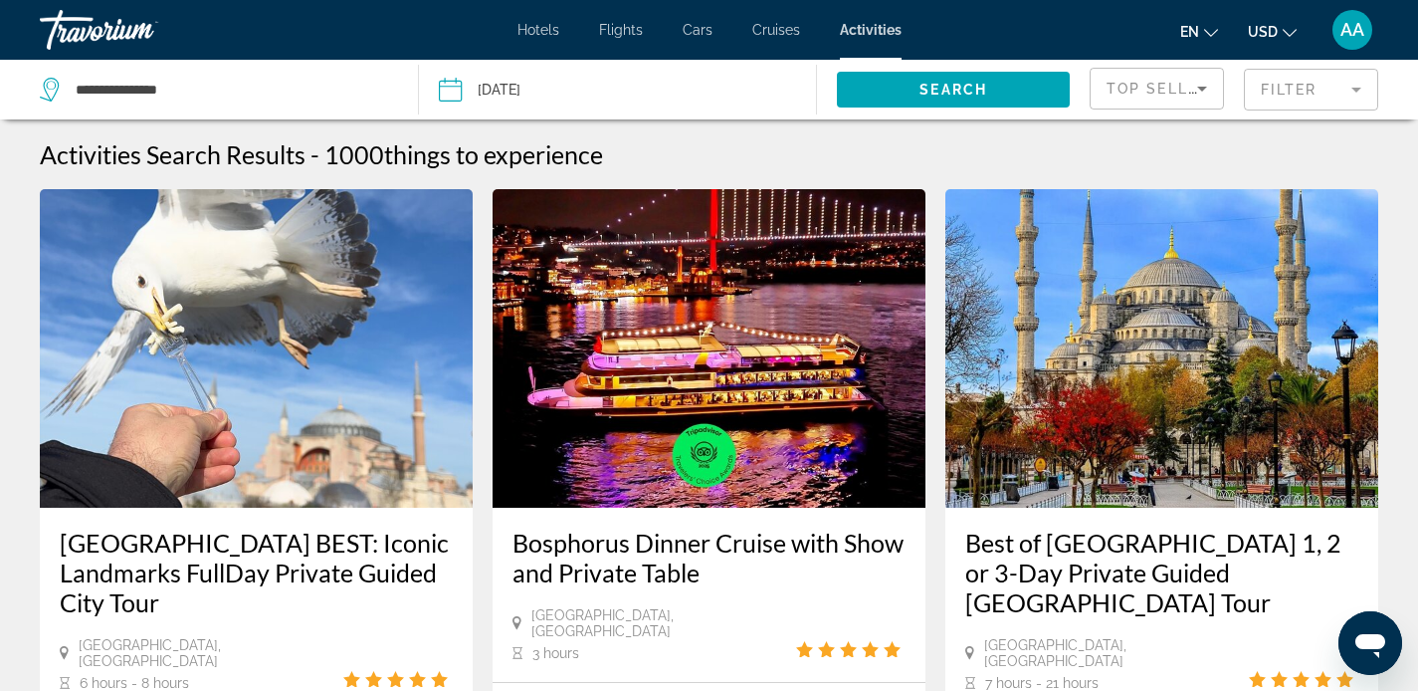
click at [134, 28] on div "Travorium" at bounding box center [139, 30] width 199 height 52
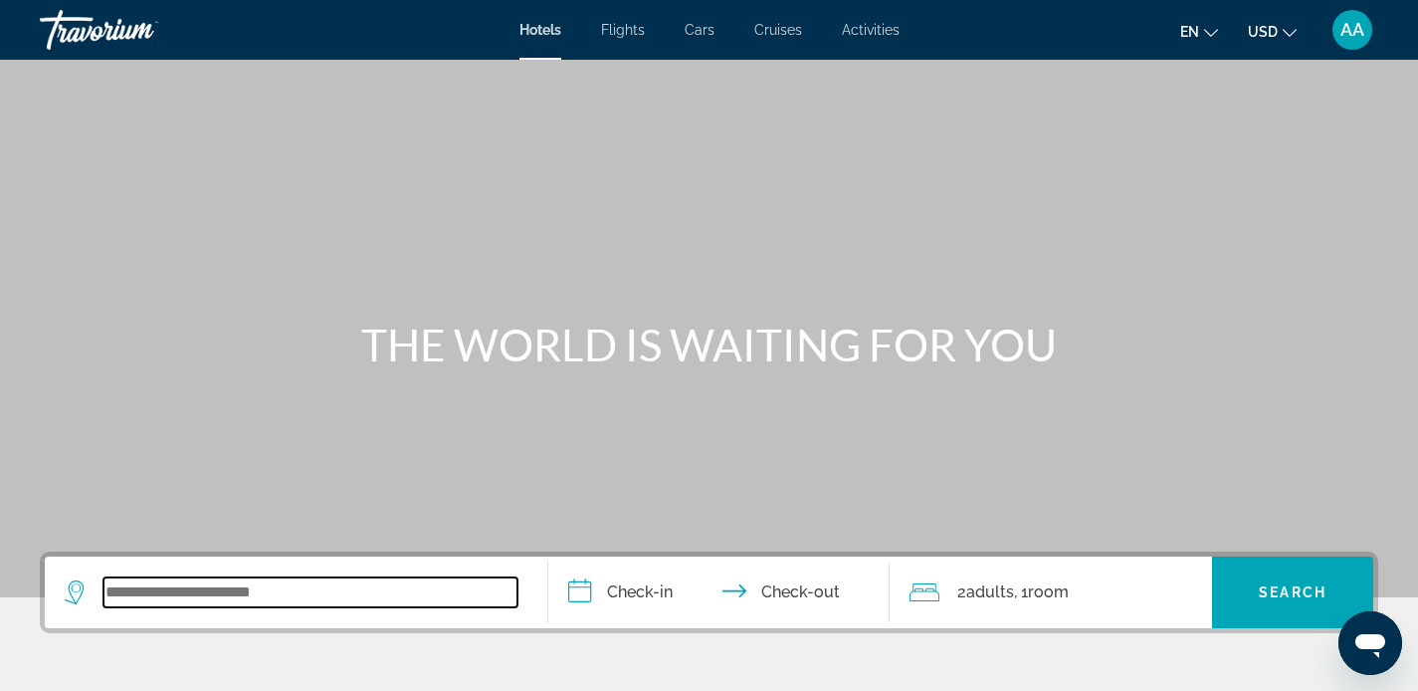
click at [316, 597] on input "Search widget" at bounding box center [310, 592] width 414 height 30
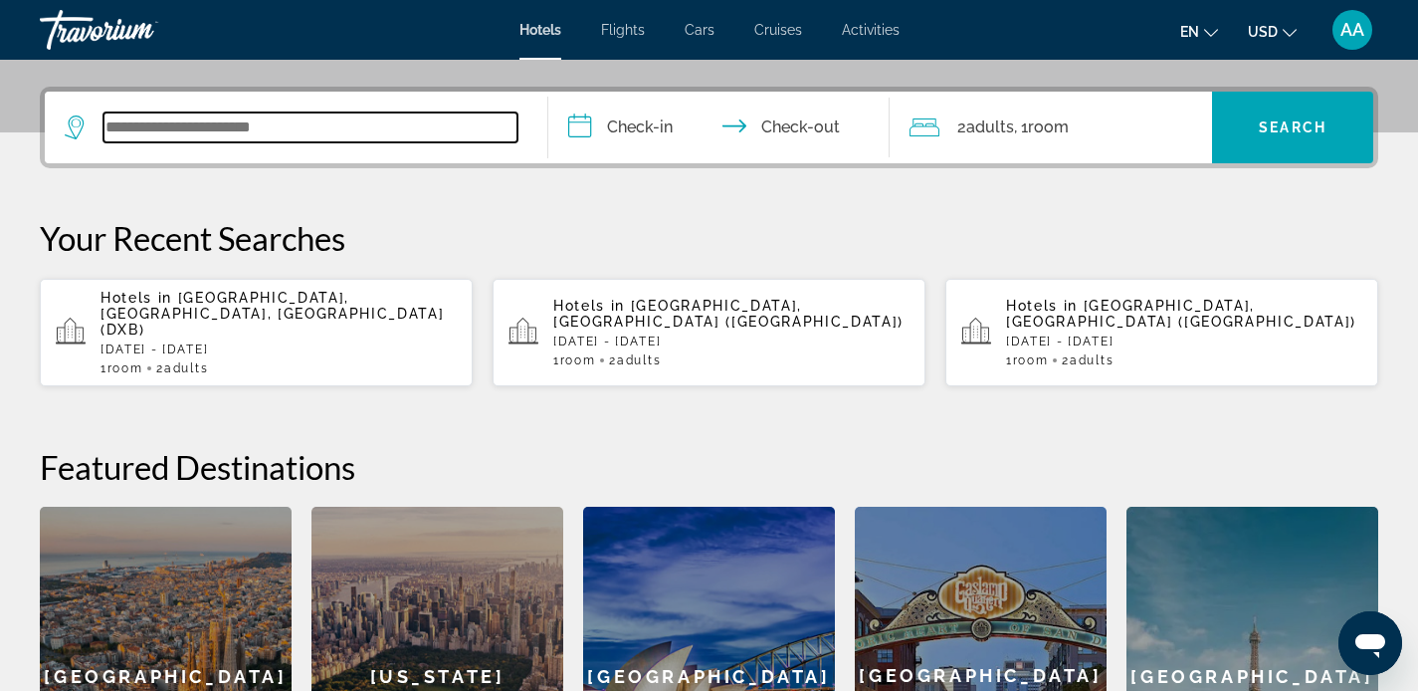
scroll to position [487, 0]
